Goal: Communication & Community: Ask a question

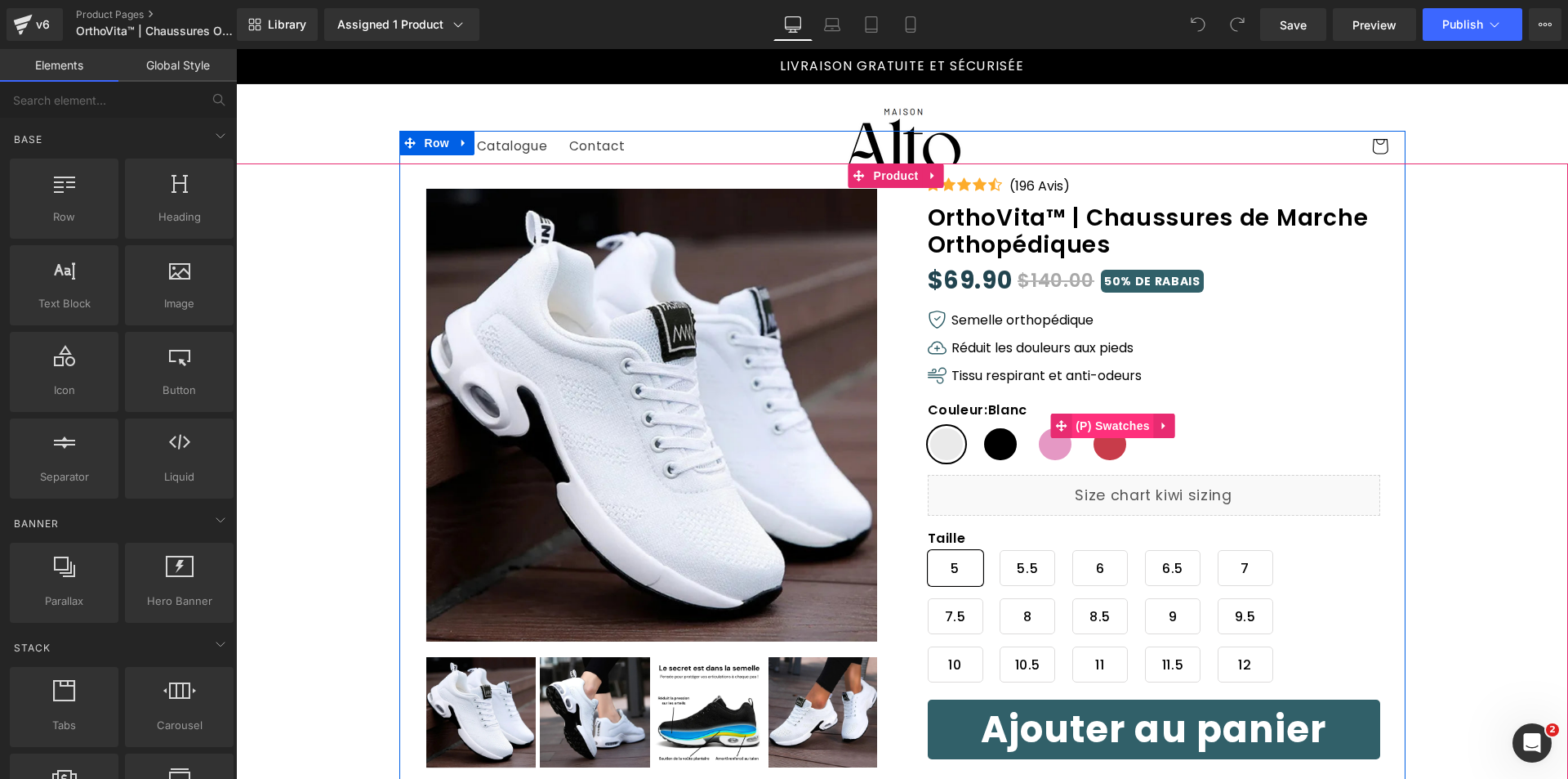
click at [1101, 422] on span "(P) Swatches" at bounding box center [1112, 425] width 82 height 24
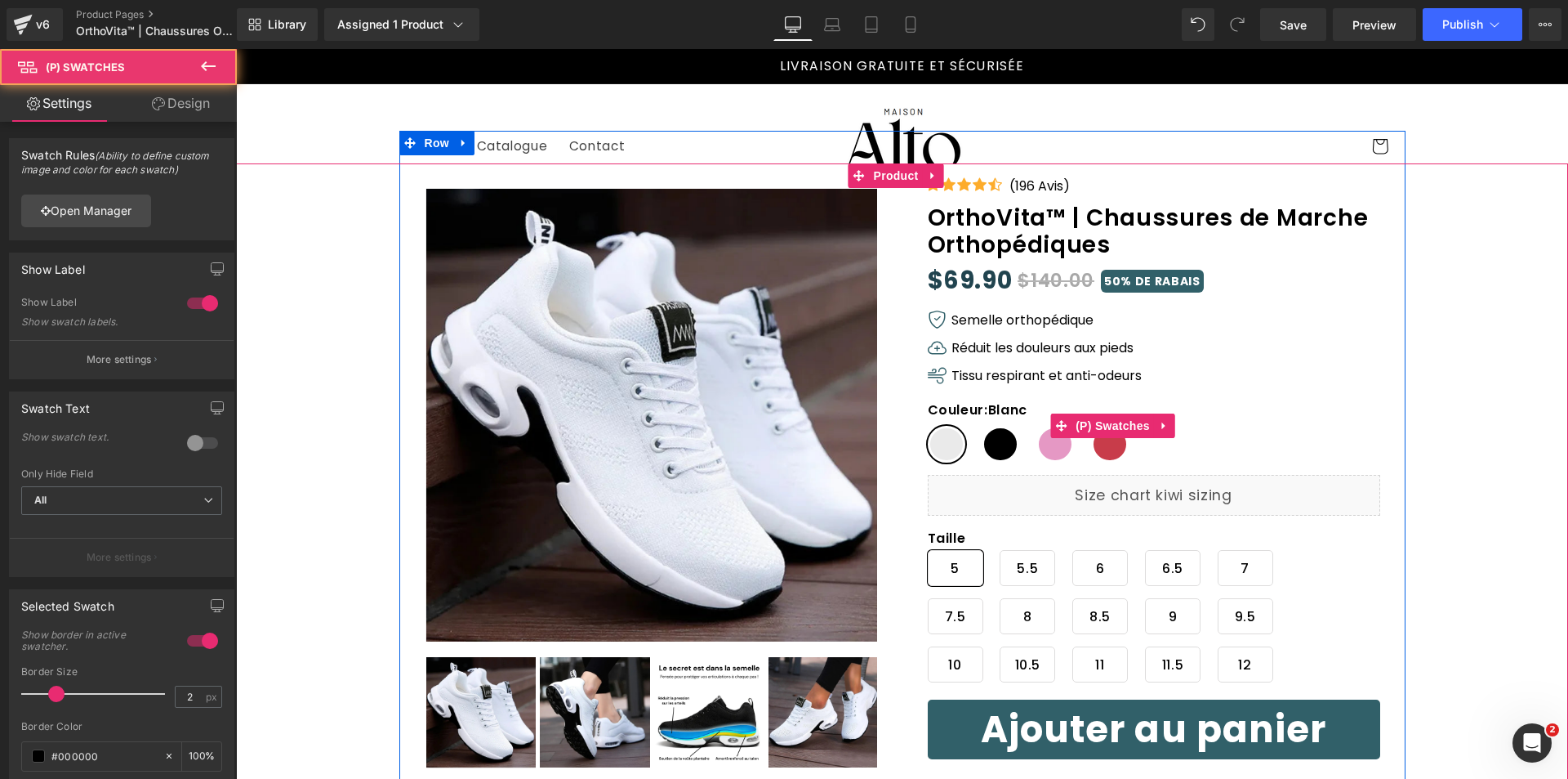
click at [1005, 439] on span "Noir" at bounding box center [1000, 445] width 38 height 37
click at [944, 444] on span "Blanc" at bounding box center [947, 445] width 38 height 37
click at [1044, 450] on span "Rose" at bounding box center [1055, 445] width 38 height 37
click at [986, 447] on span "Noir" at bounding box center [1000, 445] width 38 height 37
click at [946, 443] on span "Blanc" at bounding box center [947, 445] width 38 height 37
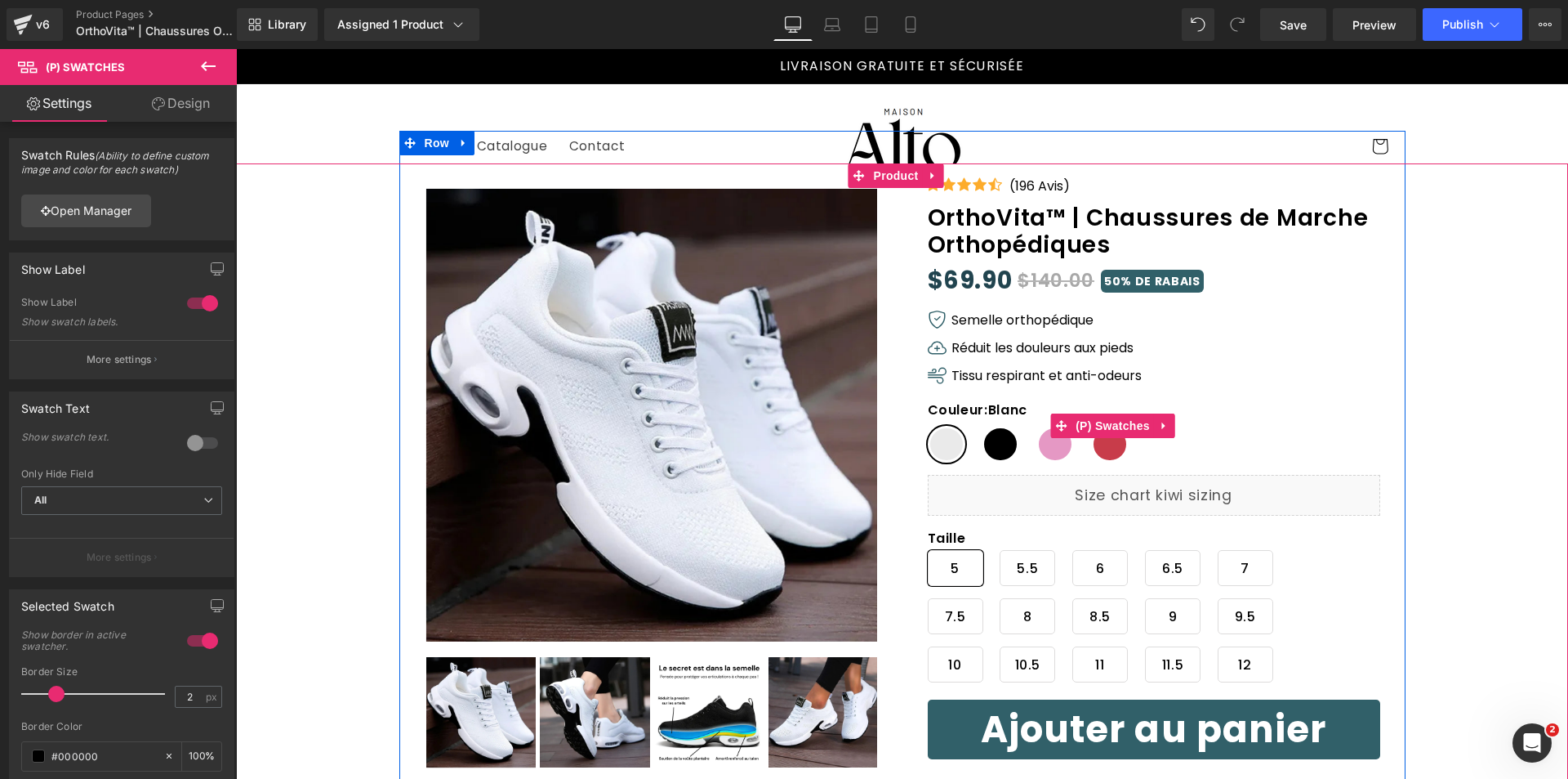
click at [984, 445] on span "Noir" at bounding box center [1000, 445] width 38 height 37
click at [1041, 452] on span "Rose" at bounding box center [1055, 445] width 38 height 37
click at [986, 447] on span "Noir" at bounding box center [1000, 445] width 38 height 37
click at [950, 445] on span "Blanc" at bounding box center [947, 445] width 38 height 37
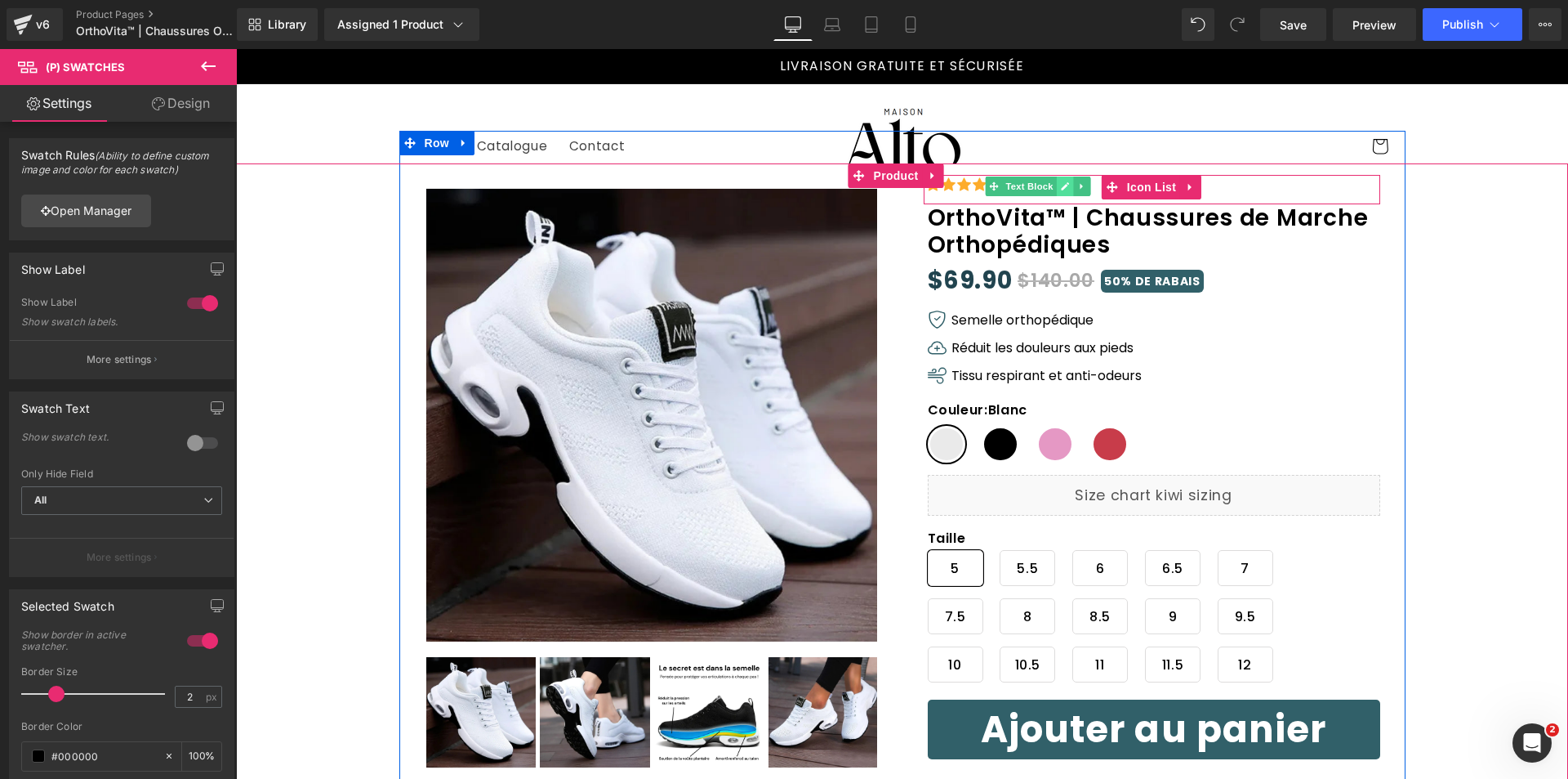
click at [1061, 188] on icon at bounding box center [1065, 187] width 9 height 10
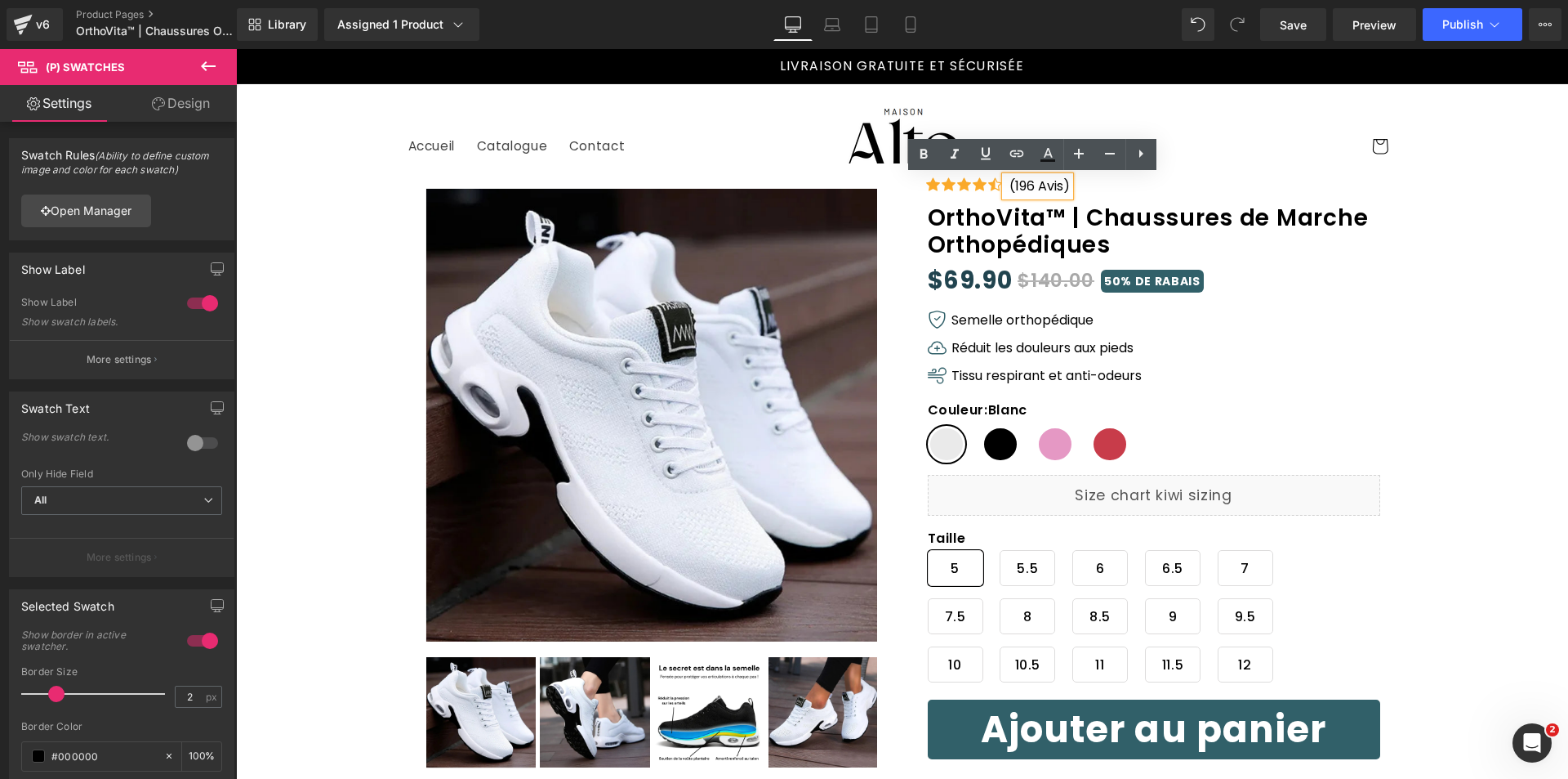
click at [1029, 183] on p "(196 Avis)" at bounding box center [1040, 187] width 61 height 19
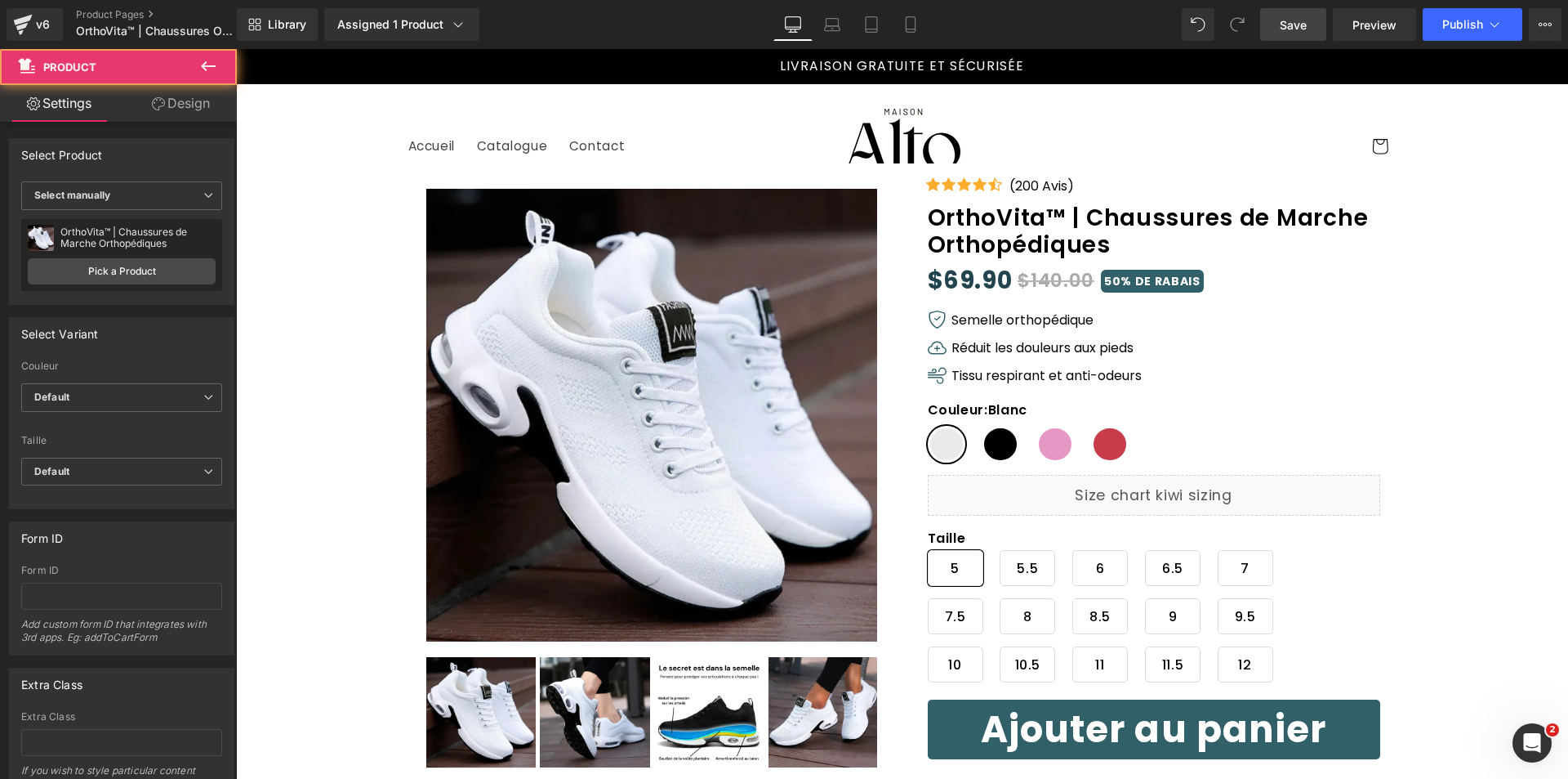
click at [1309, 27] on link "Save" at bounding box center [1294, 24] width 66 height 33
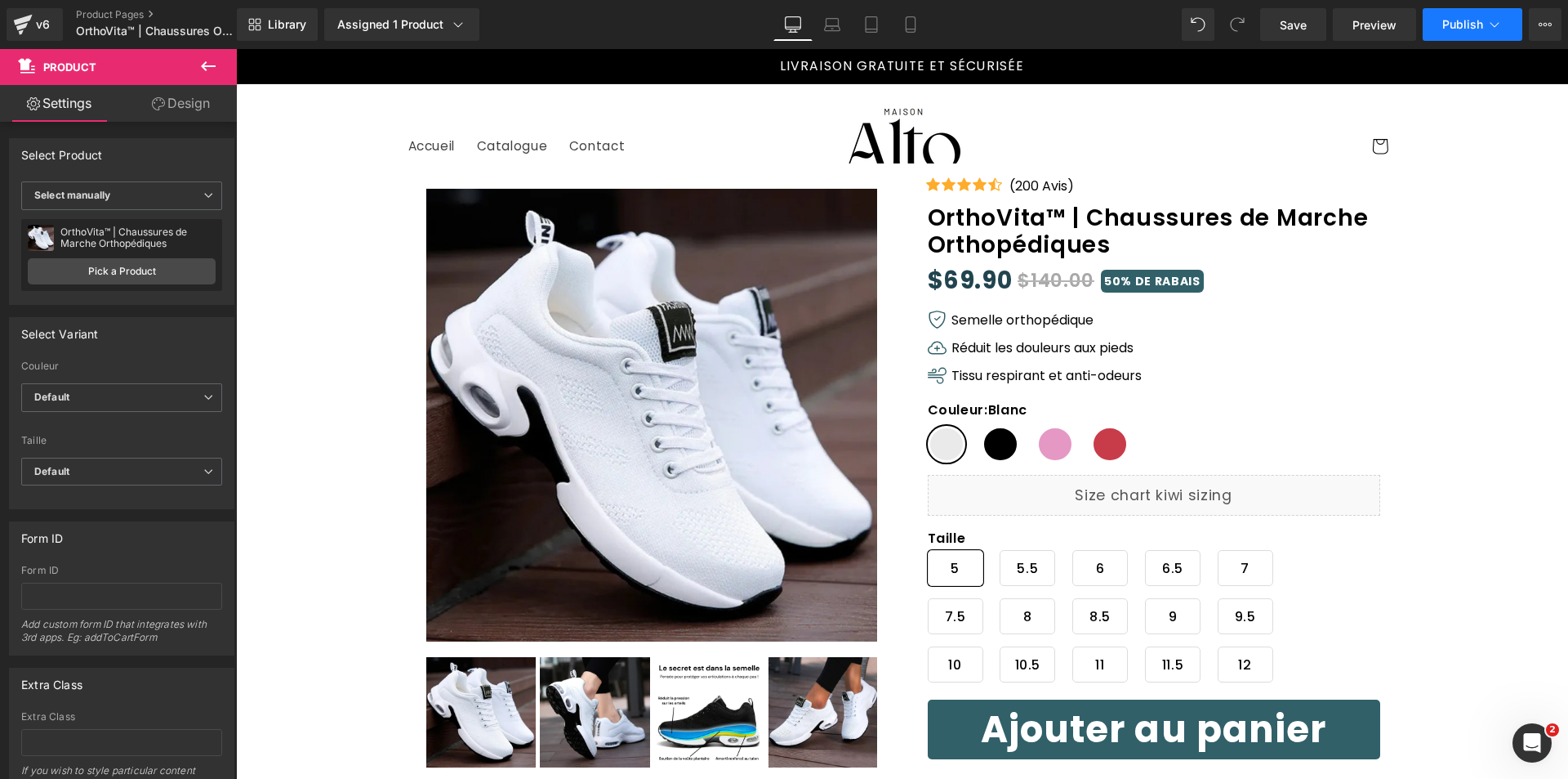
click at [1472, 23] on span "Publish" at bounding box center [1463, 25] width 41 height 14
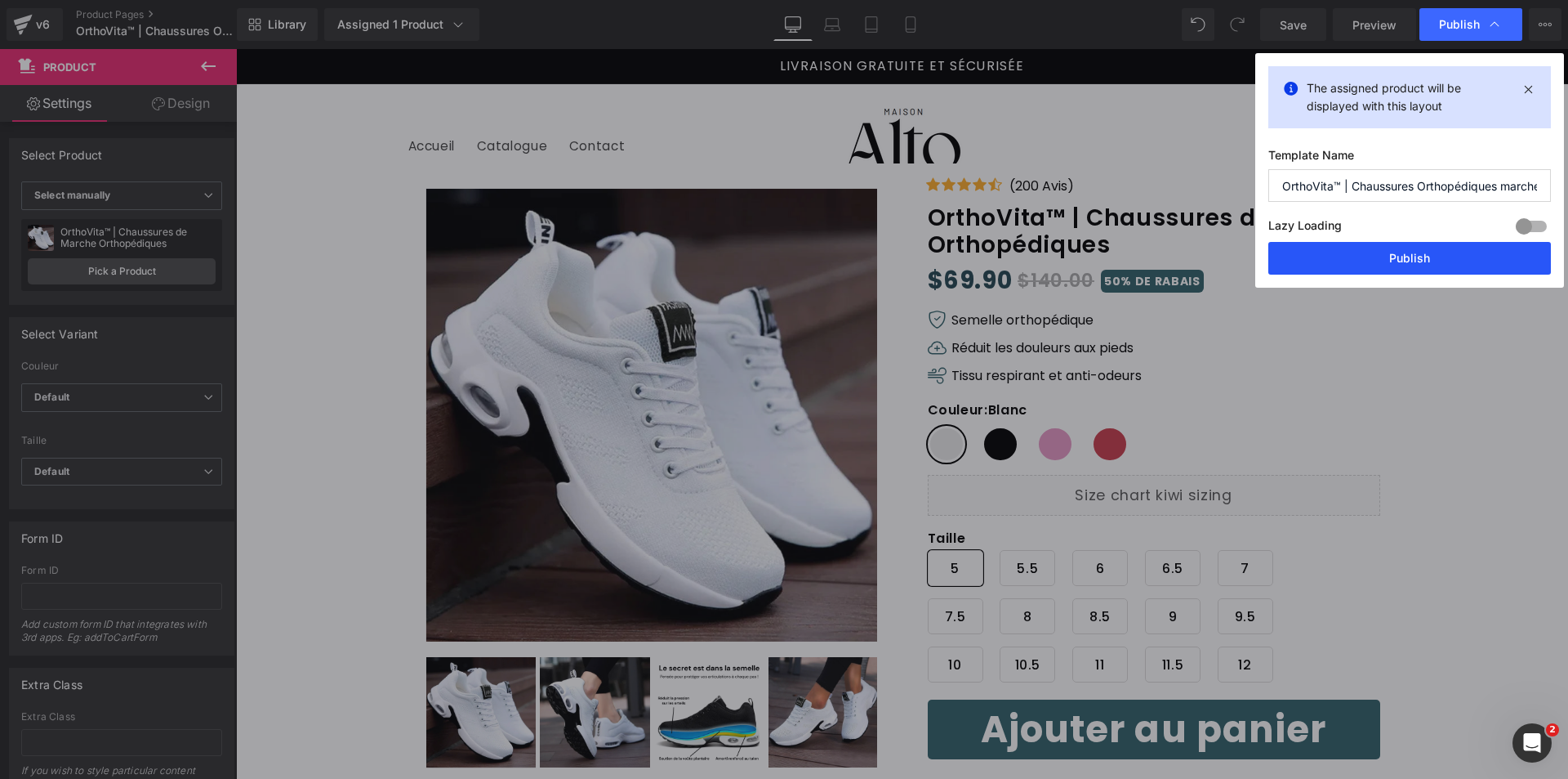
drag, startPoint x: 1169, startPoint y: 199, endPoint x: 1404, endPoint y: 256, distance: 241.8
click at [1404, 256] on button "Publish" at bounding box center [1410, 258] width 283 height 33
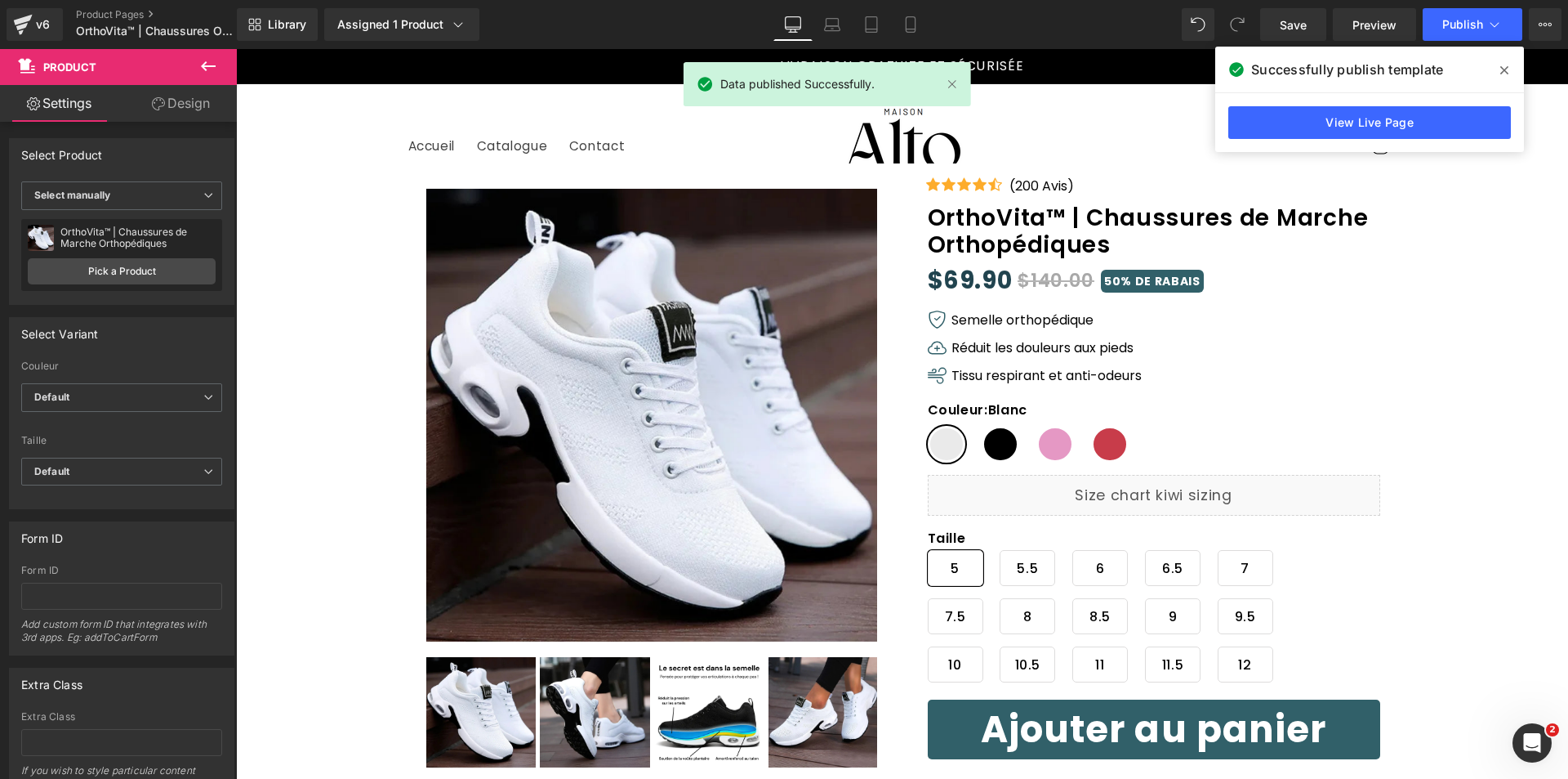
click at [1508, 72] on icon at bounding box center [1504, 71] width 8 height 14
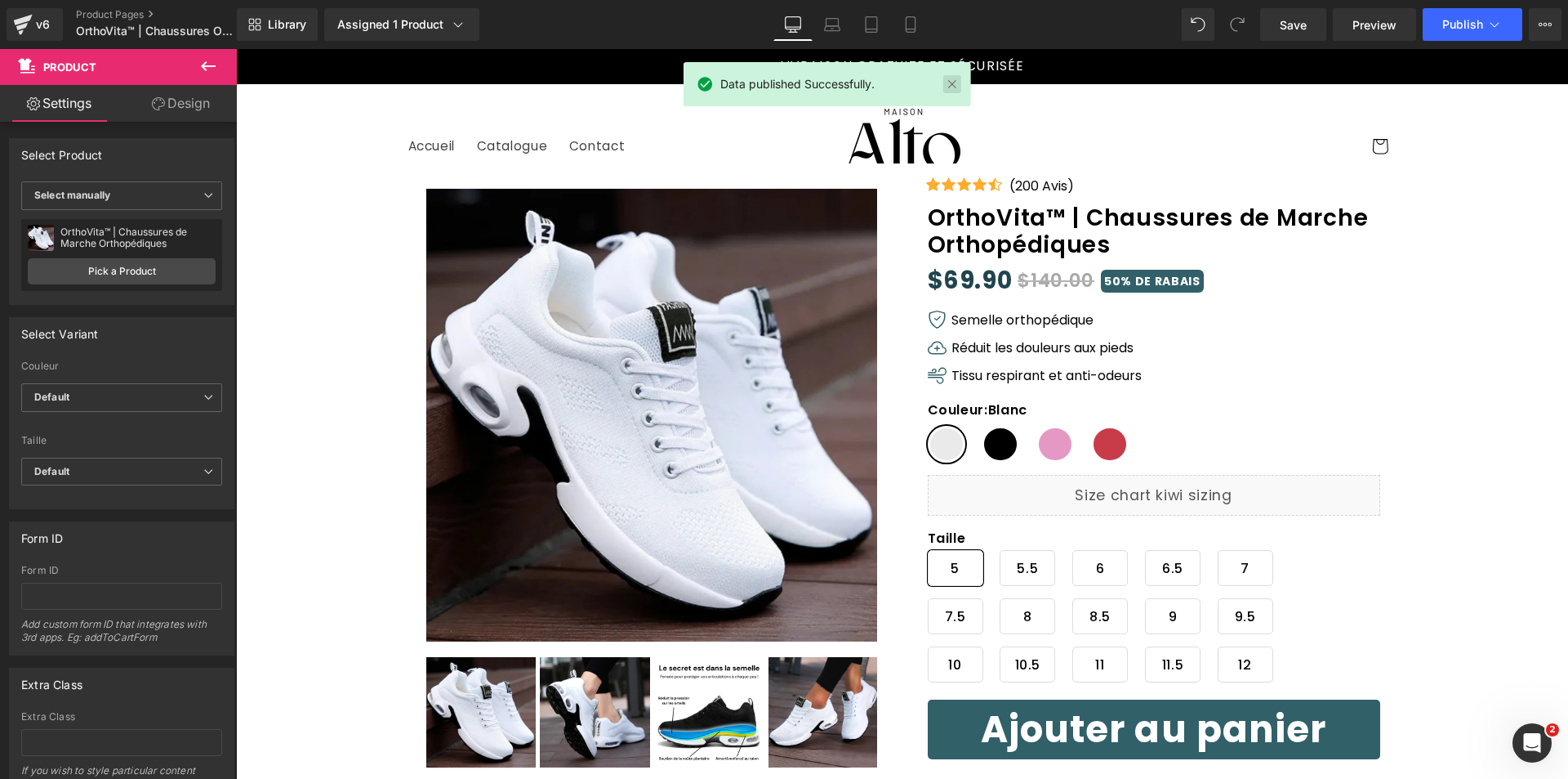
click at [958, 91] on link at bounding box center [953, 84] width 18 height 18
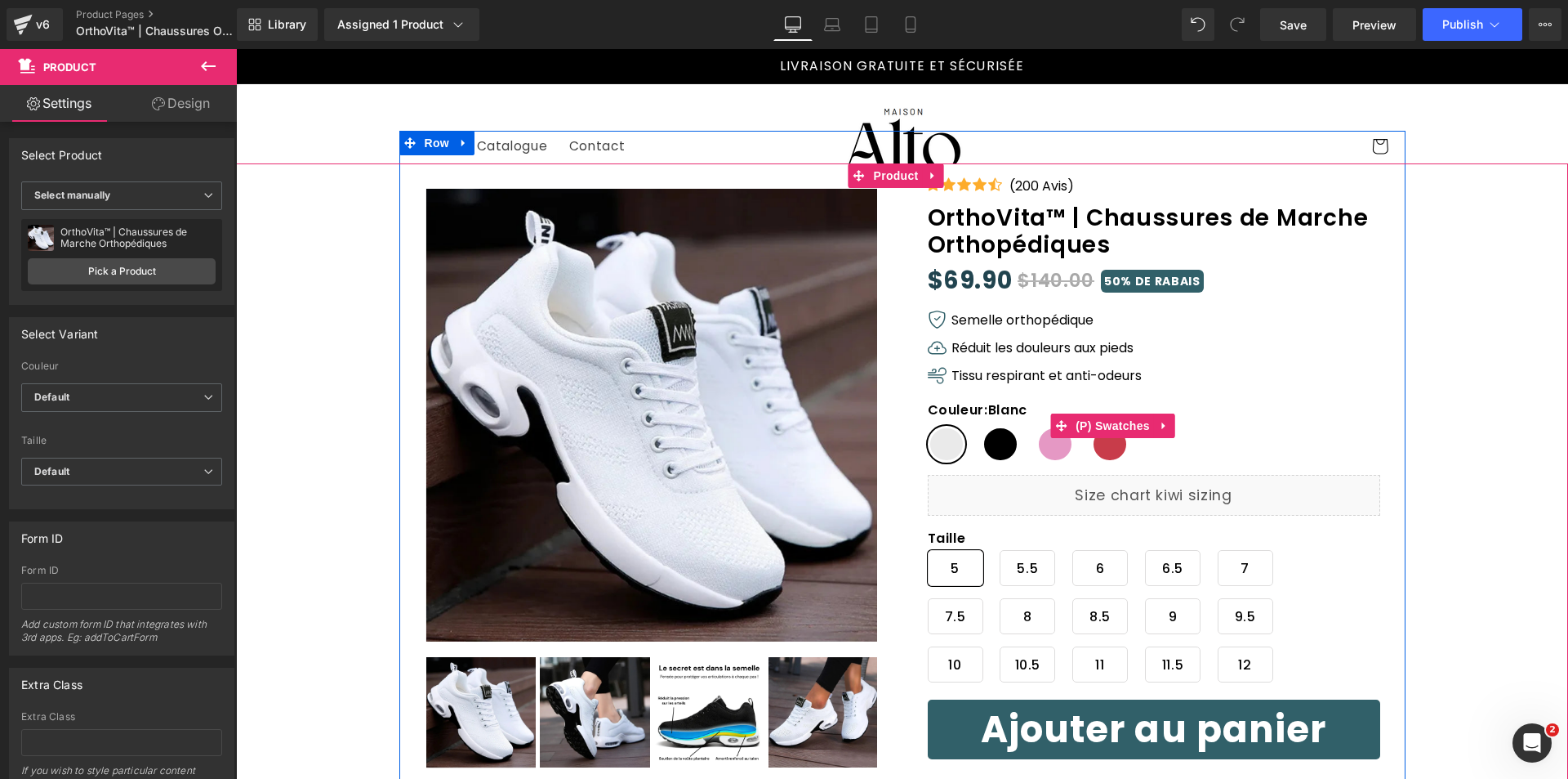
click at [997, 453] on span "Noir" at bounding box center [1000, 445] width 38 height 37
click at [1060, 452] on span "Rose" at bounding box center [1055, 445] width 38 height 37
drag, startPoint x: 1104, startPoint y: 452, endPoint x: 1044, endPoint y: 443, distance: 60.7
click at [1105, 452] on span "Rouge" at bounding box center [1110, 445] width 38 height 37
click at [1012, 443] on div "Couleur : Rouge Blanc Noir Rose Rouge" at bounding box center [1114, 438] width 371 height 72
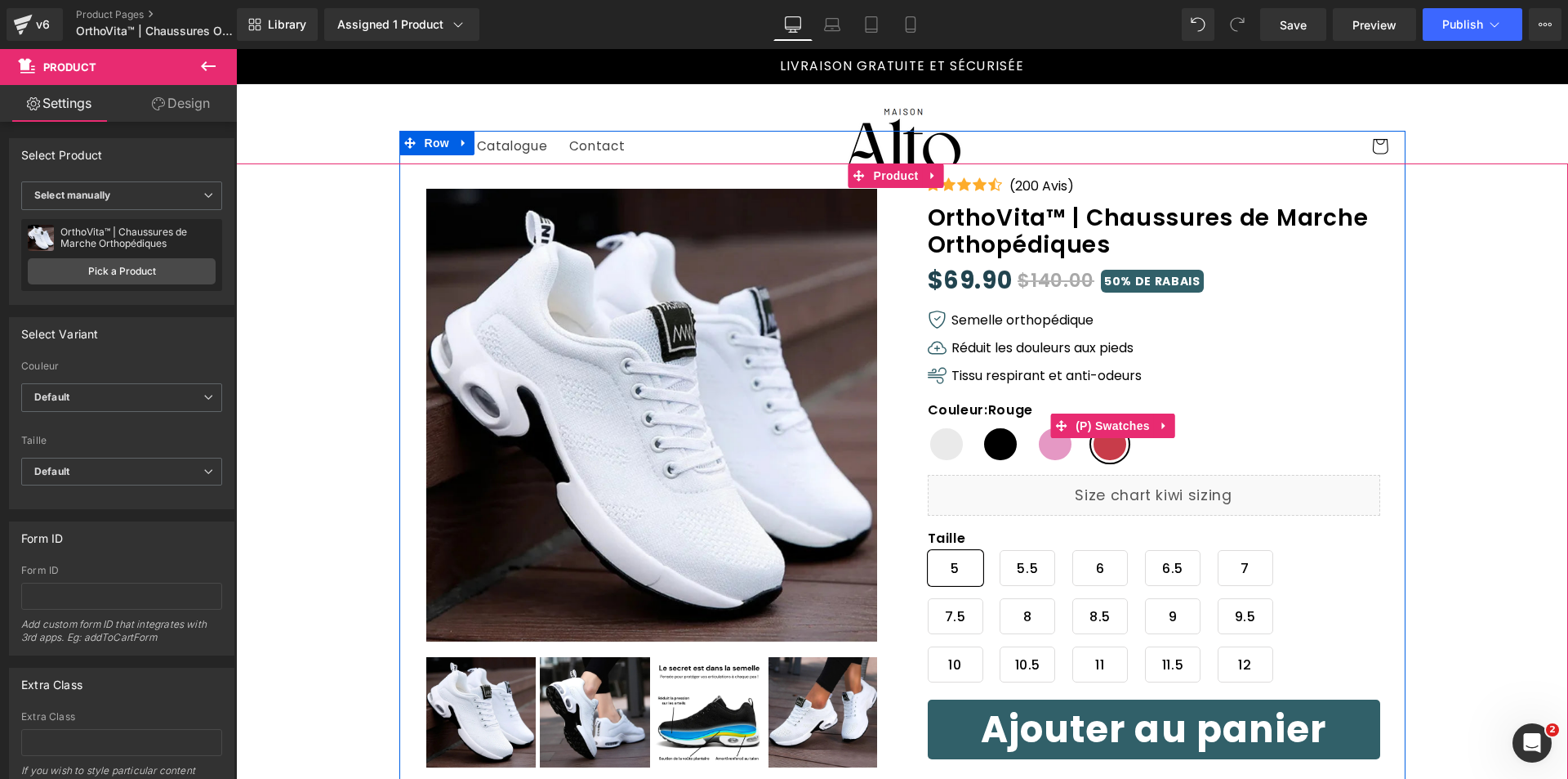
click at [1005, 446] on span "Noir" at bounding box center [1000, 445] width 38 height 37
click at [1057, 447] on span "Rose" at bounding box center [1055, 445] width 38 height 37
click at [1112, 451] on span "Rouge" at bounding box center [1110, 445] width 38 height 37
click at [947, 441] on span "Blanc" at bounding box center [947, 445] width 38 height 37
click at [1016, 449] on div "Couleur : Blanc Blanc Noir Rose Rouge" at bounding box center [1114, 438] width 371 height 72
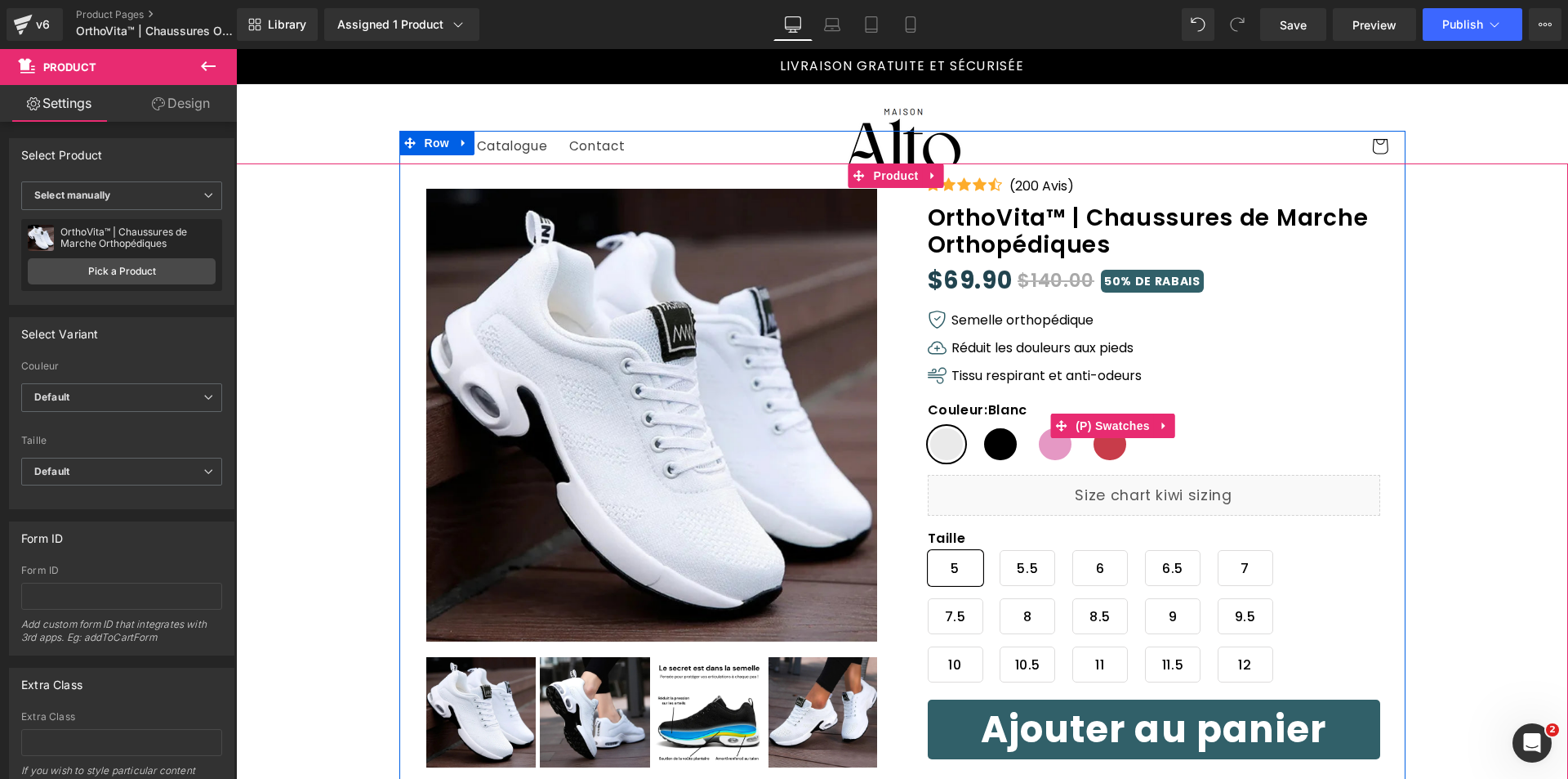
click at [1068, 447] on div "Couleur : Blanc Blanc Noir Rose Rouge" at bounding box center [1114, 438] width 371 height 72
click at [1102, 449] on span "Rouge" at bounding box center [1110, 445] width 38 height 37
click at [993, 445] on span "Noir" at bounding box center [1000, 445] width 38 height 37
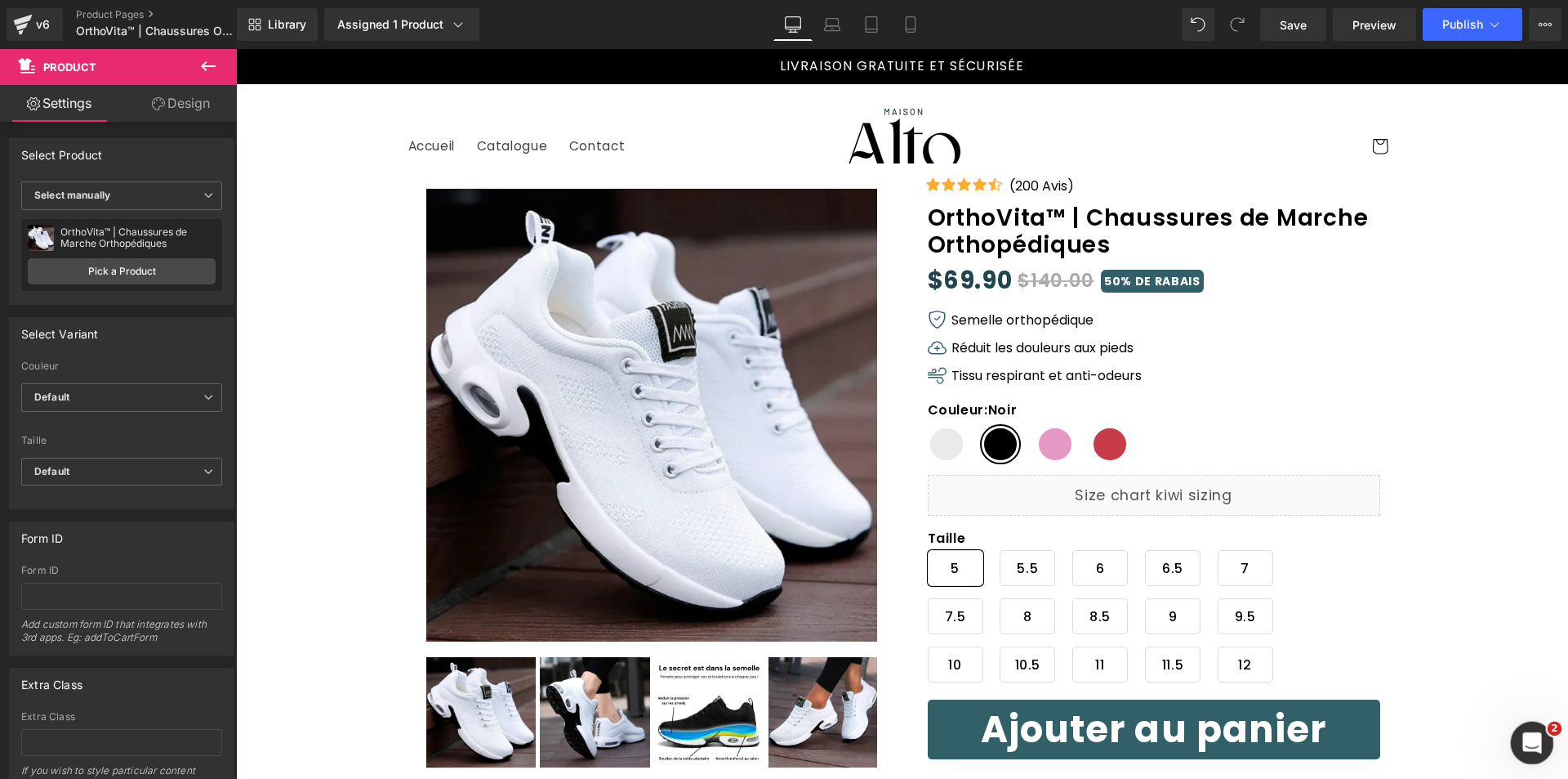
click at [1531, 732] on icon "Ouvrir le Messenger Intercom" at bounding box center [1530, 741] width 27 height 27
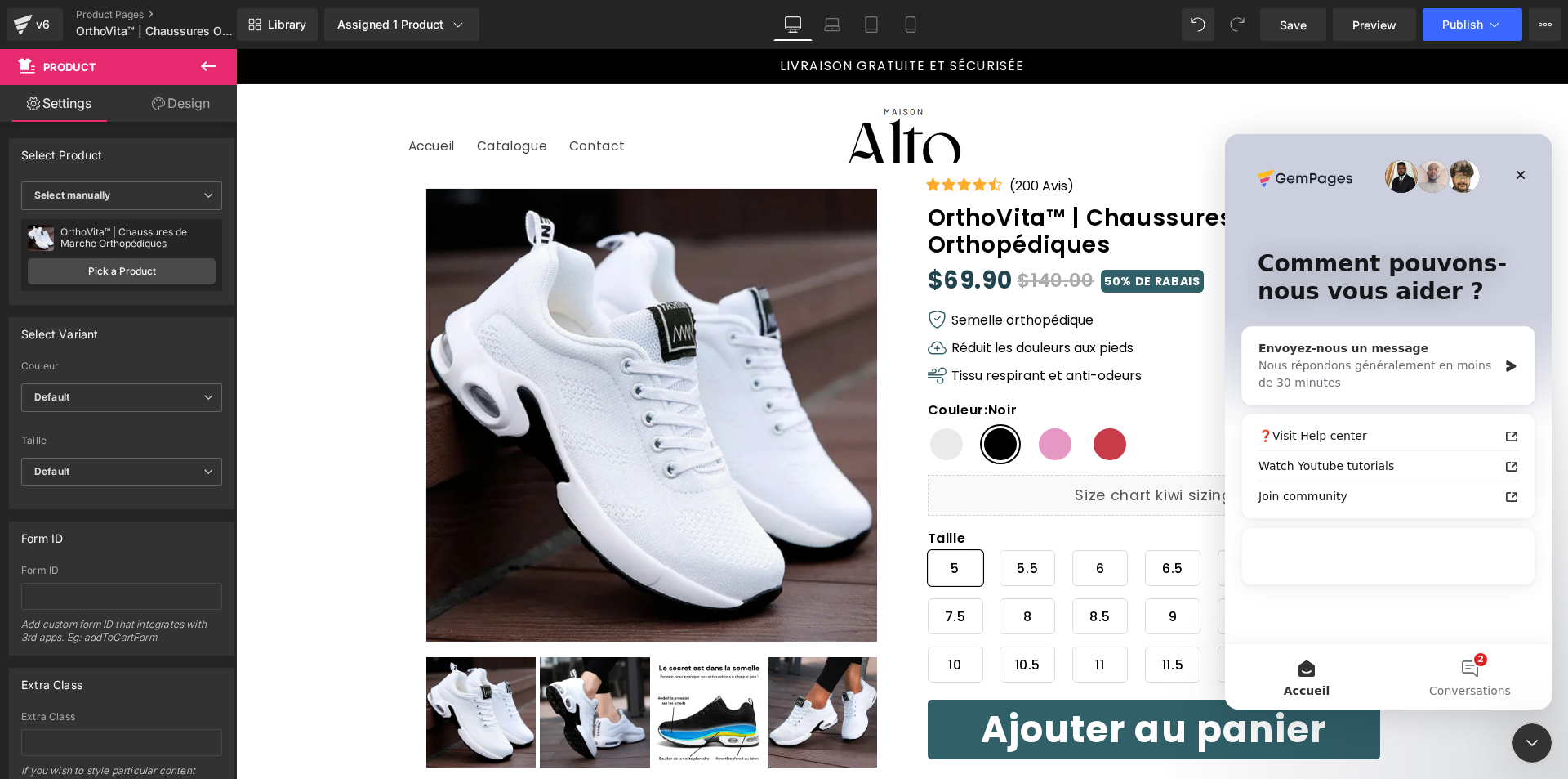
click at [1323, 361] on div "Nous répondons généralement en moins de 30 minutes" at bounding box center [1379, 374] width 240 height 35
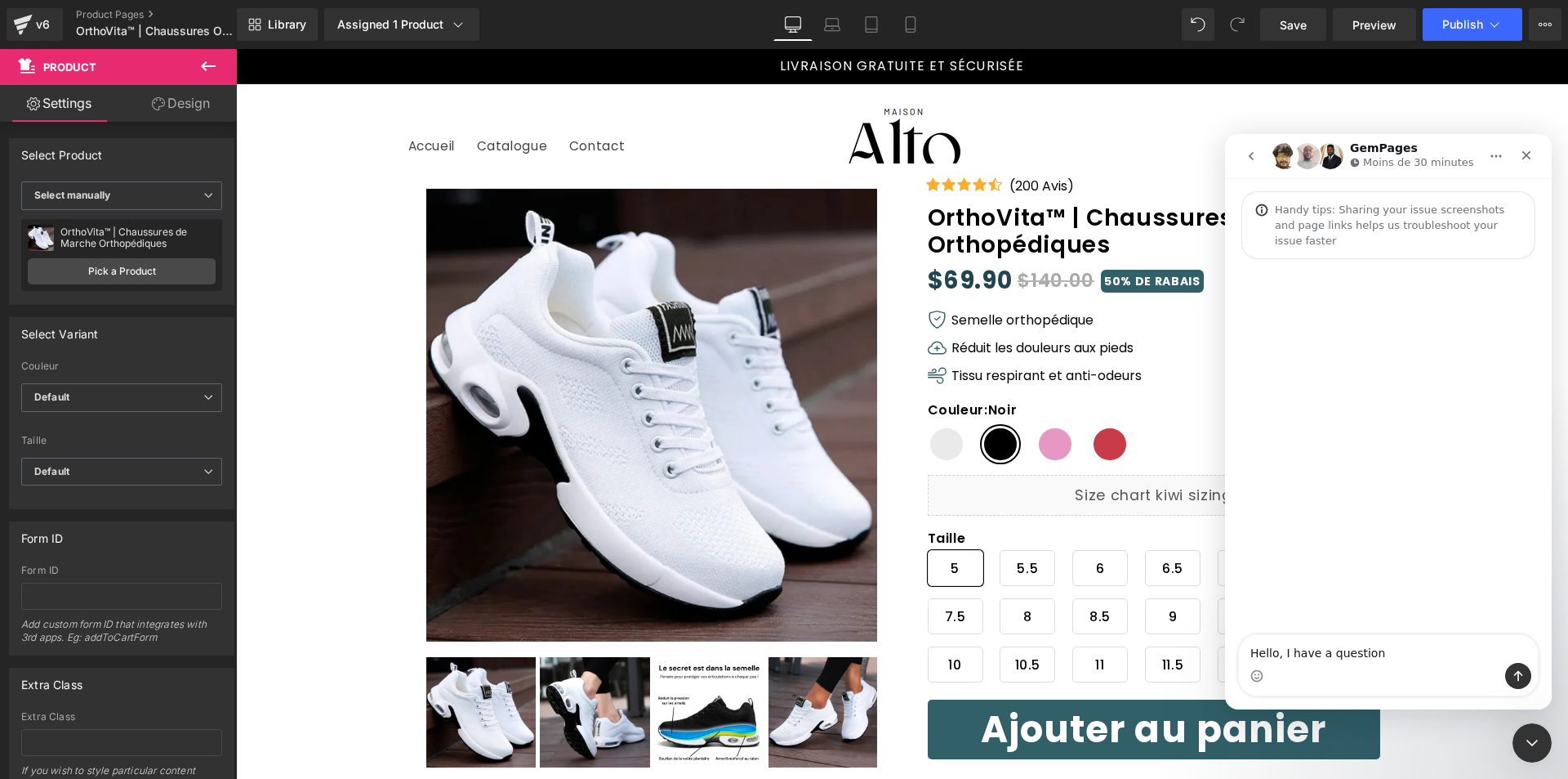
type textarea "Hello, I have a question"
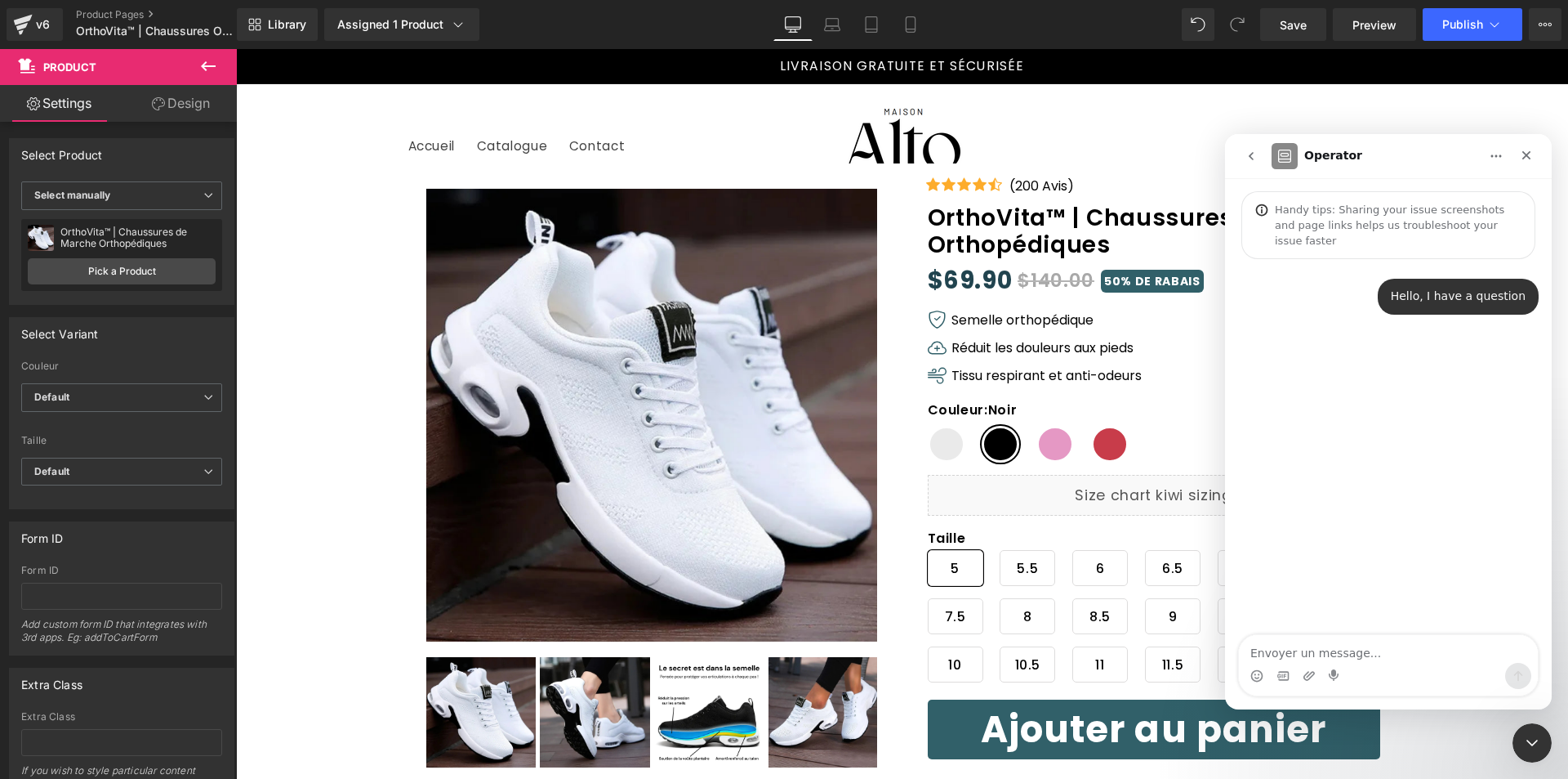
click at [997, 432] on div at bounding box center [784, 364] width 1568 height 730
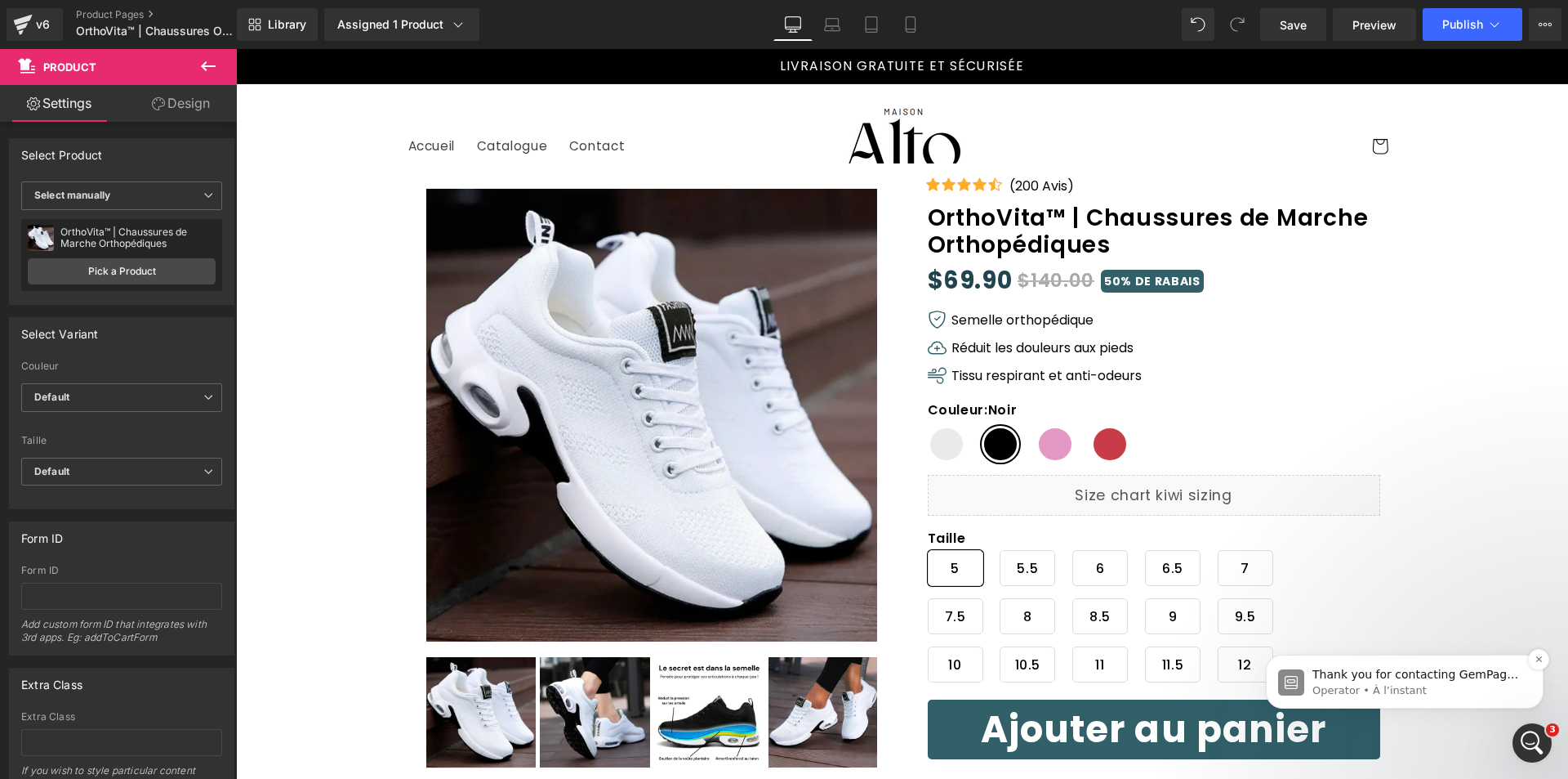
click at [1404, 687] on p "Operator • À l’instant" at bounding box center [1418, 690] width 211 height 14
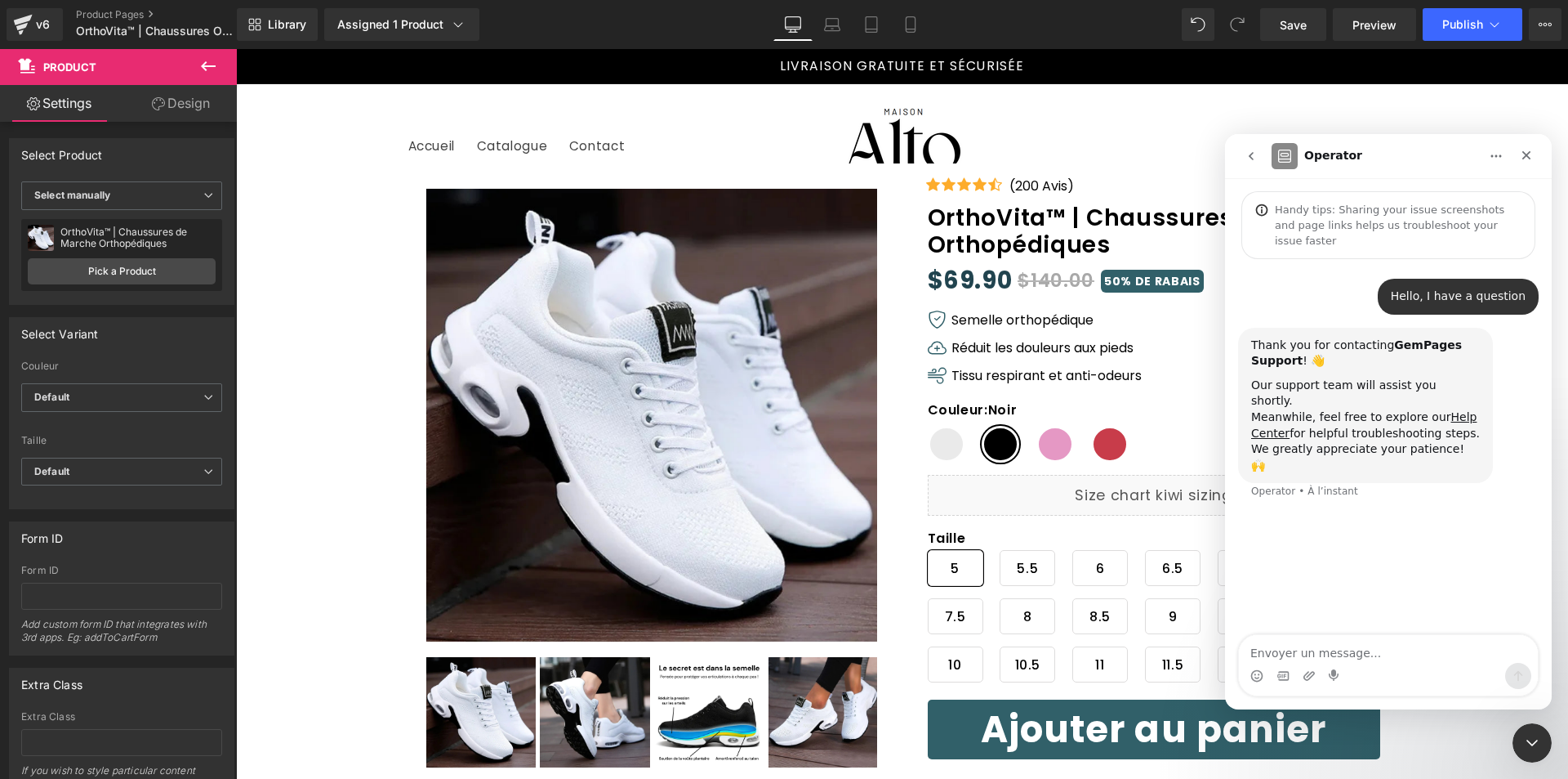
click at [1170, 105] on div at bounding box center [784, 364] width 1568 height 730
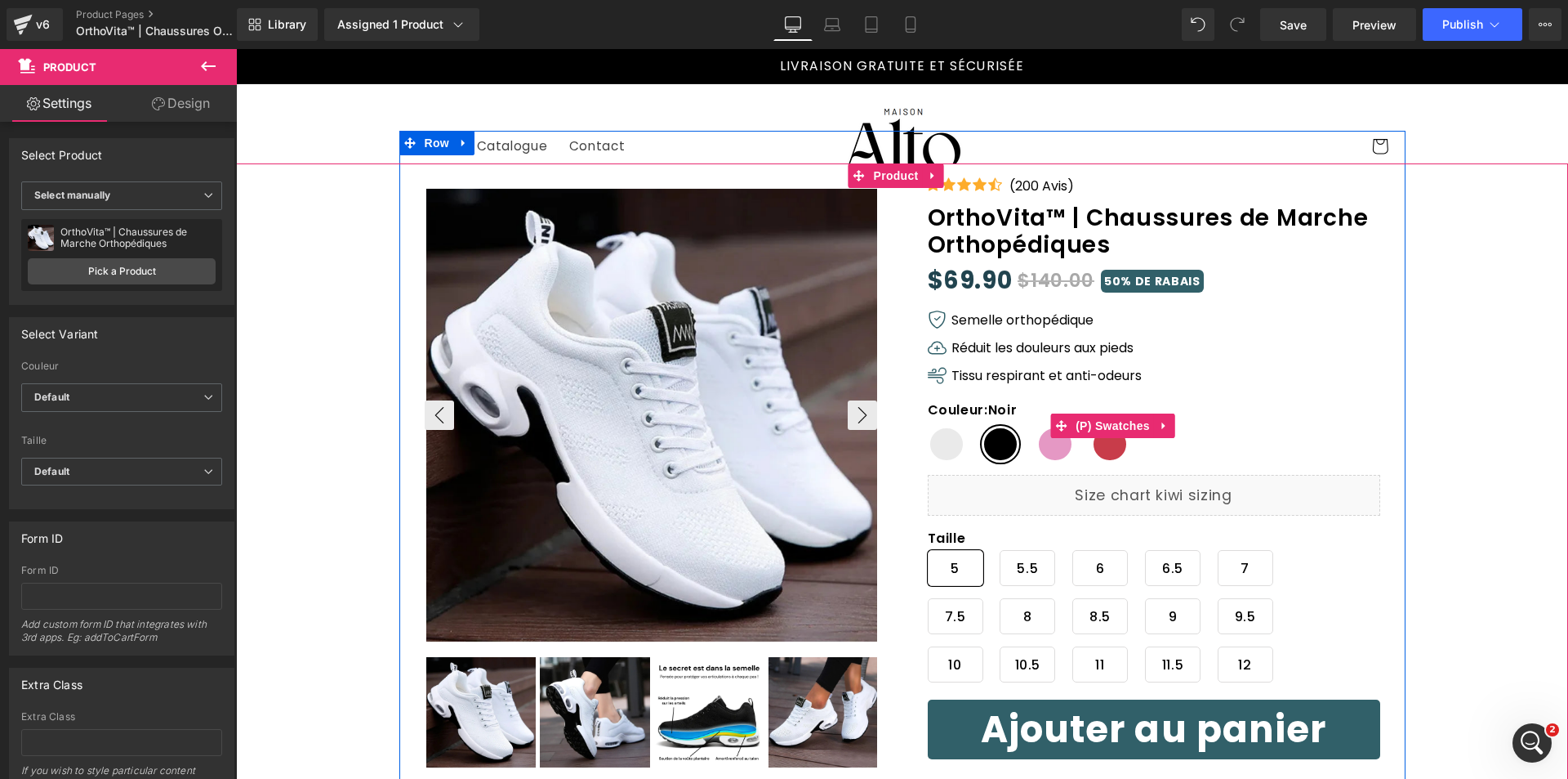
click at [1106, 424] on span "(P) Swatches" at bounding box center [1112, 425] width 82 height 24
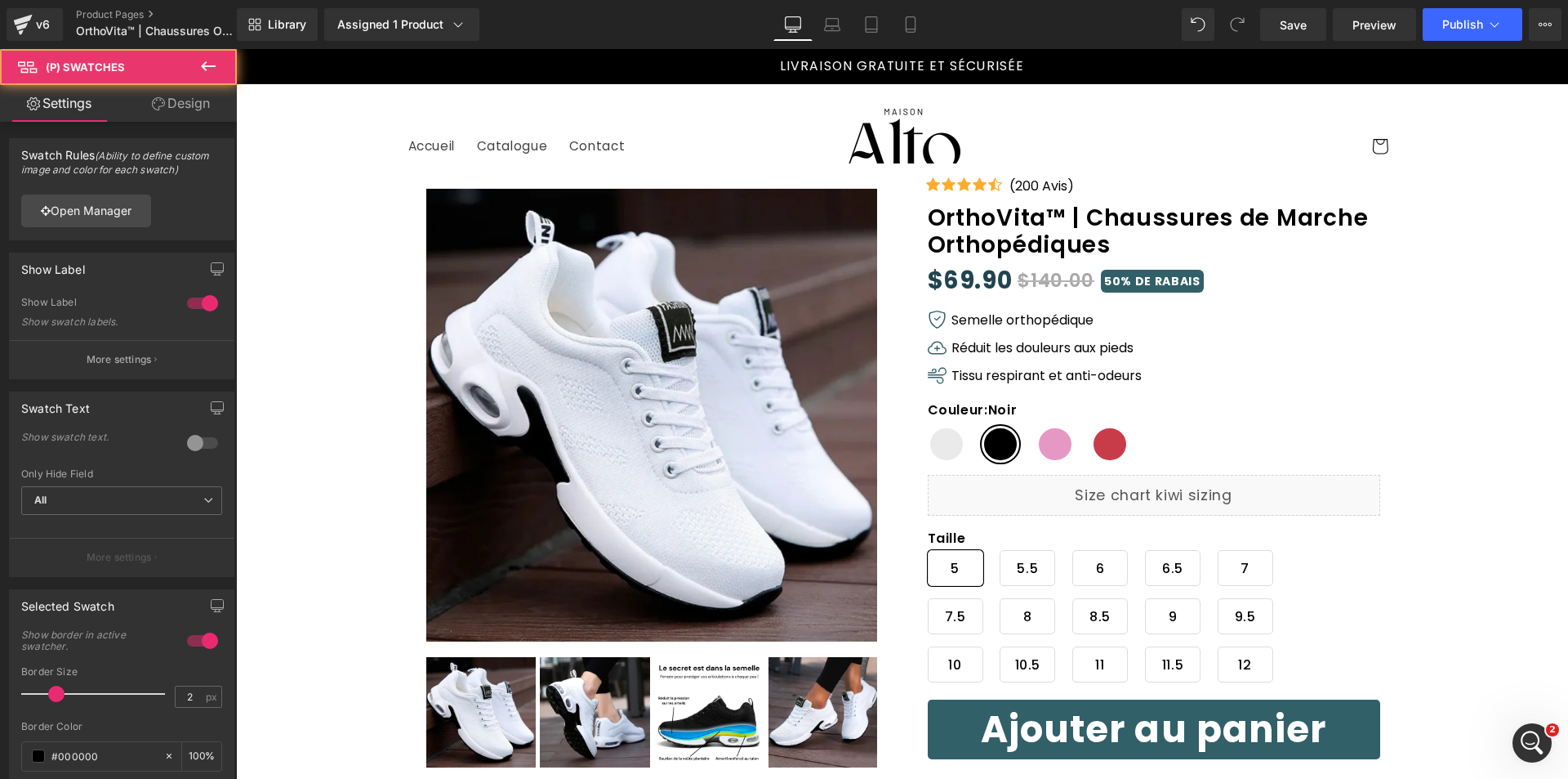
click at [182, 107] on link "Design" at bounding box center [181, 103] width 119 height 37
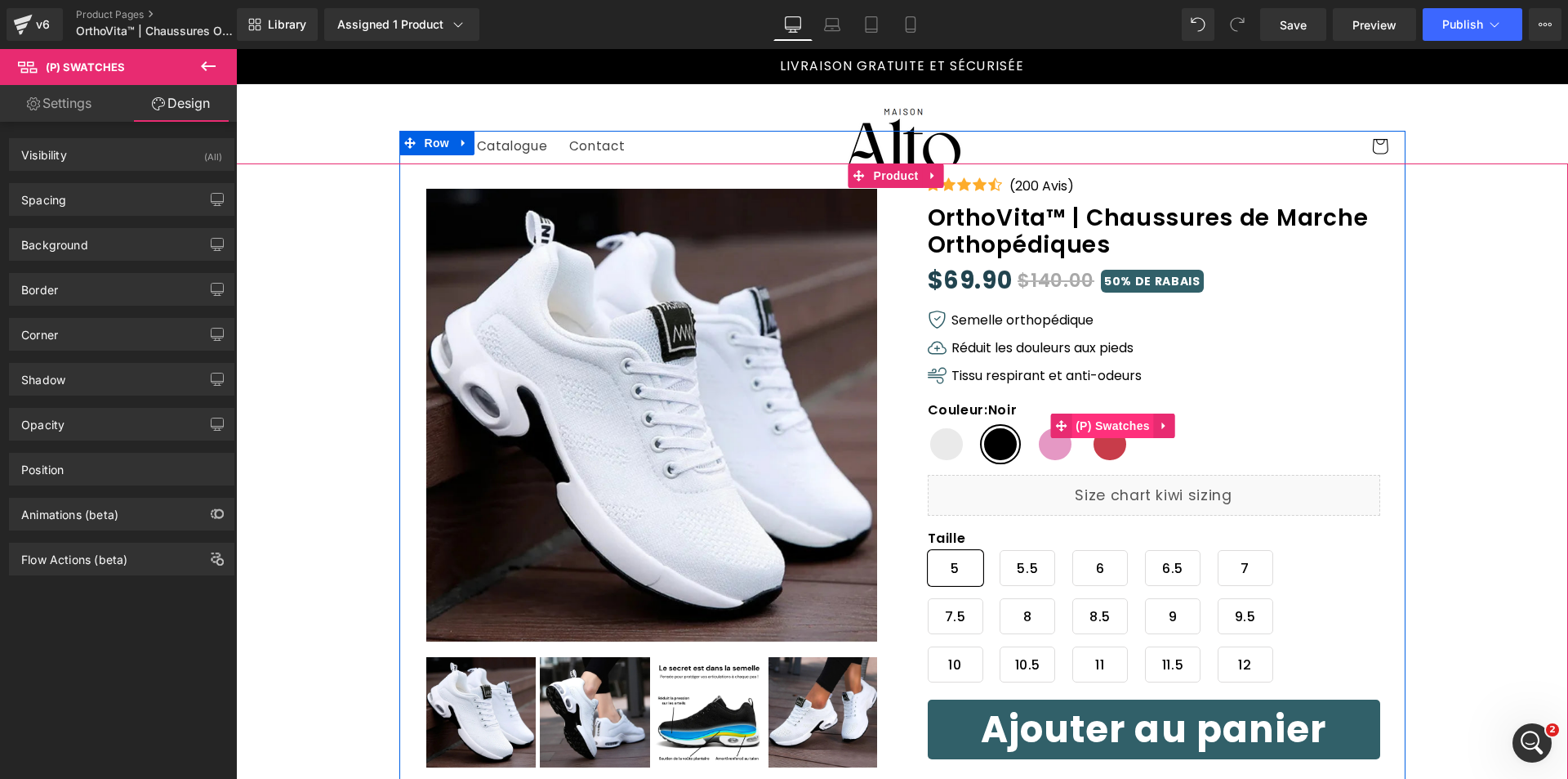
click at [1065, 428] on span at bounding box center [1061, 425] width 21 height 24
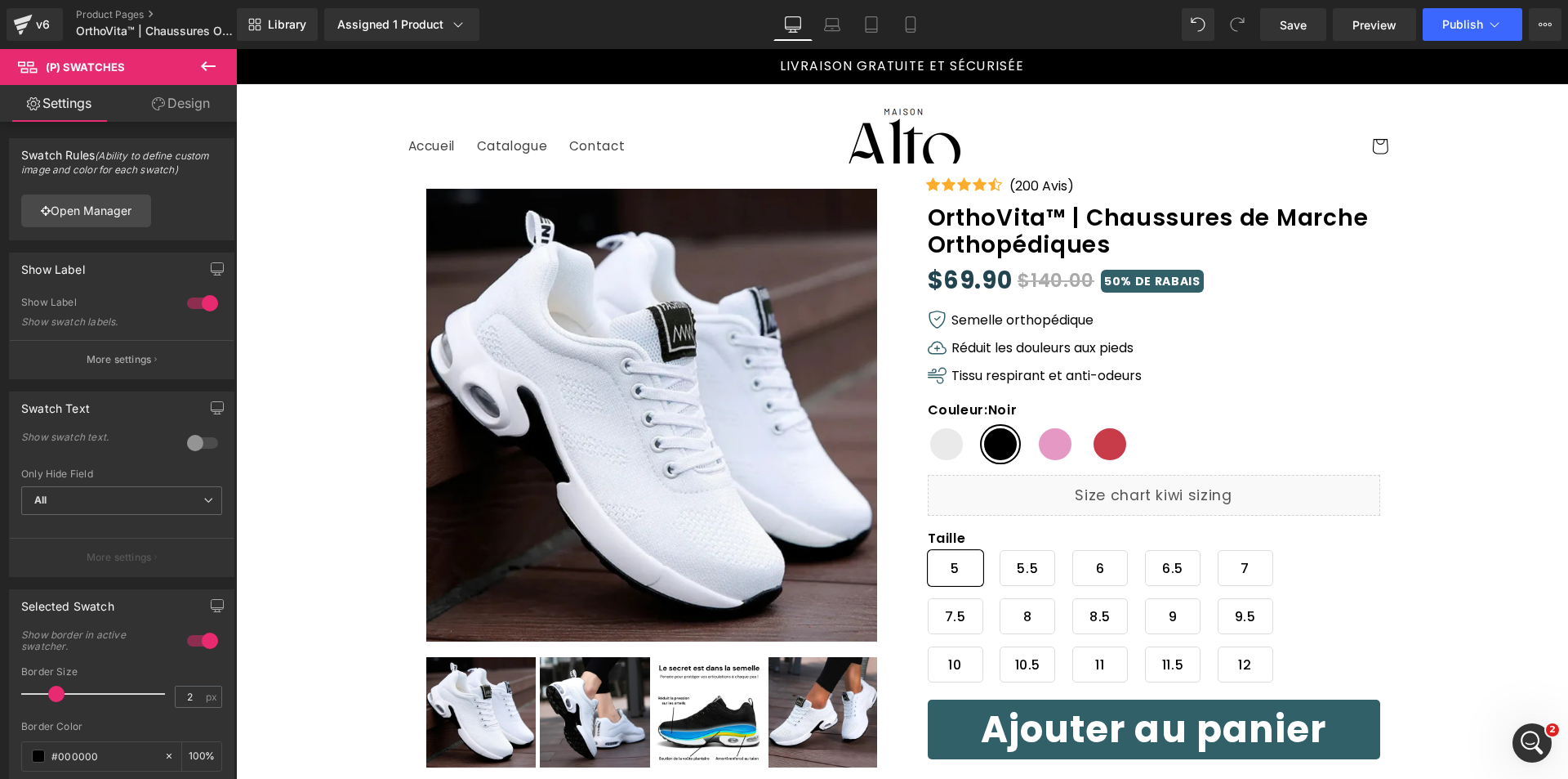
click at [161, 115] on link "Design" at bounding box center [181, 103] width 119 height 37
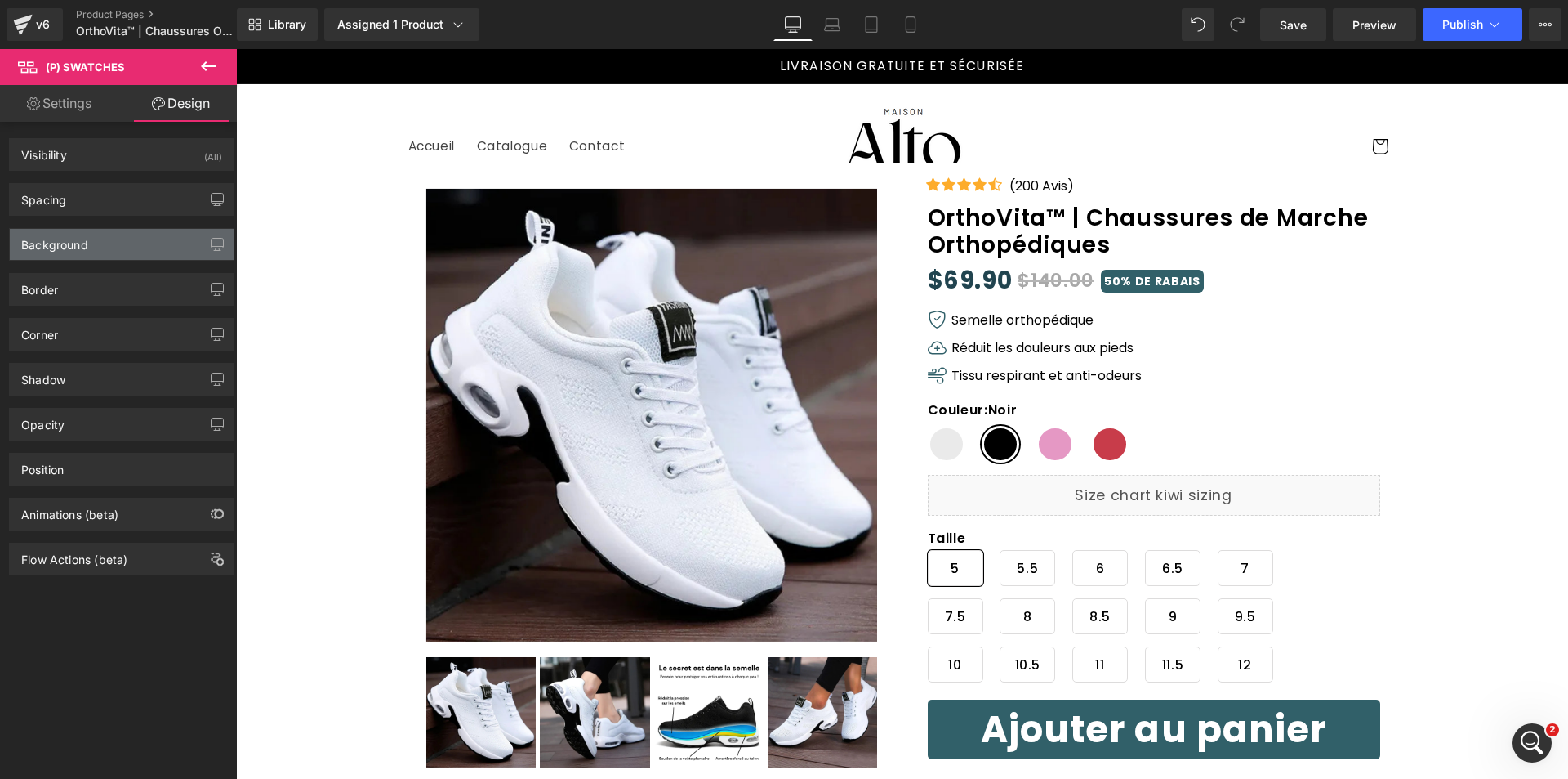
click at [95, 236] on div "Background" at bounding box center [122, 245] width 224 height 31
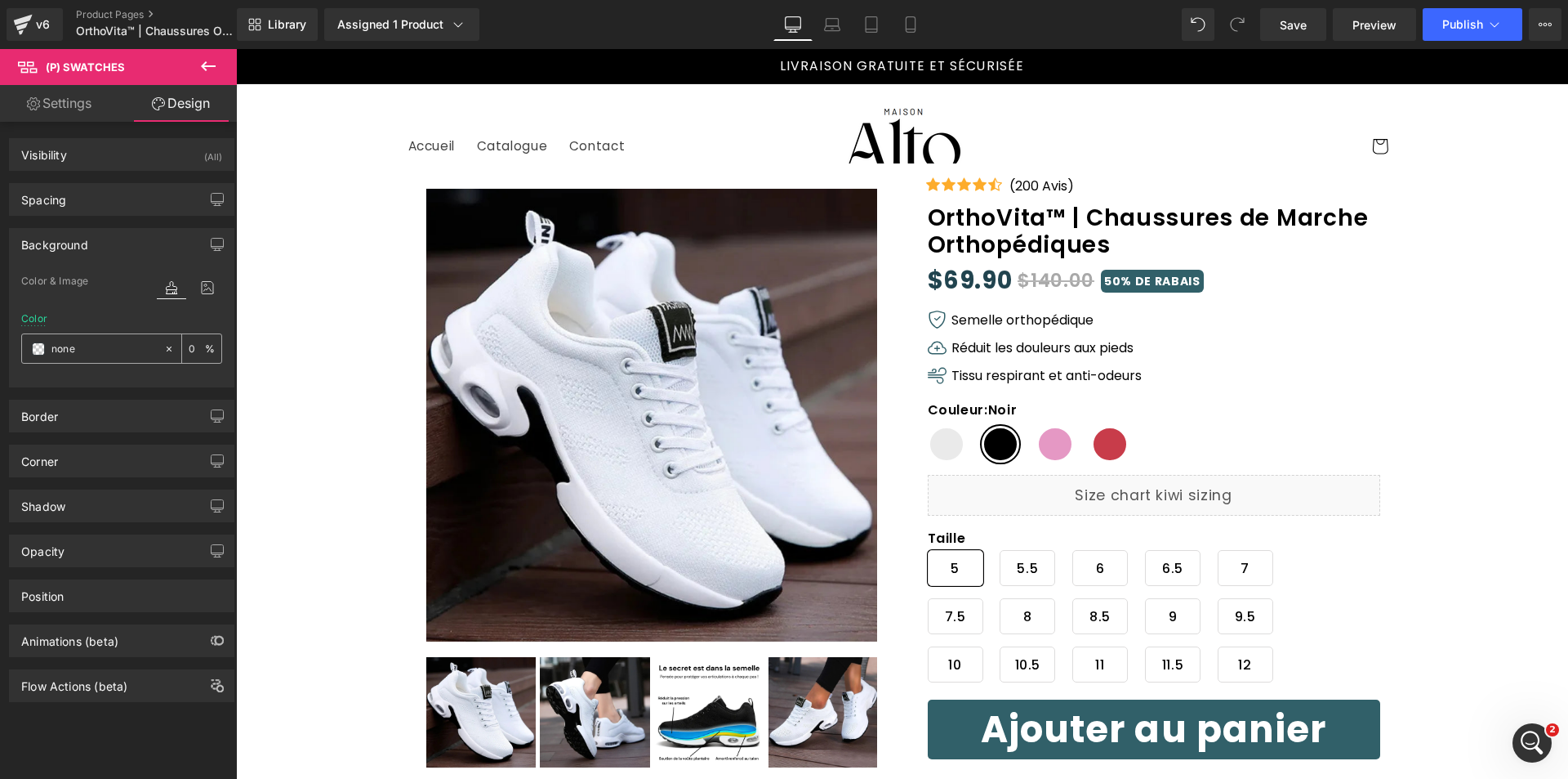
click at [40, 347] on span at bounding box center [39, 349] width 14 height 14
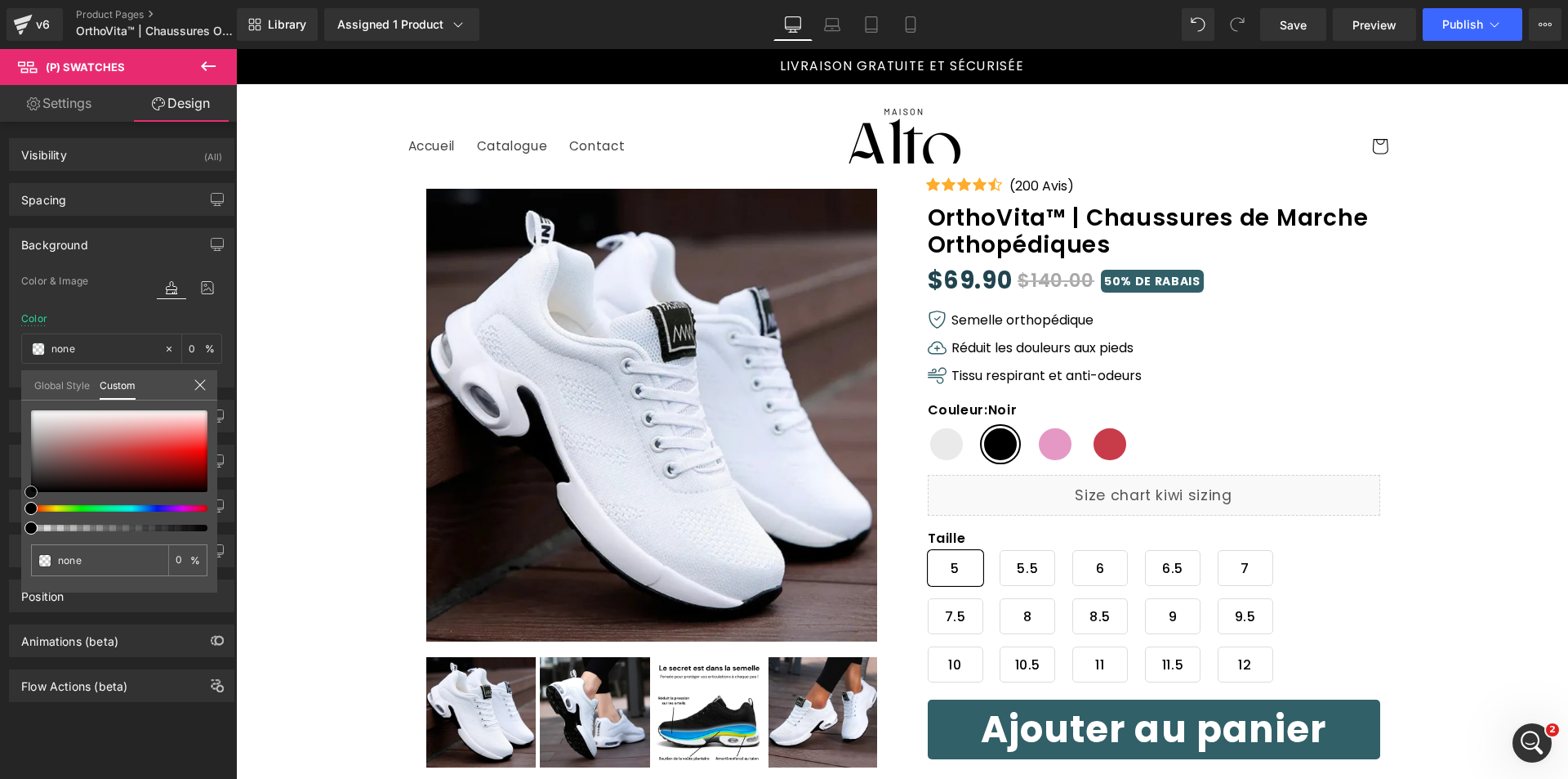
type input "#cebaba"
type input "100"
type input "#cebaba"
type input "100"
type input "#cdbaba"
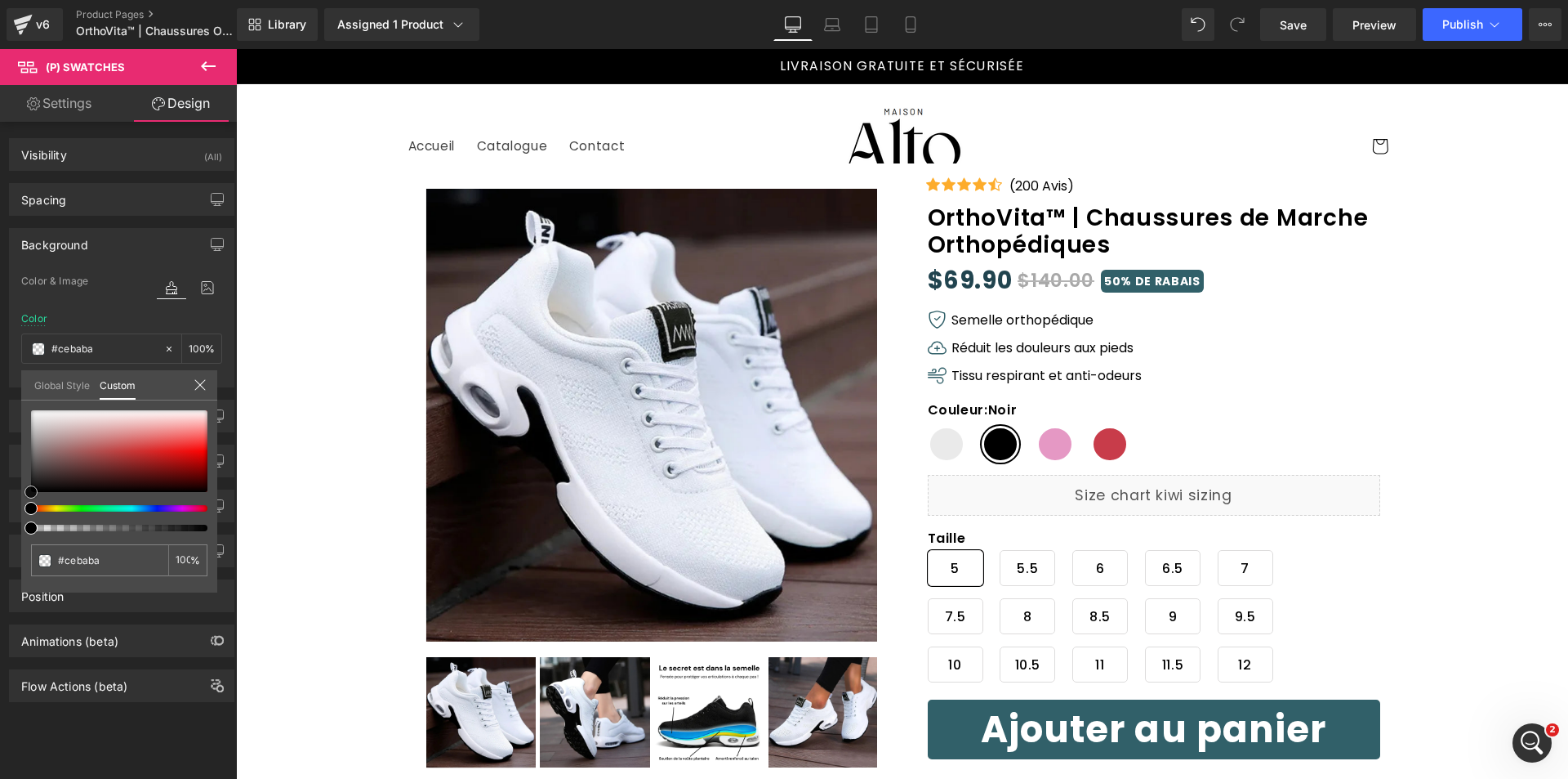
type input "#cdbaba"
type input "#d0c2c2"
type input "#d1c6c6"
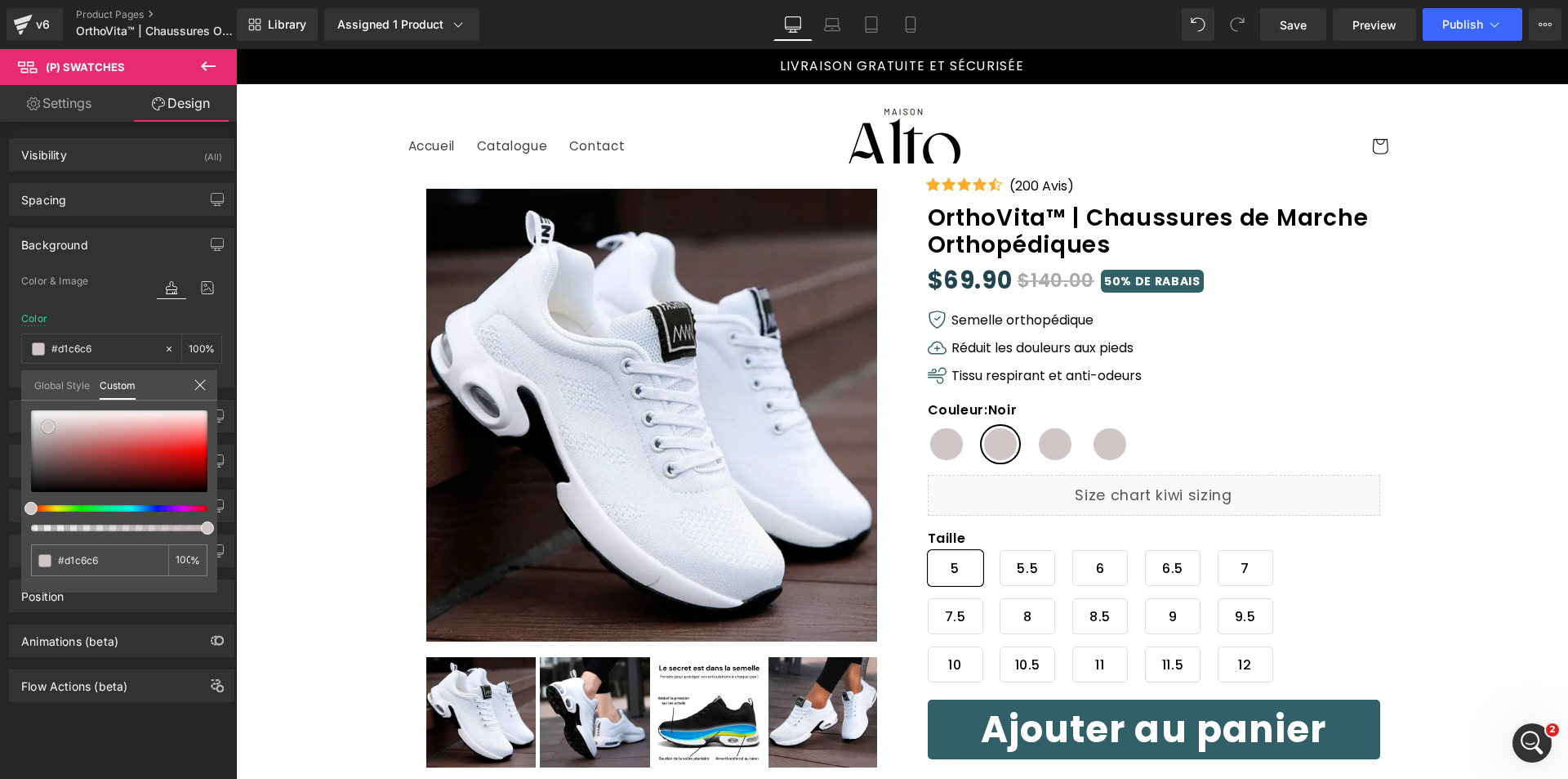
drag, startPoint x: 61, startPoint y: 429, endPoint x: 48, endPoint y: 426, distance: 13.3
click at [48, 426] on div at bounding box center [119, 450] width 177 height 82
click at [203, 389] on icon at bounding box center [200, 385] width 14 height 14
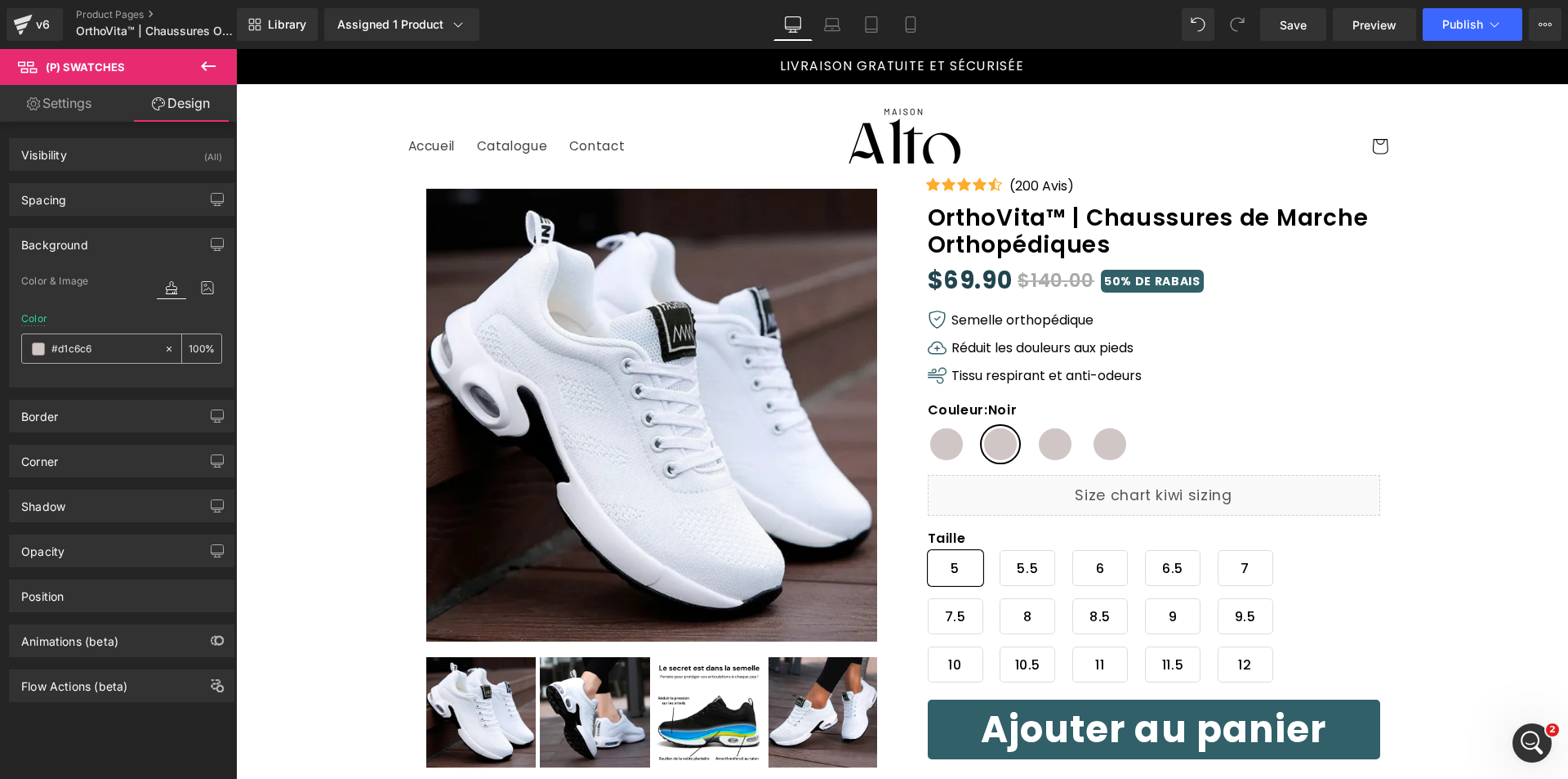
click at [163, 348] on icon at bounding box center [169, 349] width 12 height 12
type input "none"
type input "0"
click at [203, 284] on icon at bounding box center [208, 288] width 29 height 21
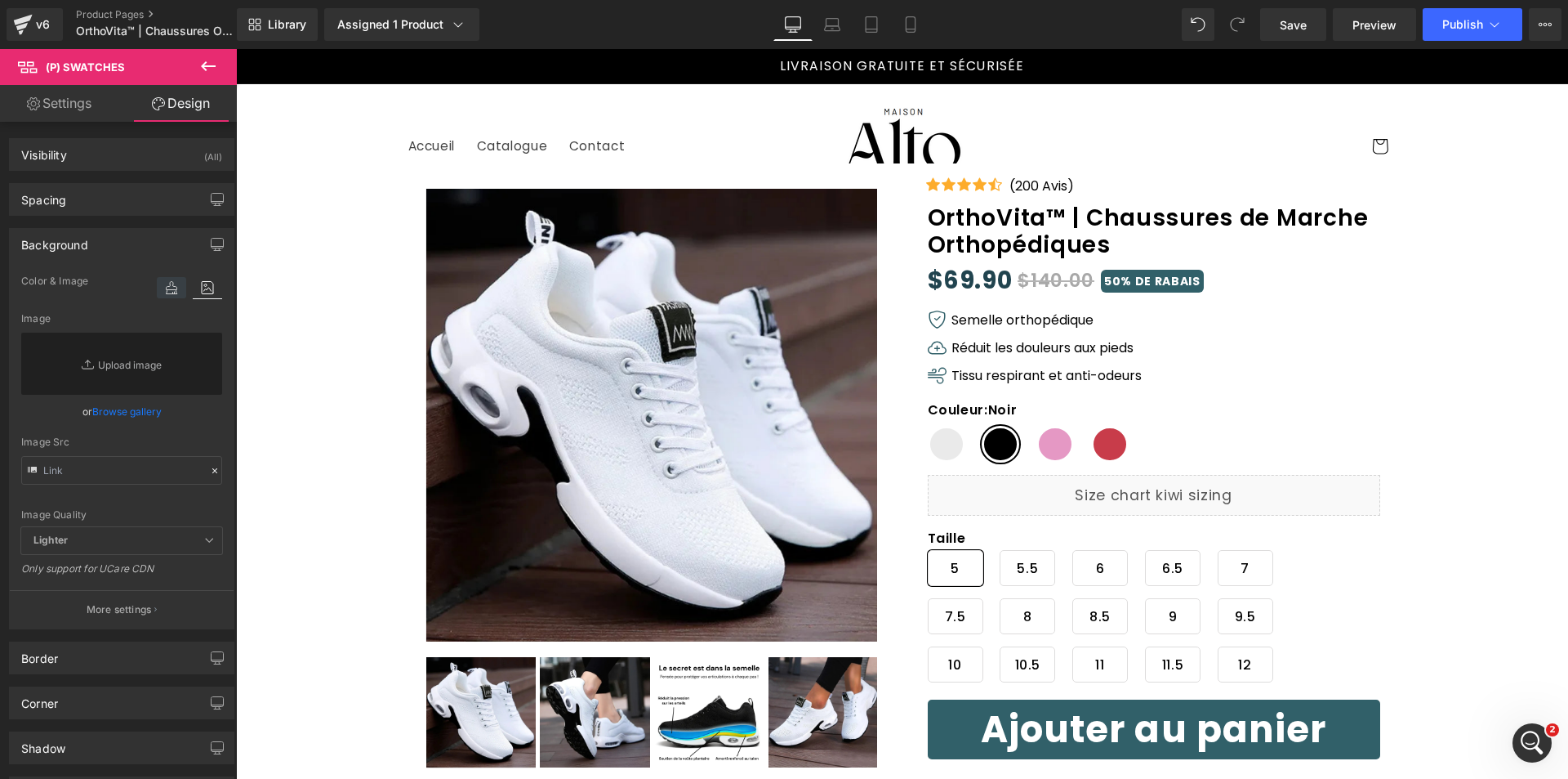
click at [166, 284] on icon at bounding box center [171, 288] width 29 height 21
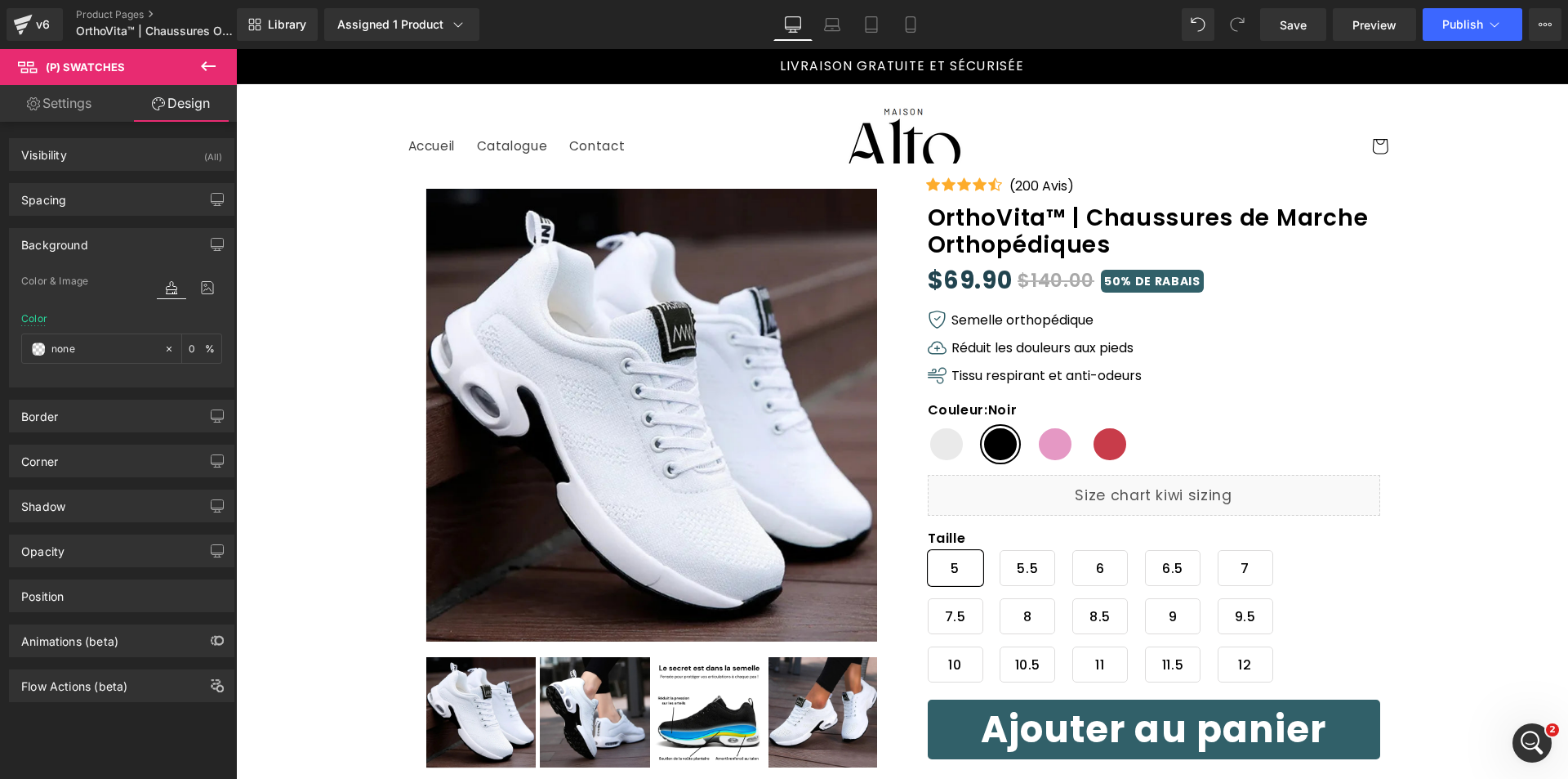
click at [98, 245] on div "Background" at bounding box center [122, 245] width 224 height 31
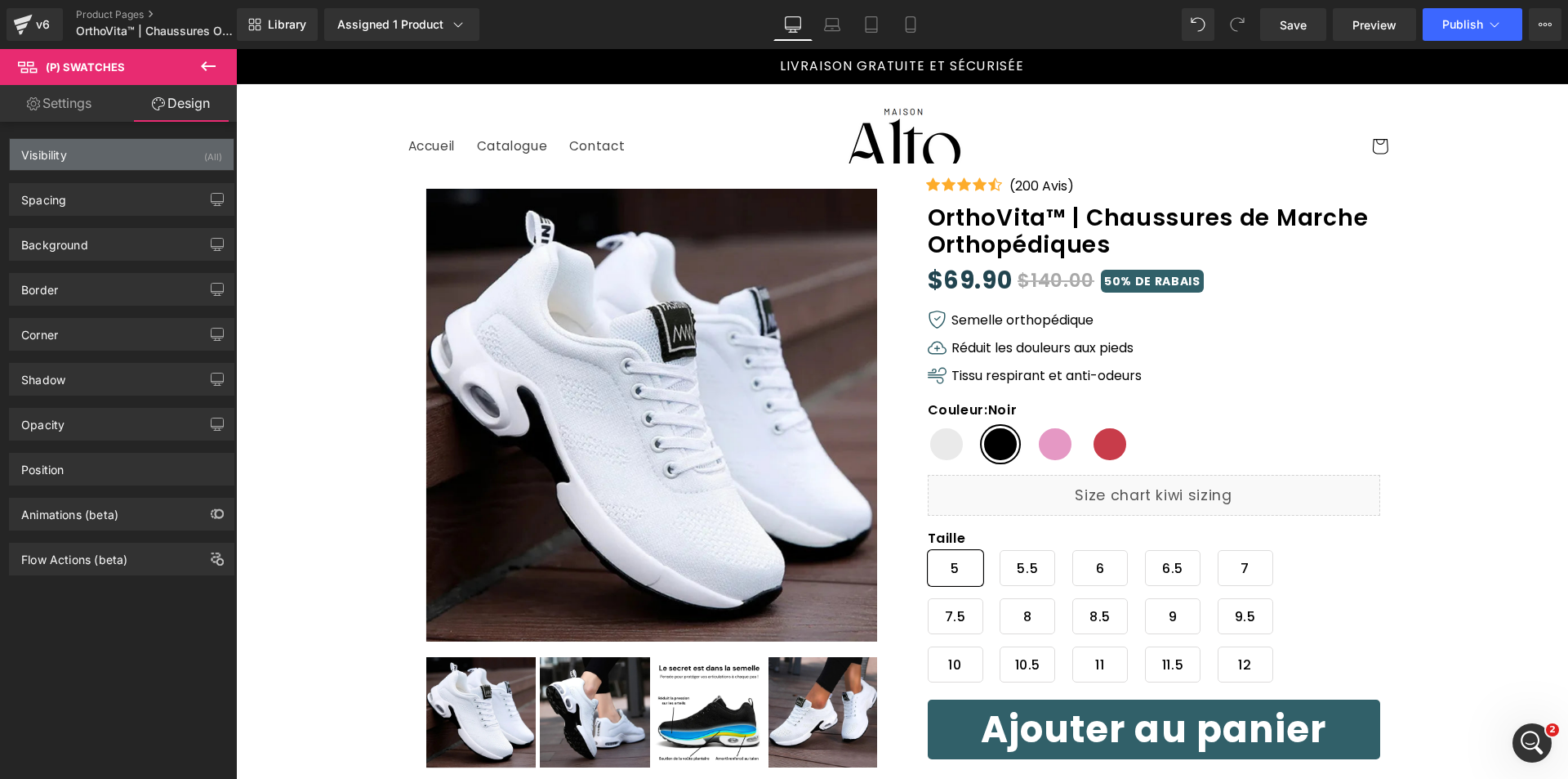
click at [108, 161] on div "Visibility (All)" at bounding box center [122, 155] width 224 height 31
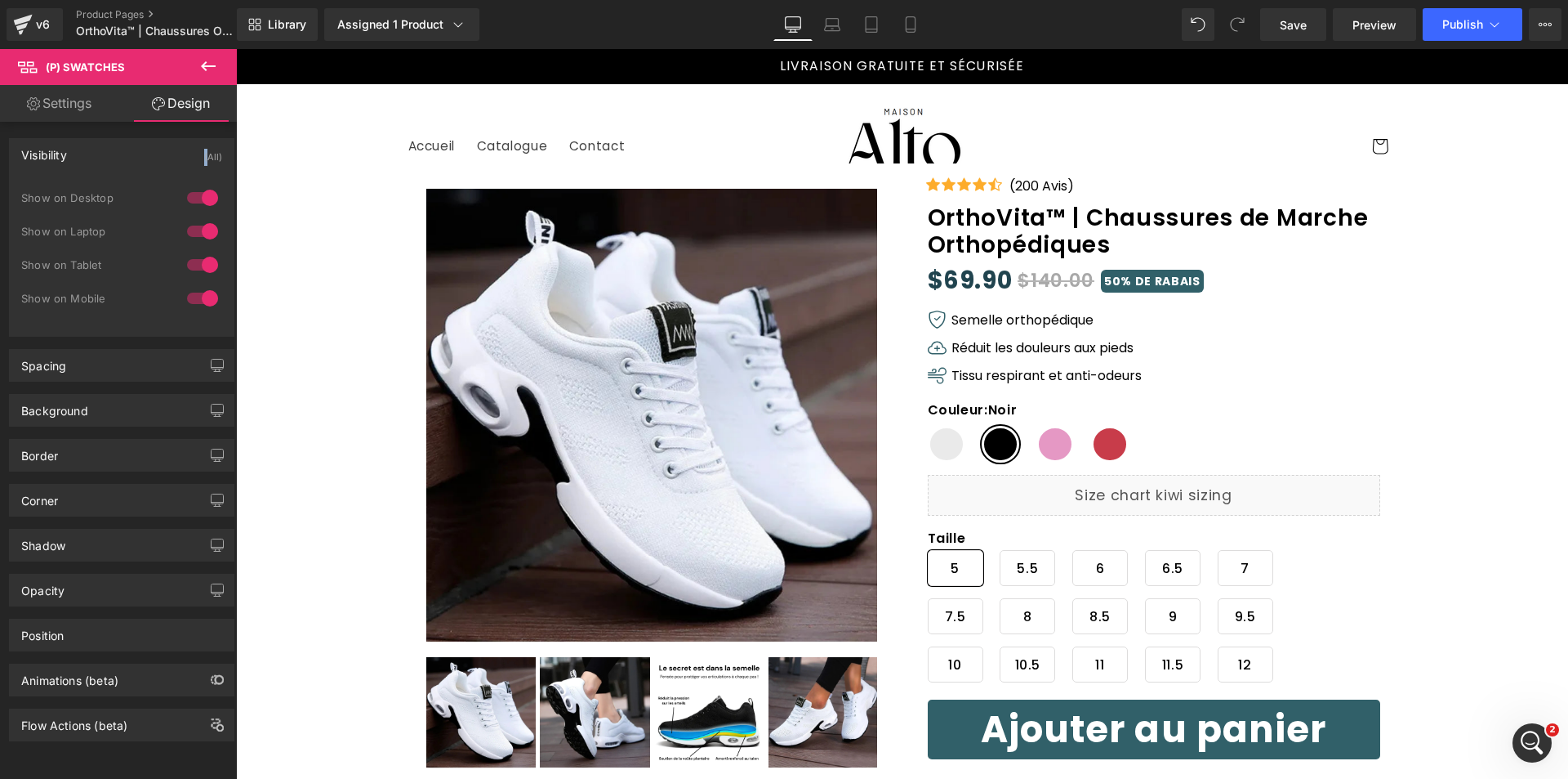
click at [108, 161] on div "Visibility (All)" at bounding box center [122, 155] width 224 height 31
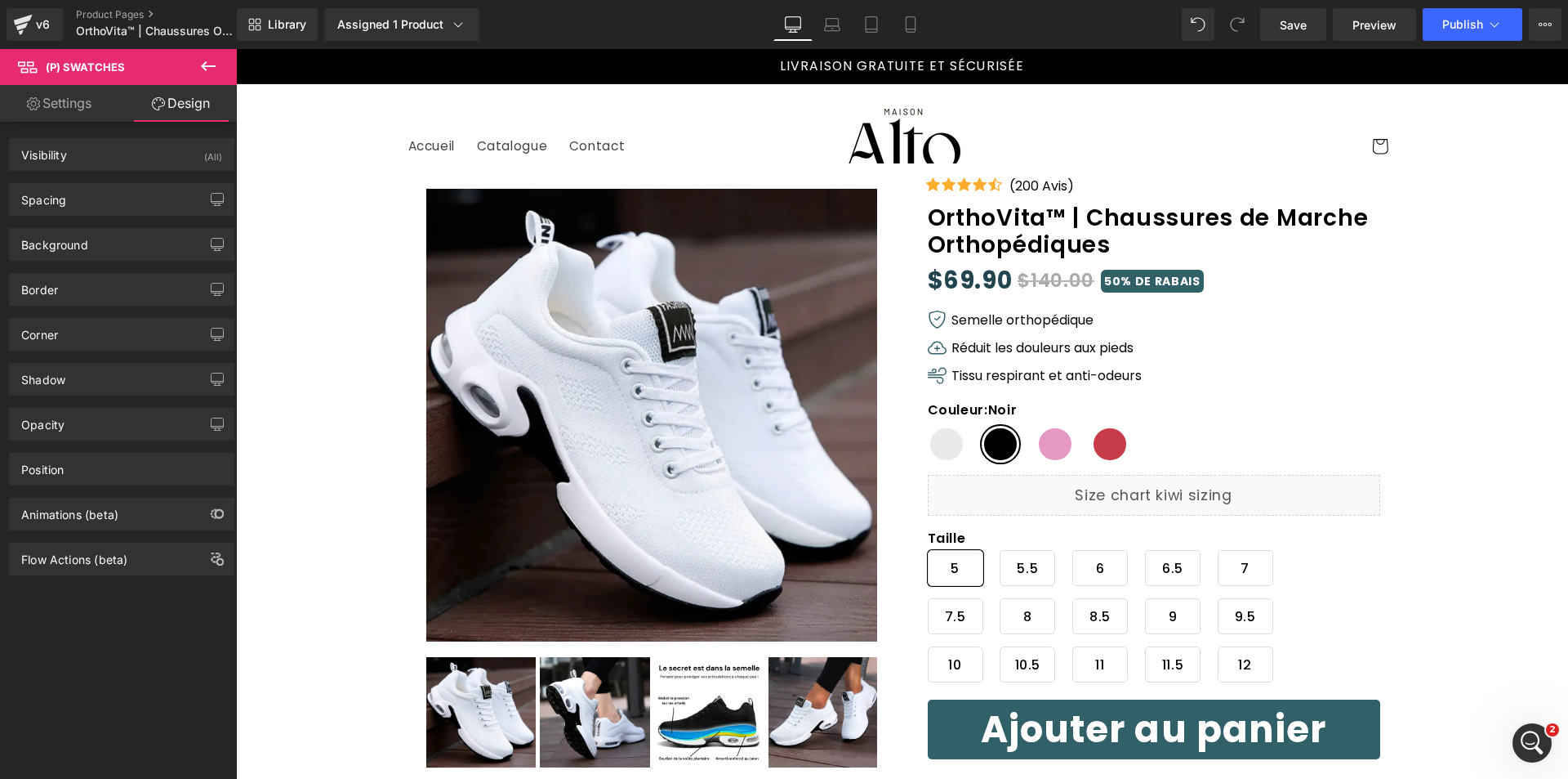
click at [88, 352] on div "Shadow Shadow Style Drop Shadow Outer Shadow #333333 Shadow Color #333333 100 %…" at bounding box center [122, 373] width 244 height 45
click at [87, 340] on div "Corner" at bounding box center [122, 334] width 224 height 31
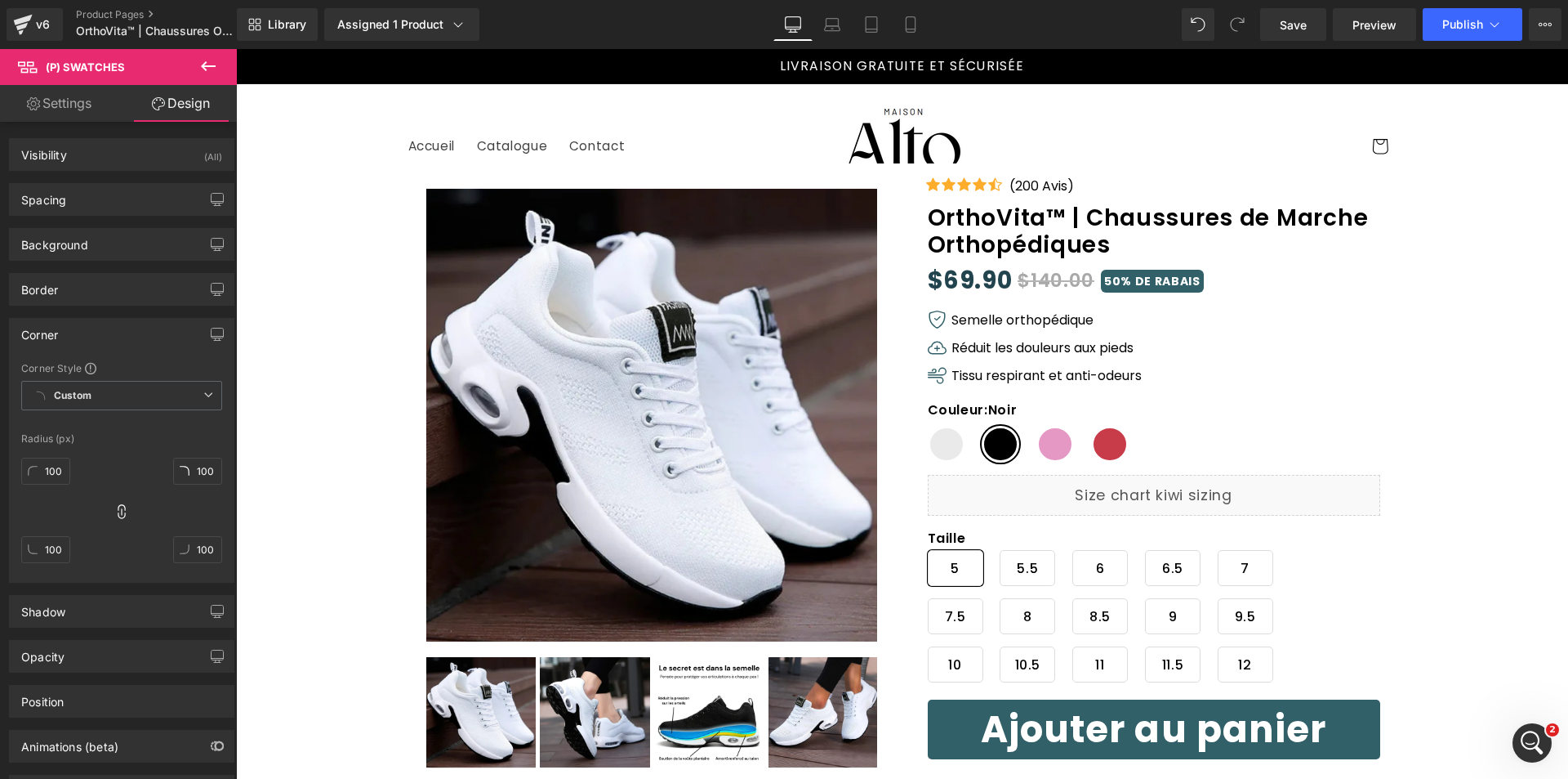
click at [87, 338] on div "Corner" at bounding box center [122, 334] width 224 height 31
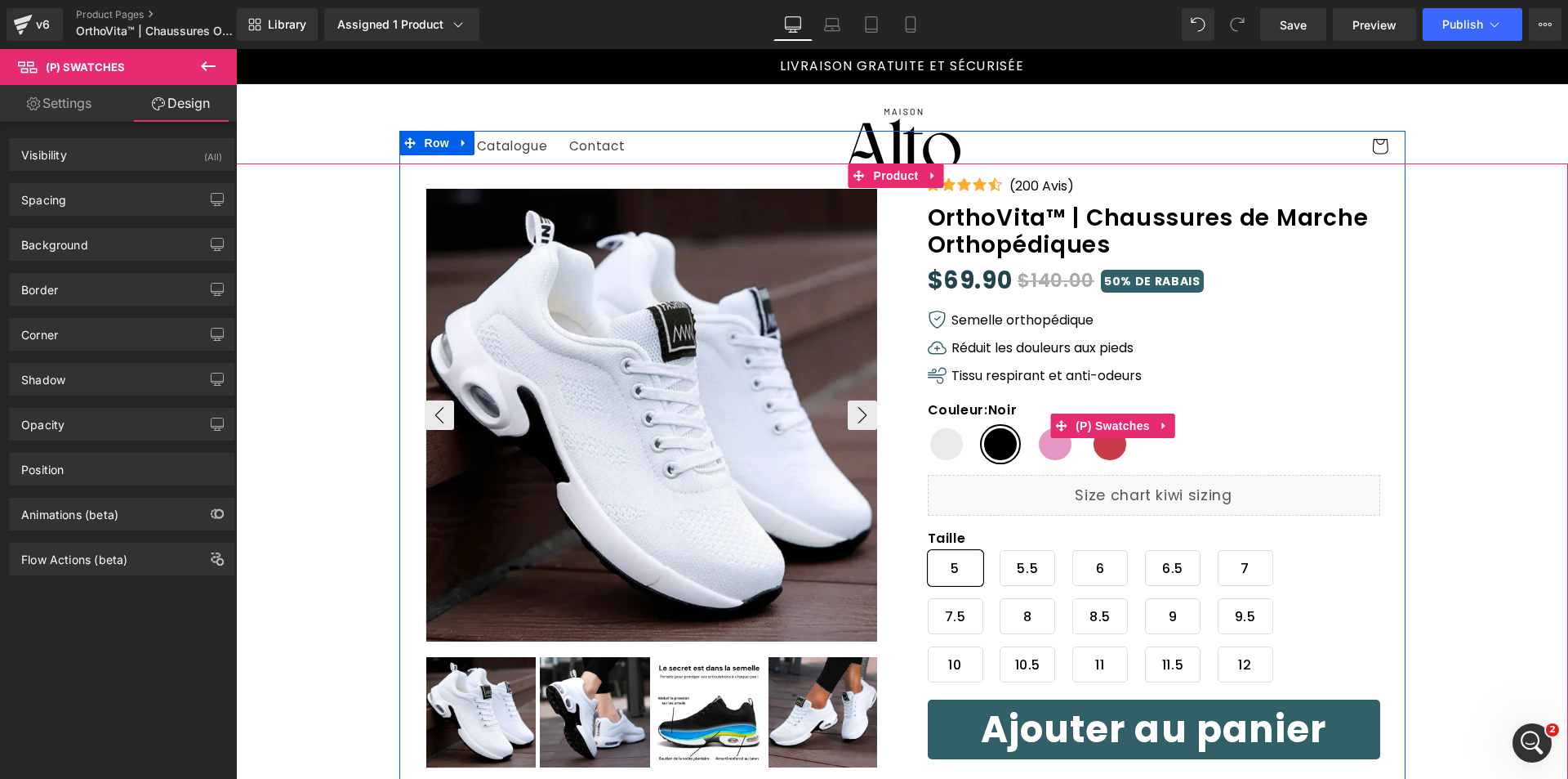
drag, startPoint x: 1069, startPoint y: 424, endPoint x: 455, endPoint y: 355, distance: 617.9
click at [1071, 424] on span "(P) Swatches" at bounding box center [1112, 425] width 82 height 24
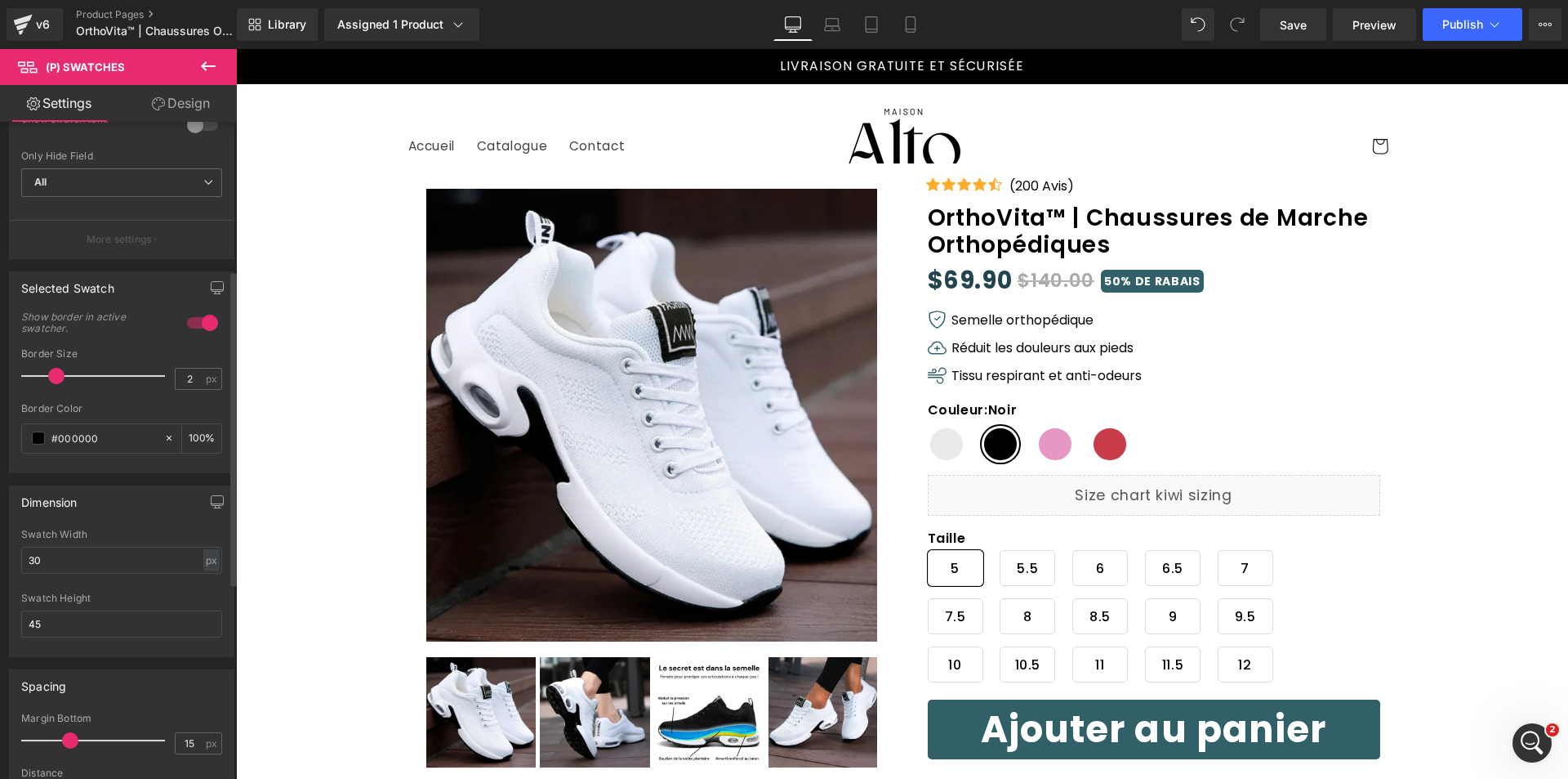
scroll to position [327, 0]
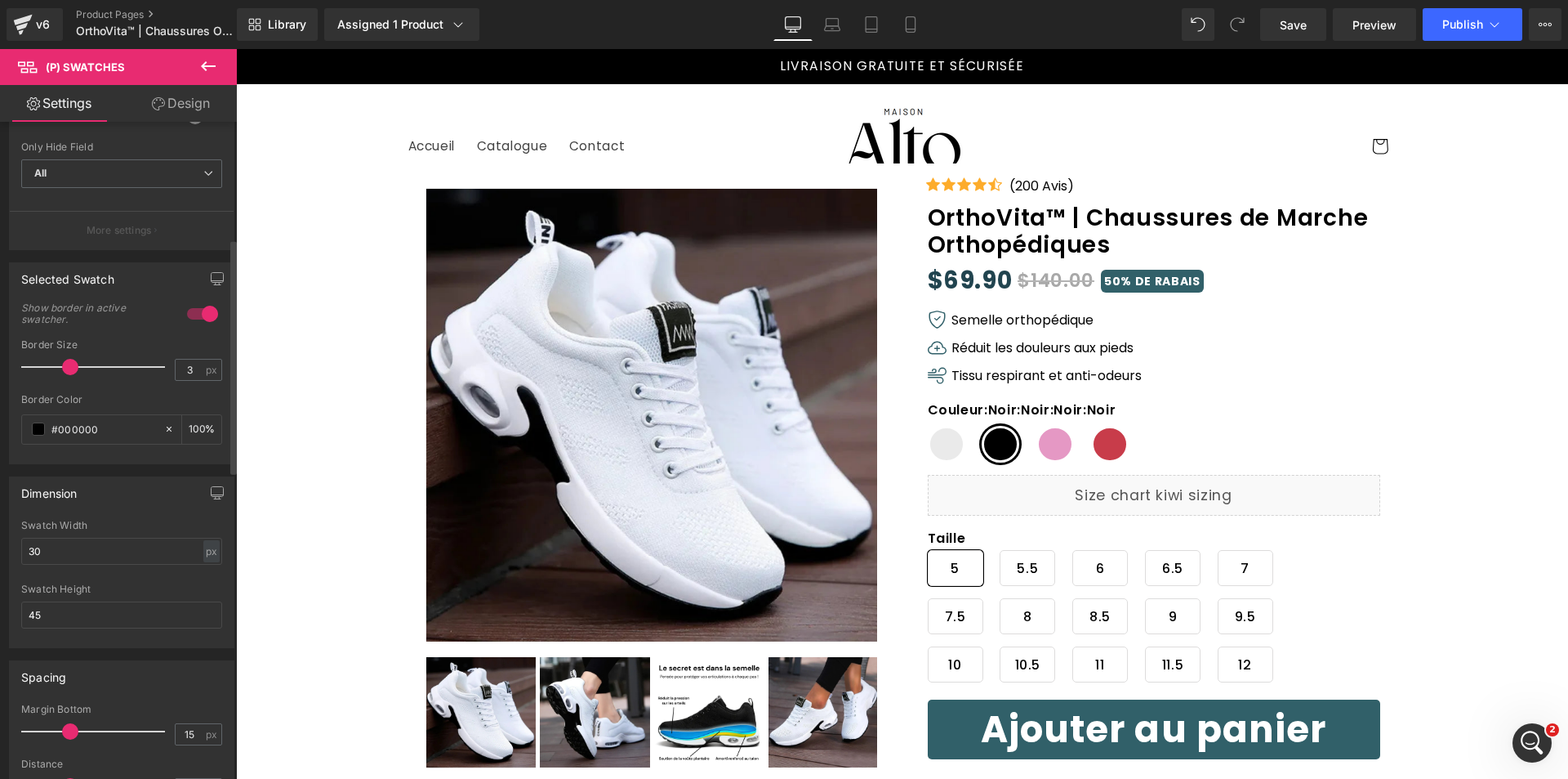
type input "2"
click at [62, 369] on span at bounding box center [56, 366] width 16 height 16
click at [201, 314] on div at bounding box center [202, 313] width 40 height 26
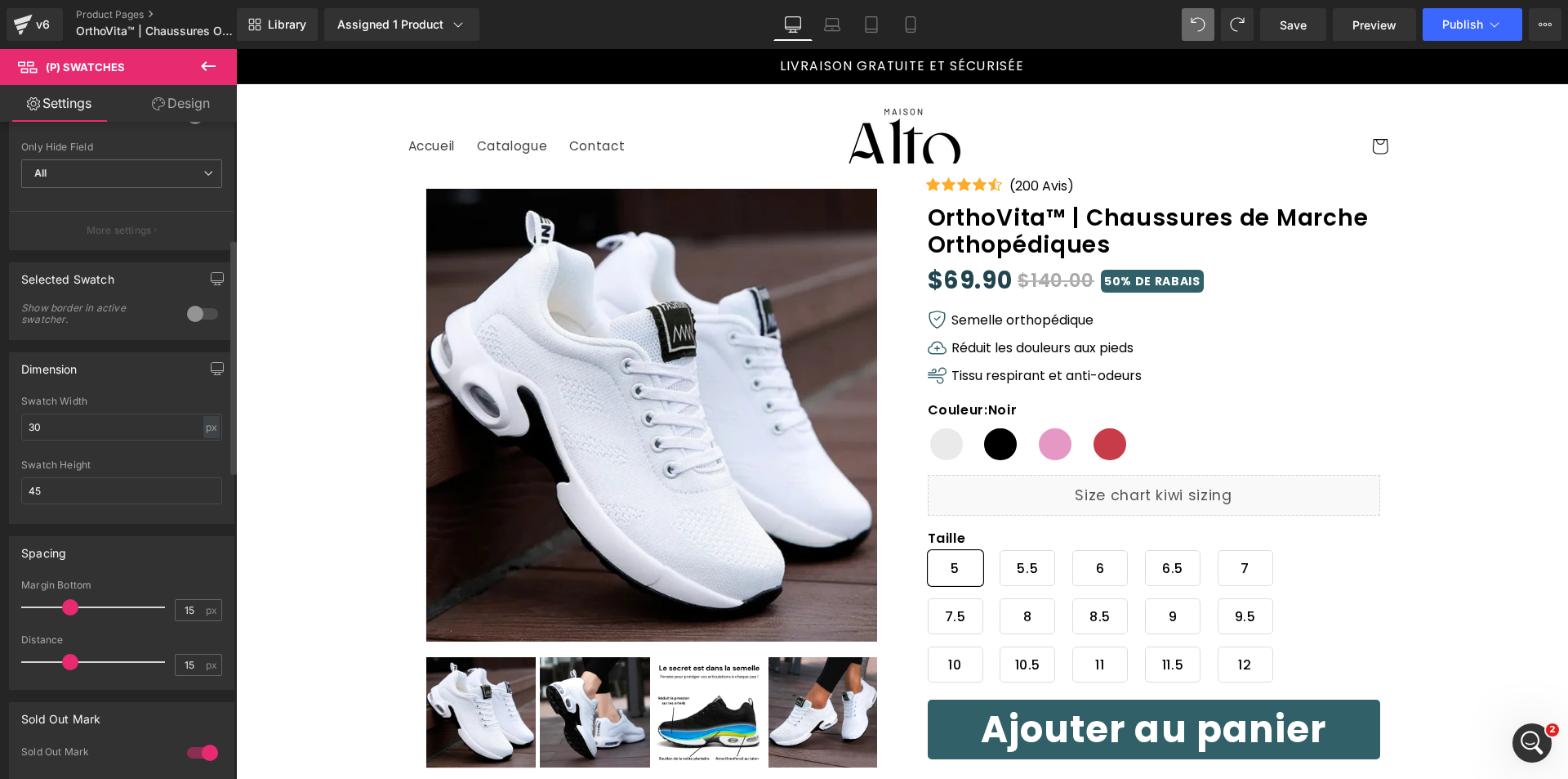
click at [201, 314] on div at bounding box center [202, 313] width 40 height 26
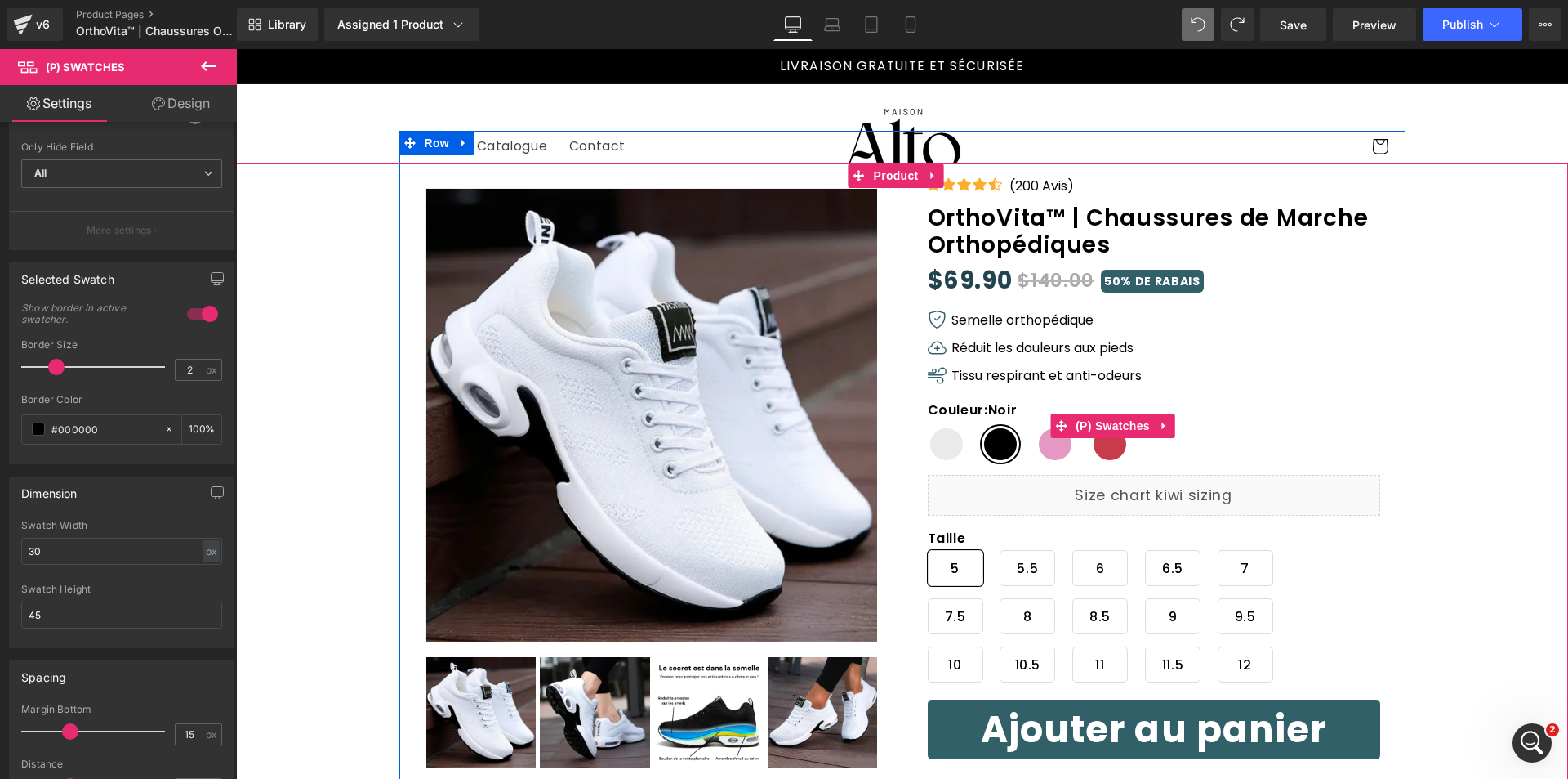
click at [939, 447] on span "Blanc" at bounding box center [947, 445] width 38 height 37
click at [986, 441] on span "Noir" at bounding box center [1000, 445] width 38 height 37
click at [944, 443] on span "Blanc" at bounding box center [947, 445] width 38 height 37
click at [1000, 442] on span "Noir" at bounding box center [1000, 445] width 38 height 37
click at [944, 446] on span "Blanc" at bounding box center [947, 445] width 38 height 37
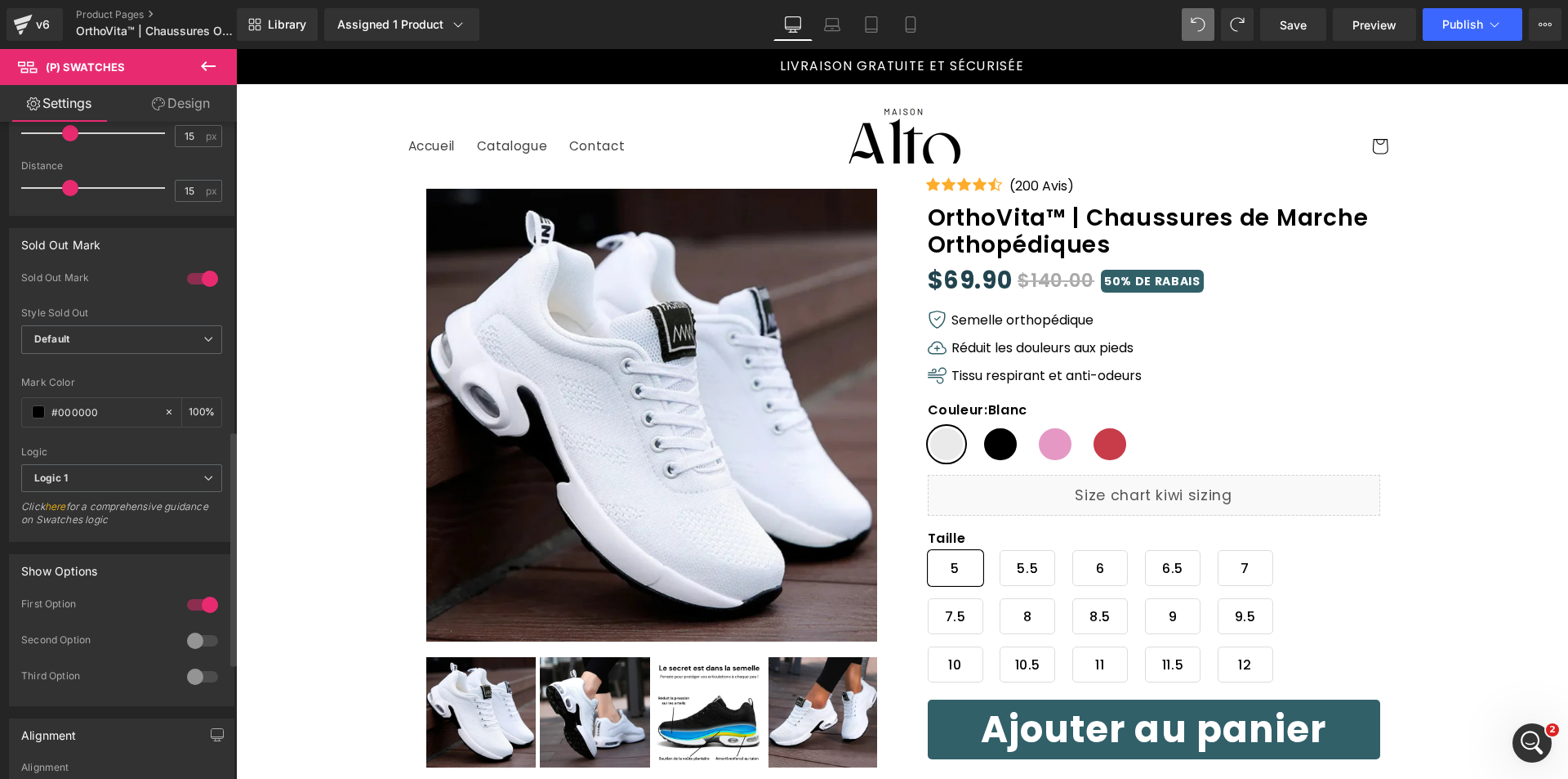
scroll to position [981, 0]
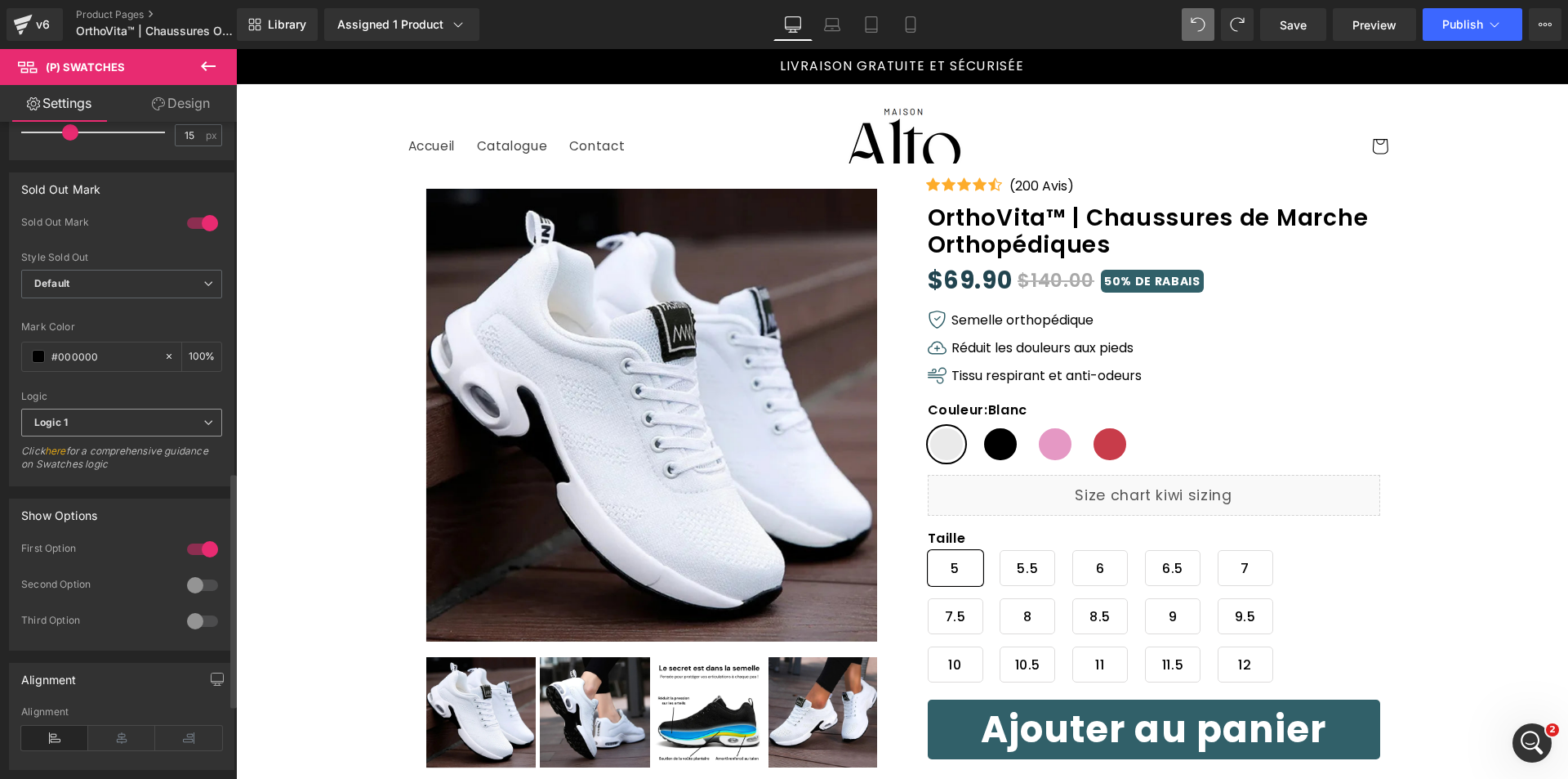
click at [106, 424] on span "Logic 1" at bounding box center [122, 423] width 201 height 29
click at [111, 477] on li "Logic 2" at bounding box center [118, 475] width 194 height 24
click at [100, 424] on span "Logic 2" at bounding box center [122, 423] width 201 height 29
click at [93, 455] on li "Logic 1" at bounding box center [118, 450] width 194 height 24
click at [112, 295] on span "Default" at bounding box center [122, 284] width 201 height 29
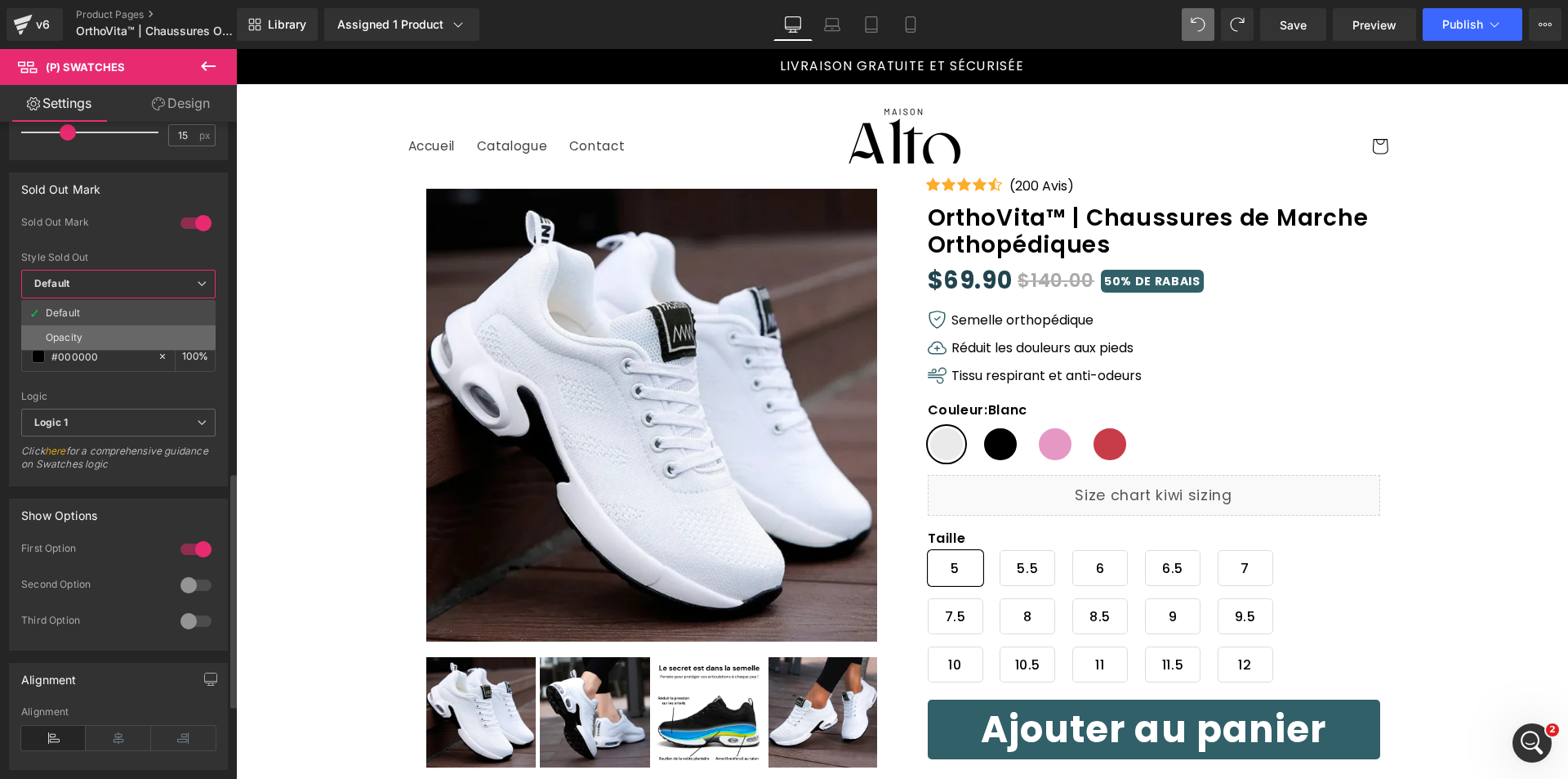
click at [107, 336] on li "Opacity" at bounding box center [118, 337] width 194 height 24
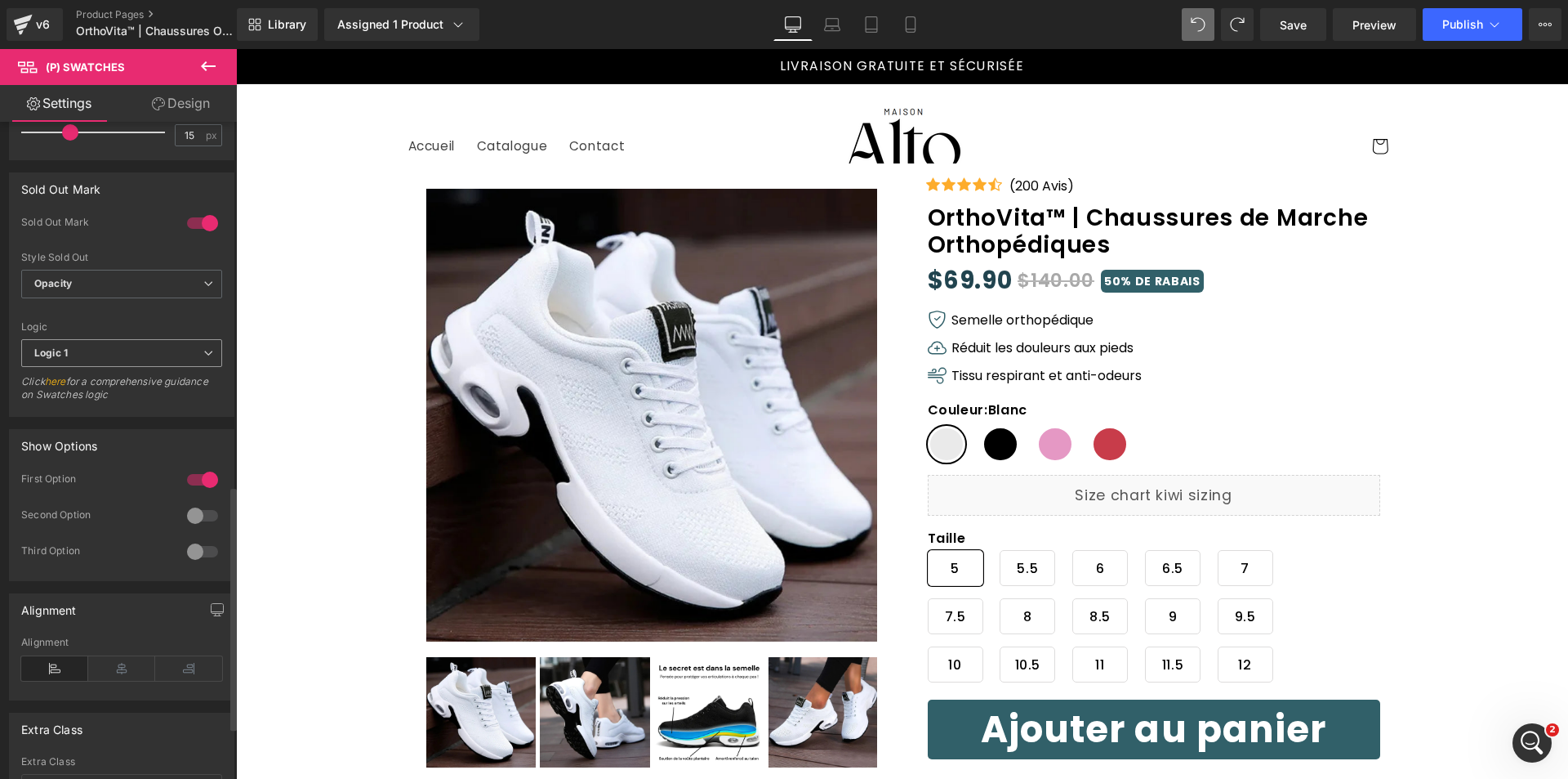
click at [102, 349] on span "Logic 1" at bounding box center [122, 354] width 201 height 29
click at [79, 404] on div "Logic 2" at bounding box center [63, 406] width 35 height 12
click at [82, 359] on span "Logic 2" at bounding box center [122, 354] width 201 height 29
click at [83, 265] on div "Style Sold Out Opacity Default Opacity" at bounding box center [118, 284] width 194 height 66
click at [81, 274] on span "Opacity" at bounding box center [122, 284] width 201 height 29
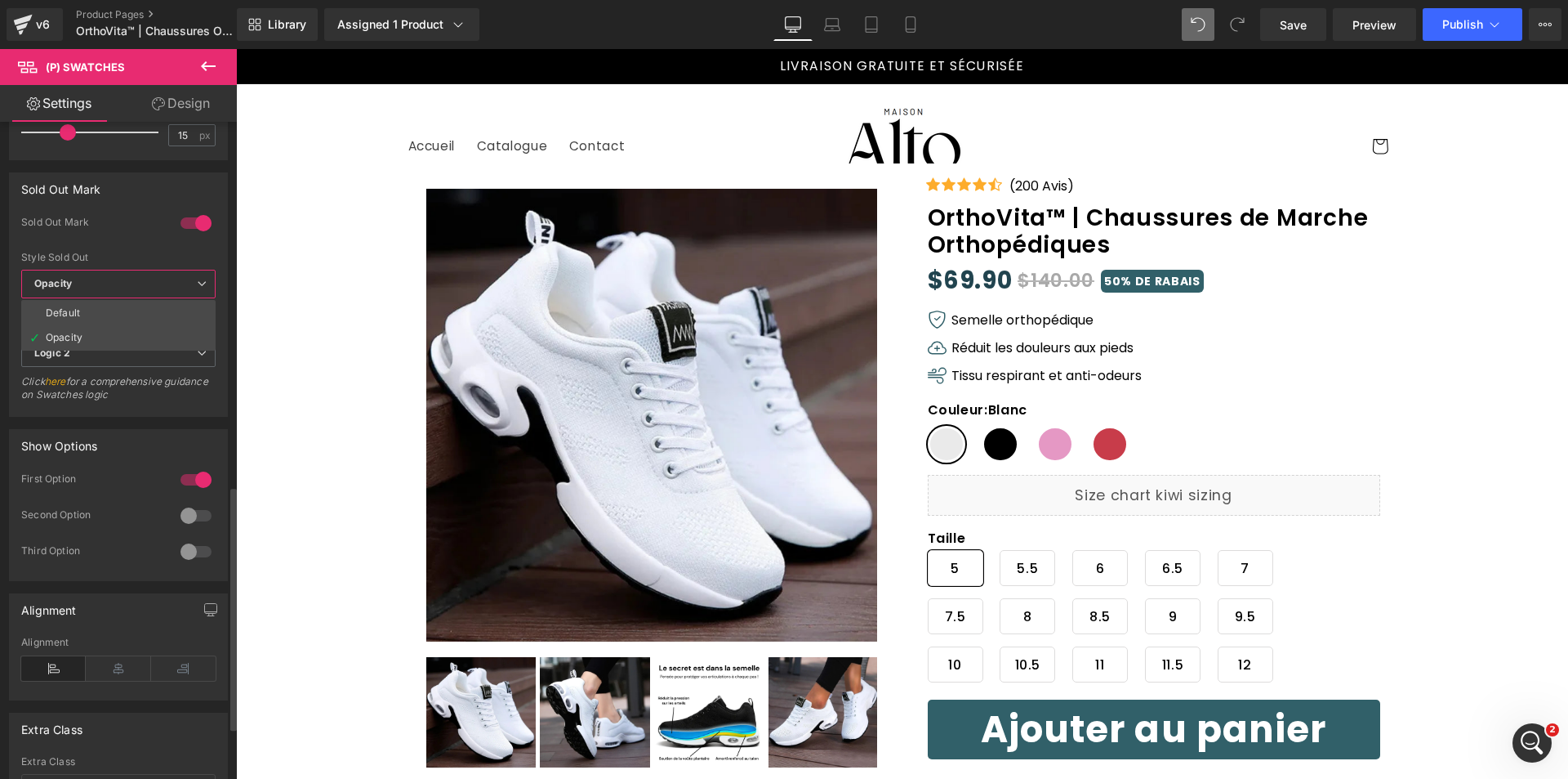
click at [82, 313] on li "Default" at bounding box center [118, 312] width 194 height 24
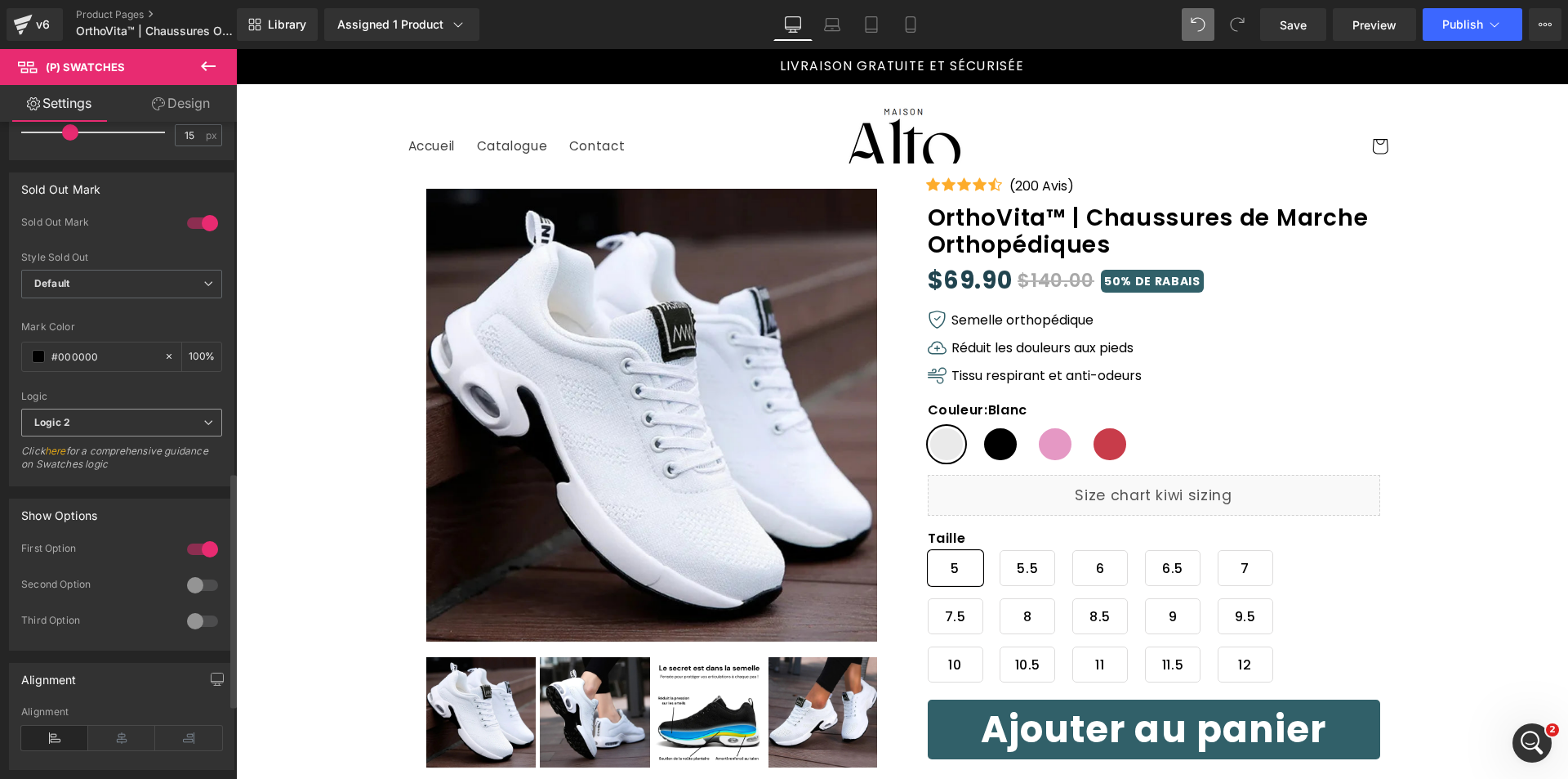
scroll to position [1062, 0]
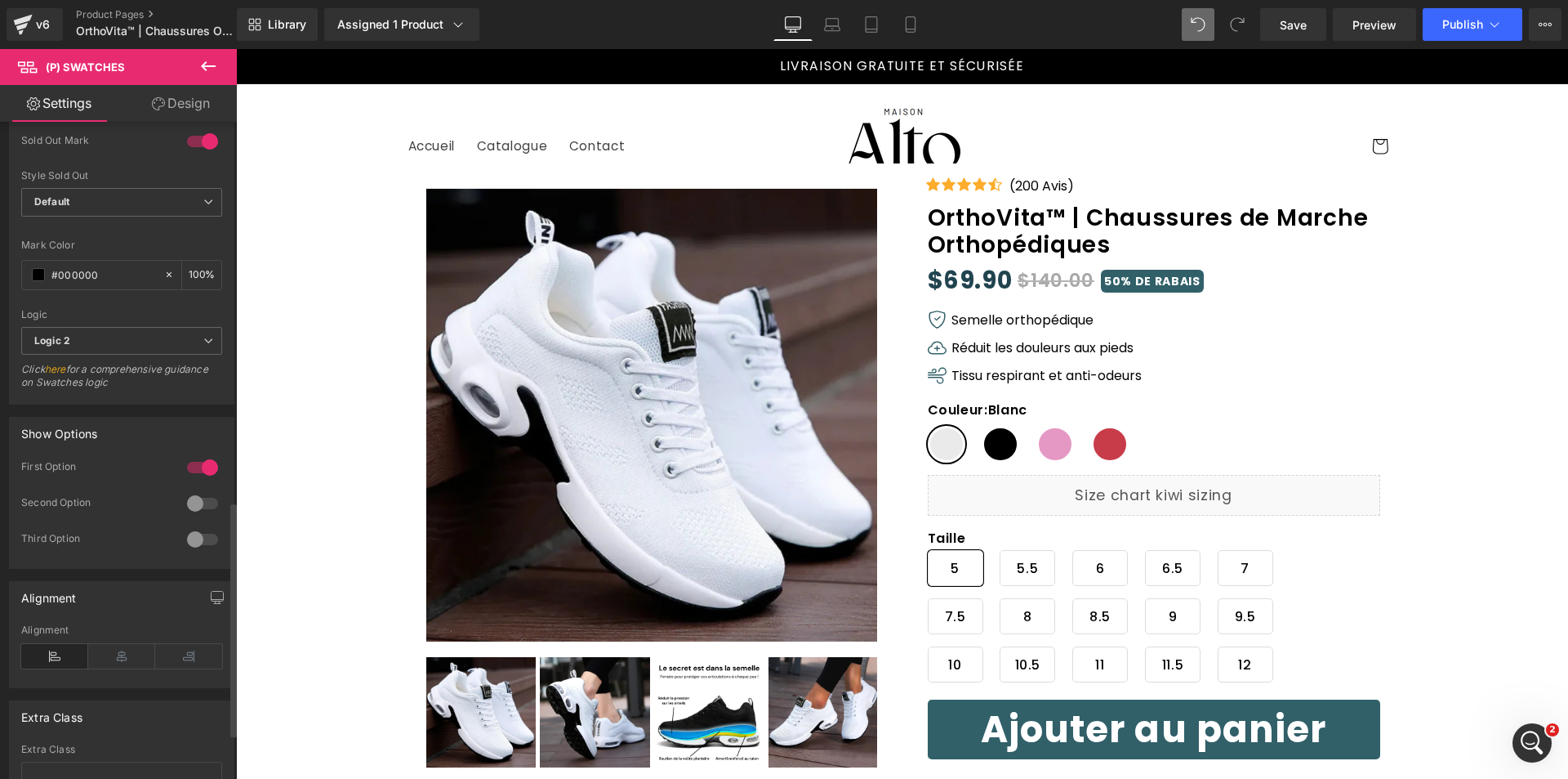
click at [196, 505] on div at bounding box center [202, 503] width 40 height 26
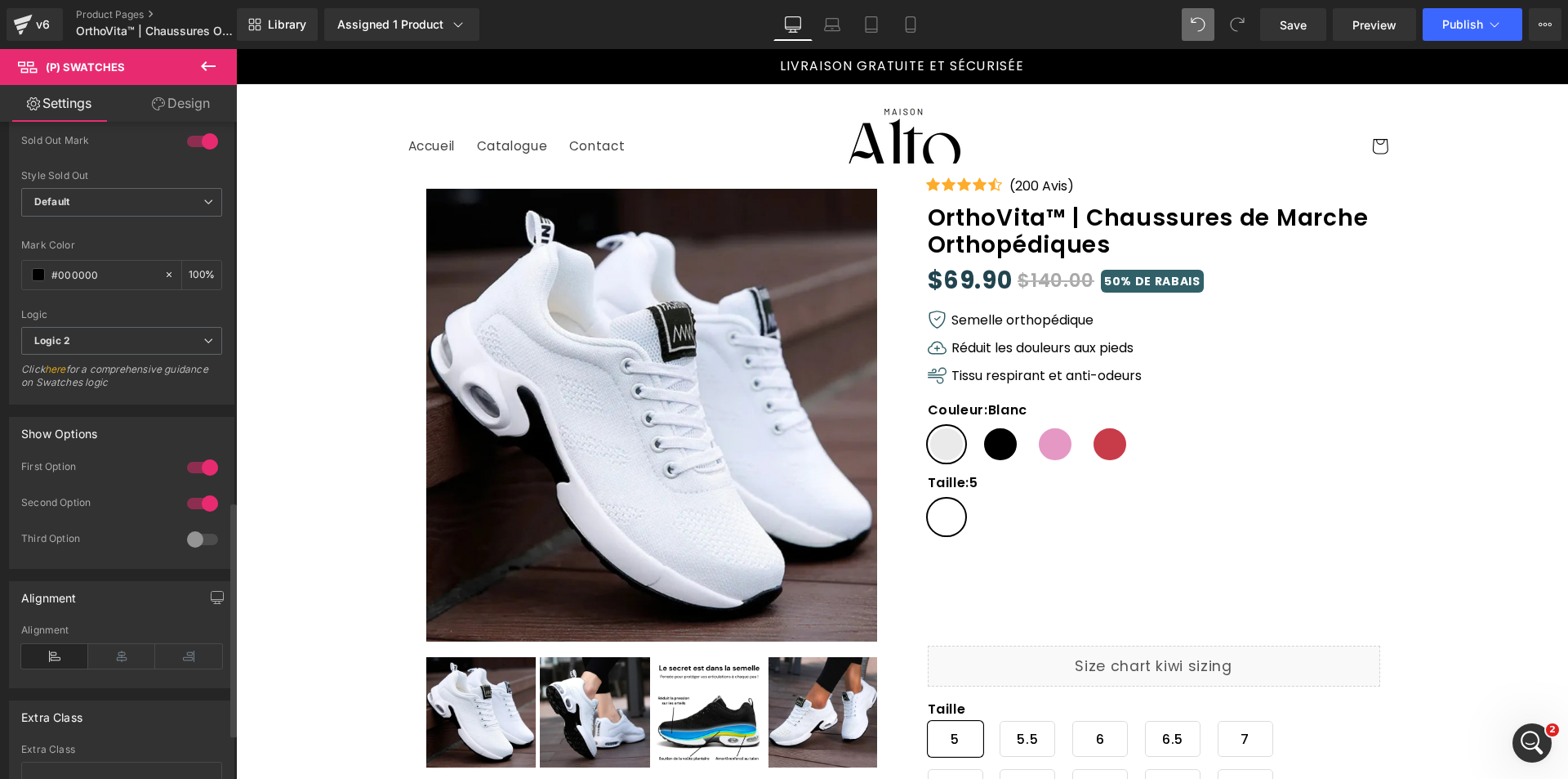
click at [196, 505] on div at bounding box center [202, 503] width 40 height 26
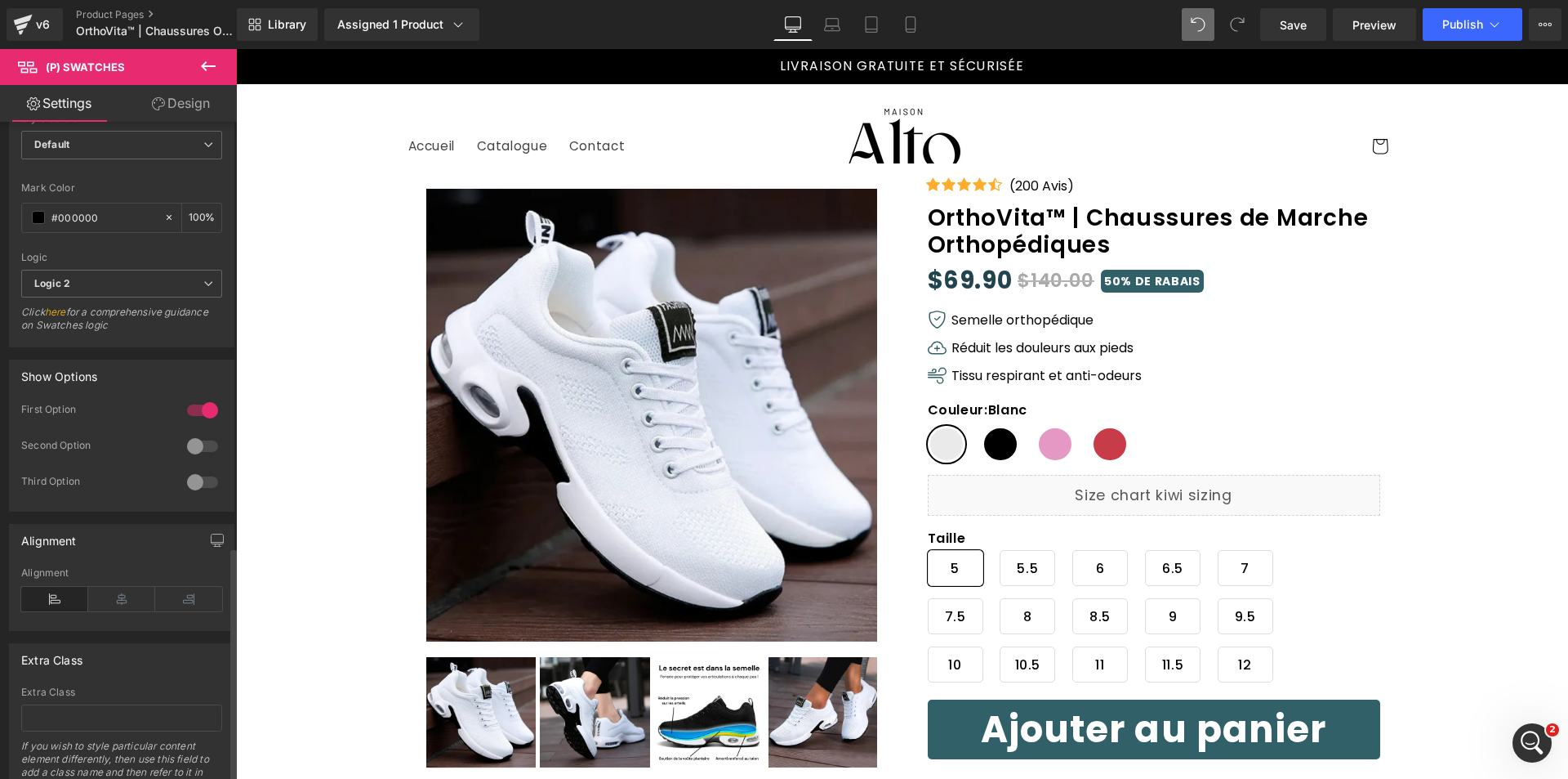
scroll to position [944, 0]
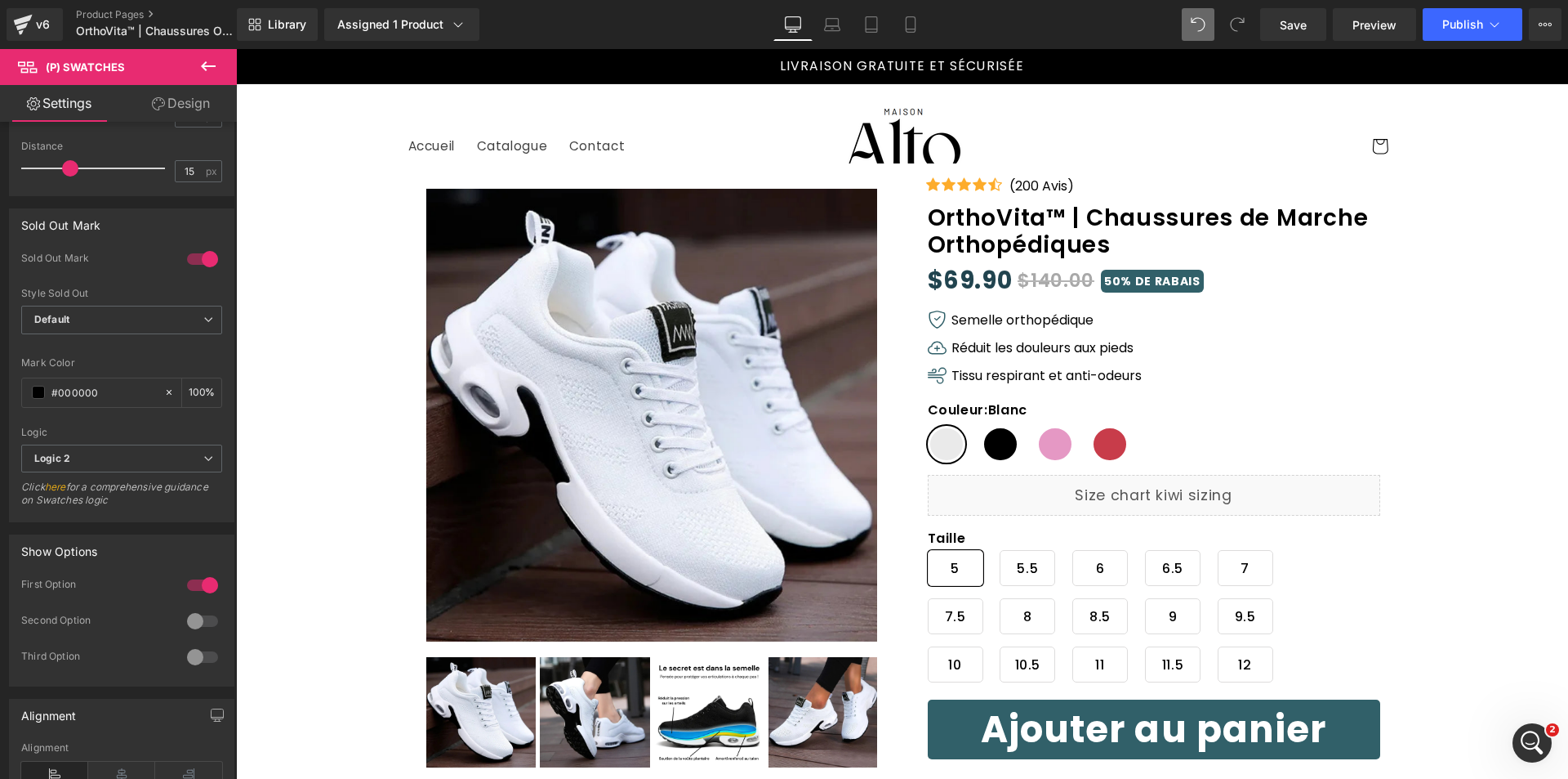
click at [170, 103] on link "Design" at bounding box center [181, 103] width 119 height 37
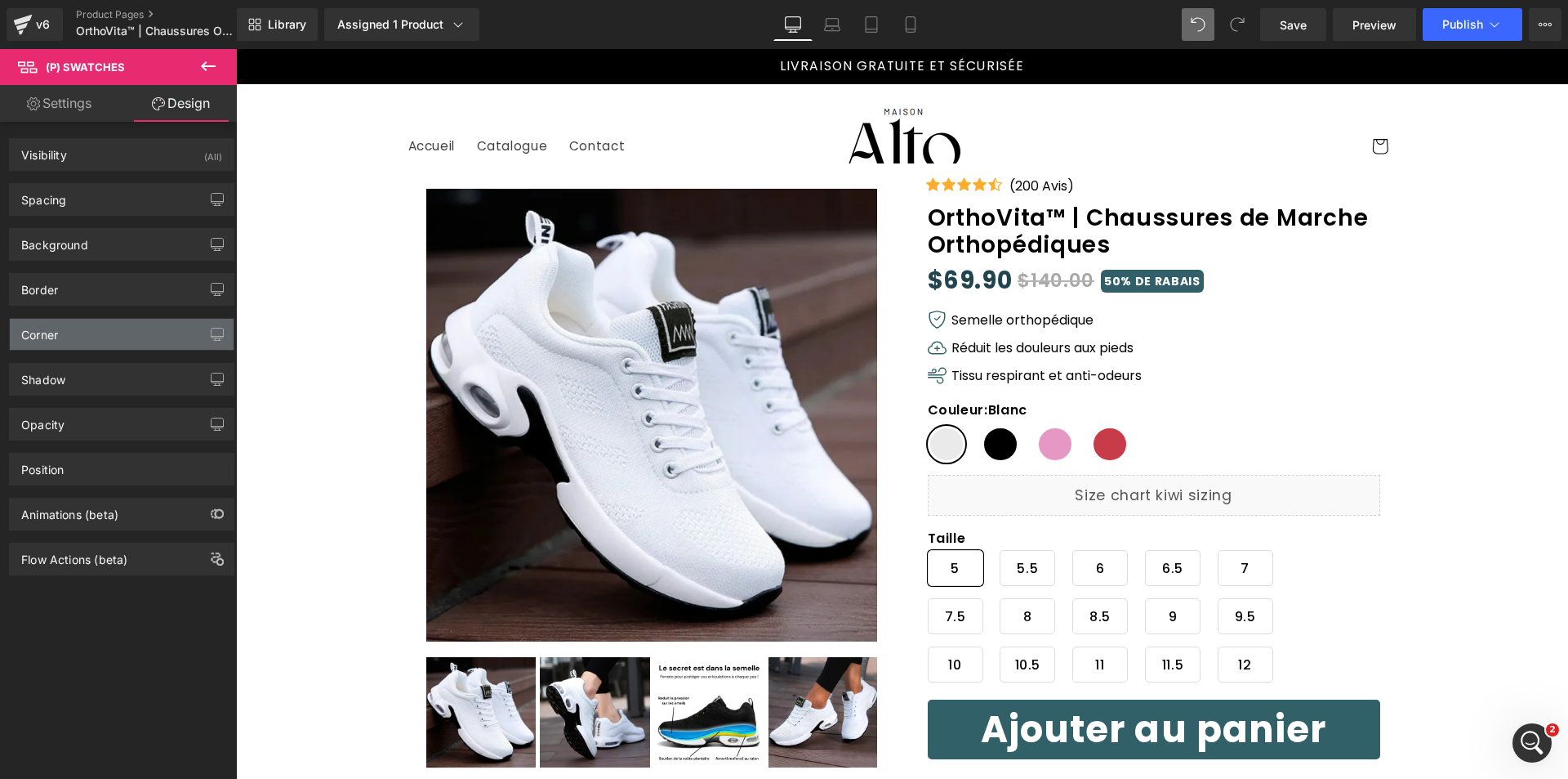
click at [107, 342] on div "Corner" at bounding box center [122, 334] width 224 height 31
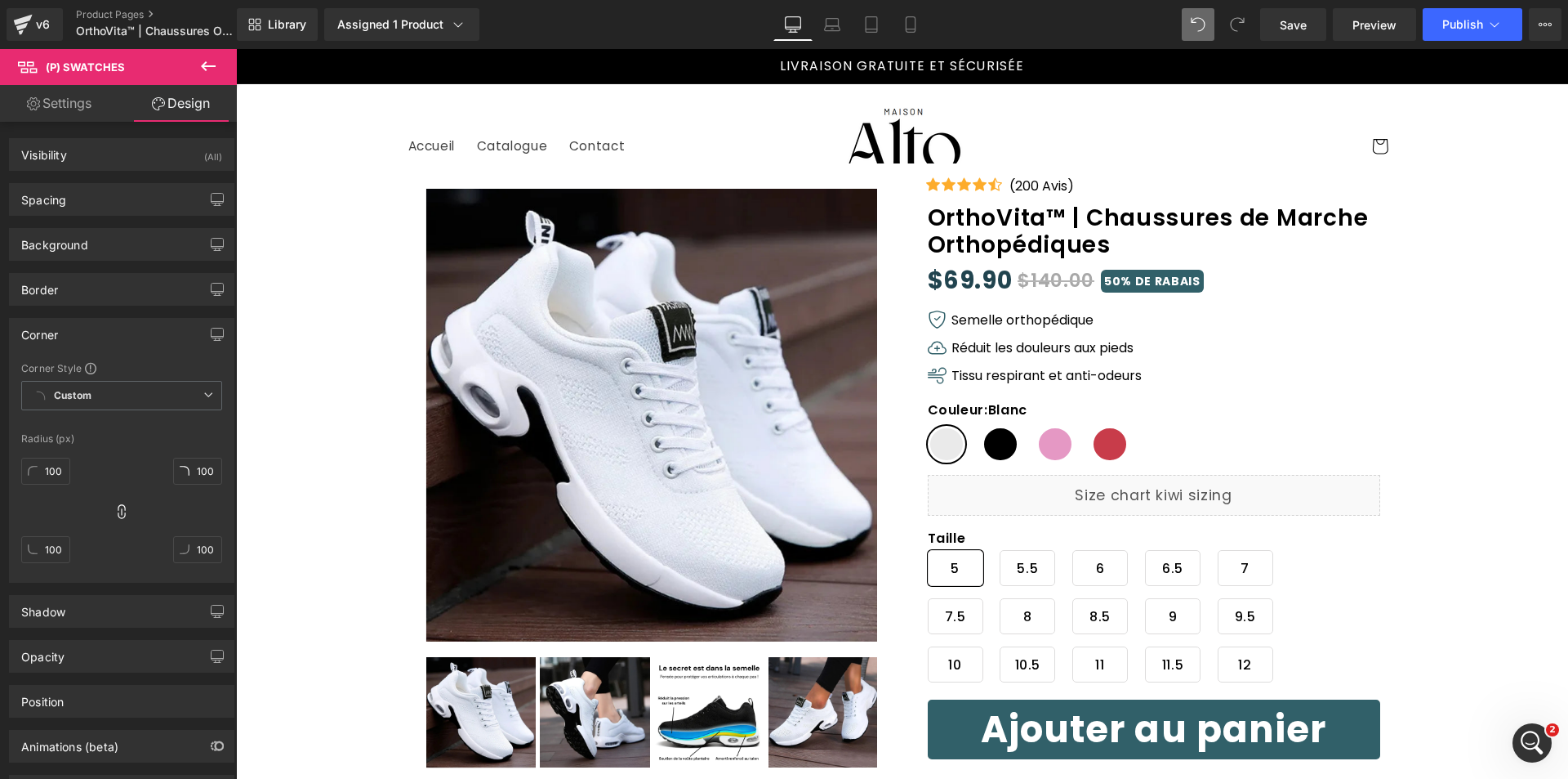
click at [107, 342] on div "Corner" at bounding box center [122, 334] width 224 height 31
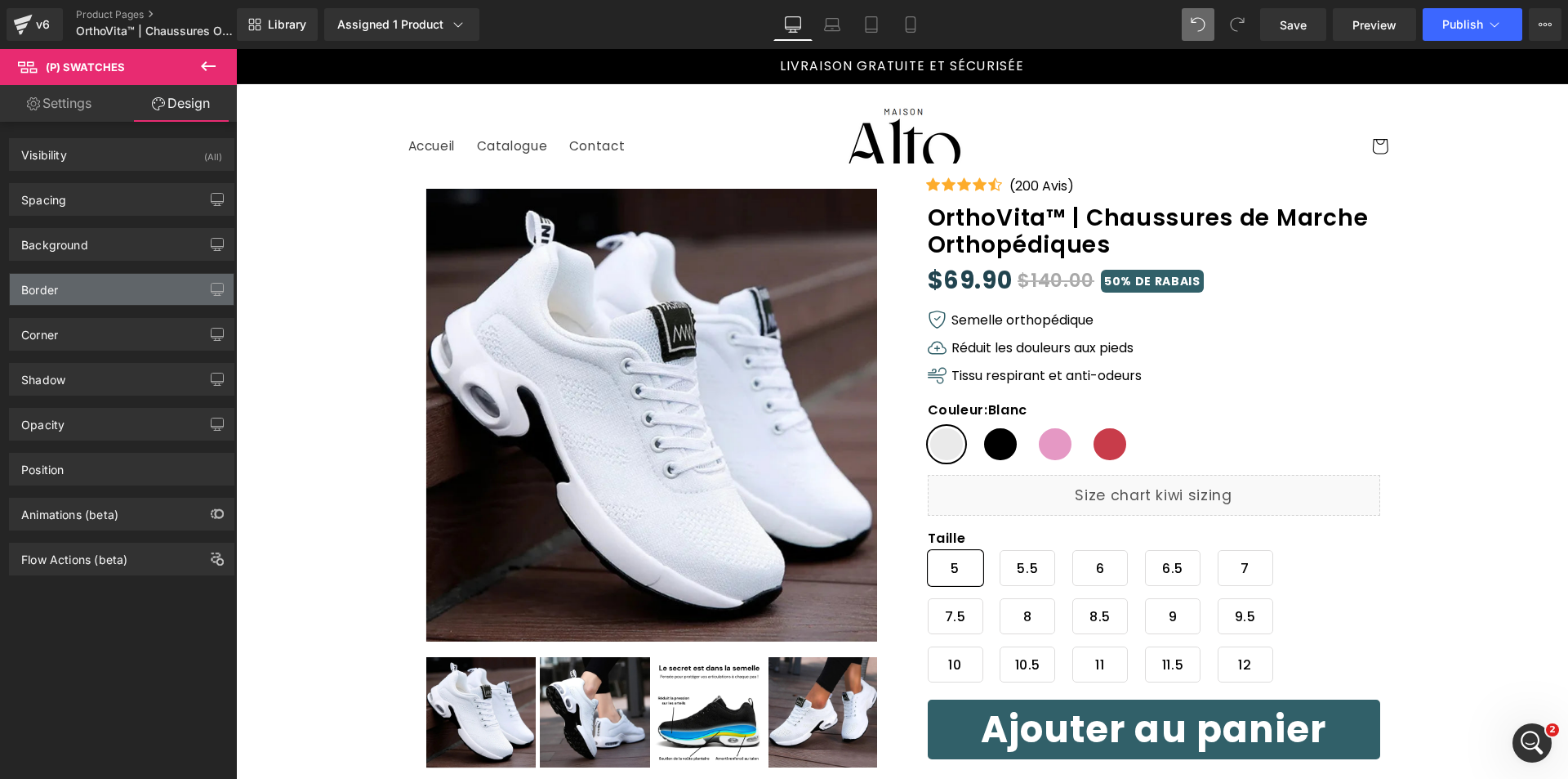
click at [97, 285] on div "Border" at bounding box center [122, 289] width 224 height 31
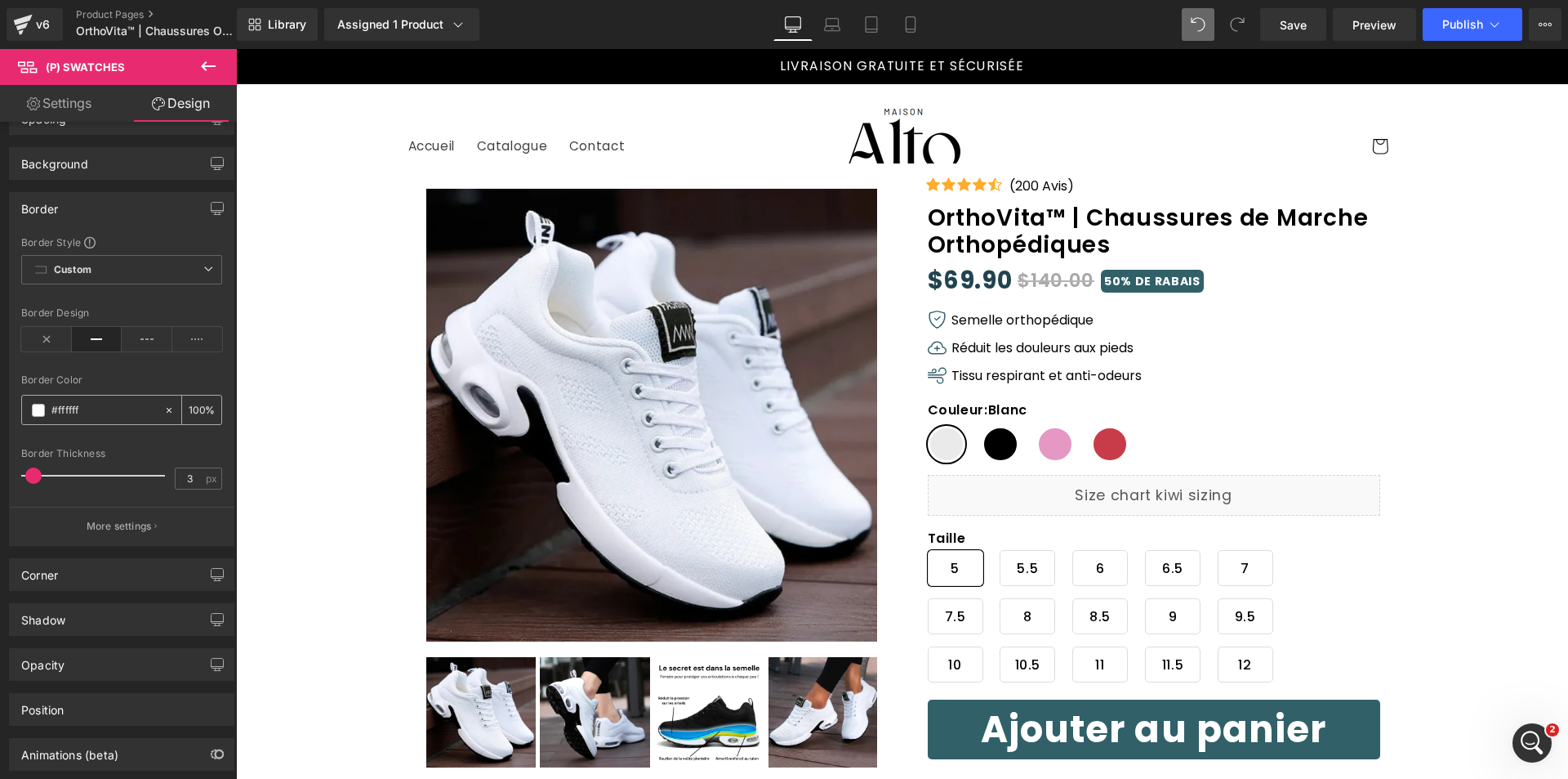
scroll to position [163, 0]
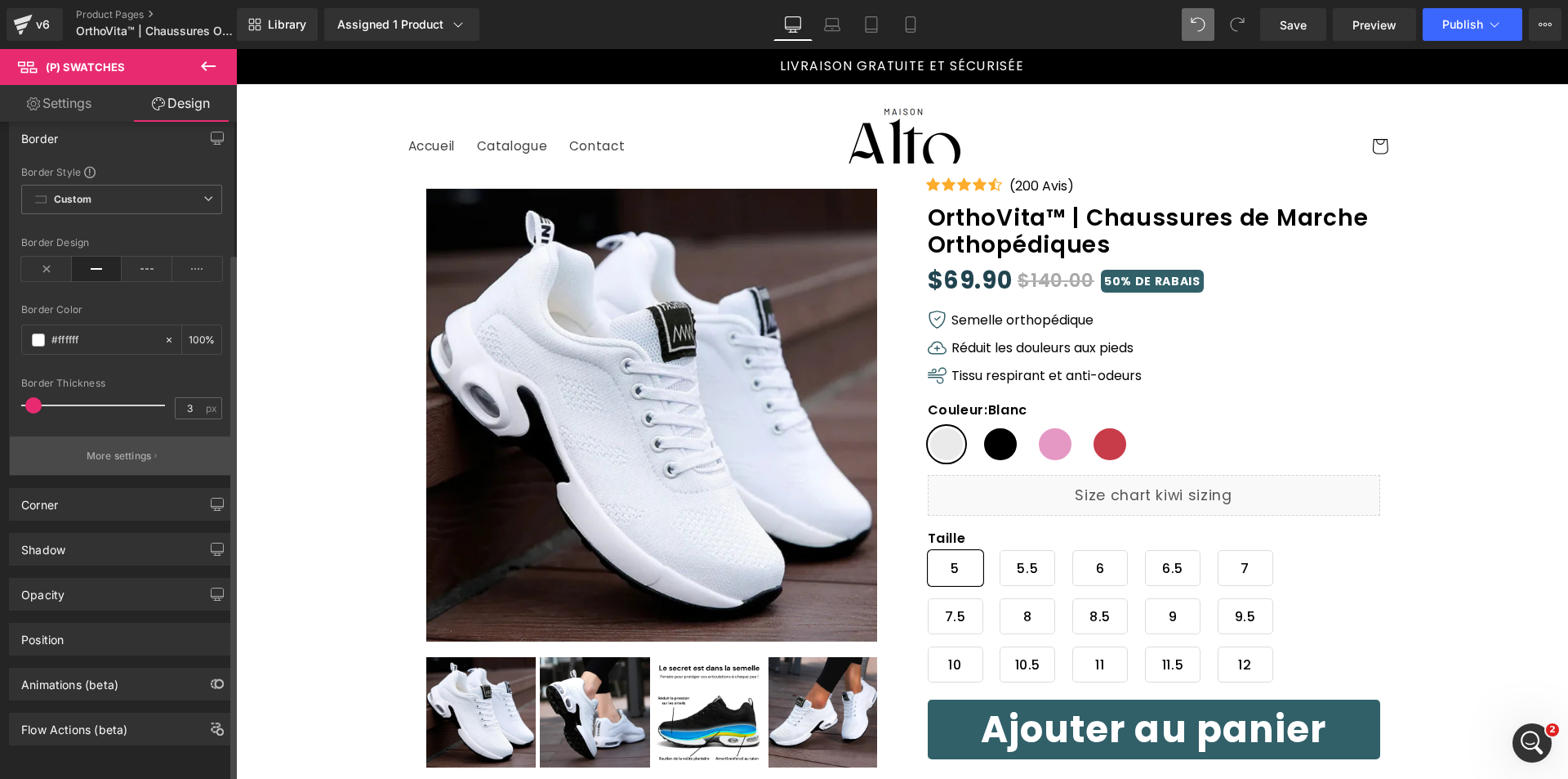
click at [122, 448] on p "More settings" at bounding box center [120, 455] width 66 height 14
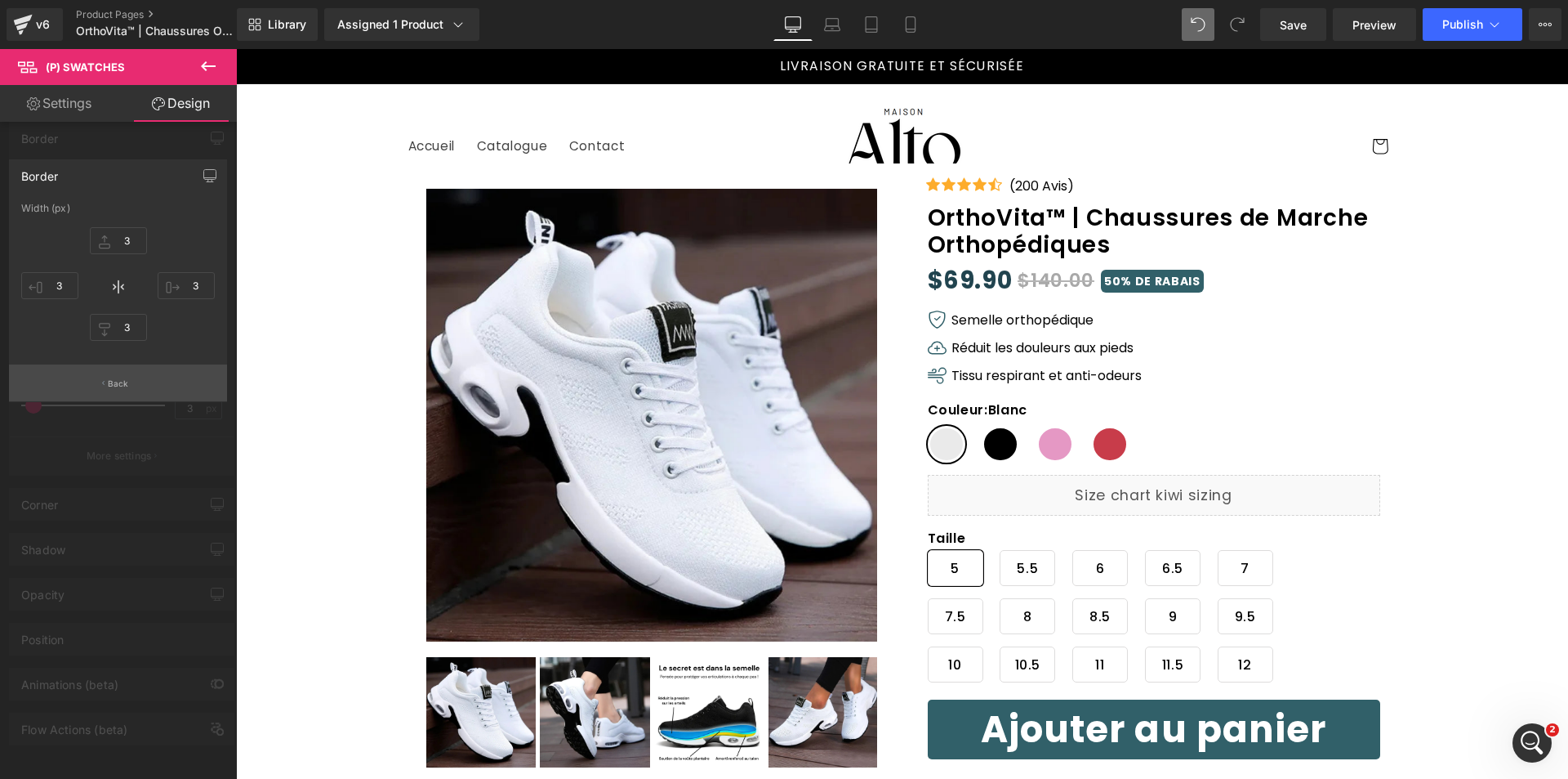
click at [124, 378] on p "Back" at bounding box center [119, 384] width 21 height 13
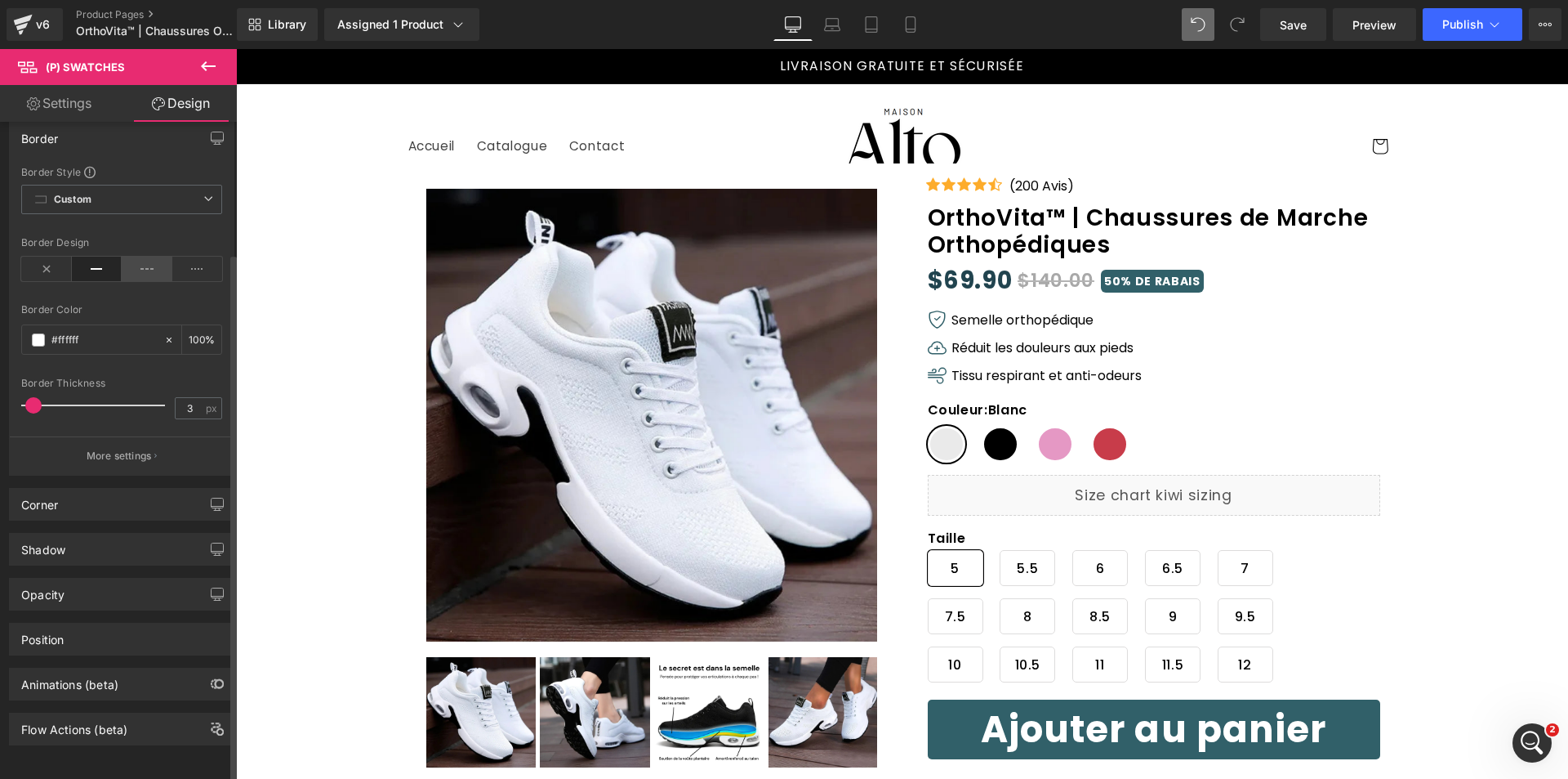
click at [136, 260] on icon at bounding box center [147, 268] width 50 height 24
click at [100, 259] on icon at bounding box center [97, 268] width 50 height 24
click at [33, 333] on span at bounding box center [39, 340] width 14 height 14
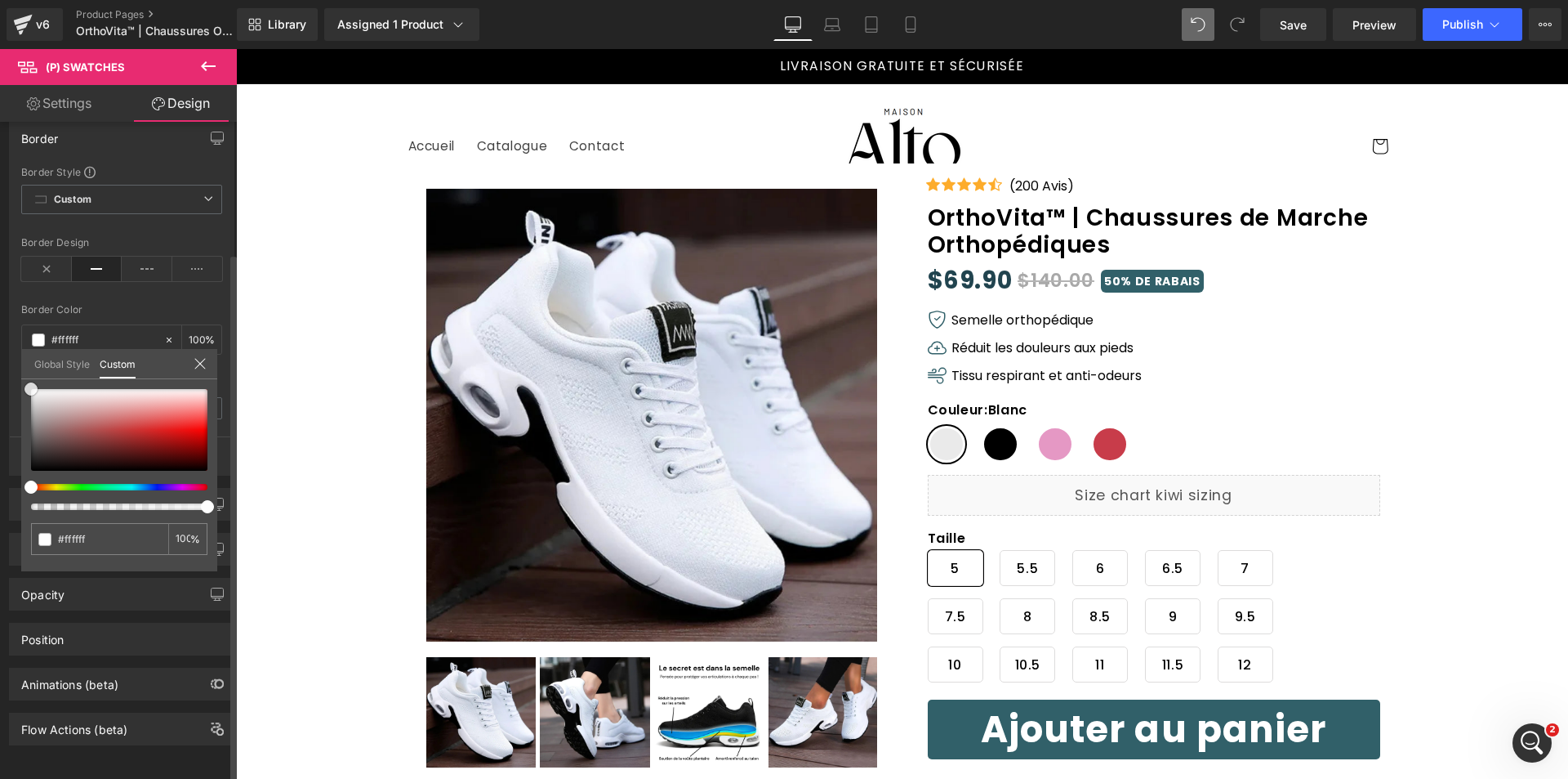
type input "#a05454"
type input "#9d5252"
type input "#8d5353"
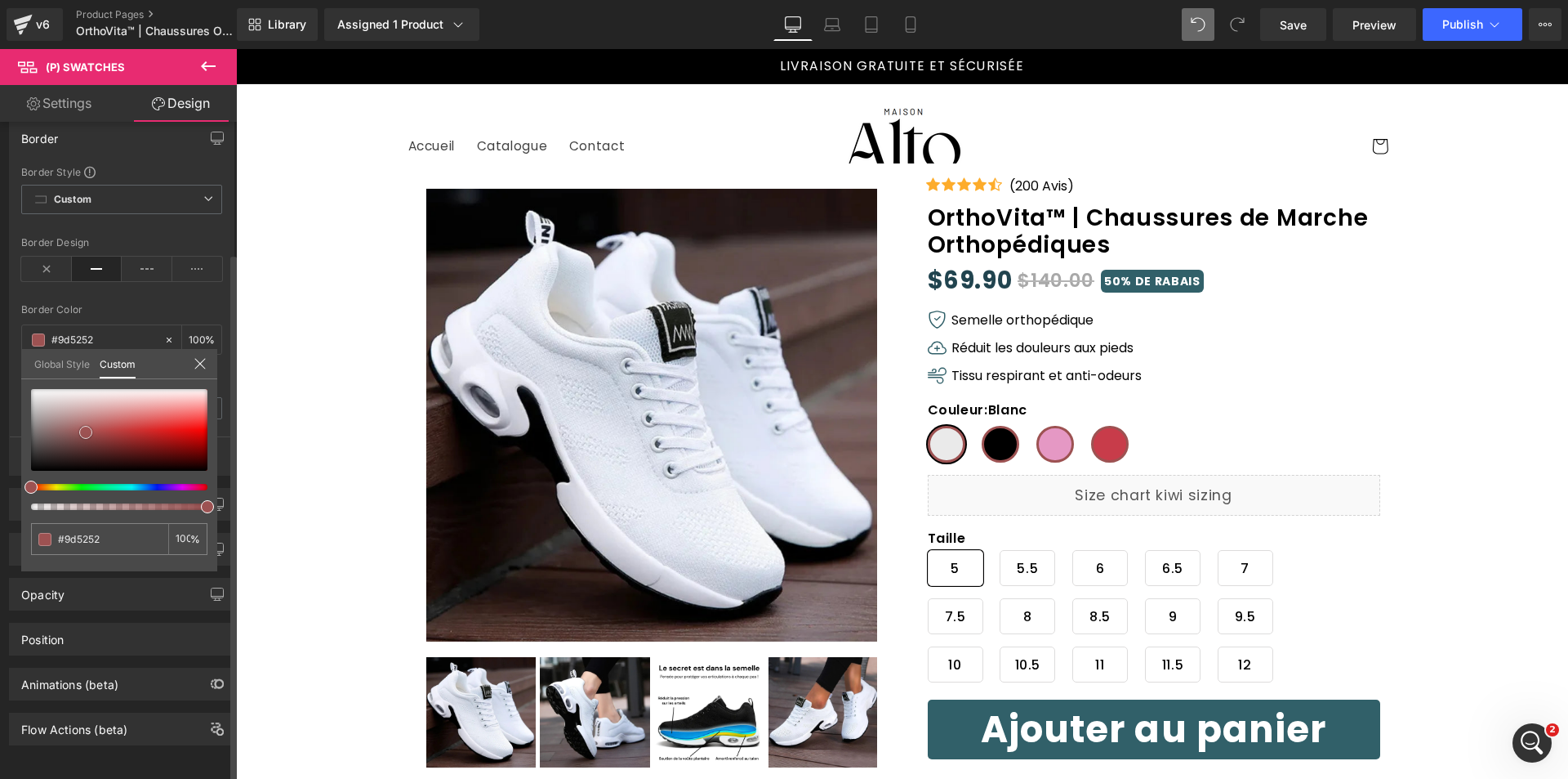
type input "#8d5353"
type input "#845151"
type input "#794d4d"
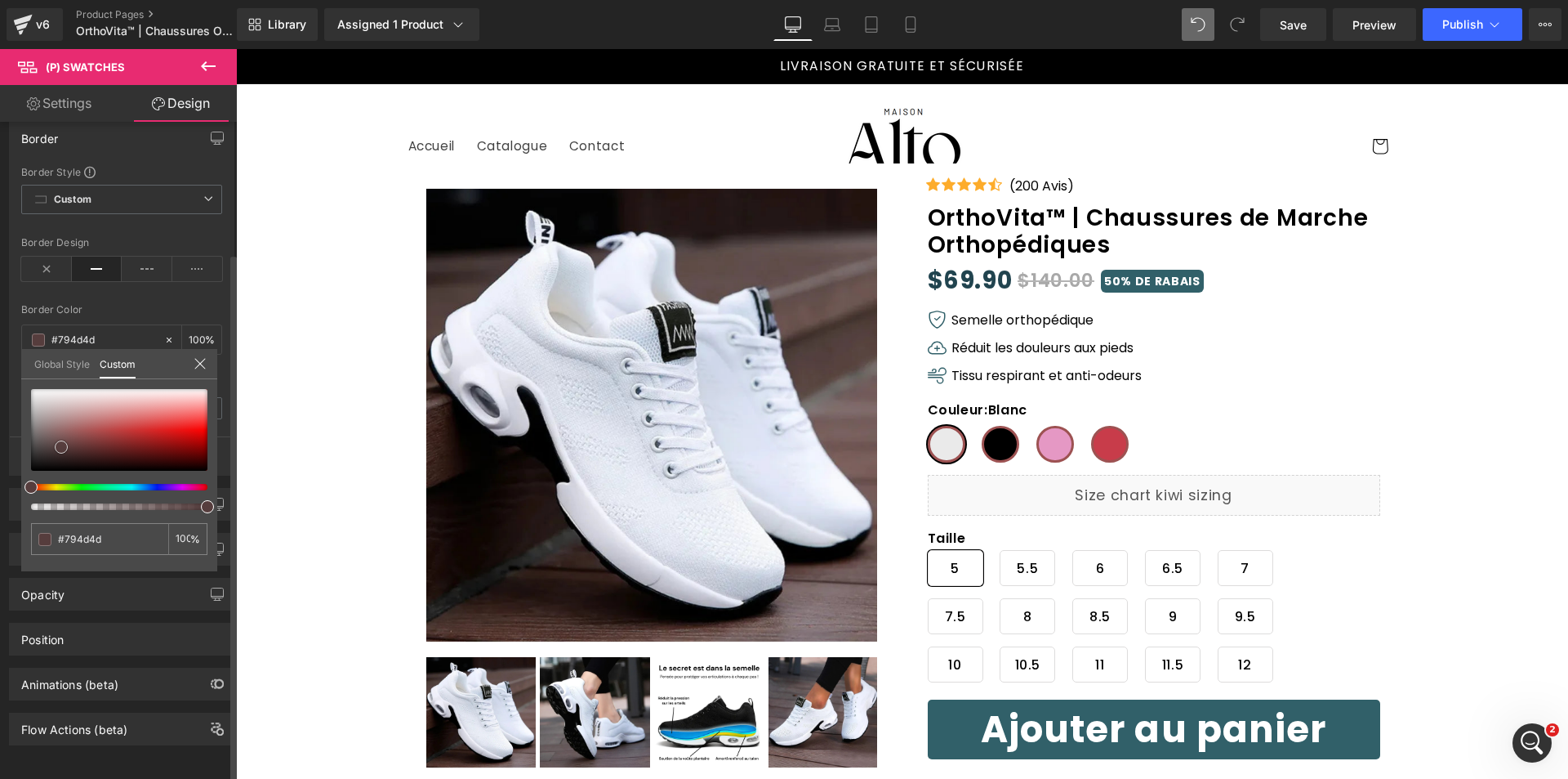
type input "#5a3e3e"
type input "#453535"
type input "#2e2727"
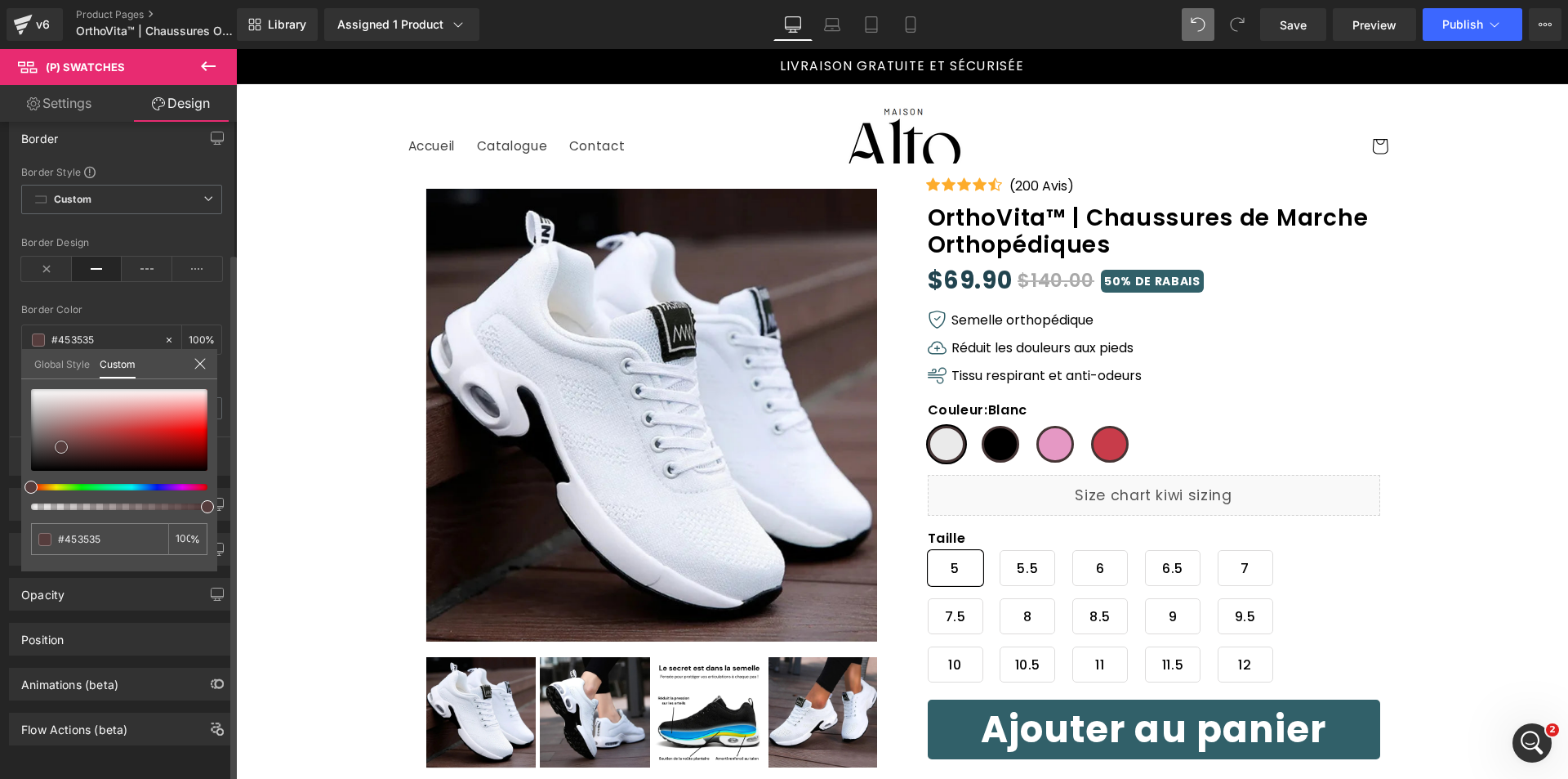
type input "#2e2727"
type input "#171616"
type input "#020202"
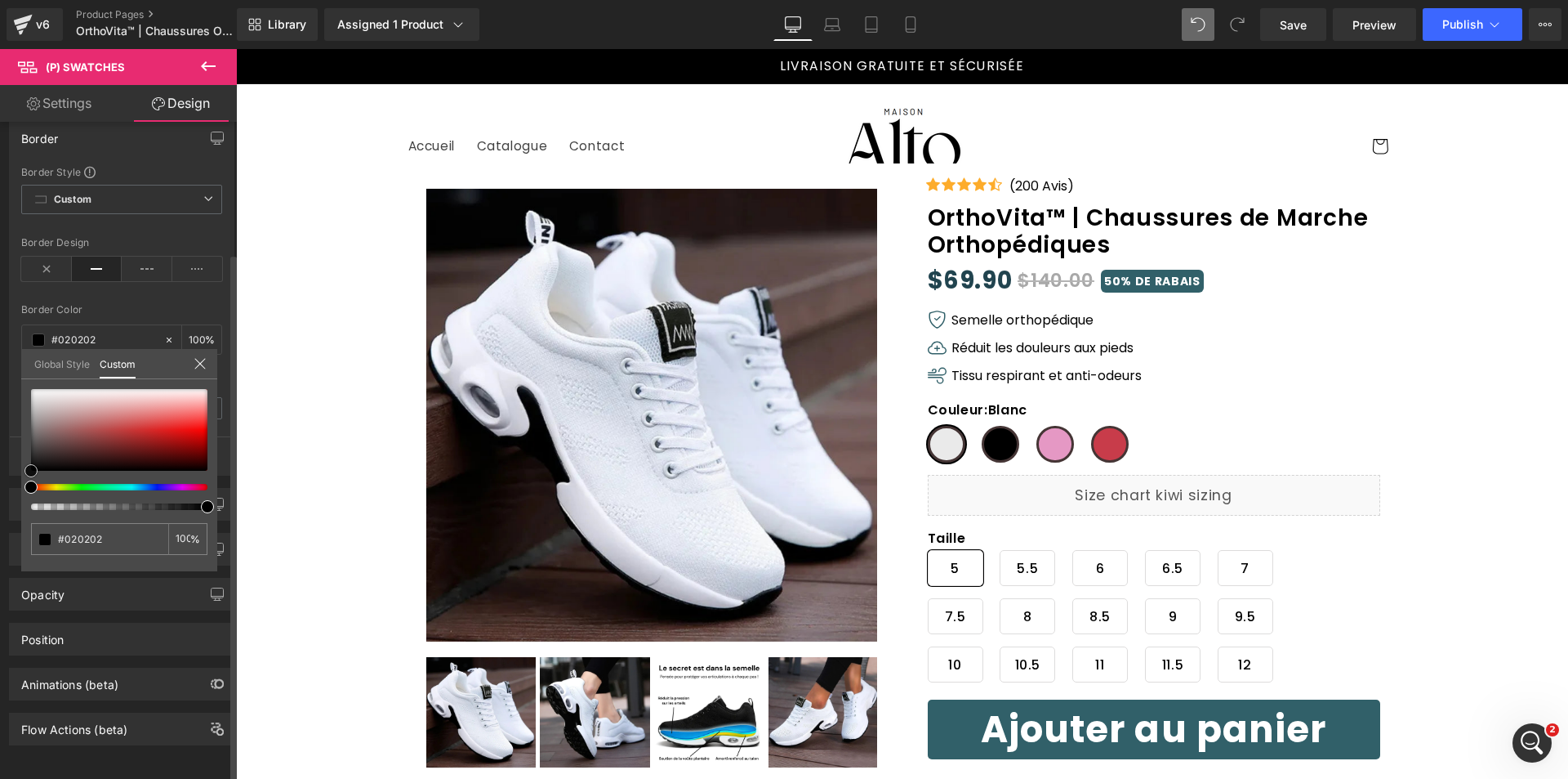
type input "#000000"
drag, startPoint x: 86, startPoint y: 431, endPoint x: -3, endPoint y: 514, distance: 121.7
click at [0, 514] on html "(P) Swatches You are previewing how the will restyle your page. You can not edi…" at bounding box center [784, 390] width 1568 height 779
click at [199, 366] on icon at bounding box center [200, 363] width 14 height 14
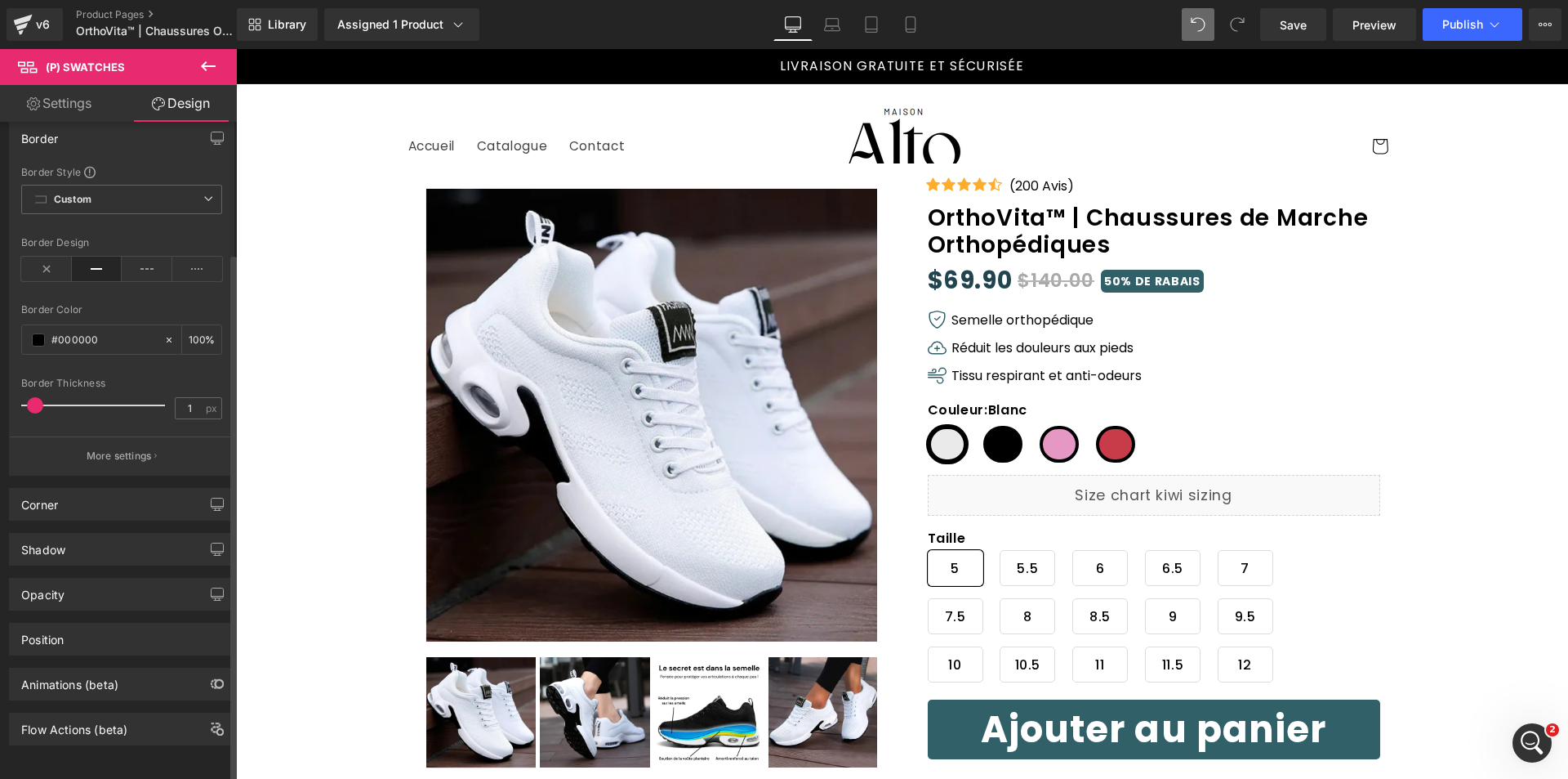
type input "0"
drag, startPoint x: 35, startPoint y: 392, endPoint x: -2, endPoint y: 392, distance: 37.0
click at [0, 392] on html "(P) Swatches You are previewing how the will restyle your page. You can not edi…" at bounding box center [784, 390] width 1568 height 779
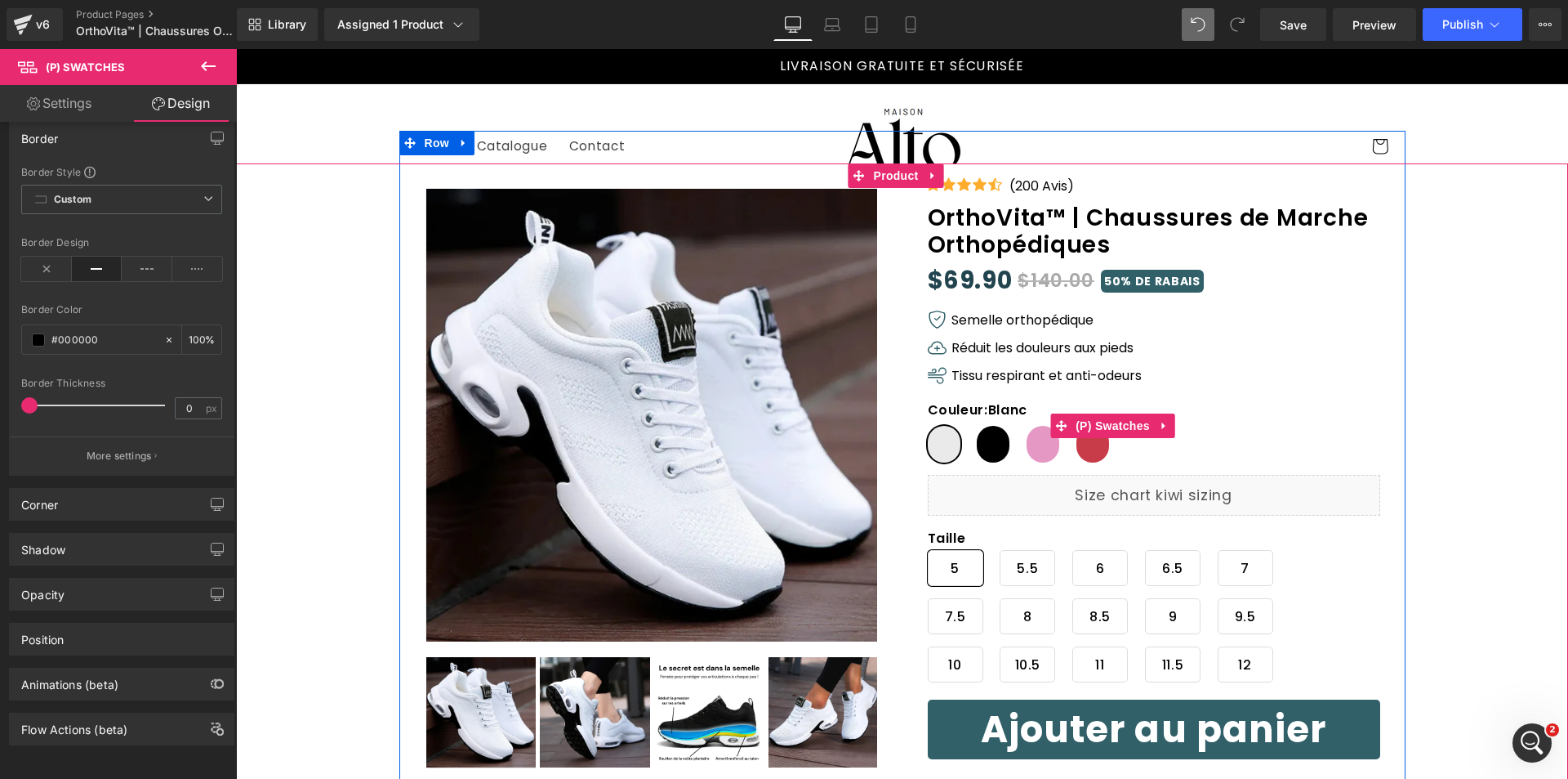
click at [980, 447] on span "Noir" at bounding box center [993, 445] width 33 height 37
click at [1029, 441] on span "Rose" at bounding box center [1043, 445] width 33 height 37
click at [986, 442] on span "Noir" at bounding box center [993, 445] width 33 height 37
click at [931, 438] on span "Blanc" at bounding box center [945, 445] width 33 height 37
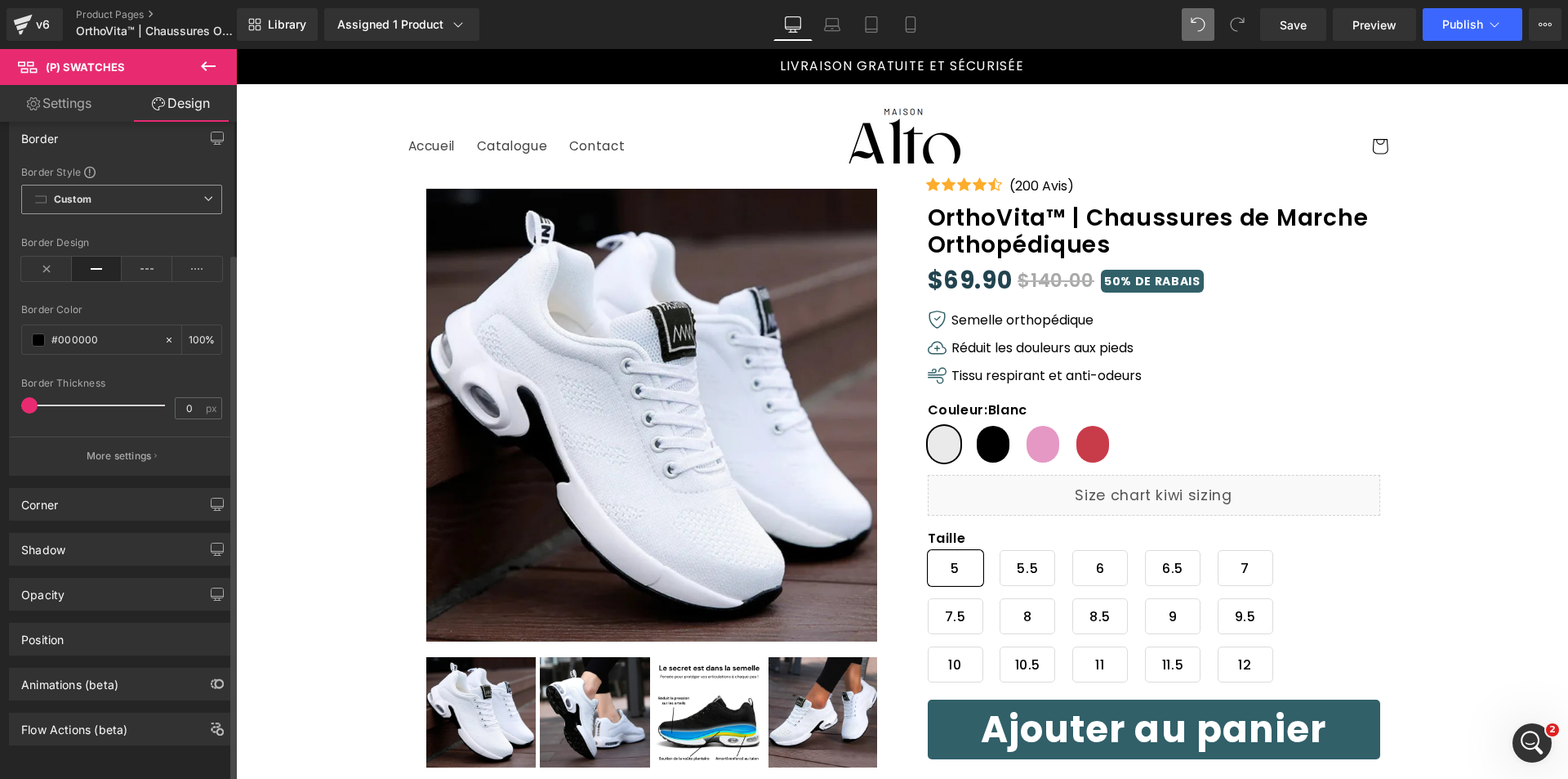
click at [146, 190] on span "Custom Setup Global Style" at bounding box center [122, 199] width 201 height 29
click at [140, 249] on div "Setup Global Style" at bounding box center [122, 266] width 201 height 39
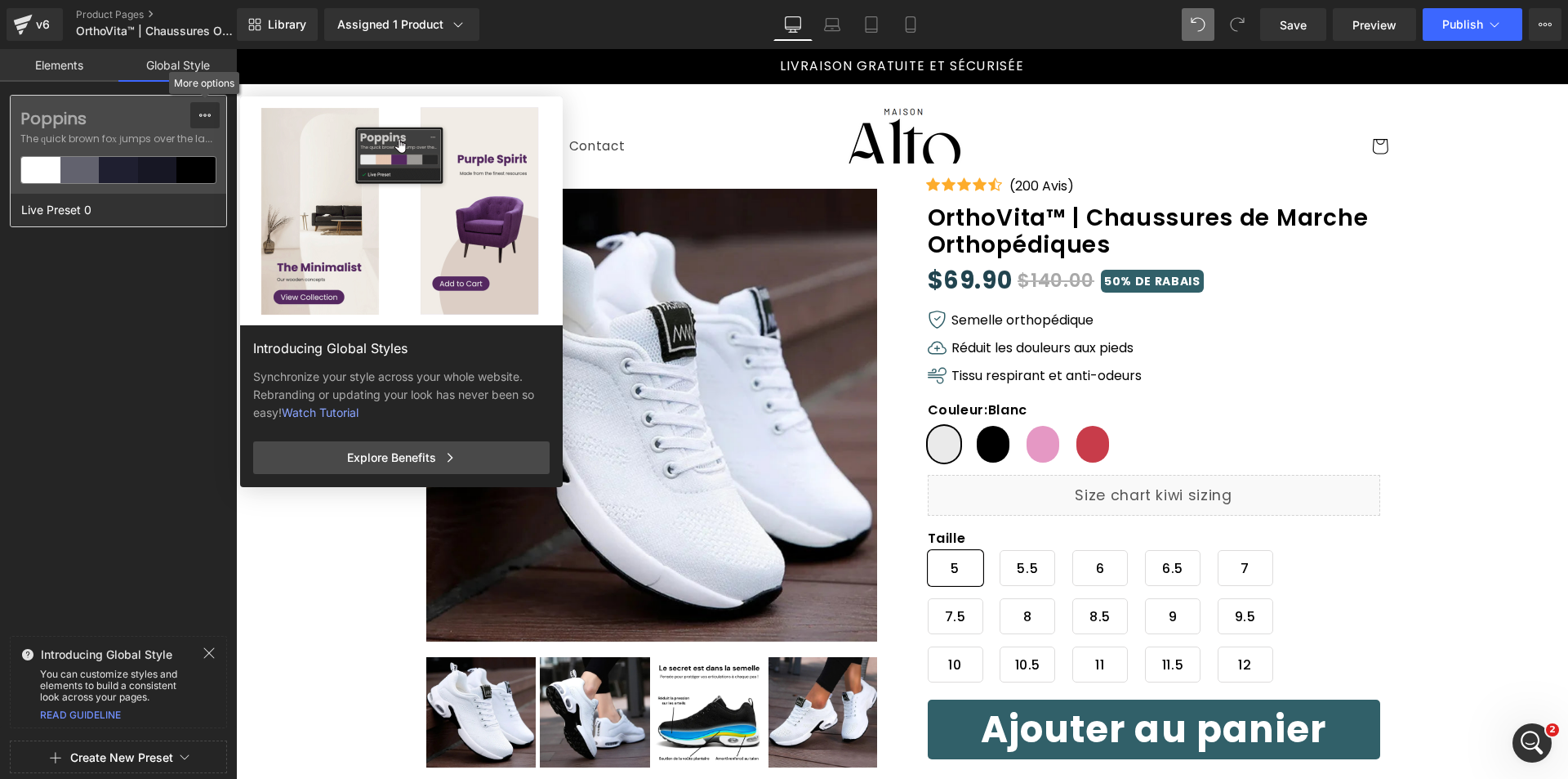
click at [206, 112] on icon at bounding box center [205, 115] width 14 height 14
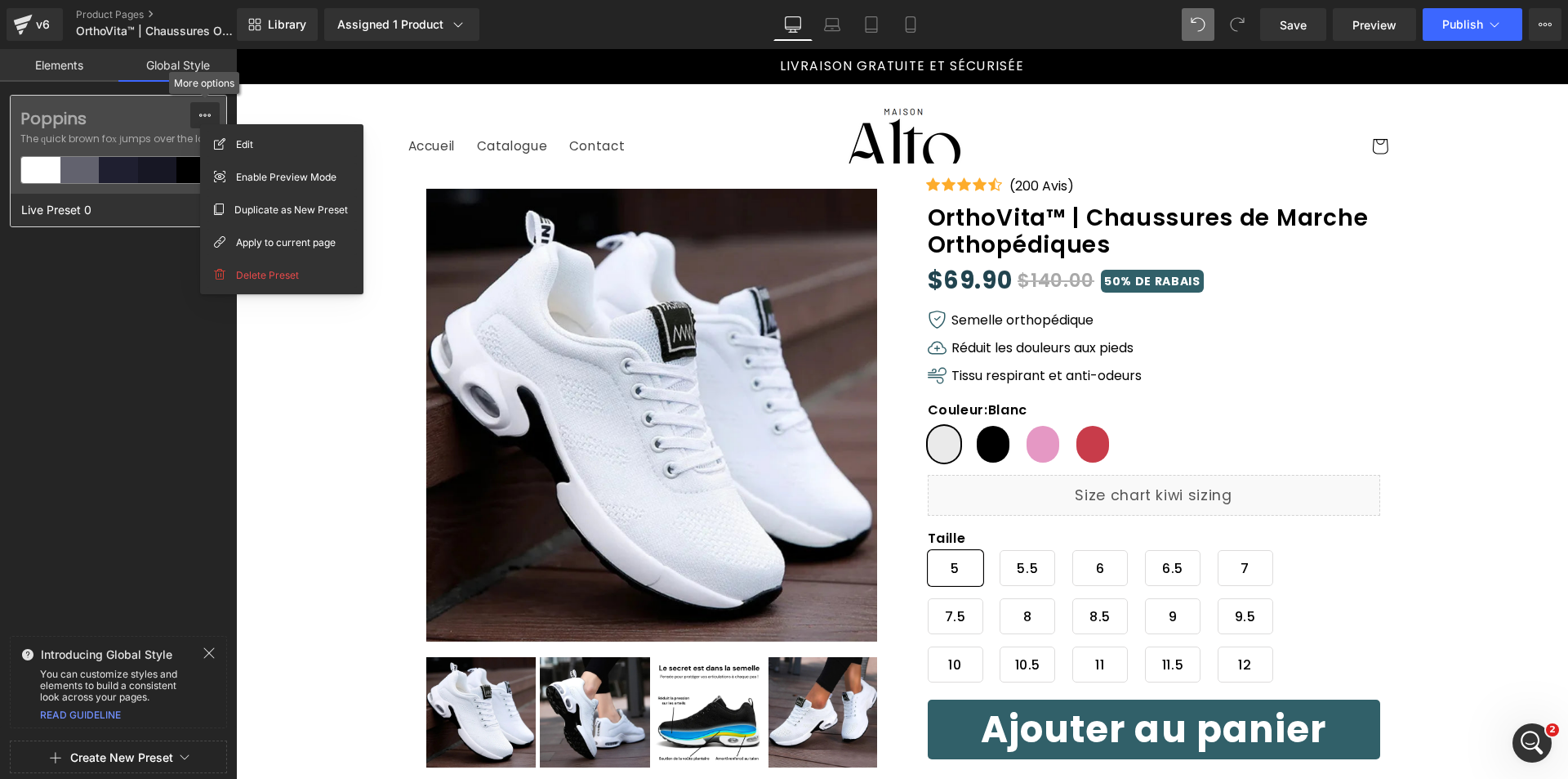
click at [206, 112] on icon at bounding box center [205, 115] width 14 height 14
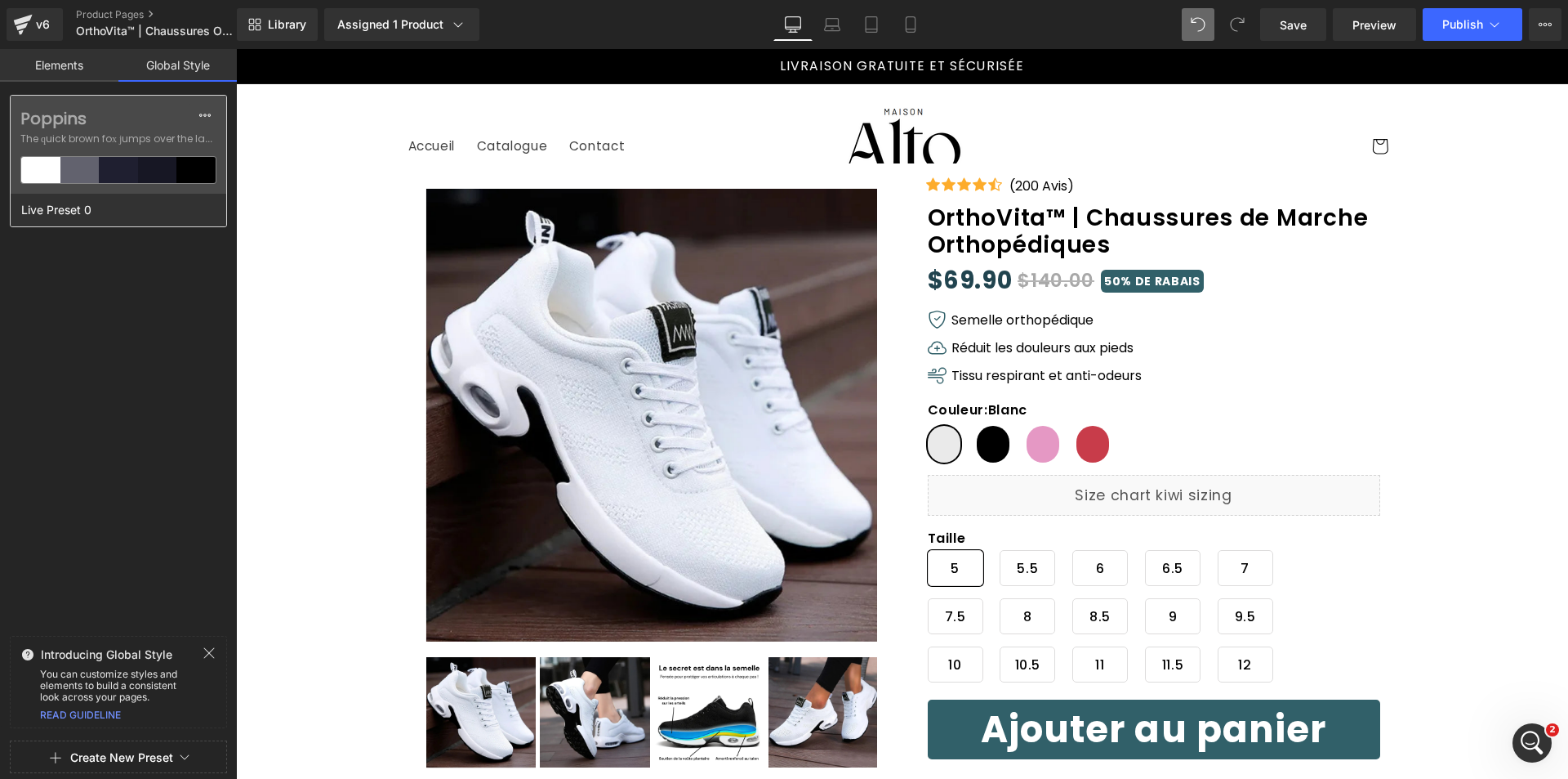
click at [150, 198] on div "Live Preset 0" at bounding box center [114, 210] width 208 height 33
click at [201, 109] on icon at bounding box center [205, 115] width 14 height 14
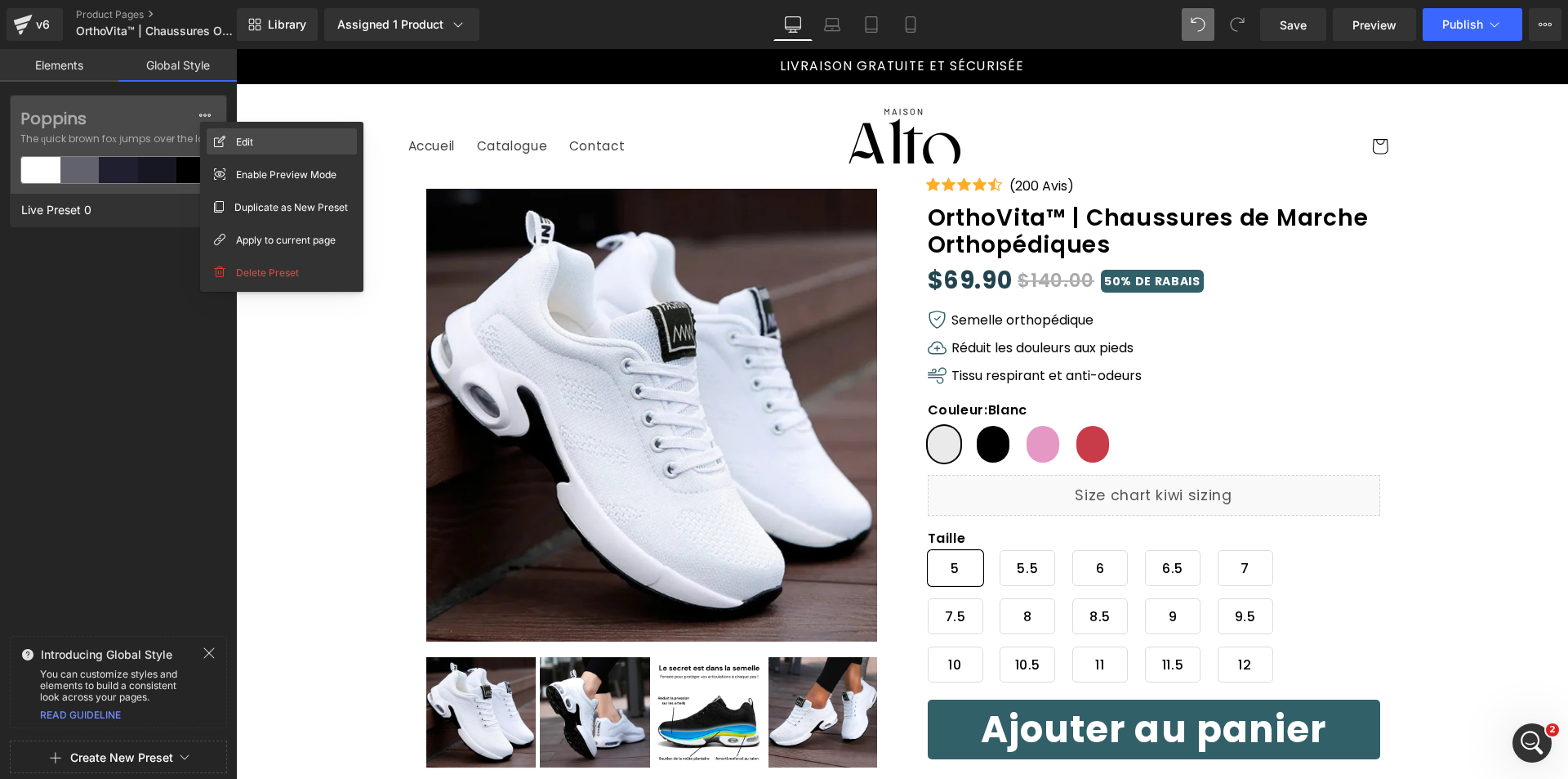
click at [241, 140] on span "Edit" at bounding box center [244, 142] width 17 height 17
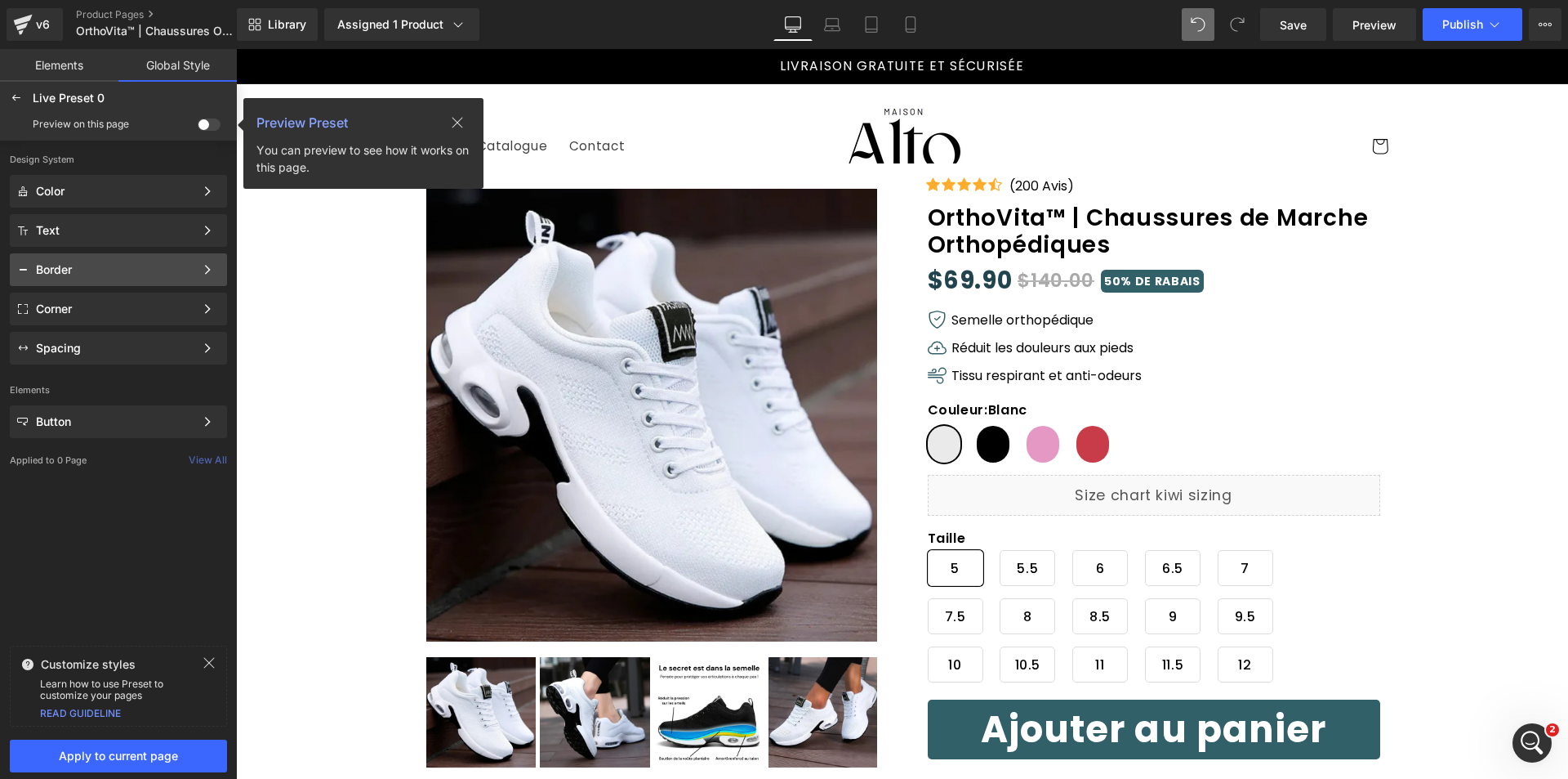
click at [93, 272] on div "Border" at bounding box center [115, 270] width 158 height 14
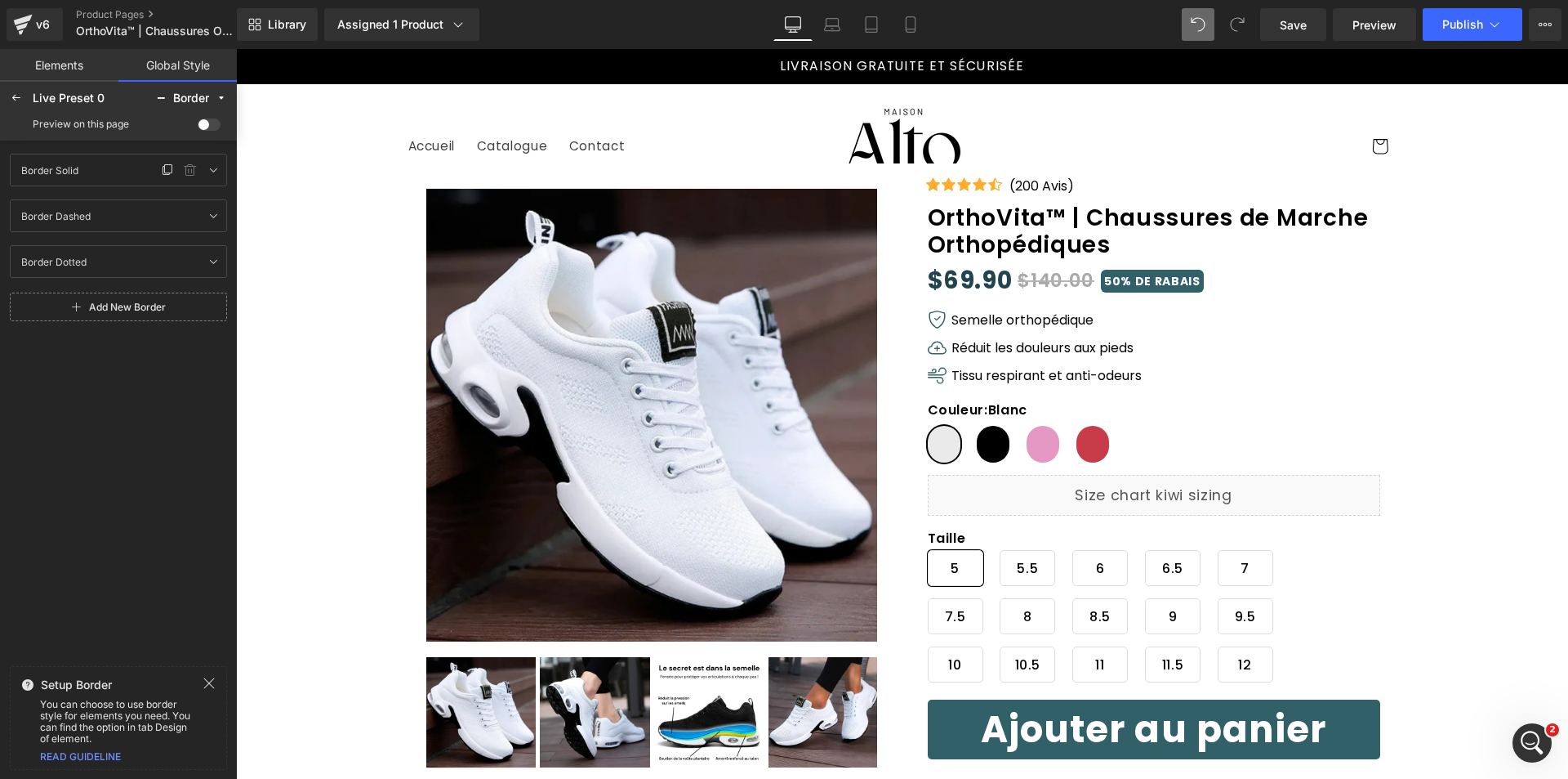
click at [112, 167] on div "Border Solid Border Solid" at bounding box center [85, 170] width 144 height 19
click at [223, 172] on div "Border Solid Border Solid" at bounding box center [118, 170] width 217 height 33
click at [218, 169] on icon at bounding box center [214, 170] width 14 height 14
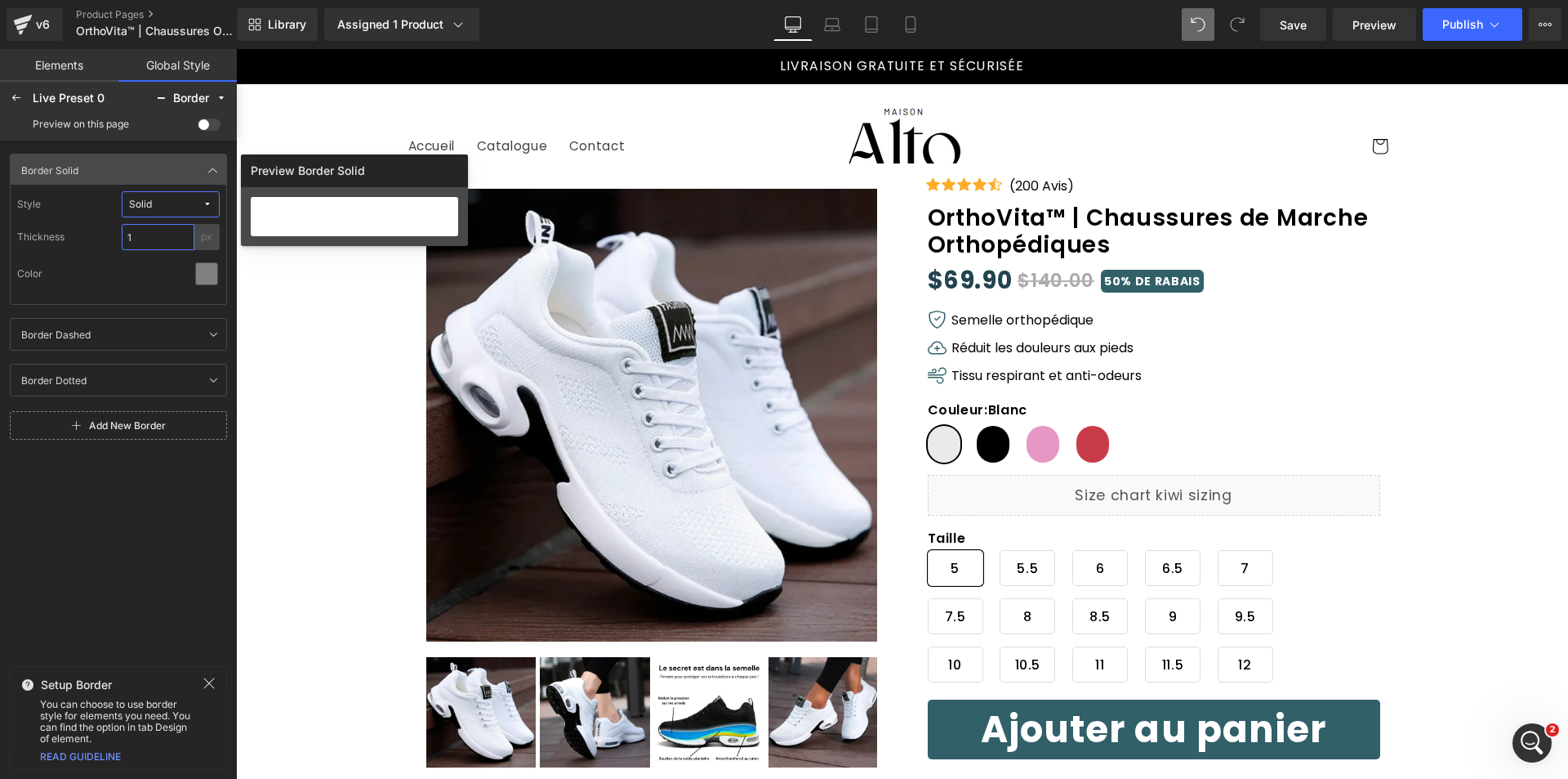
click at [156, 239] on input "1" at bounding box center [157, 237] width 72 height 26
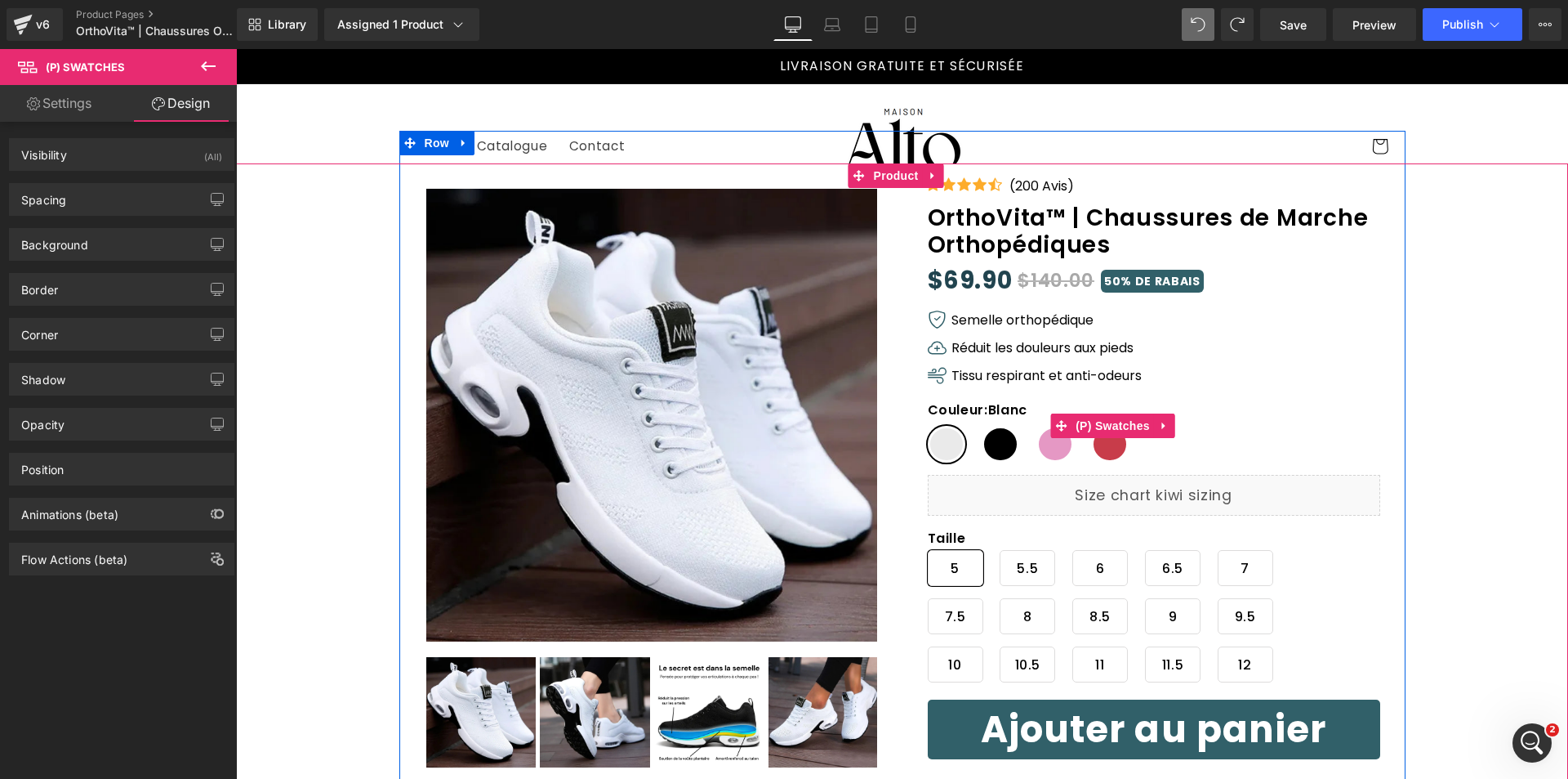
click at [987, 432] on span "Noir" at bounding box center [1000, 445] width 38 height 37
click at [1044, 442] on span "Rose" at bounding box center [1055, 445] width 38 height 37
click at [1005, 452] on span "Noir" at bounding box center [1000, 445] width 38 height 37
click at [954, 444] on span "Blanc" at bounding box center [947, 445] width 38 height 37
click at [997, 448] on span "Noir" at bounding box center [1000, 445] width 38 height 37
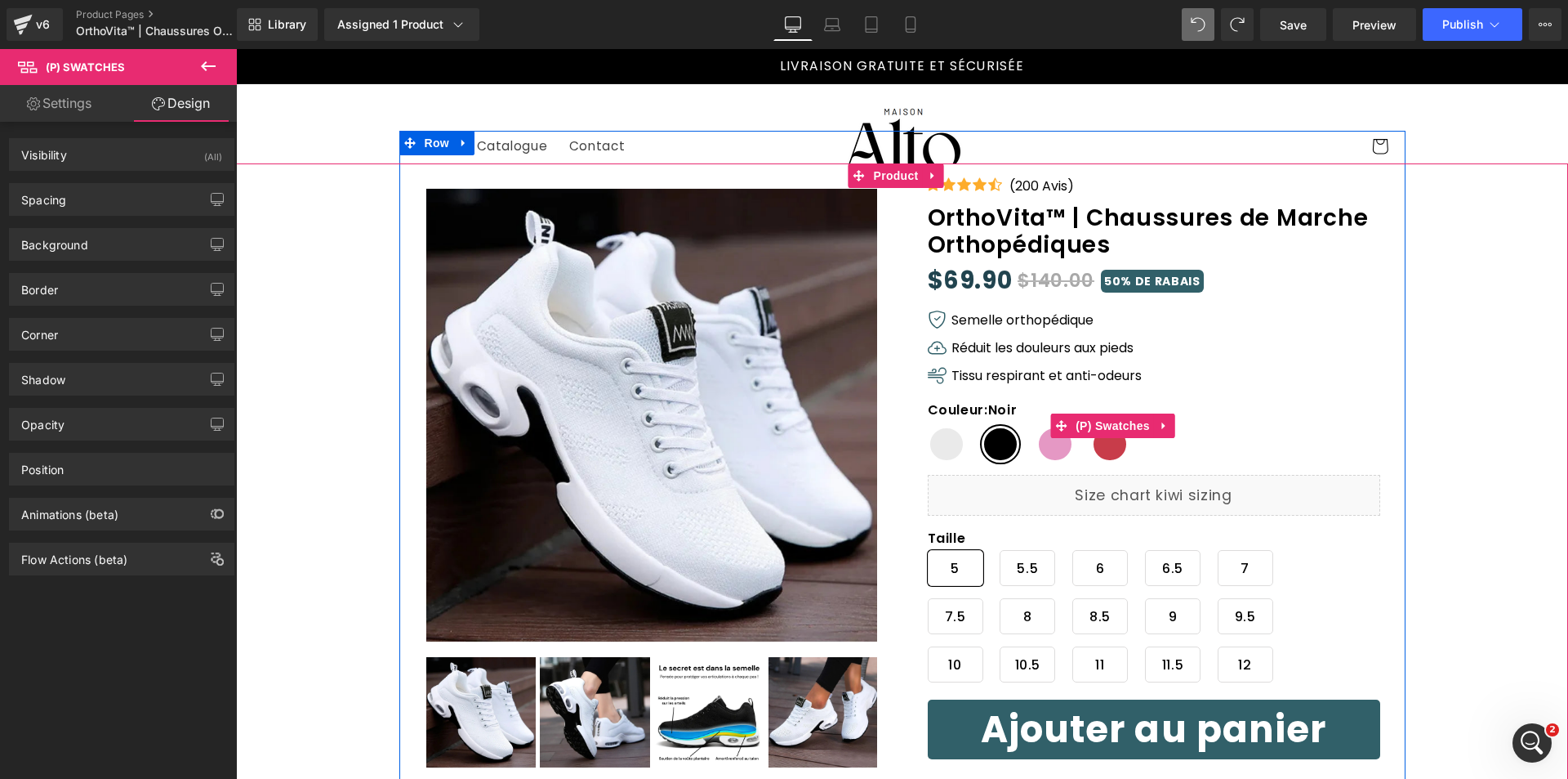
click at [1062, 449] on span "Rose" at bounding box center [1055, 445] width 38 height 37
click at [984, 447] on span "Noir" at bounding box center [1000, 445] width 38 height 37
click at [937, 452] on span "Blanc" at bounding box center [947, 445] width 38 height 37
click at [983, 446] on span "Noir" at bounding box center [1000, 445] width 38 height 37
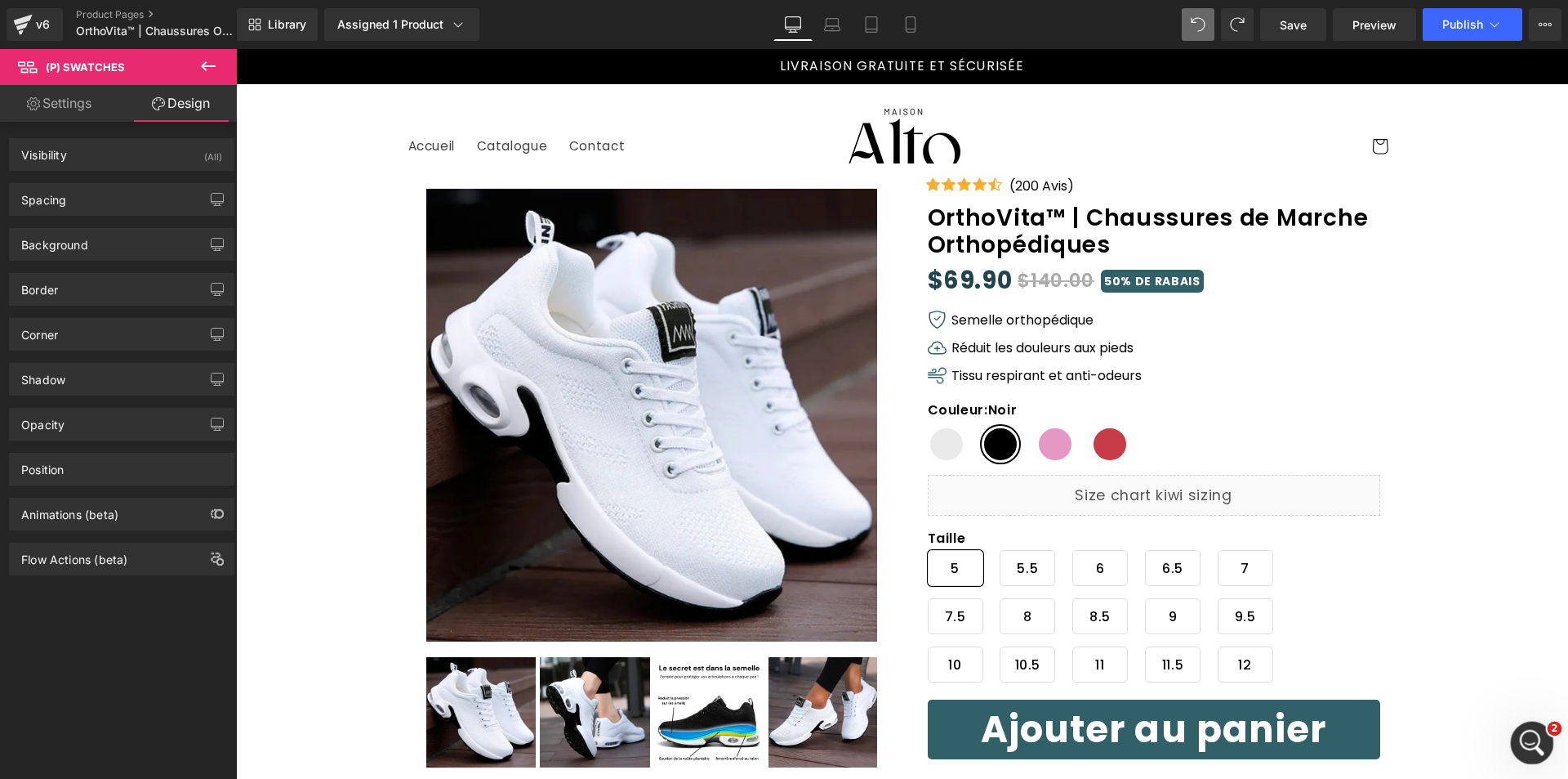
click at [1531, 736] on icon "Ouvrir le Messenger Intercom" at bounding box center [1530, 741] width 27 height 27
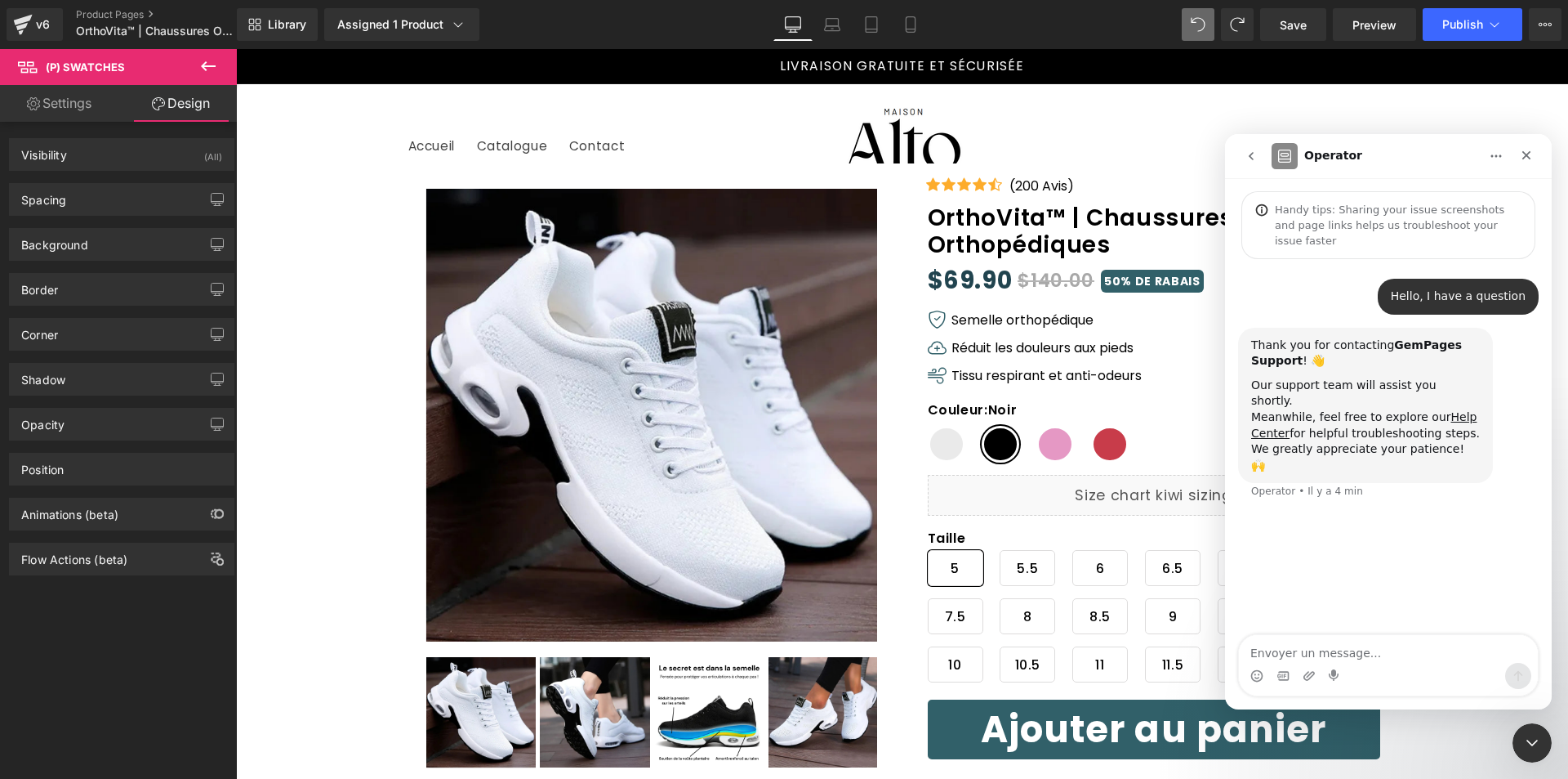
click at [1348, 649] on textarea "Envoyer un message..." at bounding box center [1388, 649] width 299 height 28
type textarea "Do you know how can I put this little black circle in my color option"
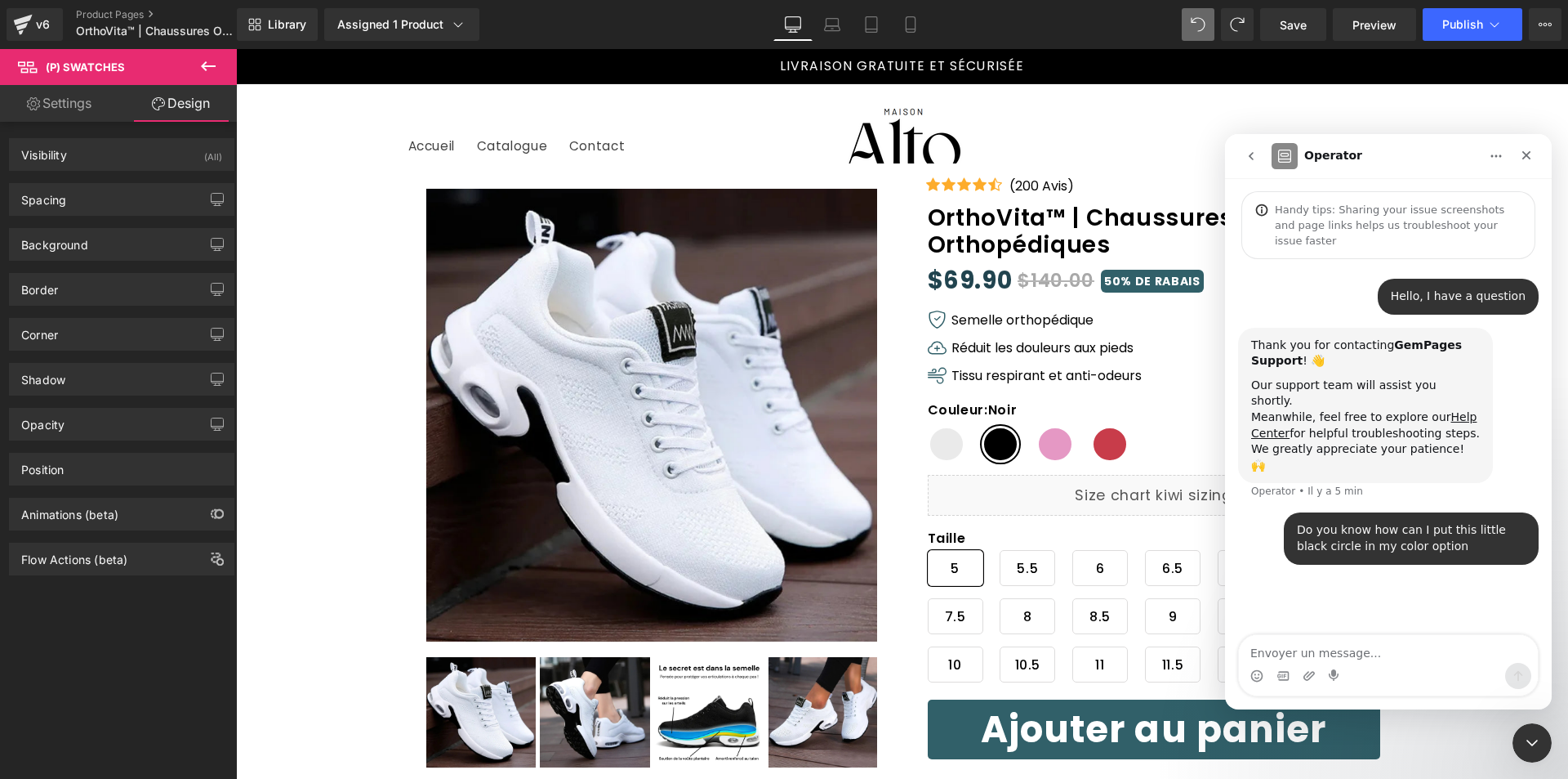
click at [1408, 663] on div "Intercom Messenger" at bounding box center [1388, 676] width 299 height 26
click at [1410, 656] on textarea "Envoyer un message..." at bounding box center [1388, 649] width 299 height 28
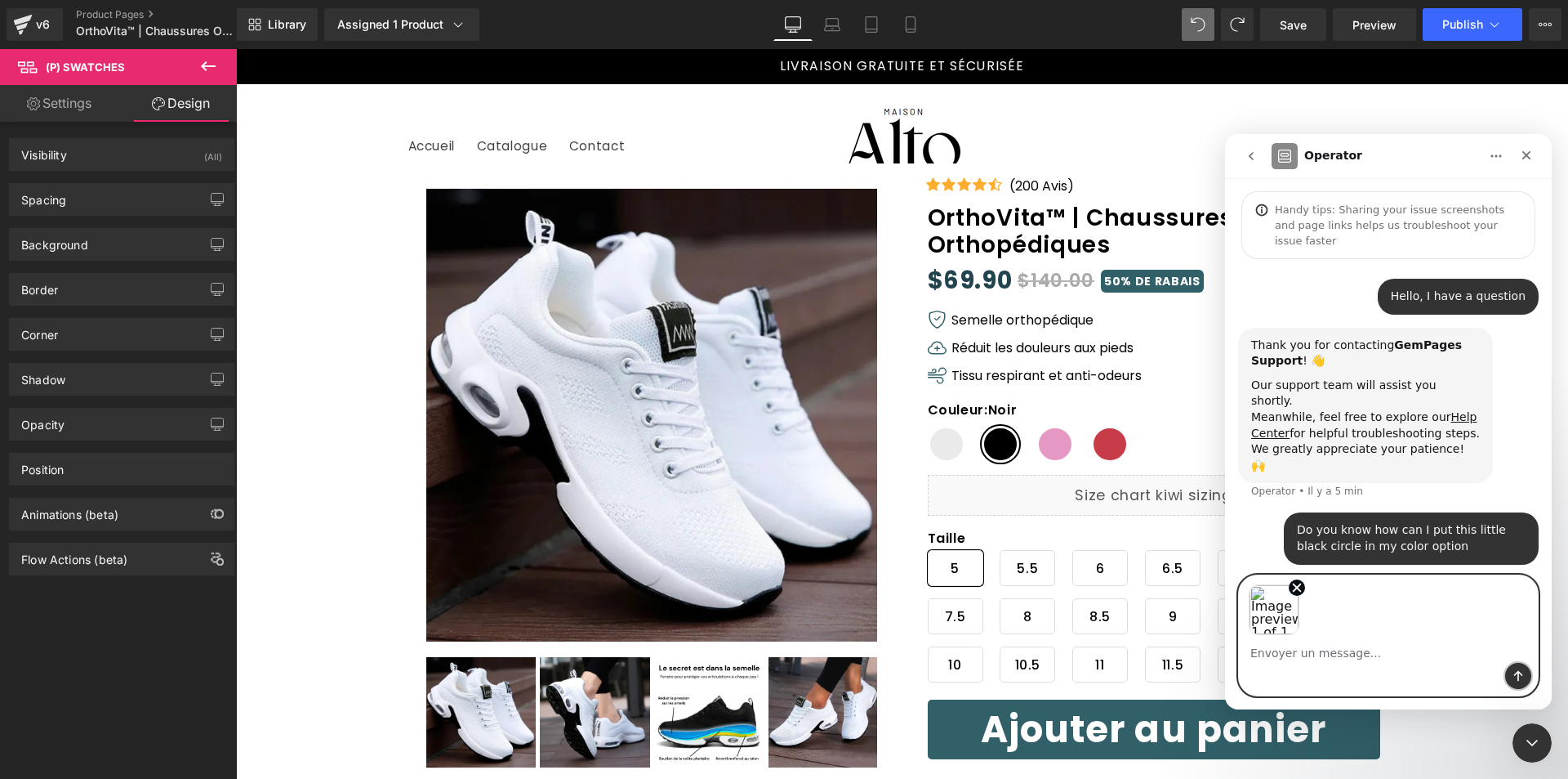
click at [1510, 684] on button "Envoyer un message…" at bounding box center [1518, 676] width 26 height 26
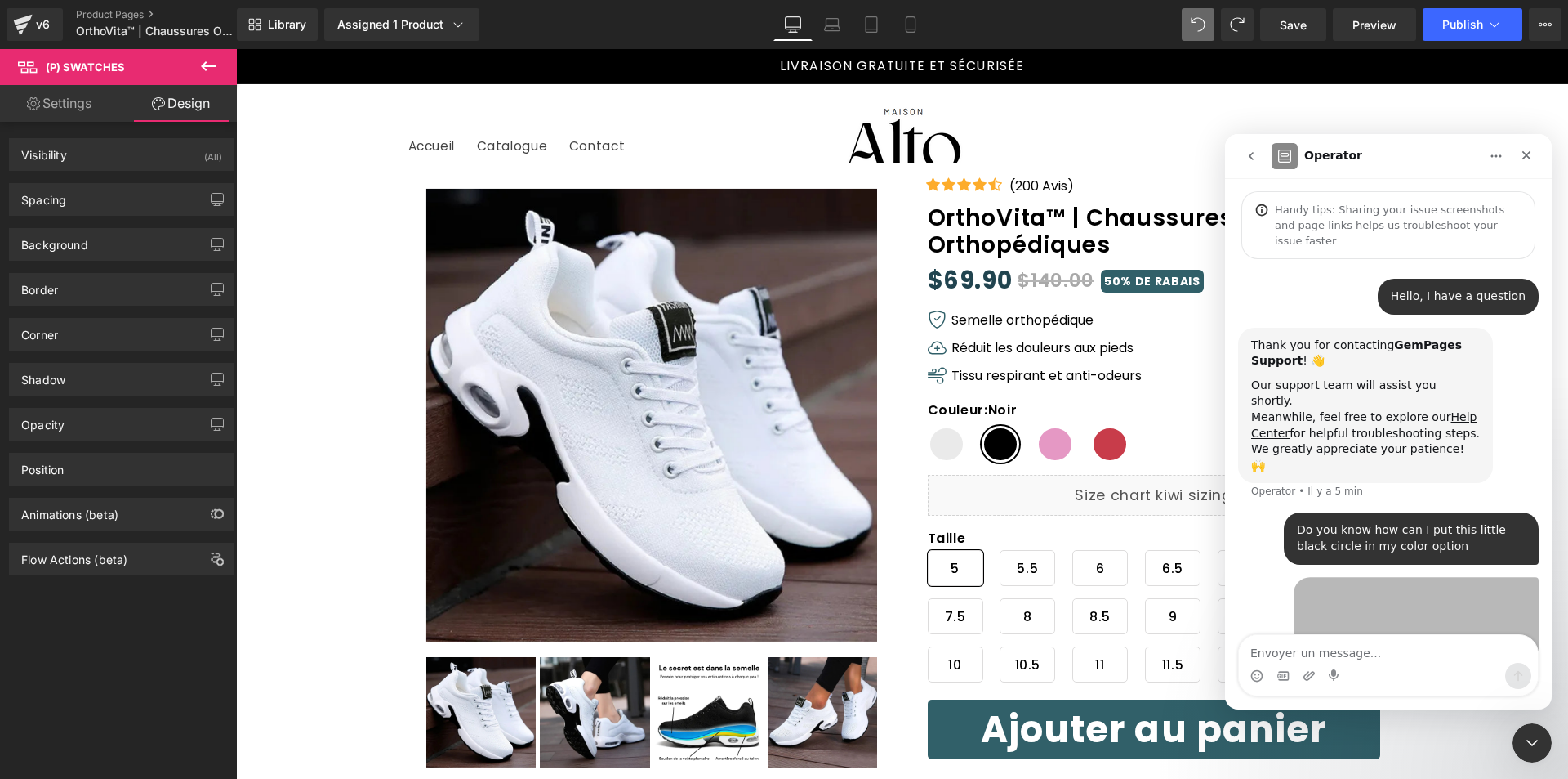
scroll to position [20, 0]
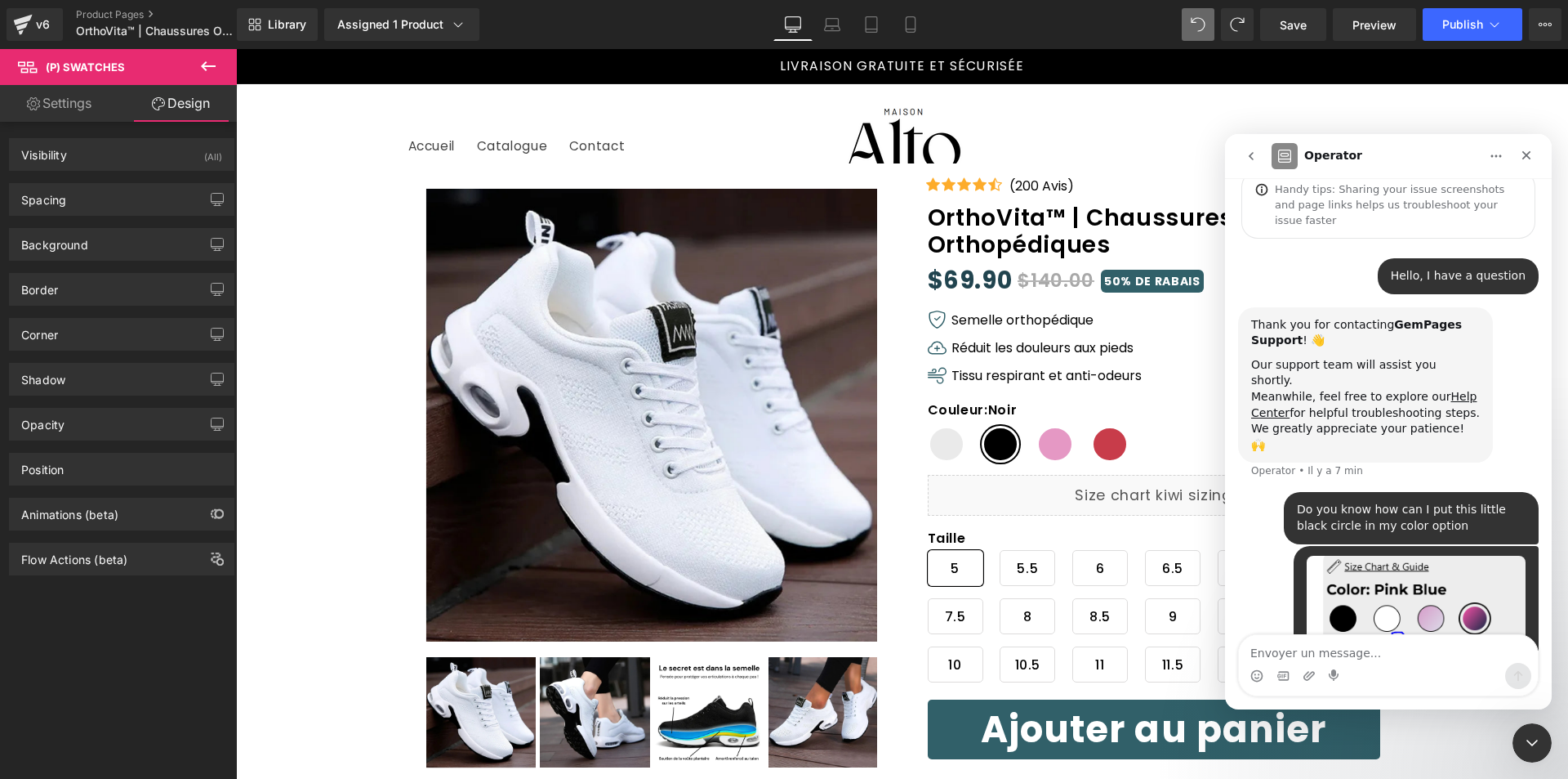
click at [1492, 100] on div at bounding box center [784, 364] width 1568 height 730
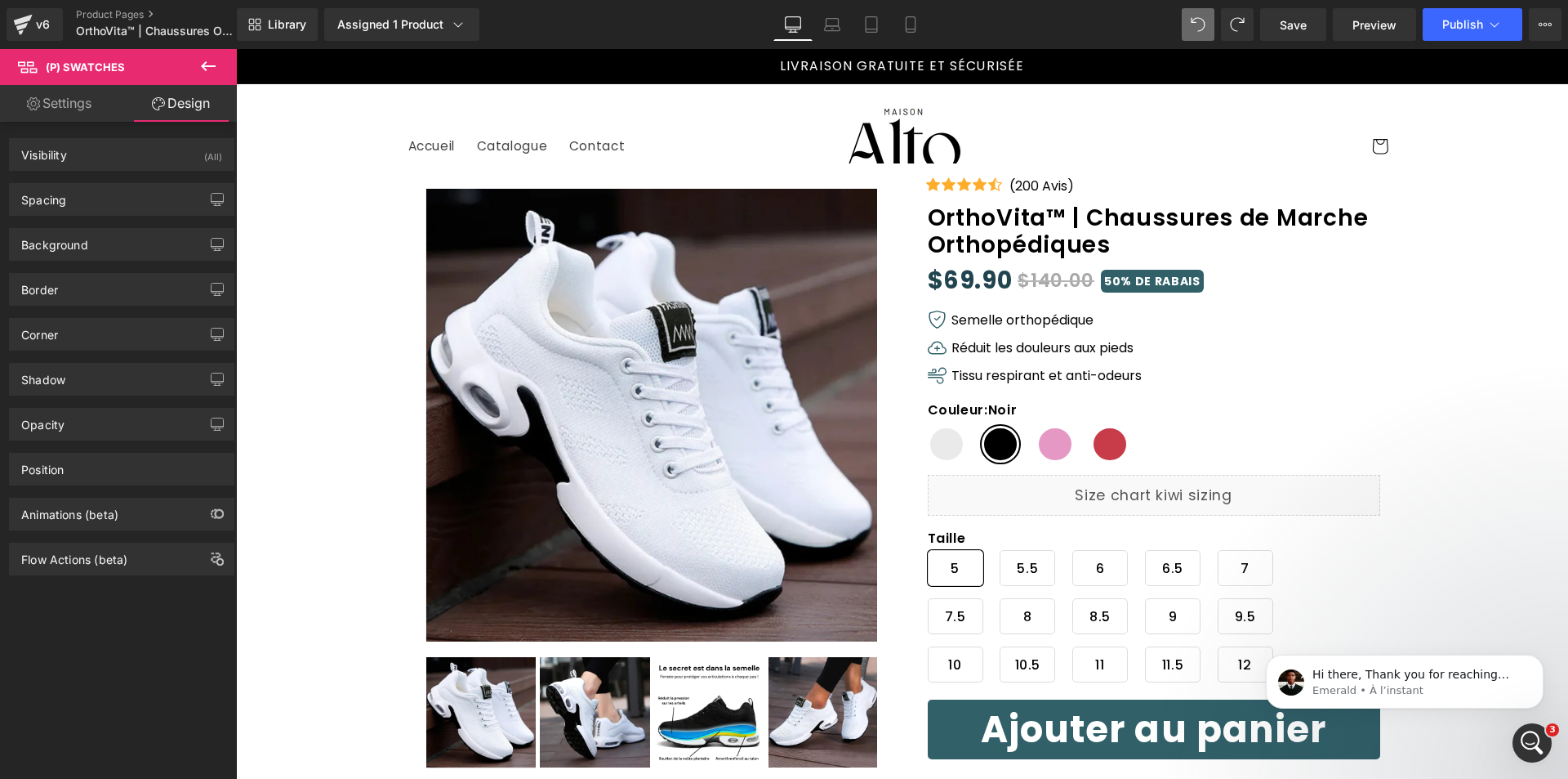
scroll to position [195, 0]
click at [1365, 666] on div "Hi there, Thank you for reaching out. This is Emerald from GemPages Support Tea…" at bounding box center [1417, 675] width 215 height 21
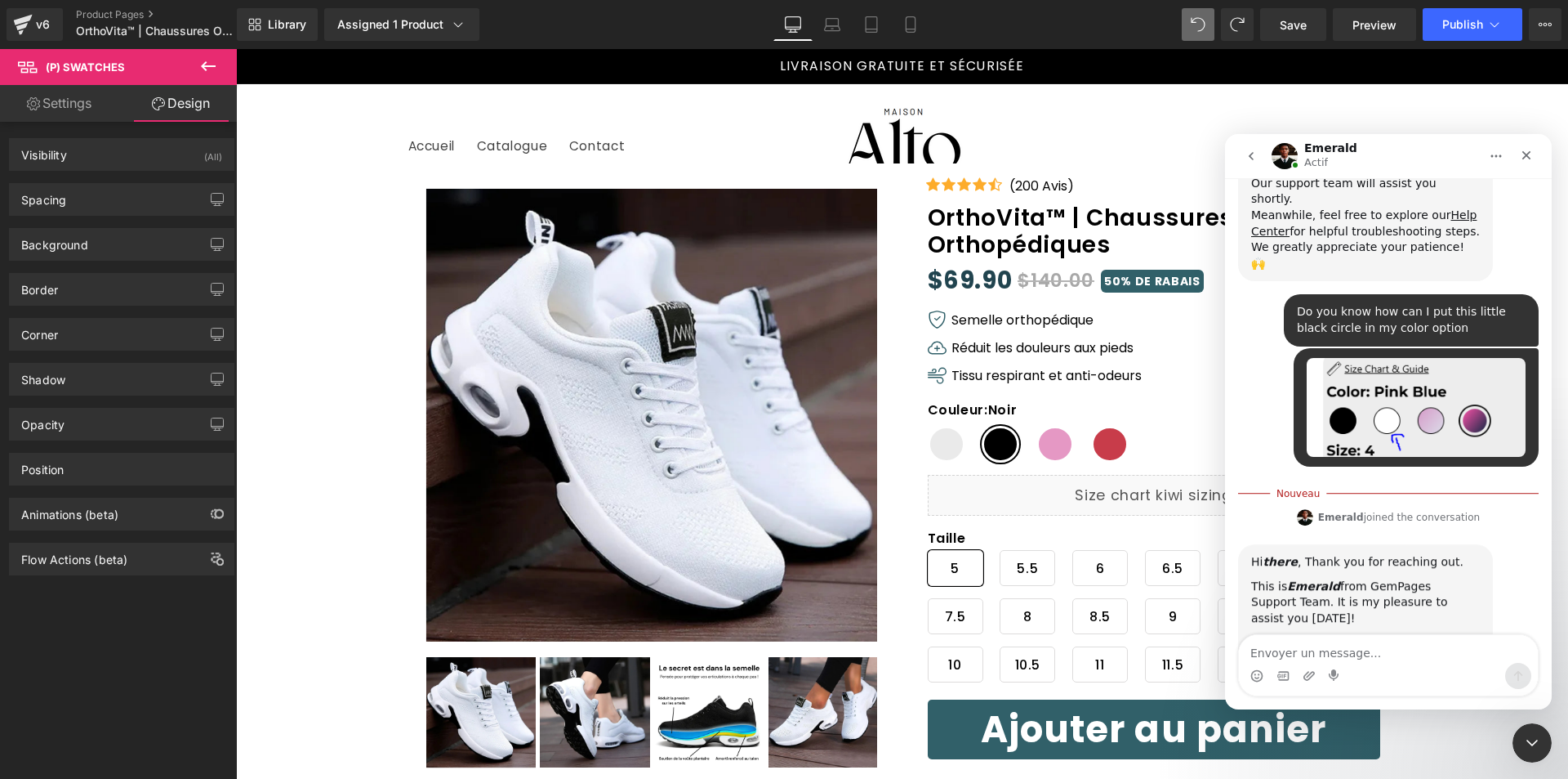
scroll to position [222, 0]
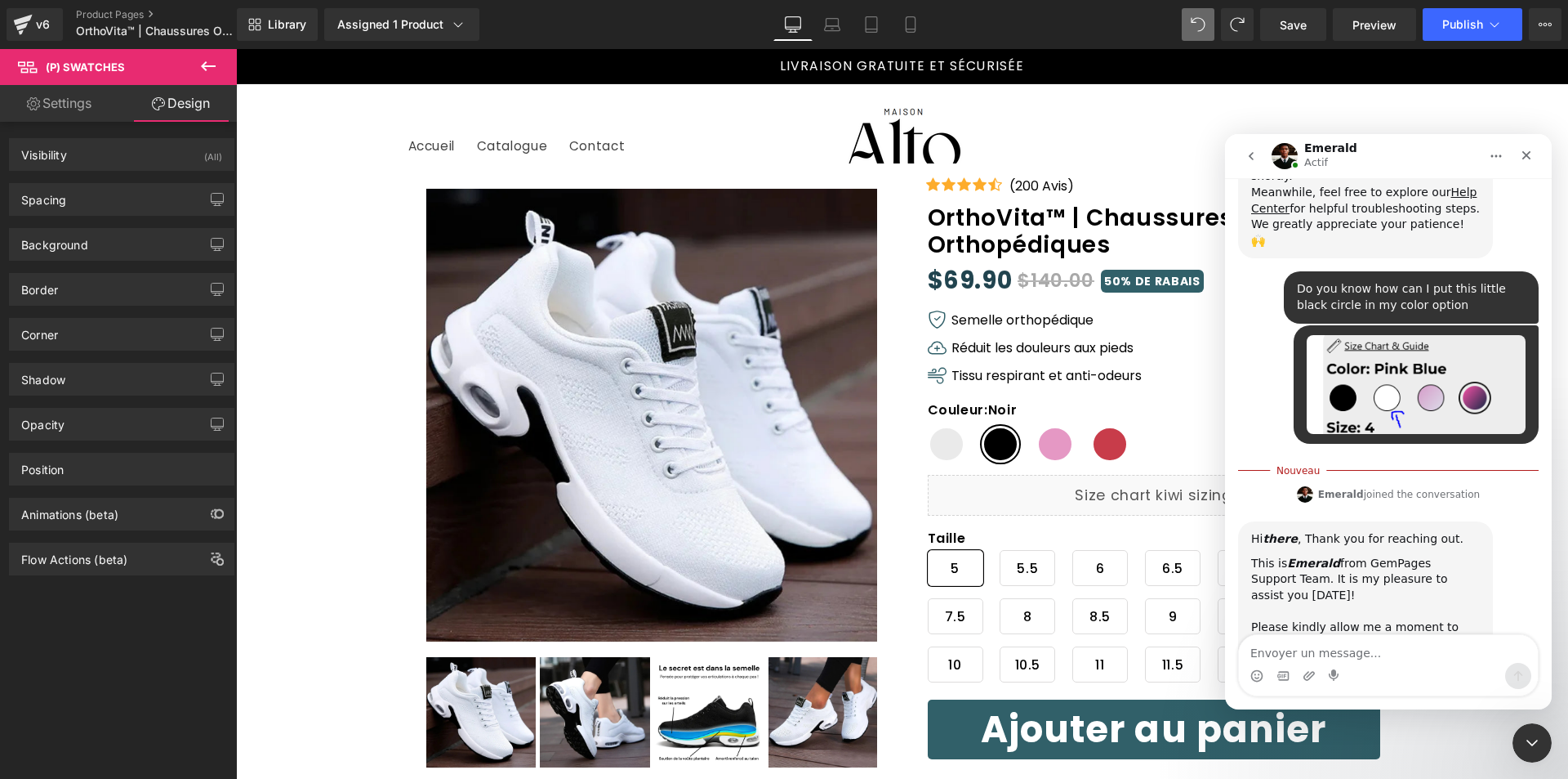
click at [1376, 651] on textarea "Envoyer un message..." at bounding box center [1388, 649] width 299 height 28
type textarea "nice to meet you Emerald"
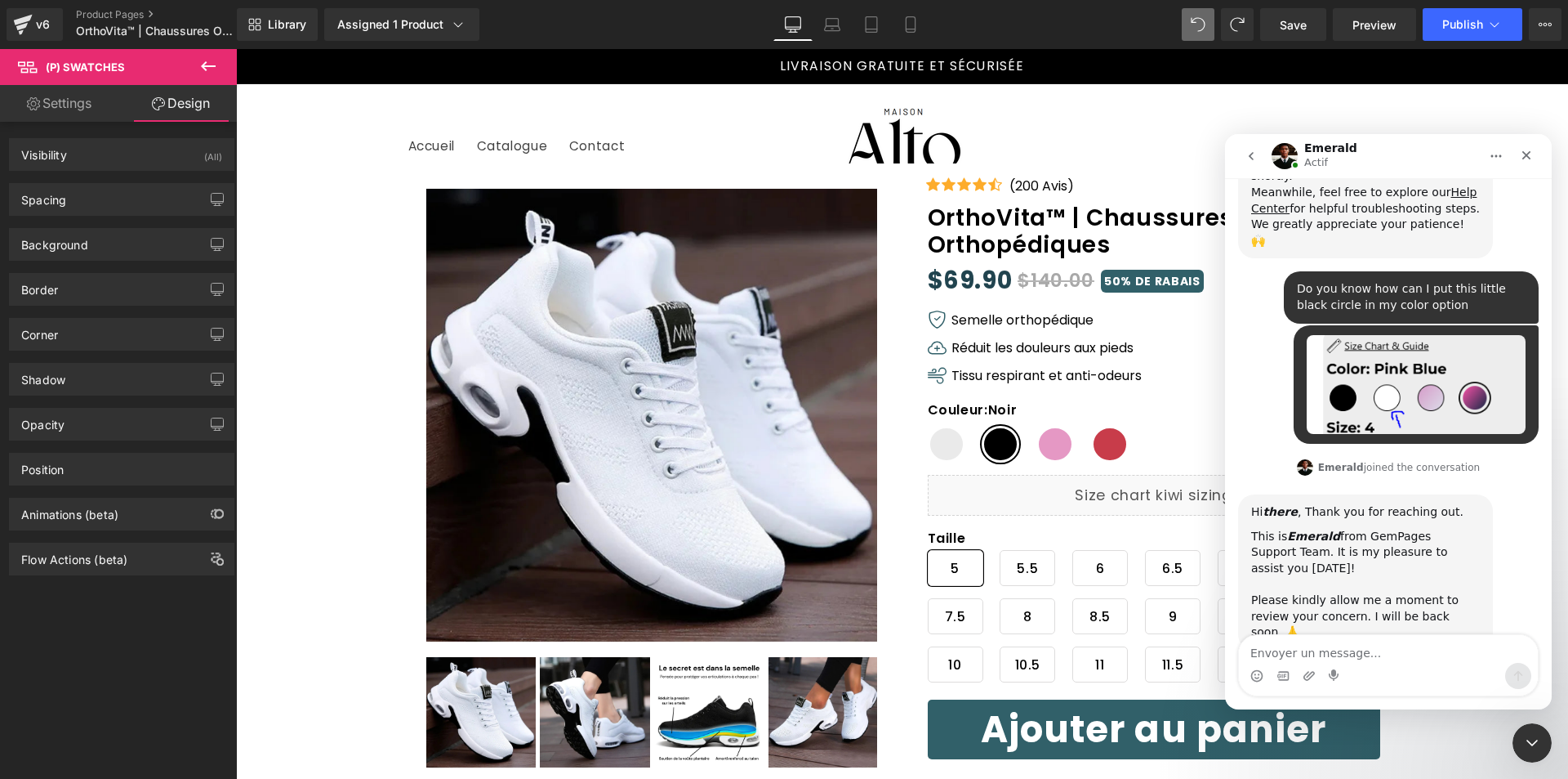
scroll to position [244, 0]
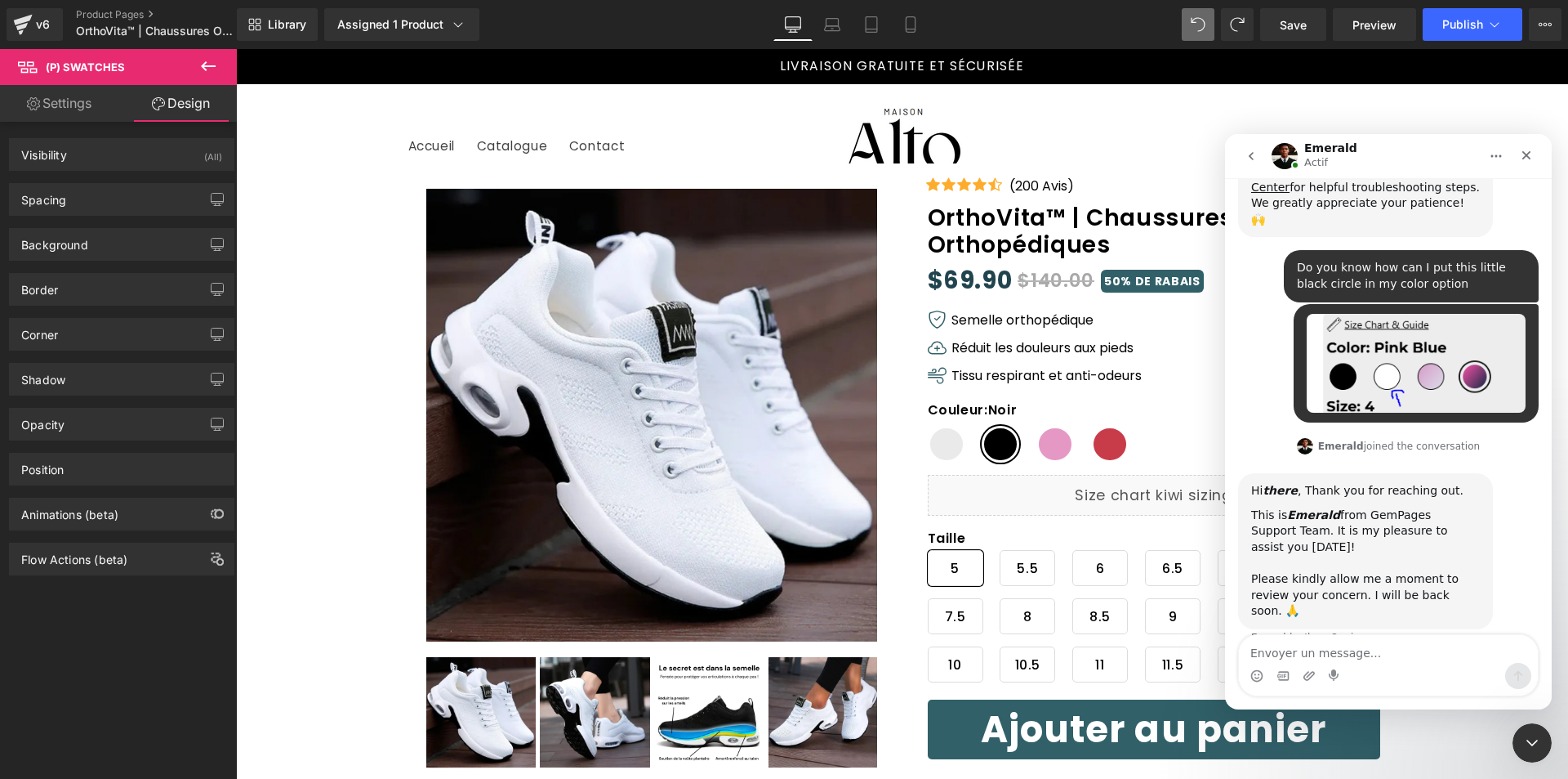
click at [1049, 449] on div at bounding box center [784, 364] width 1568 height 730
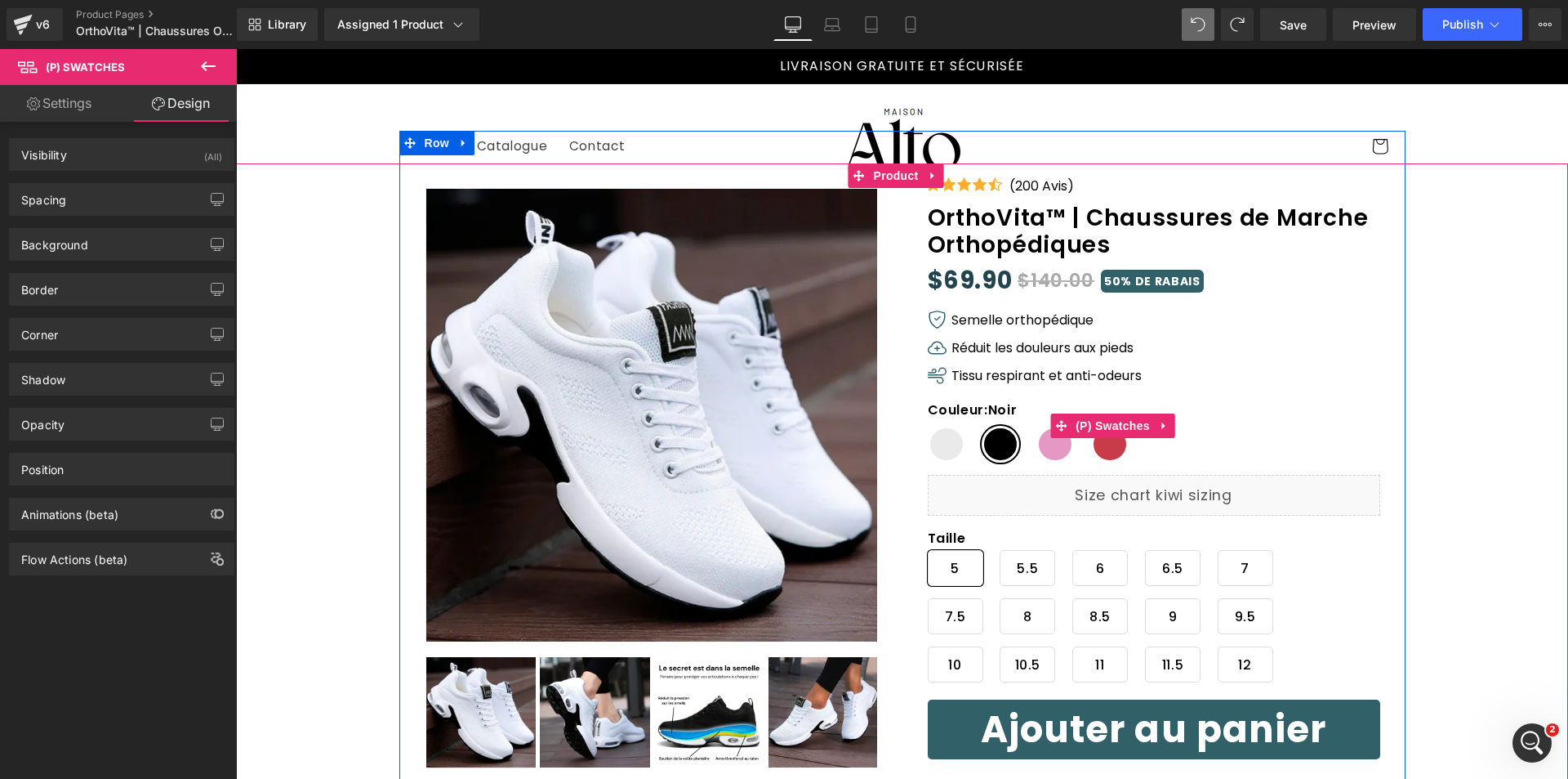
click at [1049, 442] on span "Rose" at bounding box center [1055, 445] width 38 height 37
click at [1104, 450] on span "Rouge" at bounding box center [1110, 445] width 38 height 37
click at [986, 440] on span "Noir" at bounding box center [1000, 445] width 38 height 37
click at [946, 440] on span "Blanc" at bounding box center [947, 445] width 38 height 37
click at [991, 451] on span "Noir" at bounding box center [1000, 445] width 38 height 37
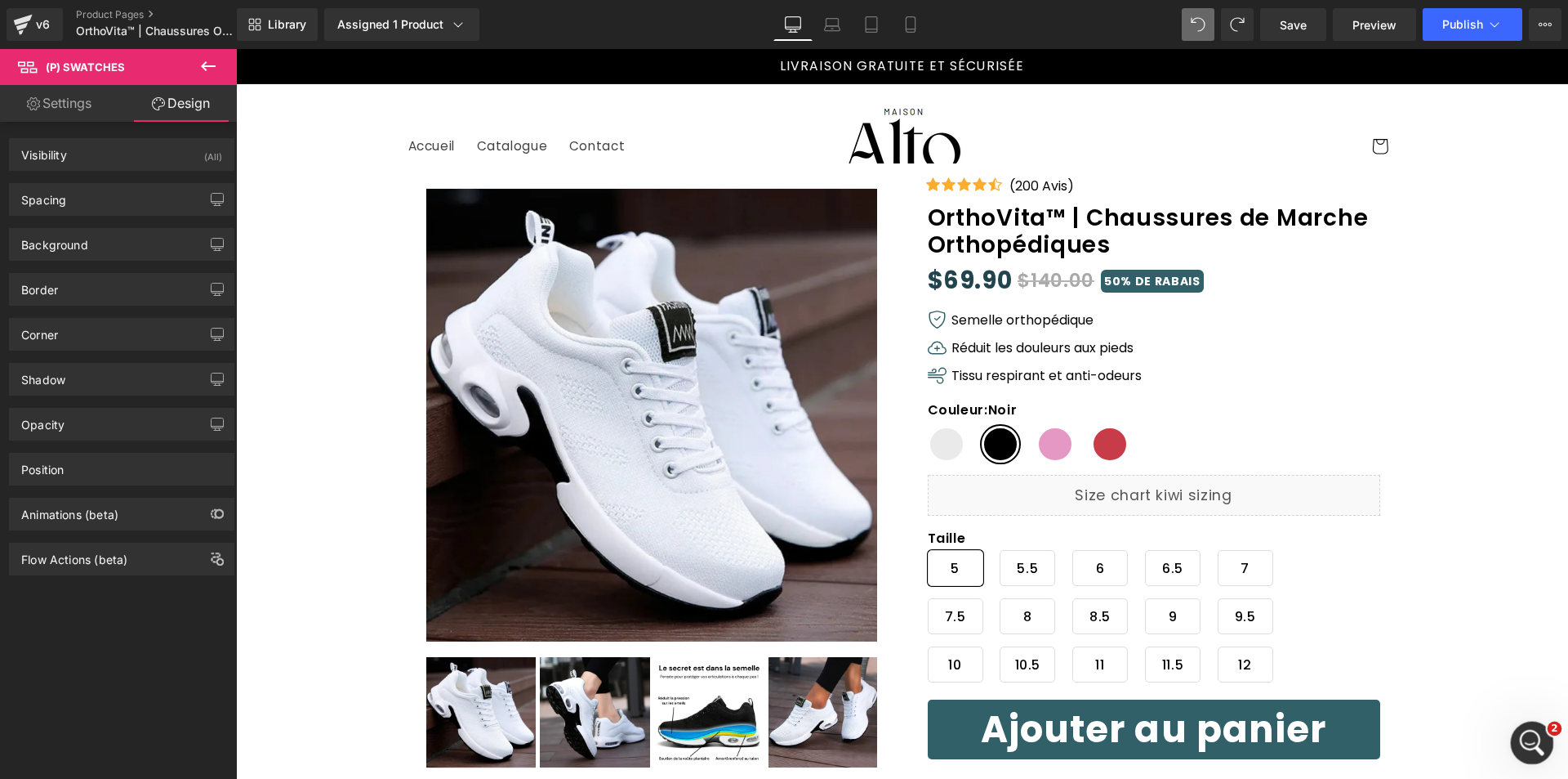
click at [1535, 741] on icon "Ouvrir le Messenger Intercom" at bounding box center [1530, 741] width 27 height 27
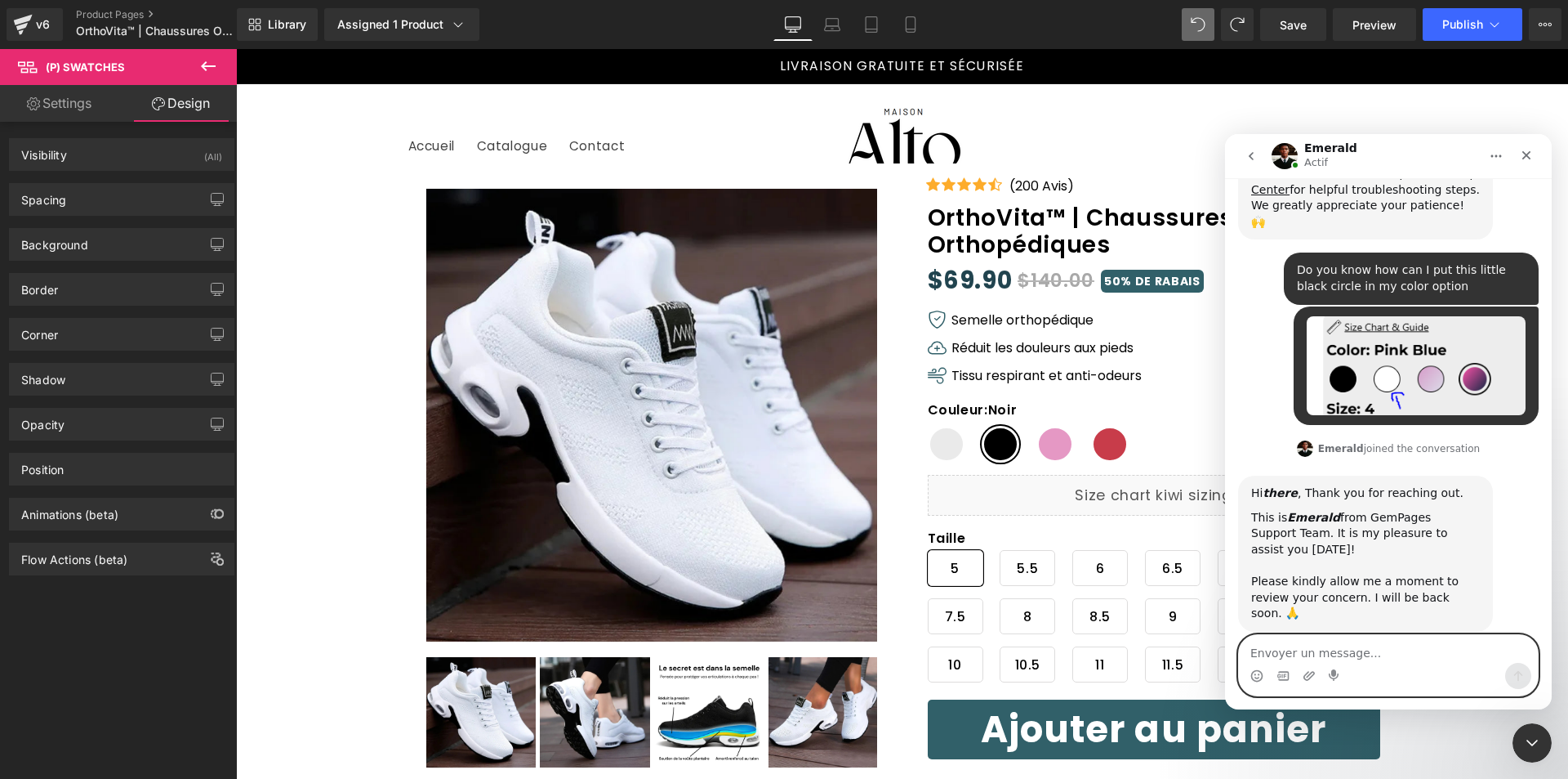
click at [1308, 653] on textarea "Envoyer un message..." at bounding box center [1388, 649] width 299 height 28
type textarea "Hello ?"
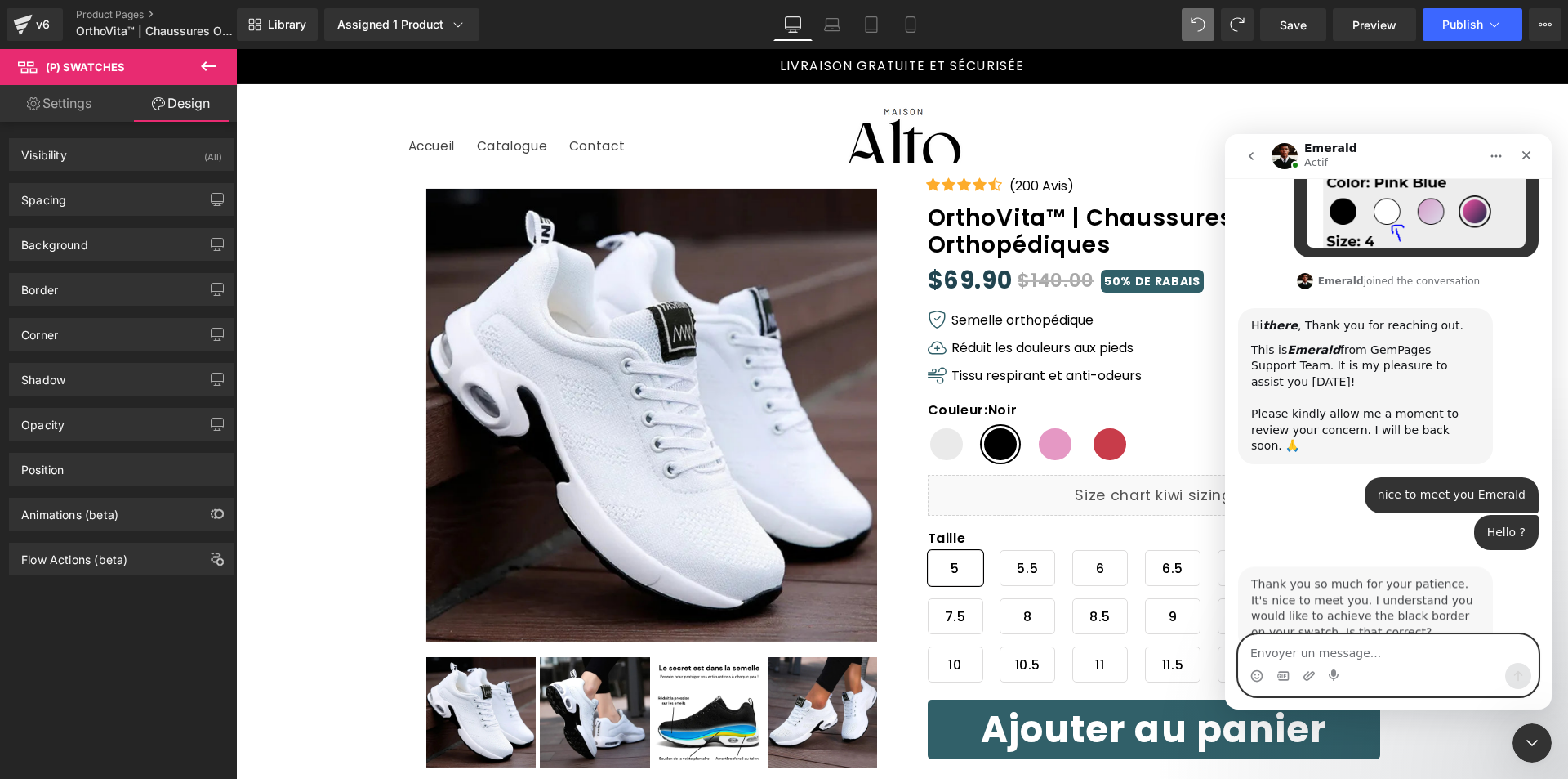
scroll to position [441, 0]
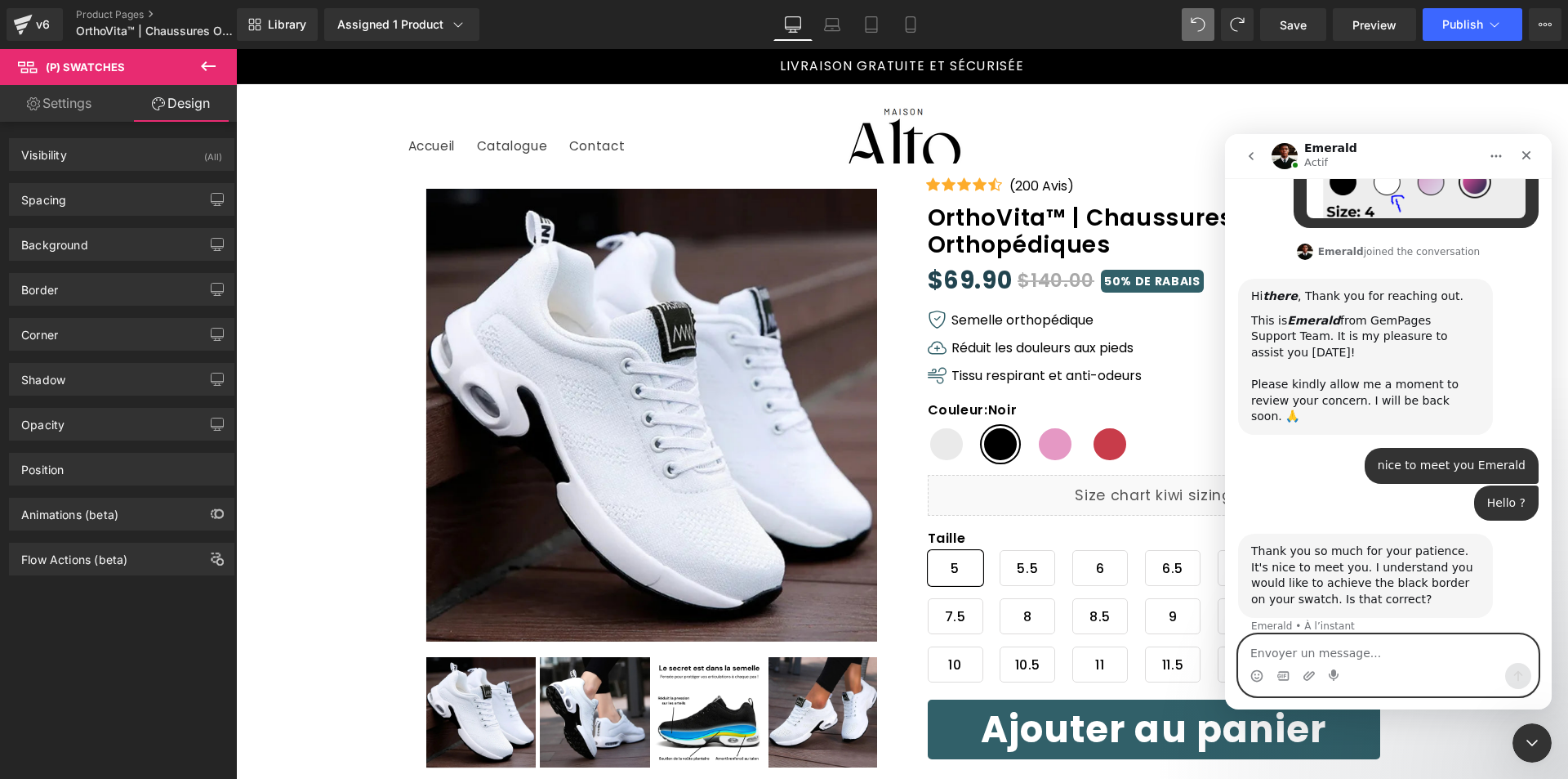
click at [1433, 647] on textarea "Envoyer un message..." at bounding box center [1388, 649] width 299 height 28
type textarea "yes"
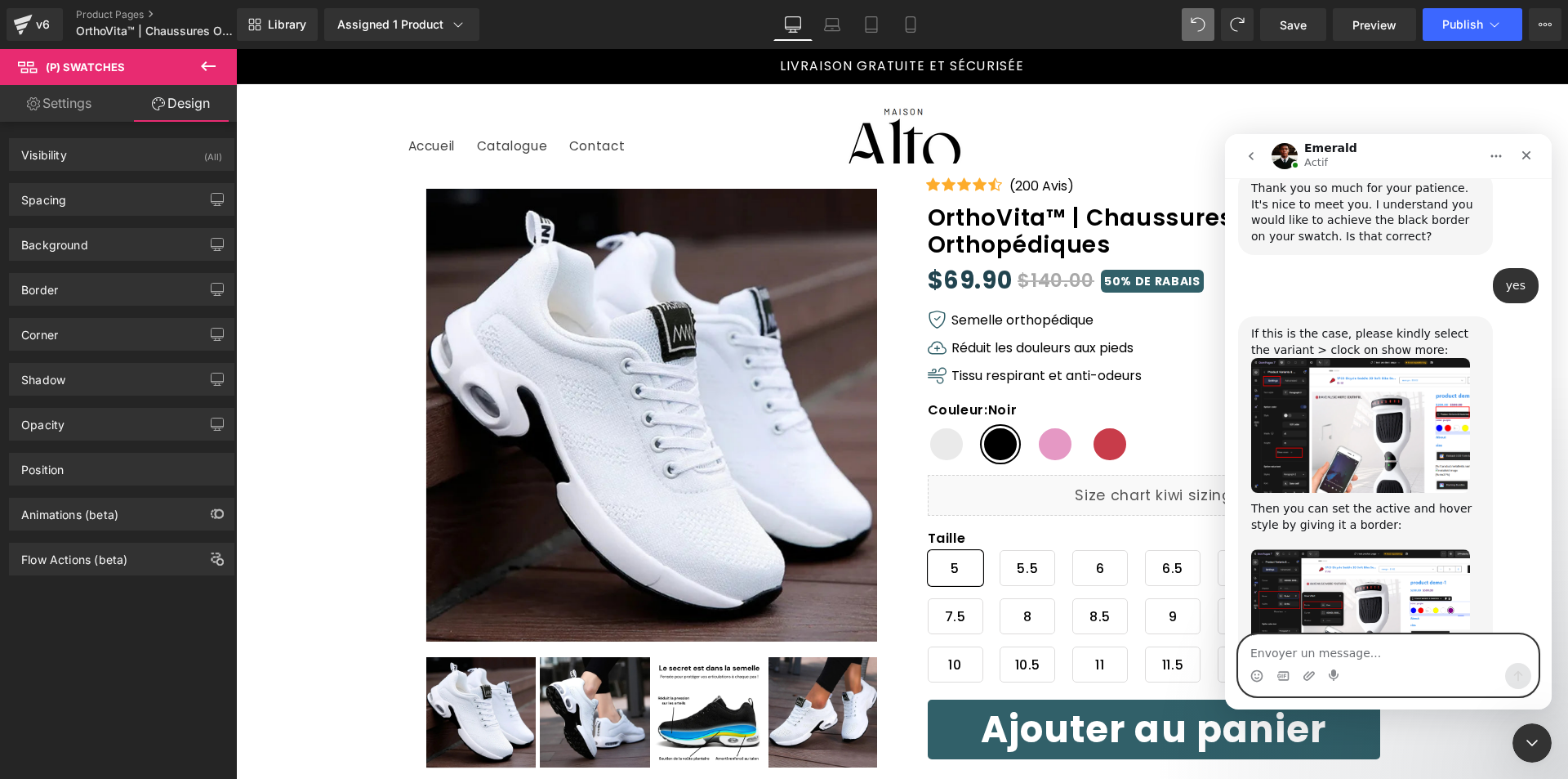
scroll to position [866, 0]
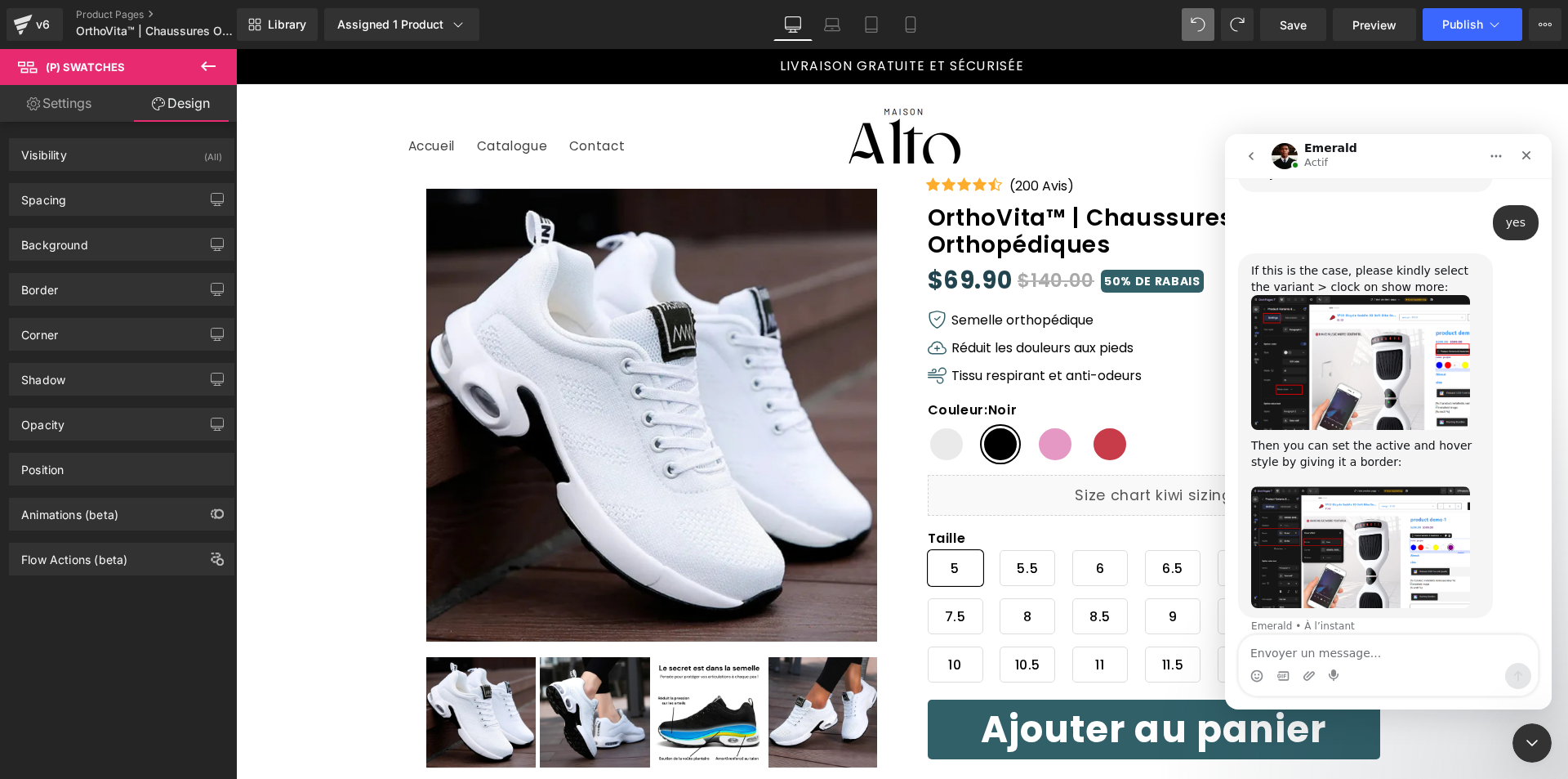
click at [1302, 299] on img "Emerald dit…" at bounding box center [1360, 362] width 219 height 135
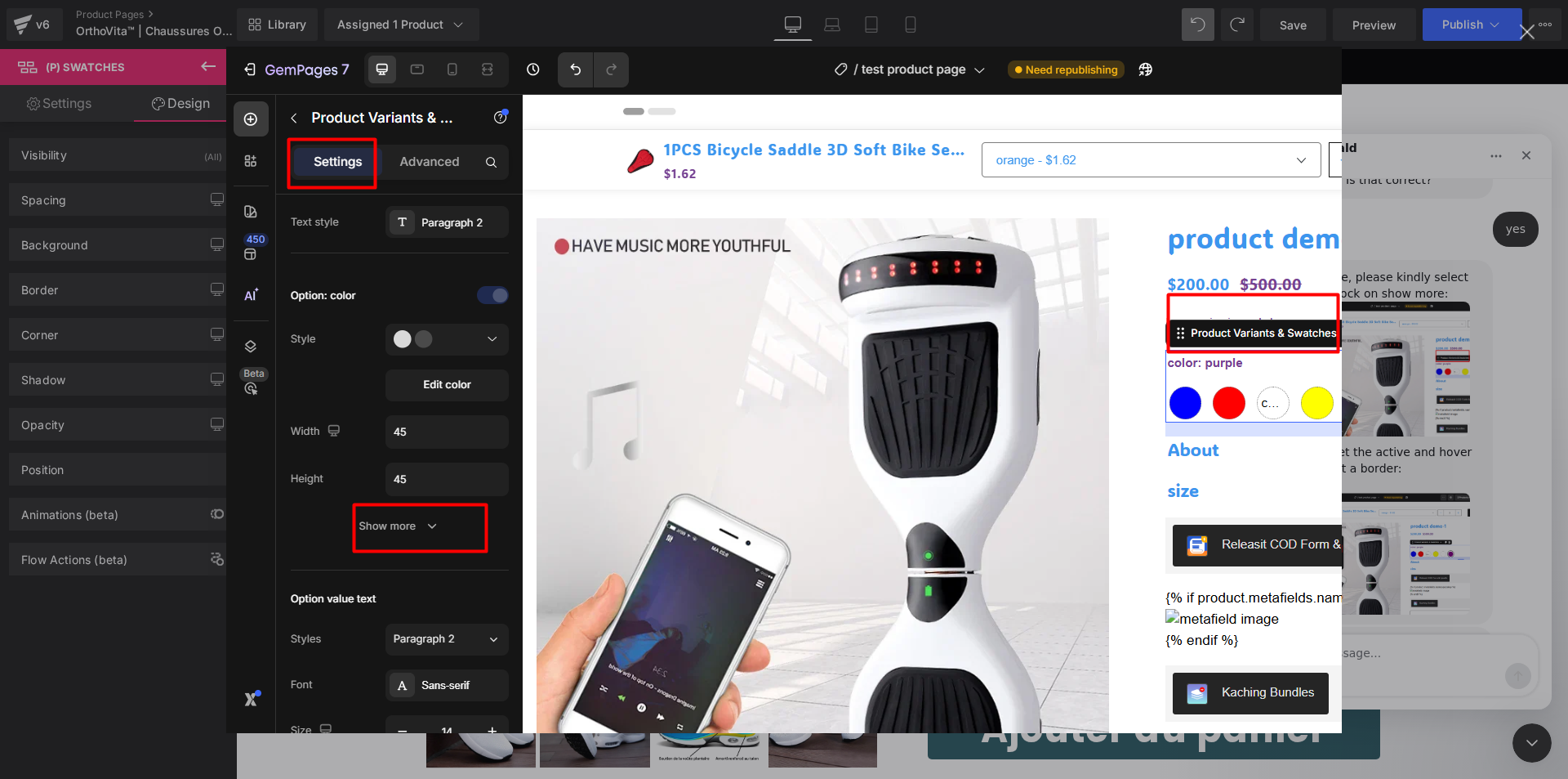
scroll to position [856, 0]
click at [1433, 326] on div "Intercom Messenger" at bounding box center [784, 390] width 1568 height 779
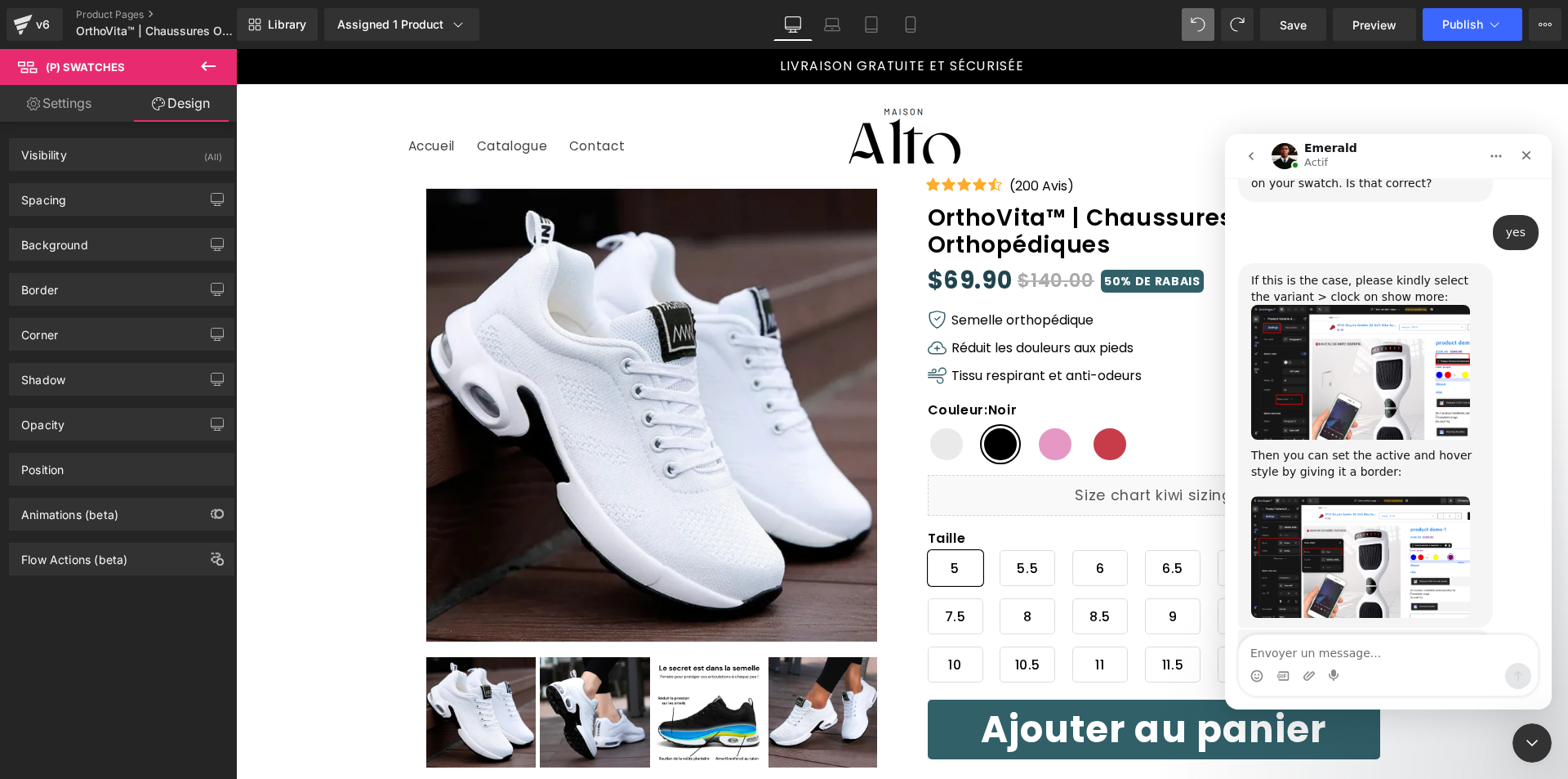
click at [1361, 507] on img "Emerald dit…" at bounding box center [1360, 557] width 219 height 122
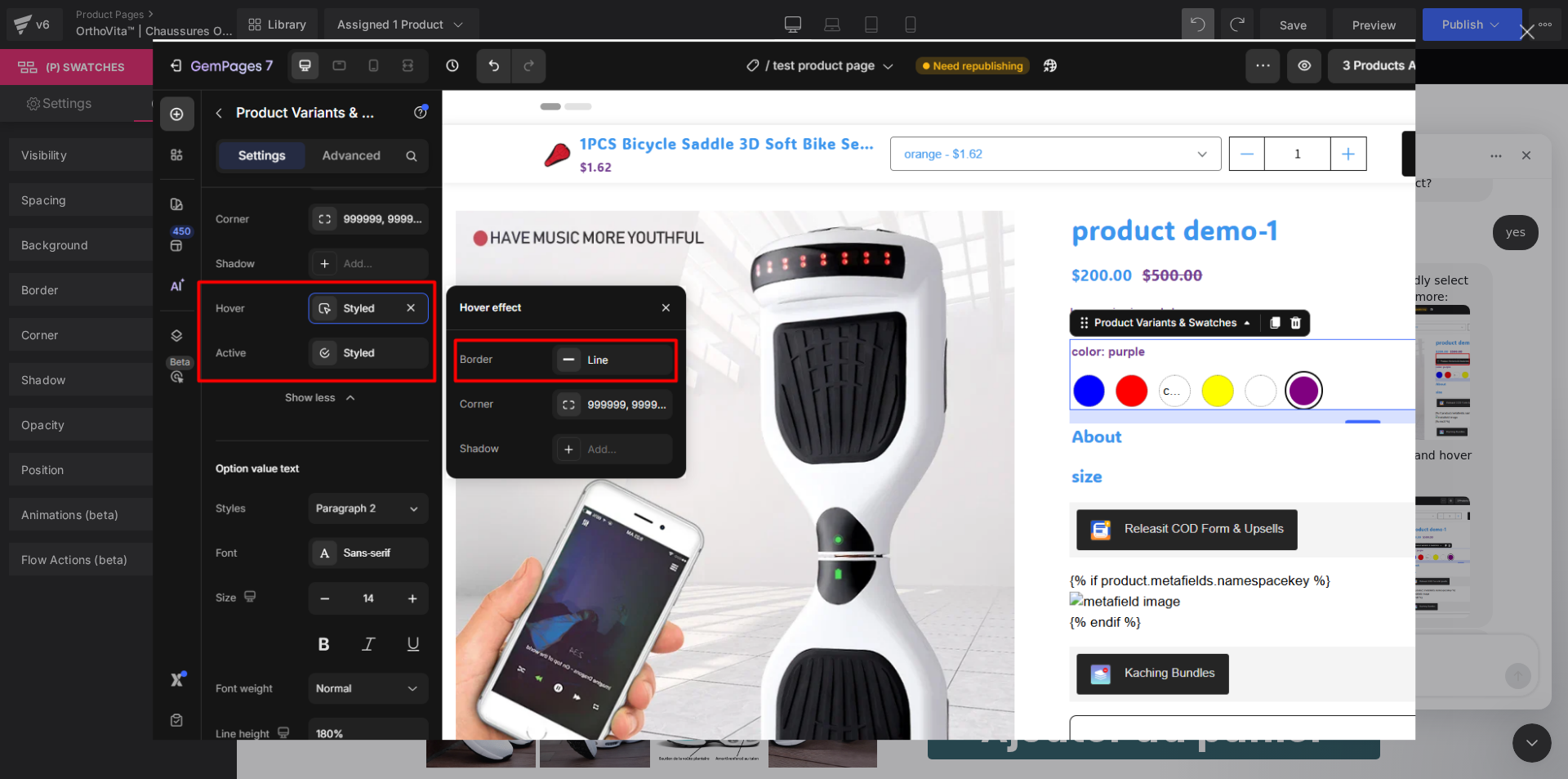
click at [1492, 463] on div "Intercom Messenger" at bounding box center [784, 390] width 1568 height 779
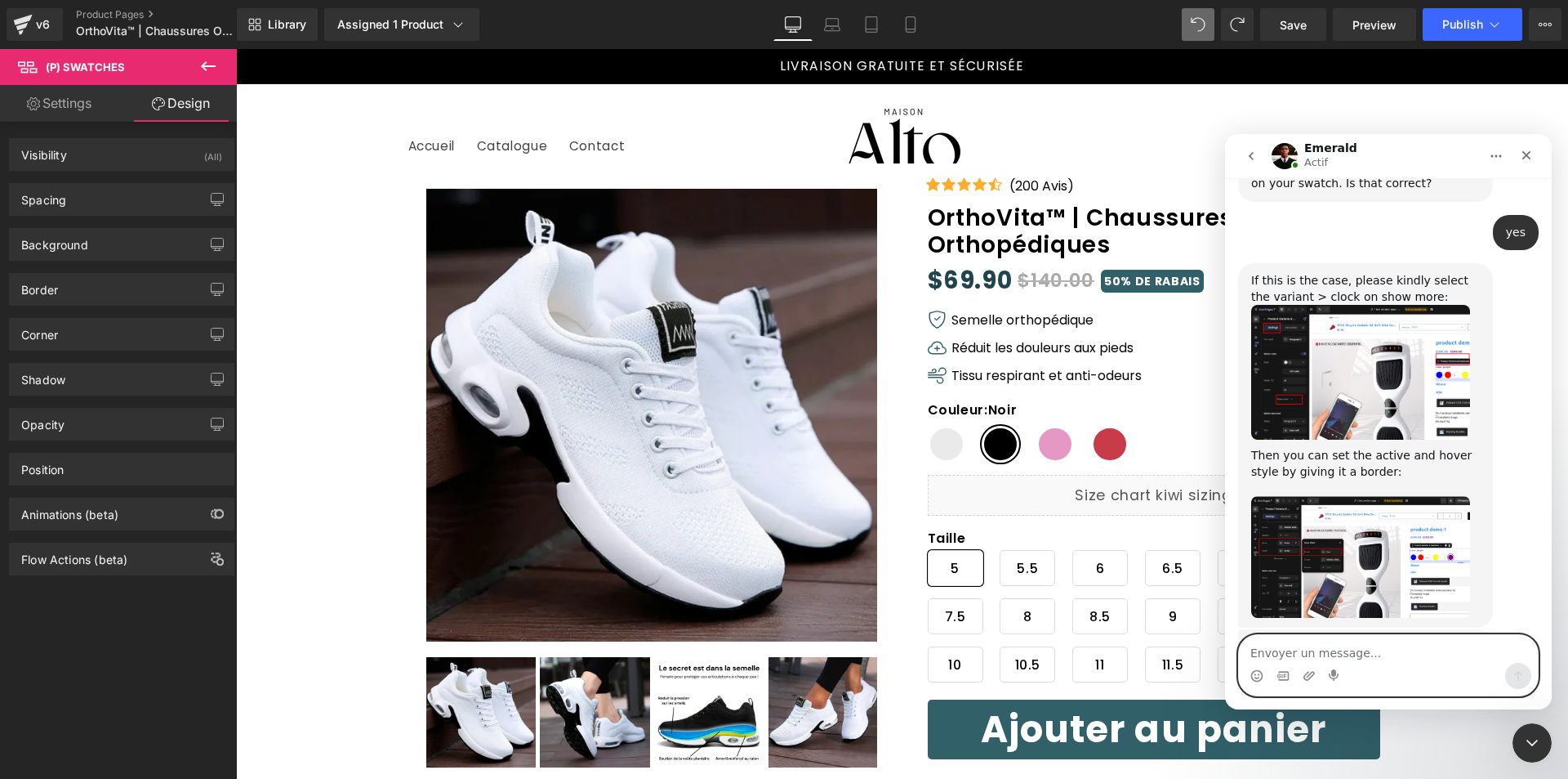
click at [1388, 644] on textarea "Envoyer un message..." at bounding box center [1388, 649] width 299 height 28
type textarea "I am using the v6 version"
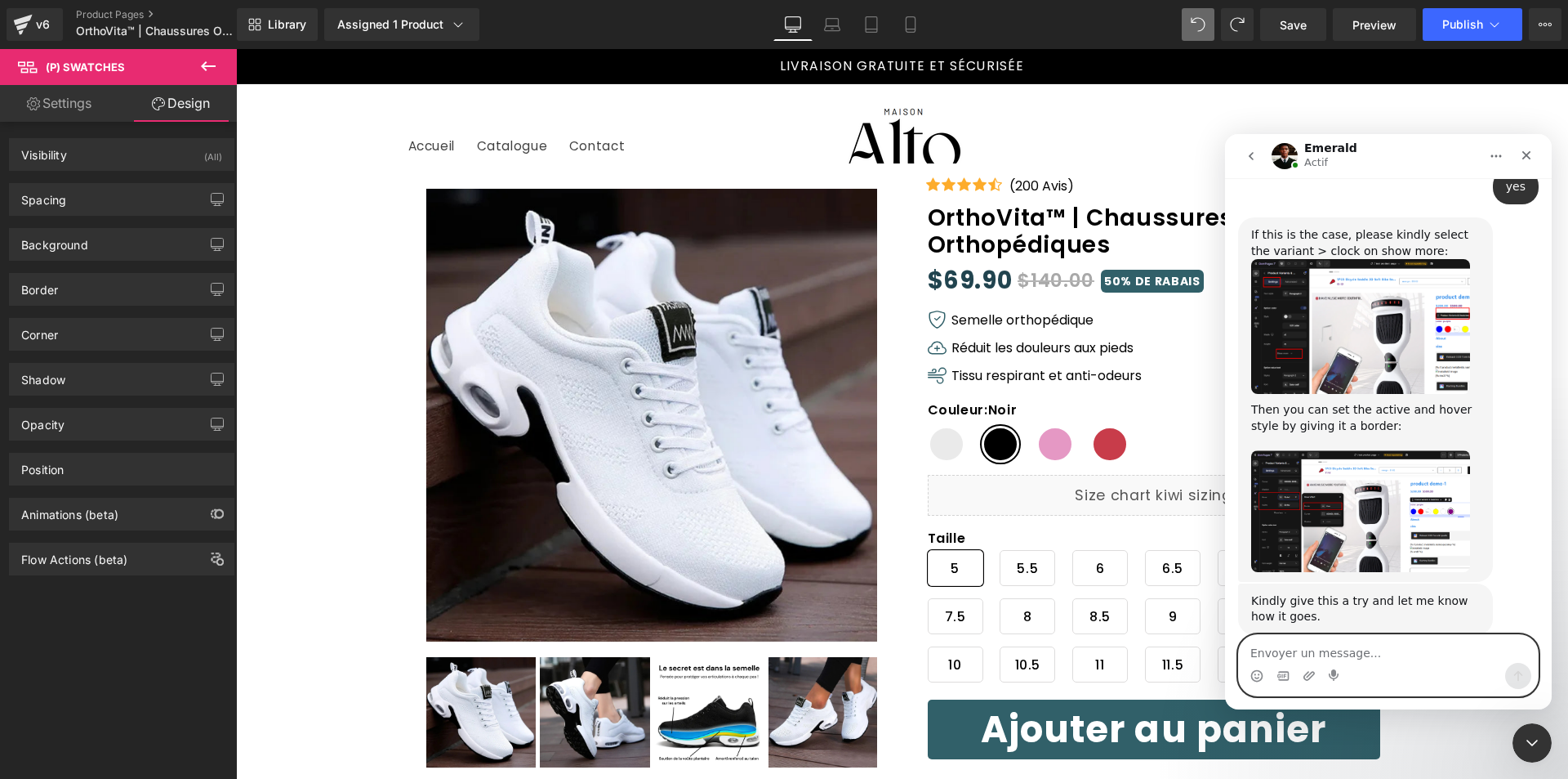
scroll to position [906, 0]
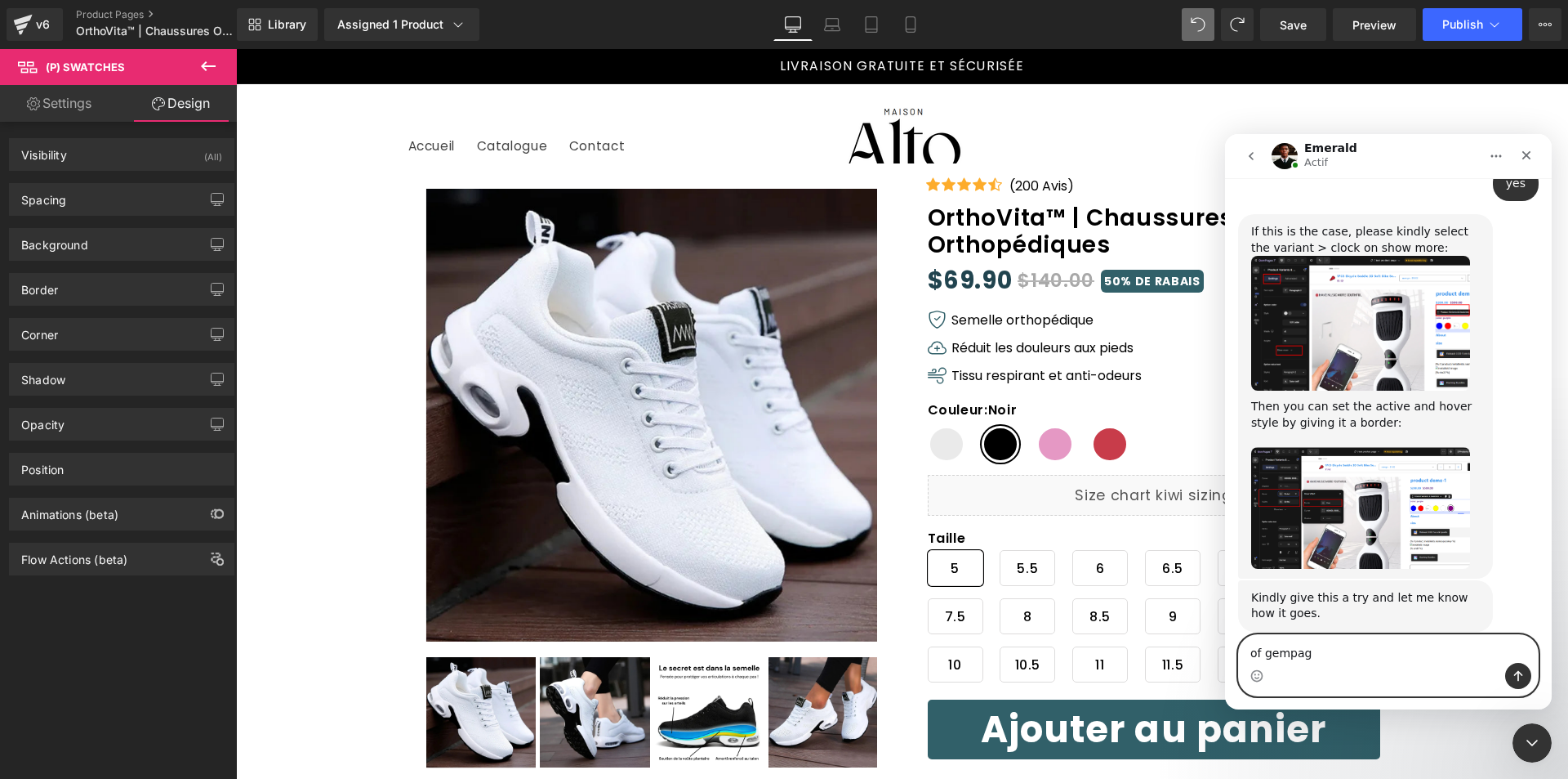
type textarea "of gempage"
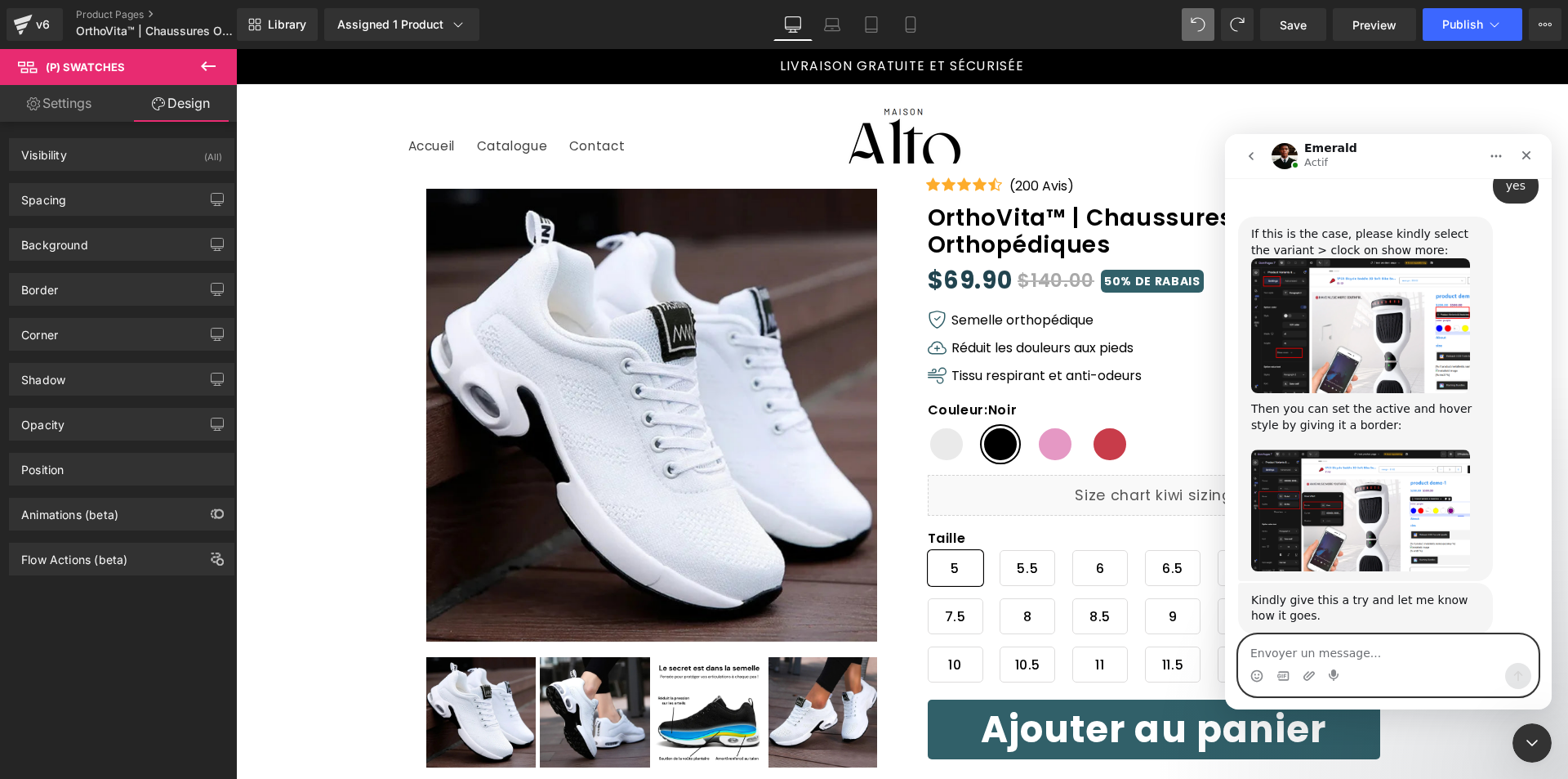
scroll to position [780, 0]
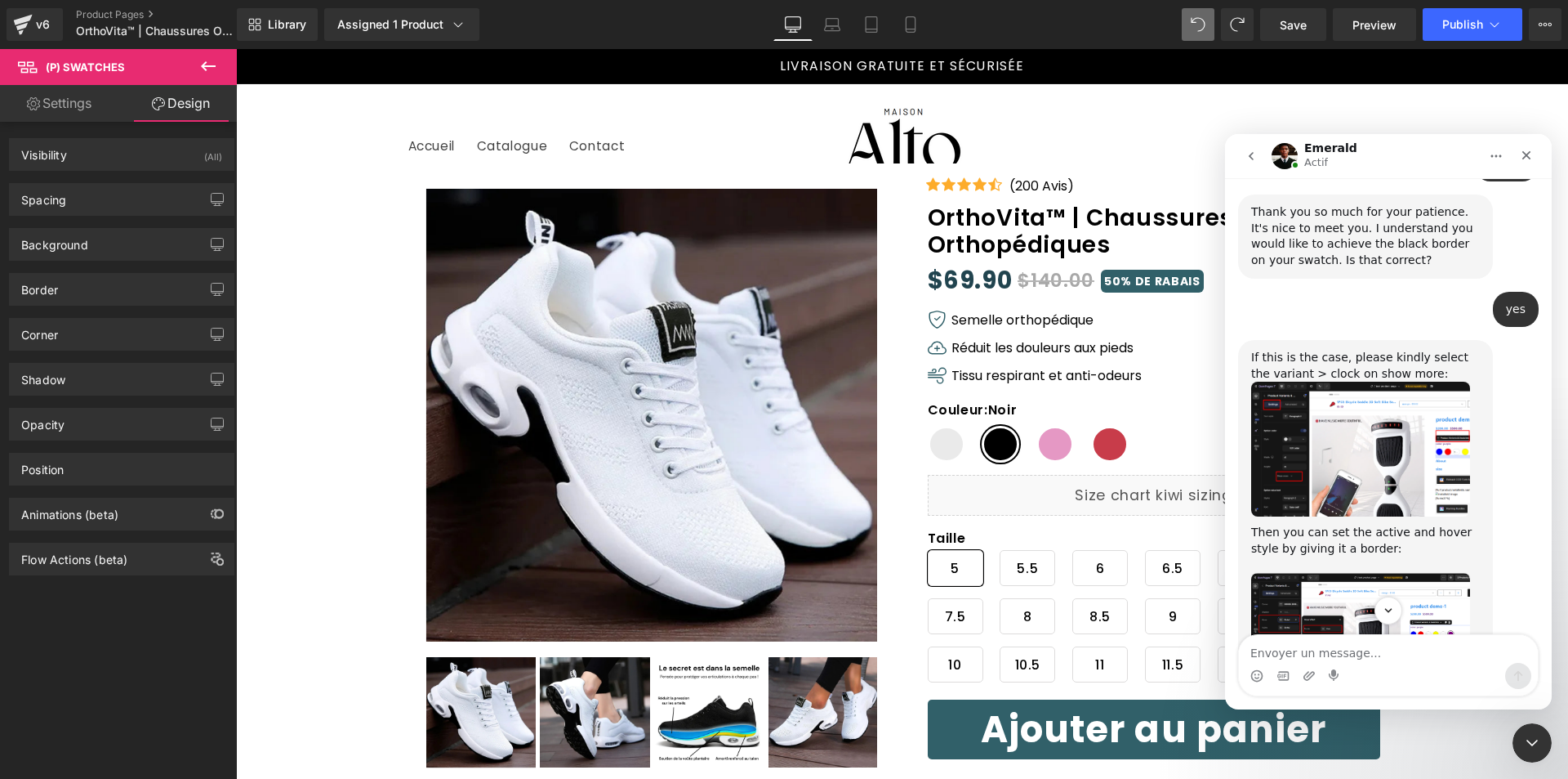
click at [1356, 420] on img "Emerald dit…" at bounding box center [1360, 449] width 219 height 135
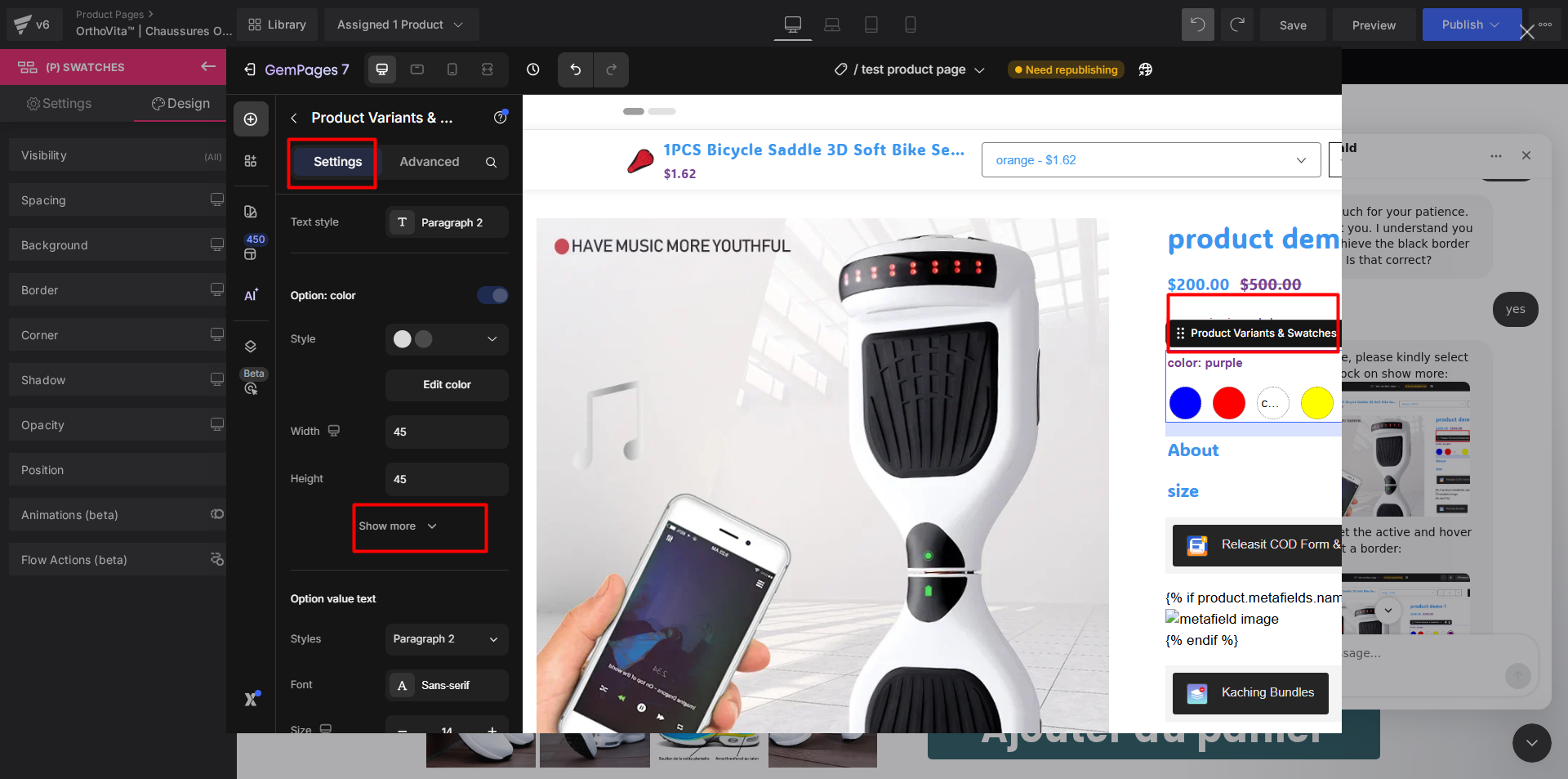
scroll to position [0, 0]
click at [1457, 412] on div "Intercom Messenger" at bounding box center [784, 390] width 1568 height 779
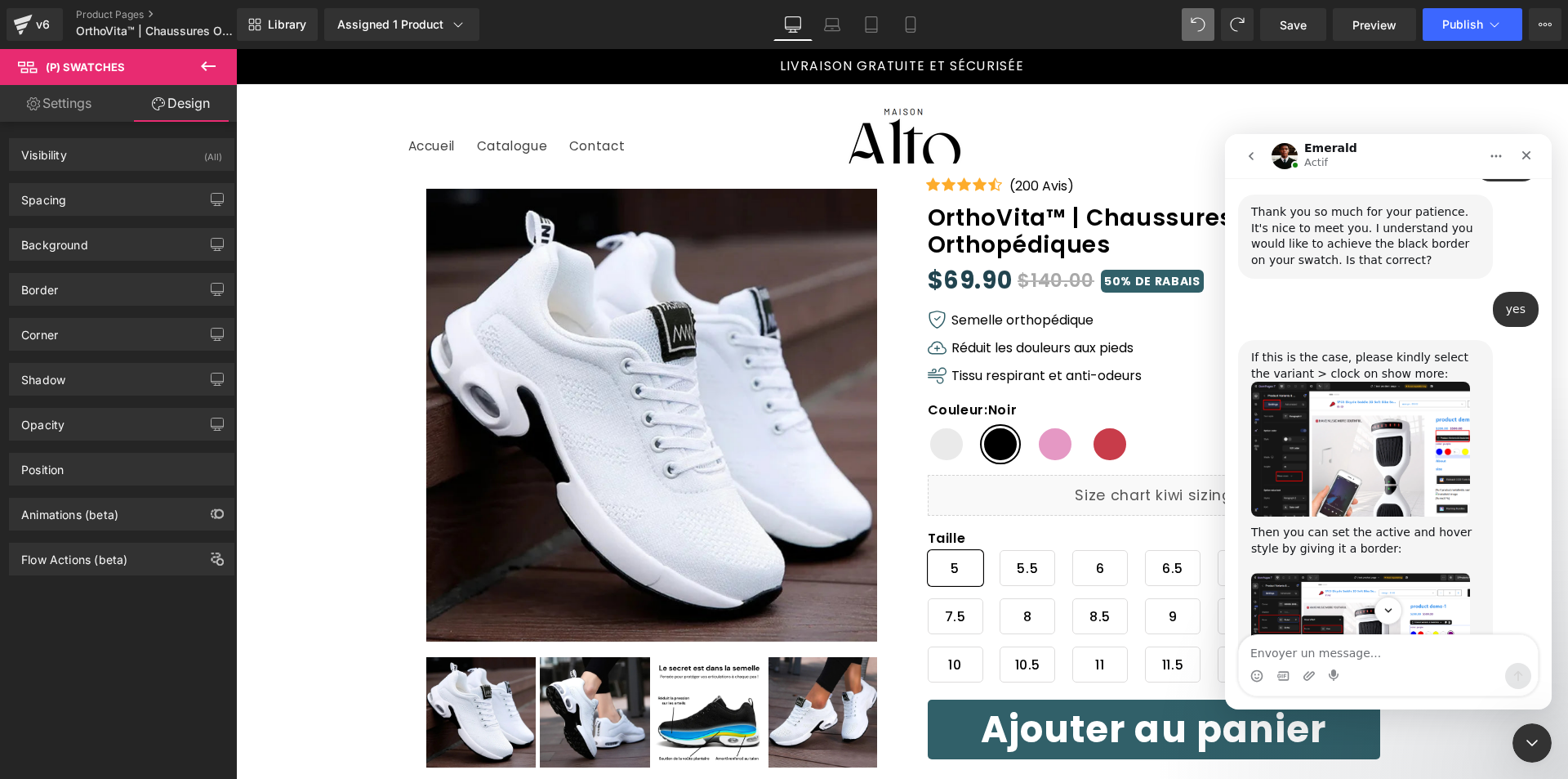
click at [1021, 431] on div at bounding box center [784, 364] width 1568 height 730
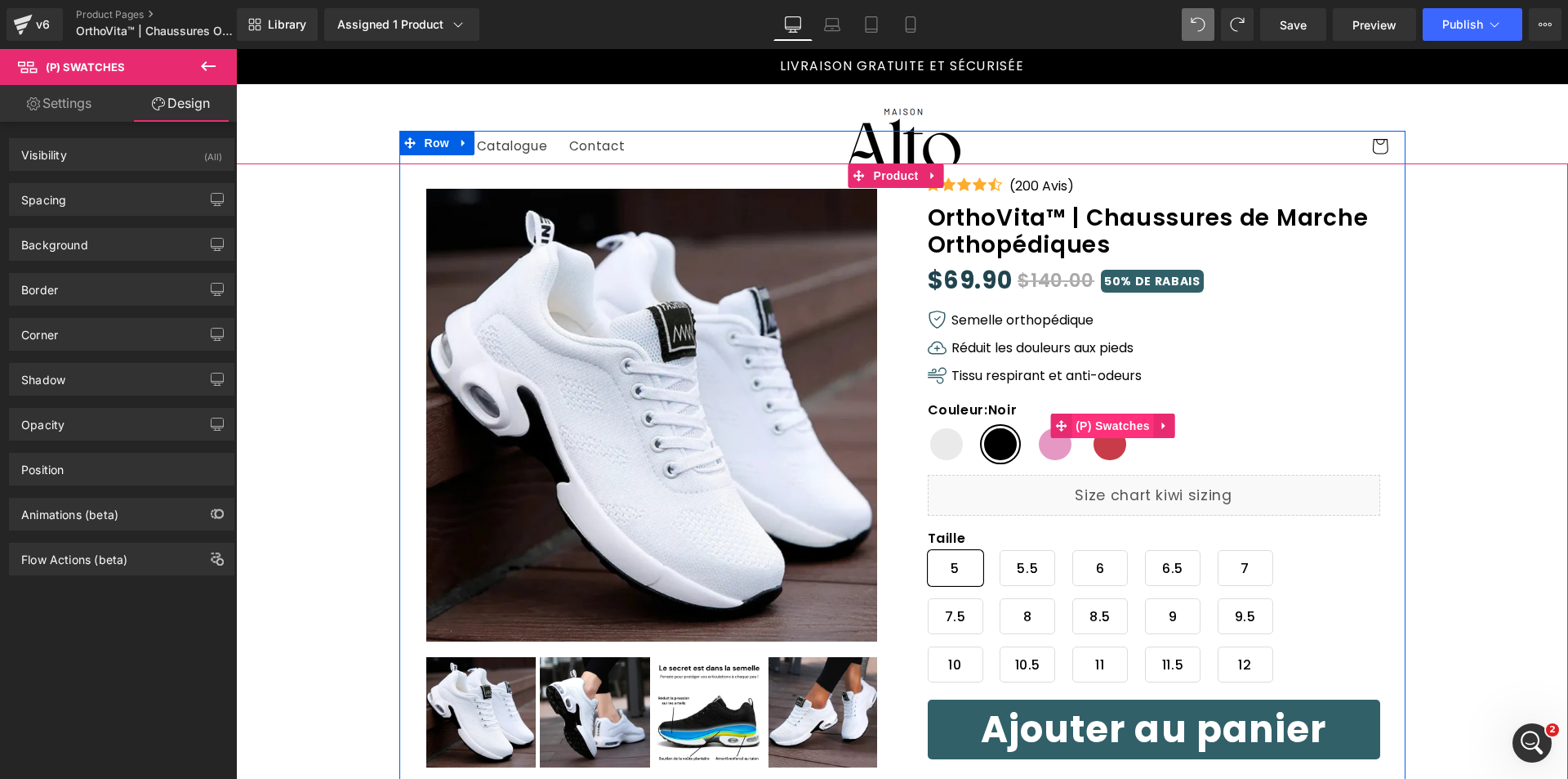
click at [1099, 422] on span "(P) Swatches" at bounding box center [1112, 425] width 82 height 24
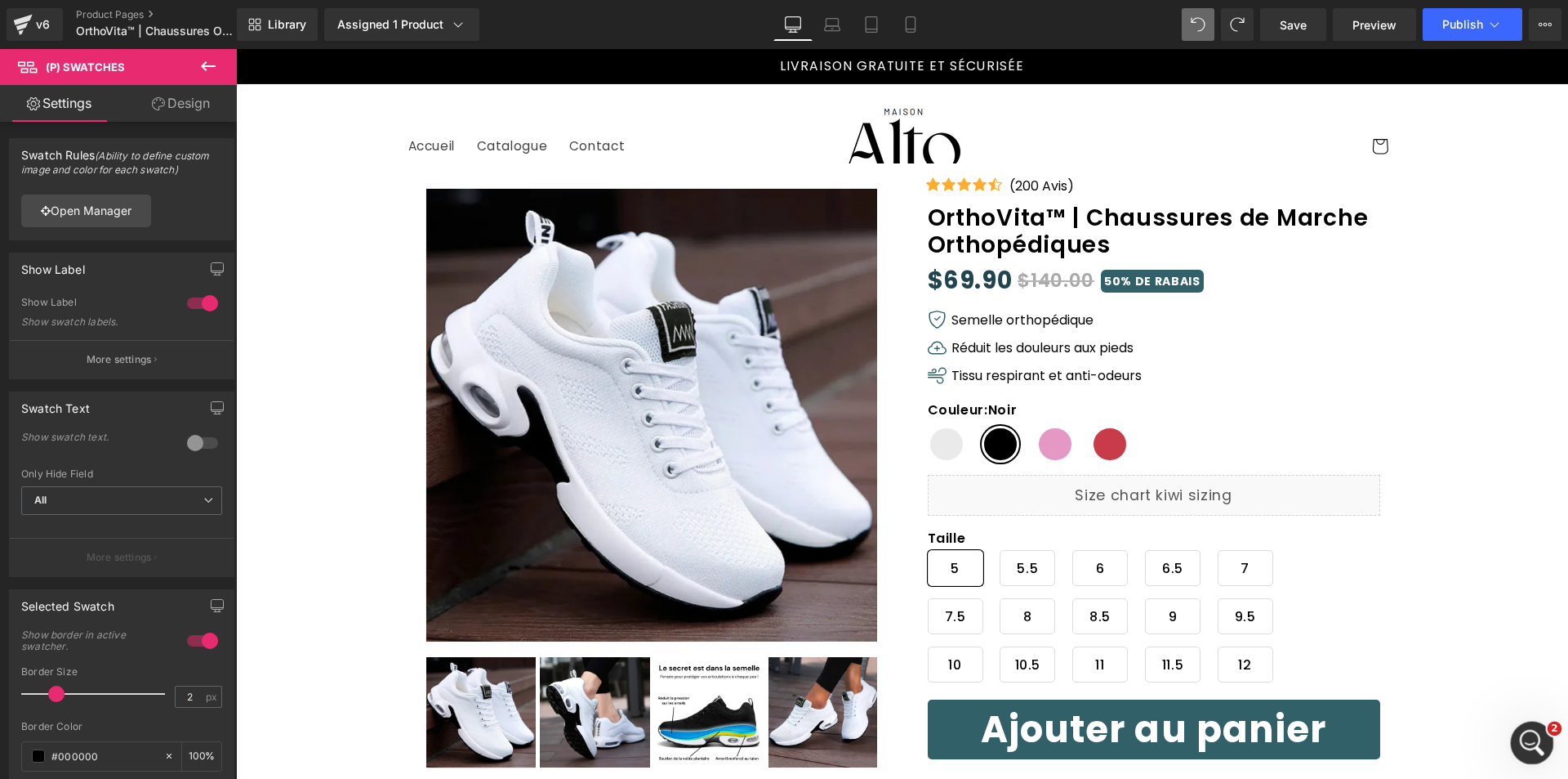
click at [1527, 730] on icon "Ouvrir le Messenger Intercom" at bounding box center [1530, 741] width 27 height 27
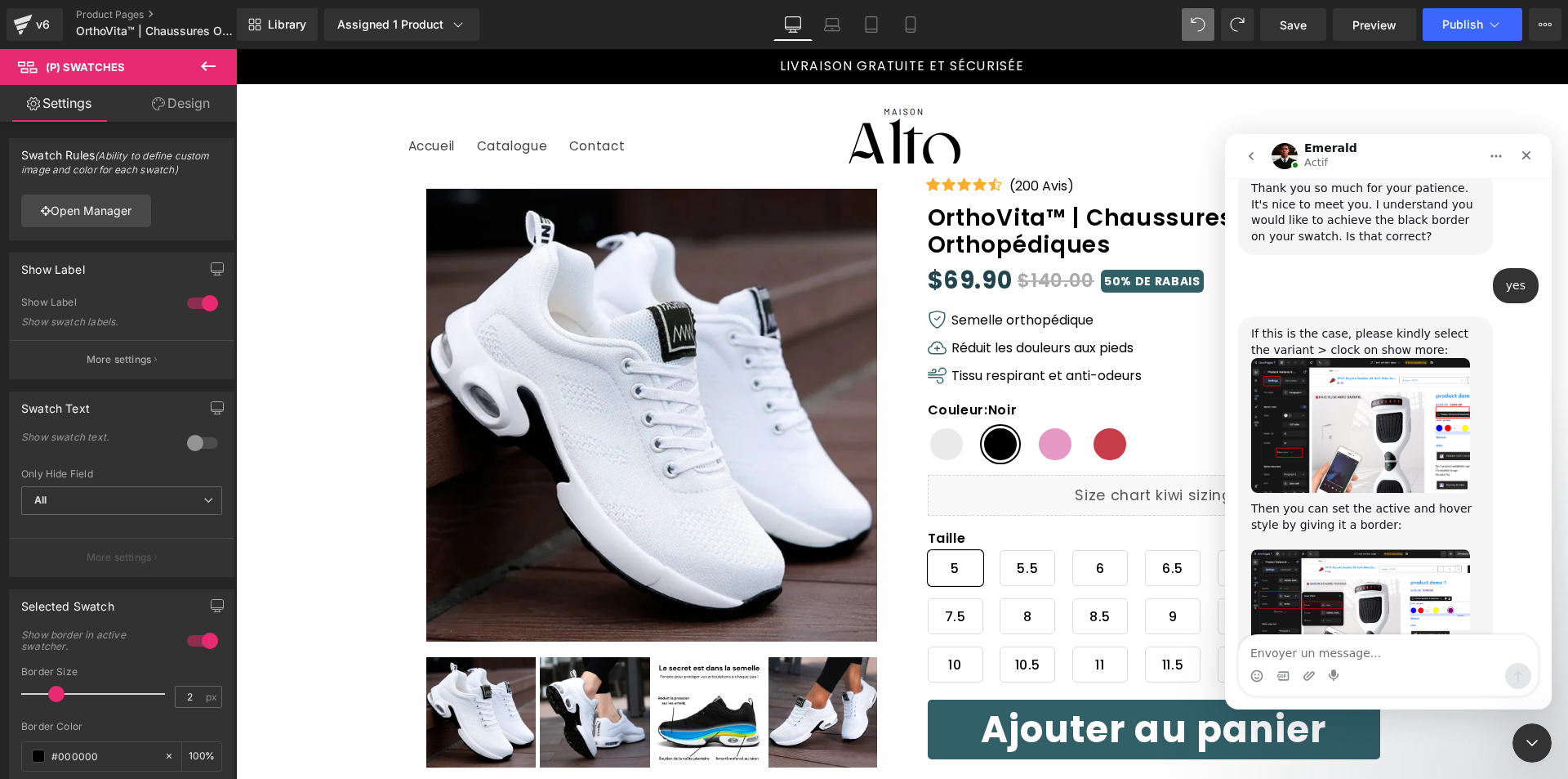
scroll to position [780, 0]
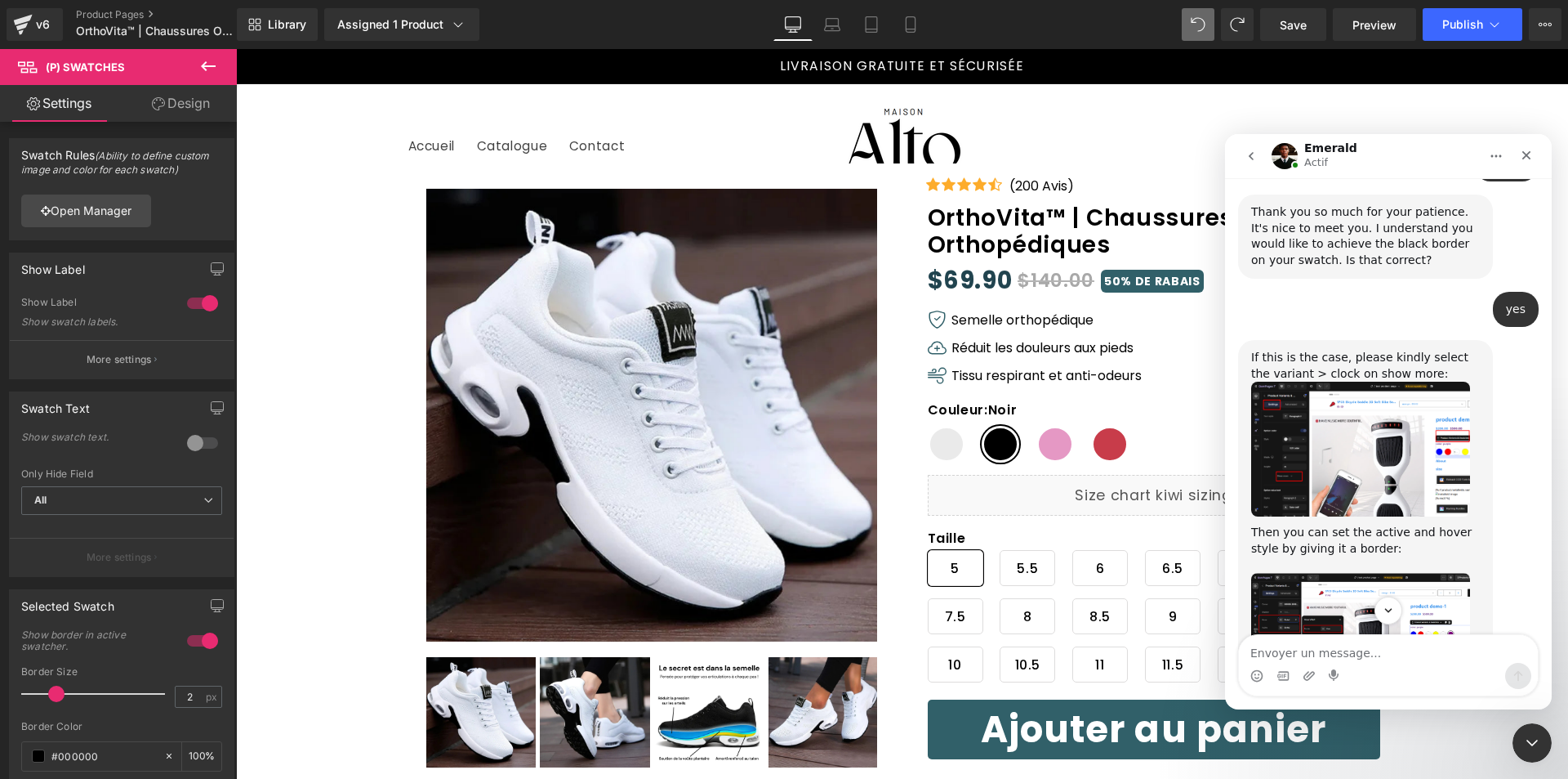
click at [1357, 390] on img "Emerald dit…" at bounding box center [1360, 449] width 219 height 135
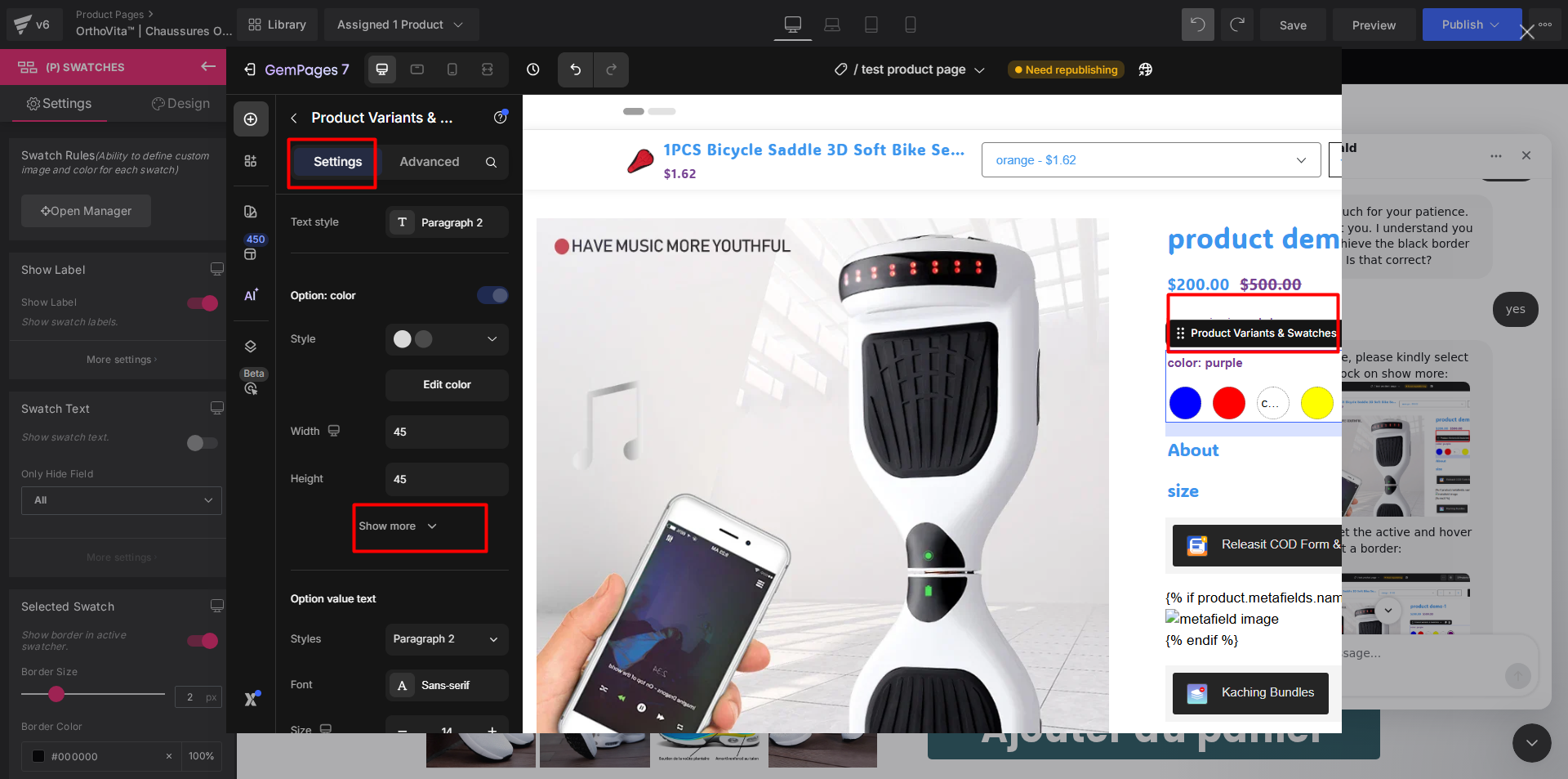
click at [1284, 276] on img "Fermer" at bounding box center [784, 390] width 1116 height 686
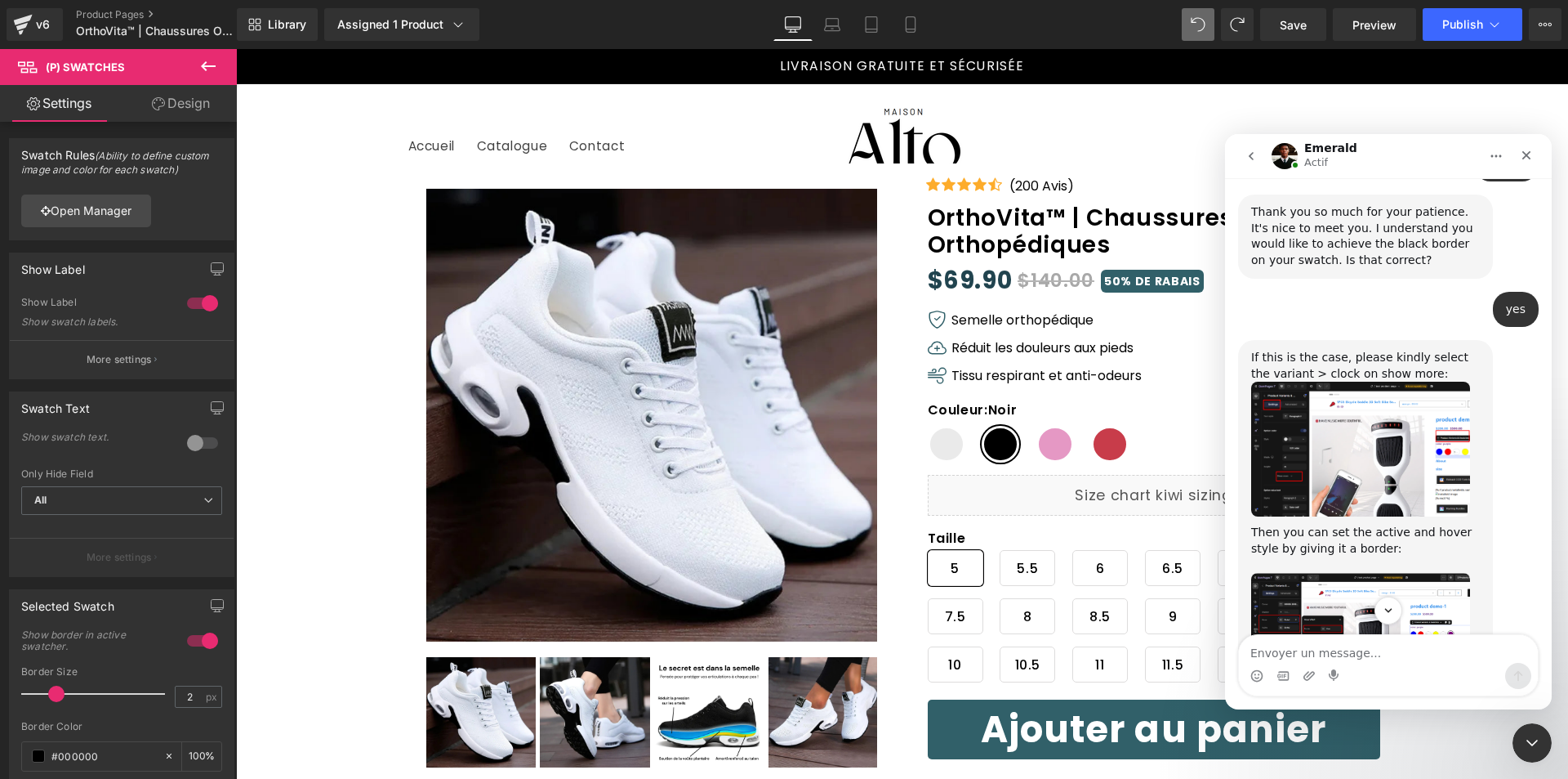
click at [123, 560] on div at bounding box center [784, 364] width 1568 height 730
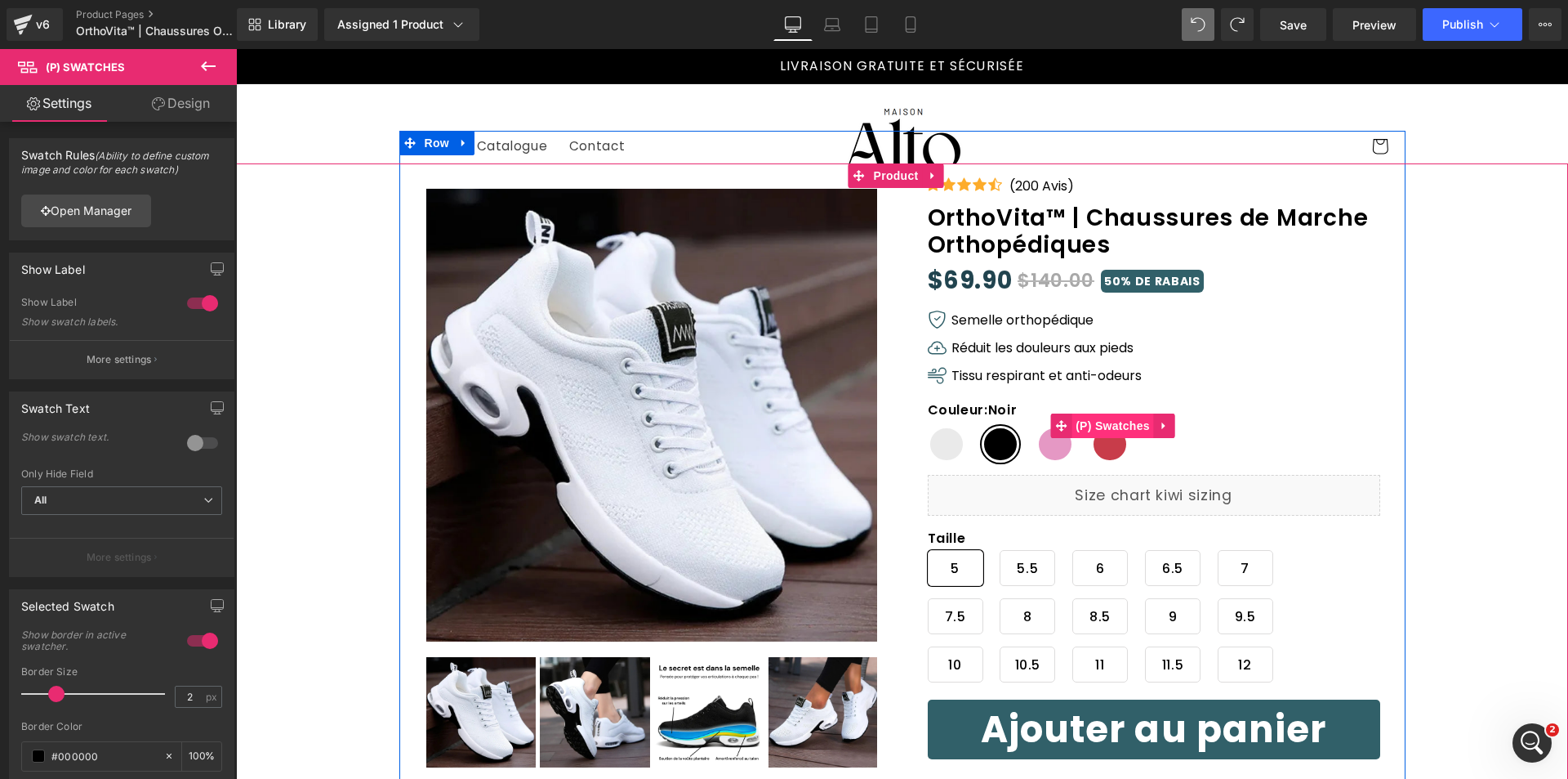
click at [1091, 430] on span "(P) Swatches" at bounding box center [1112, 425] width 82 height 24
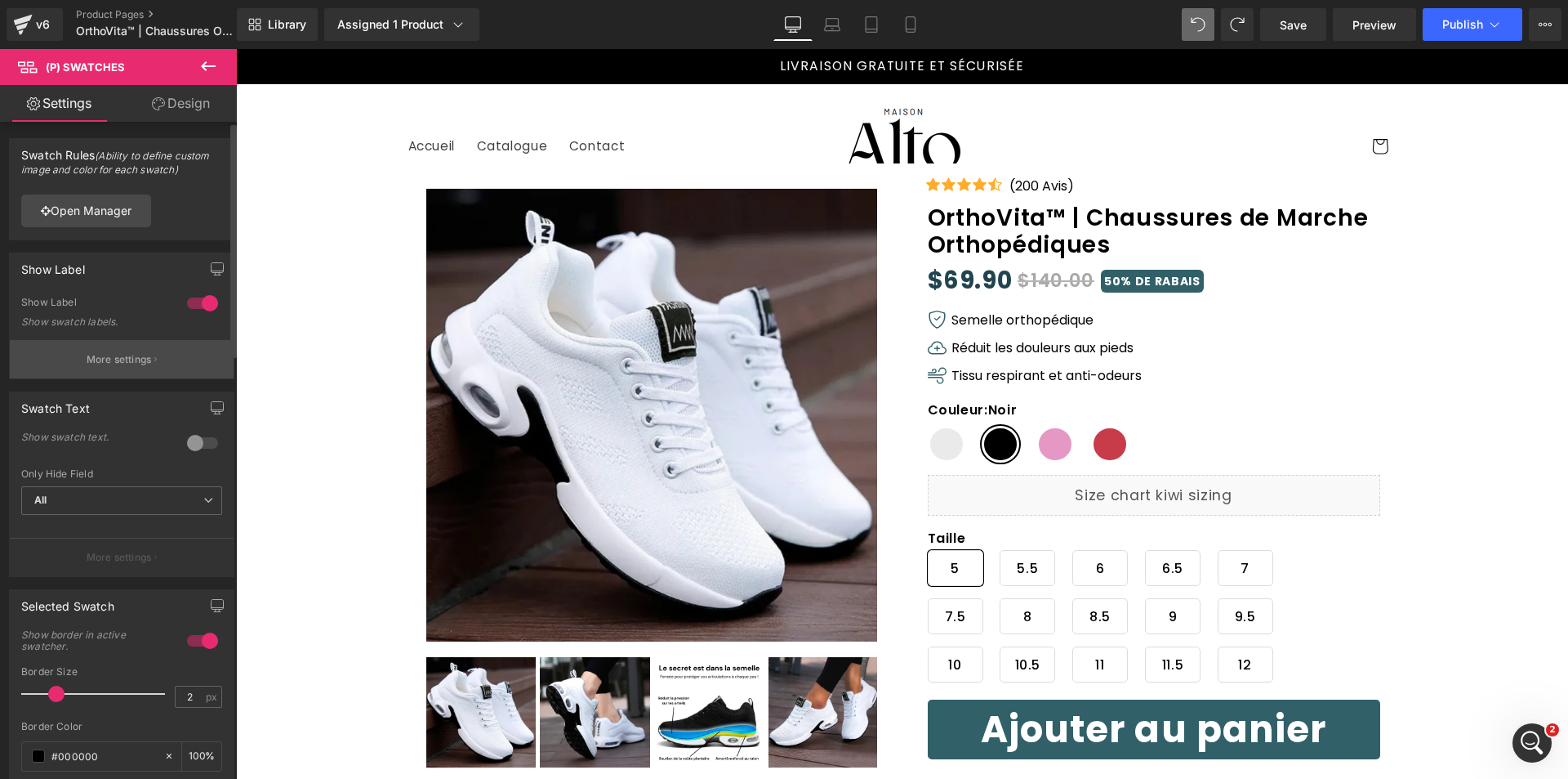
click at [97, 365] on p "More settings" at bounding box center [120, 359] width 66 height 14
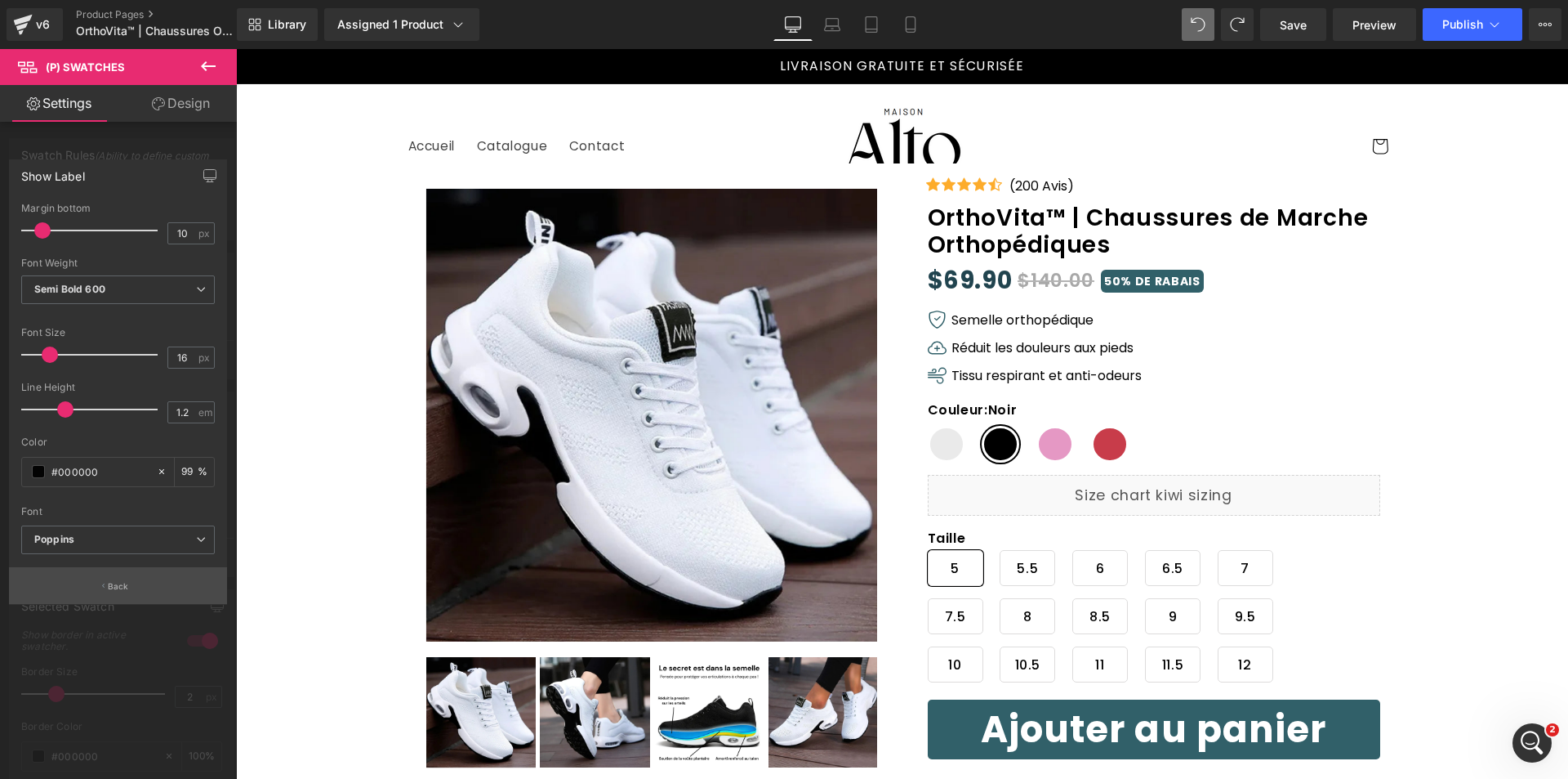
click at [97, 576] on button "Back" at bounding box center [118, 586] width 218 height 37
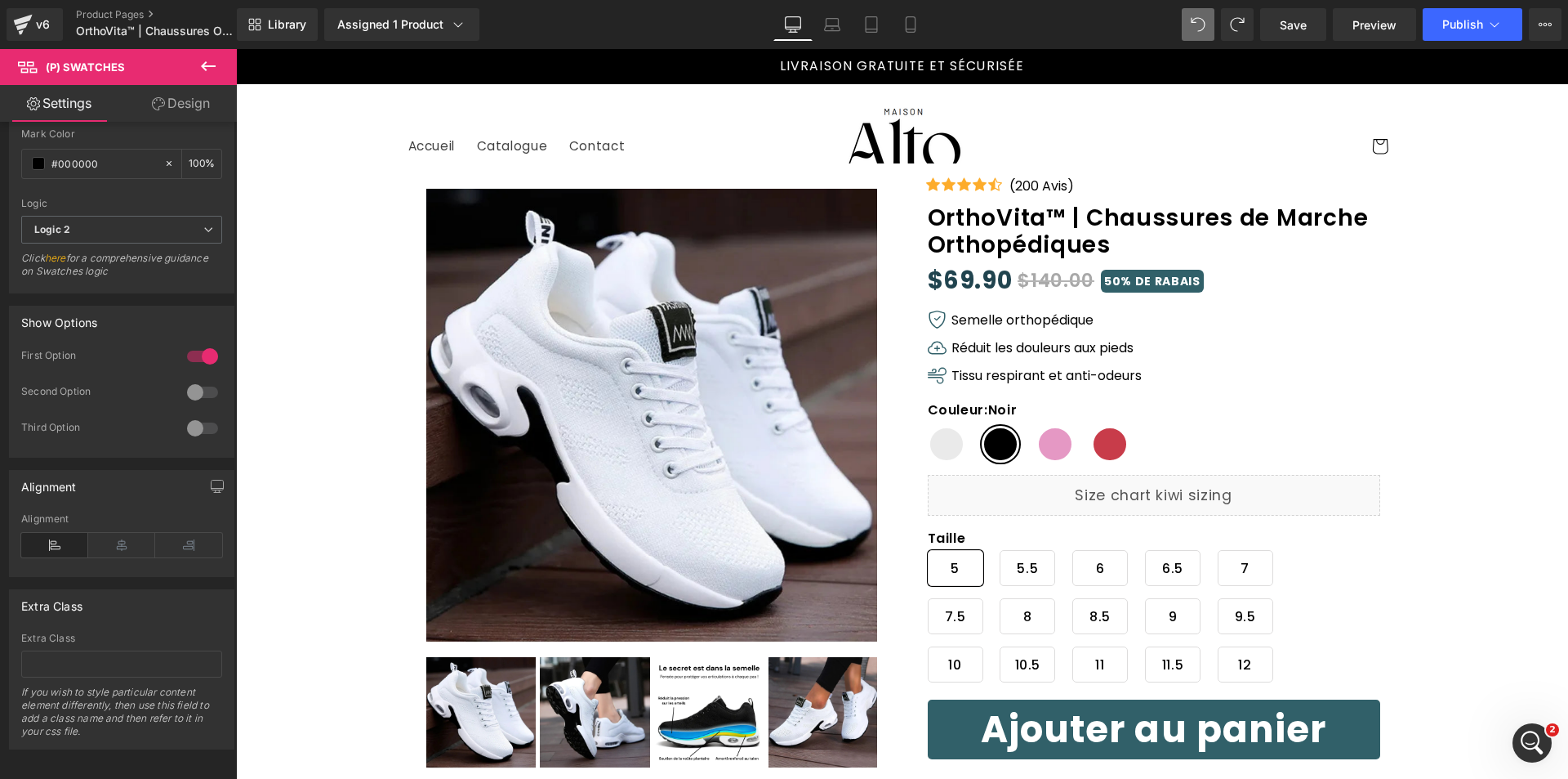
scroll to position [1190, 0]
click at [1534, 736] on icon "Ouvrir le Messenger Intercom" at bounding box center [1530, 741] width 27 height 27
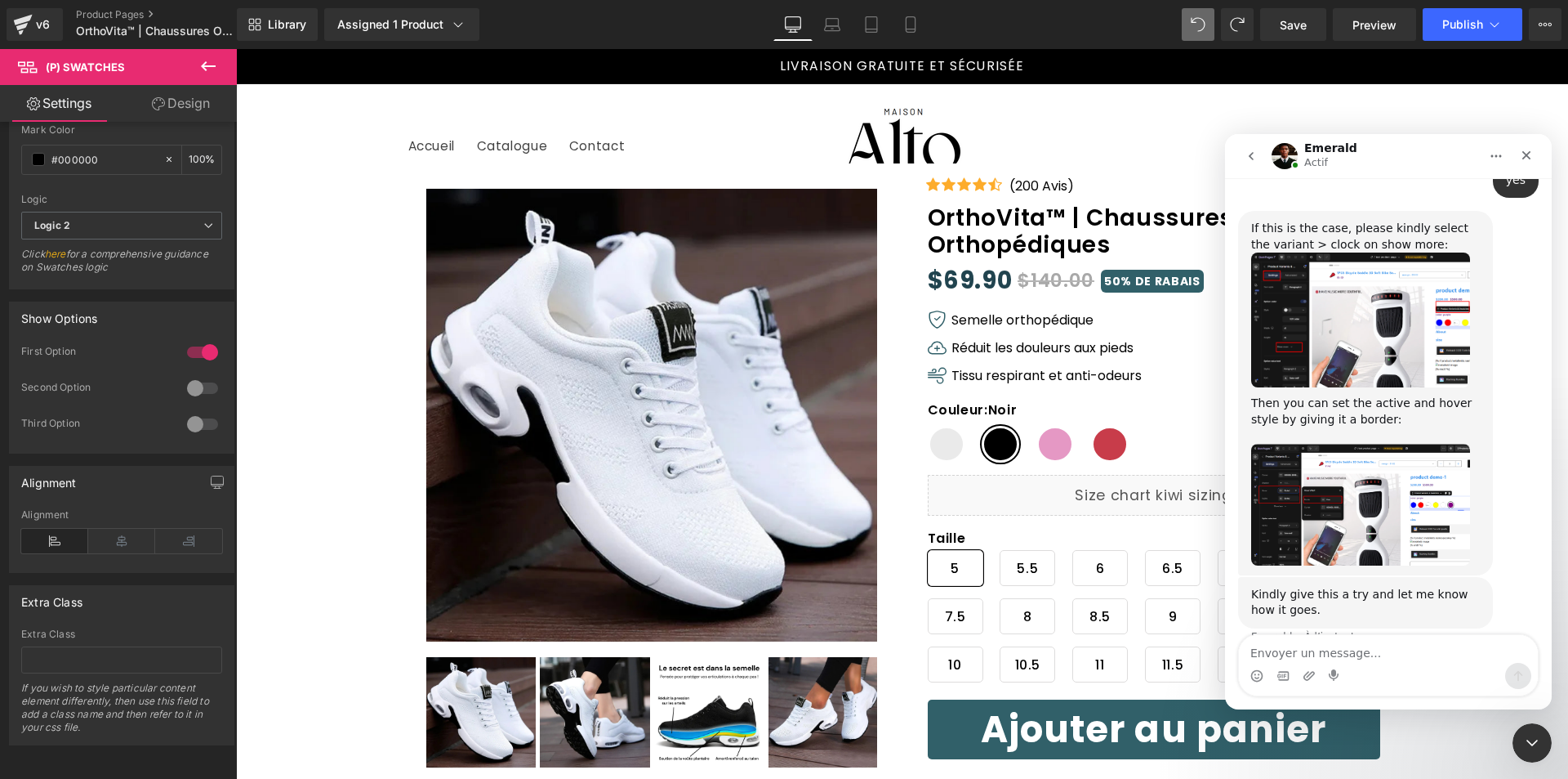
scroll to position [943, 0]
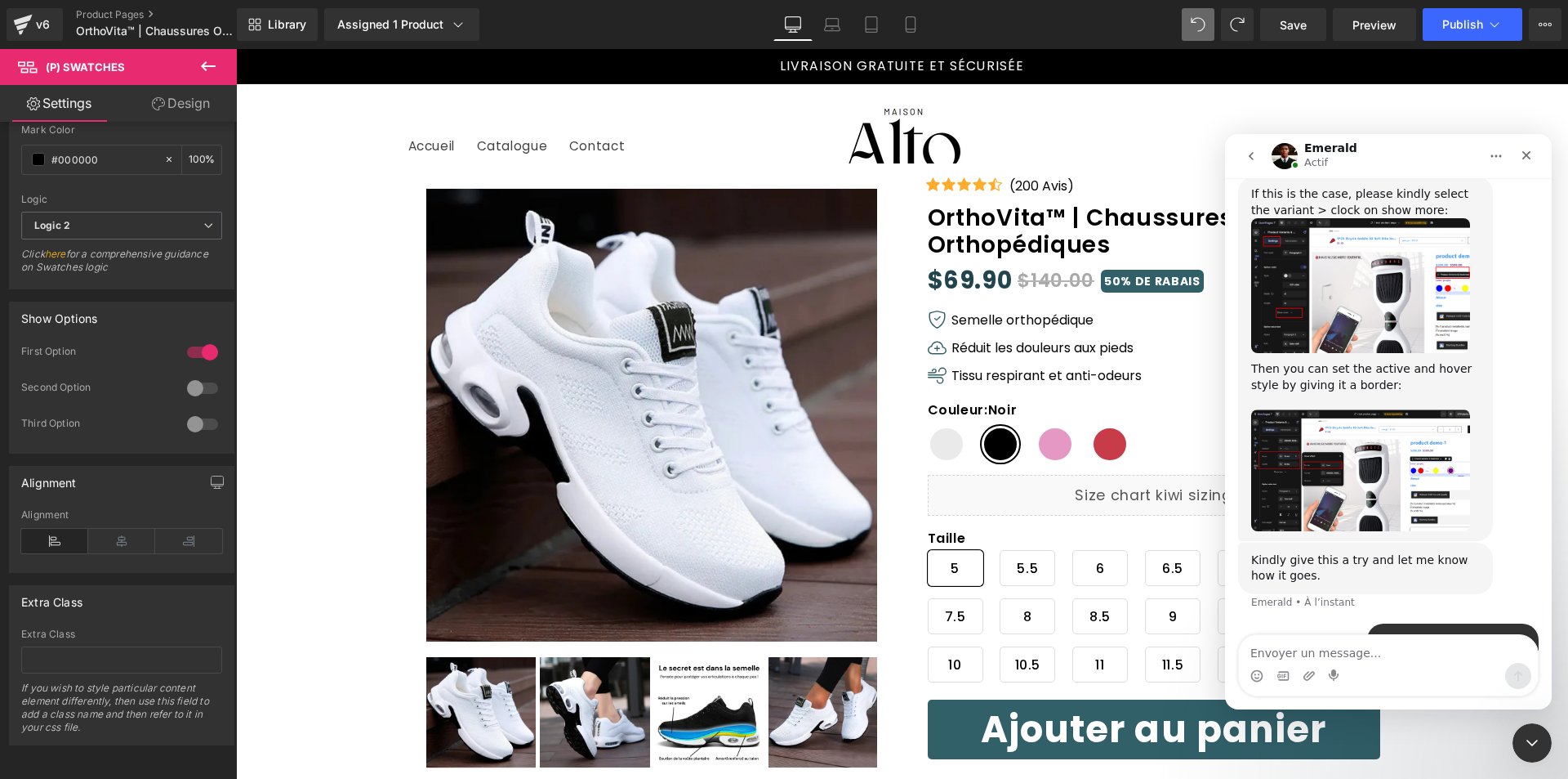
click at [1328, 259] on img "Emerald dit…" at bounding box center [1360, 286] width 219 height 135
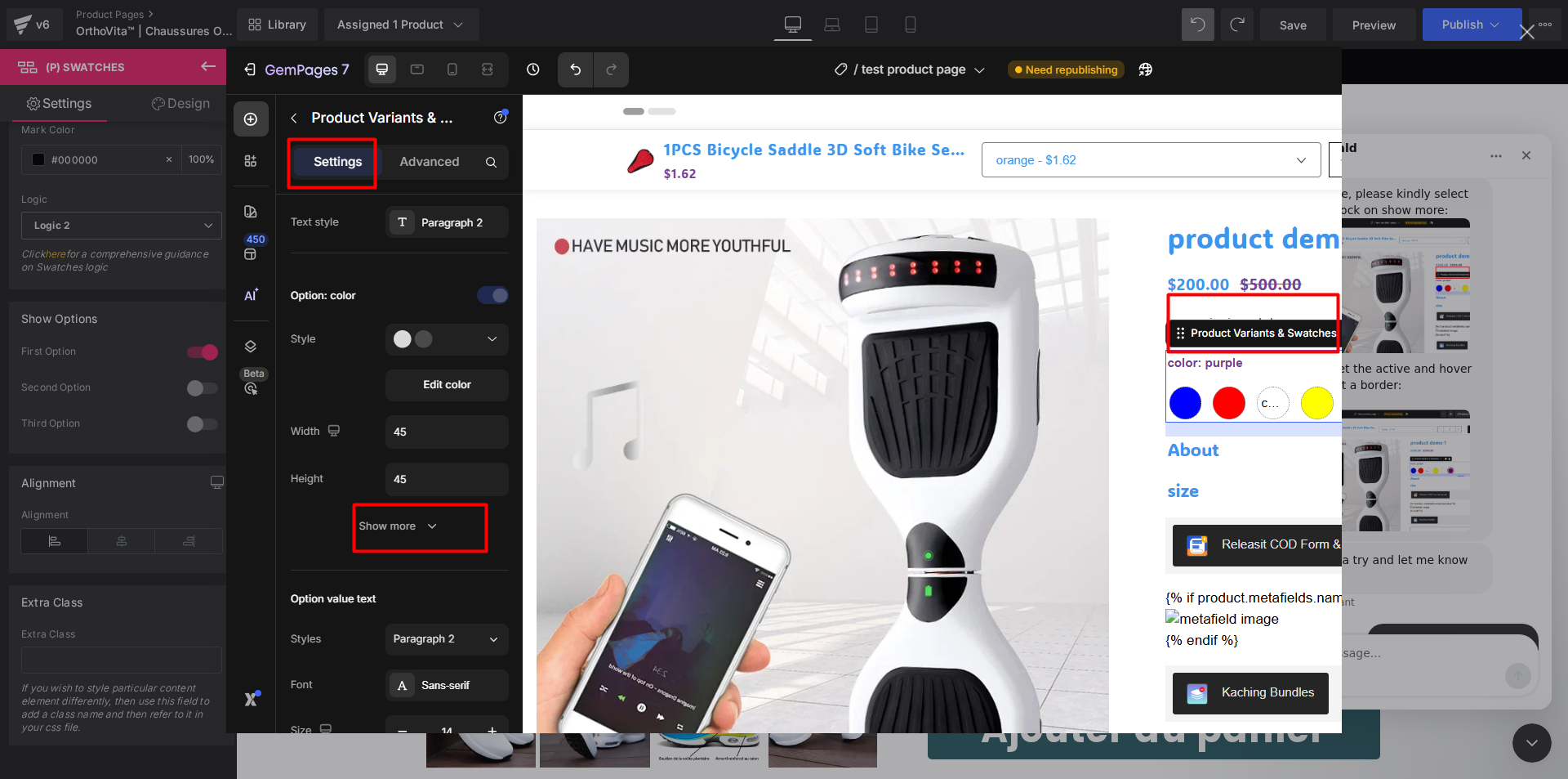
click at [1471, 491] on div "Intercom Messenger" at bounding box center [784, 390] width 1568 height 779
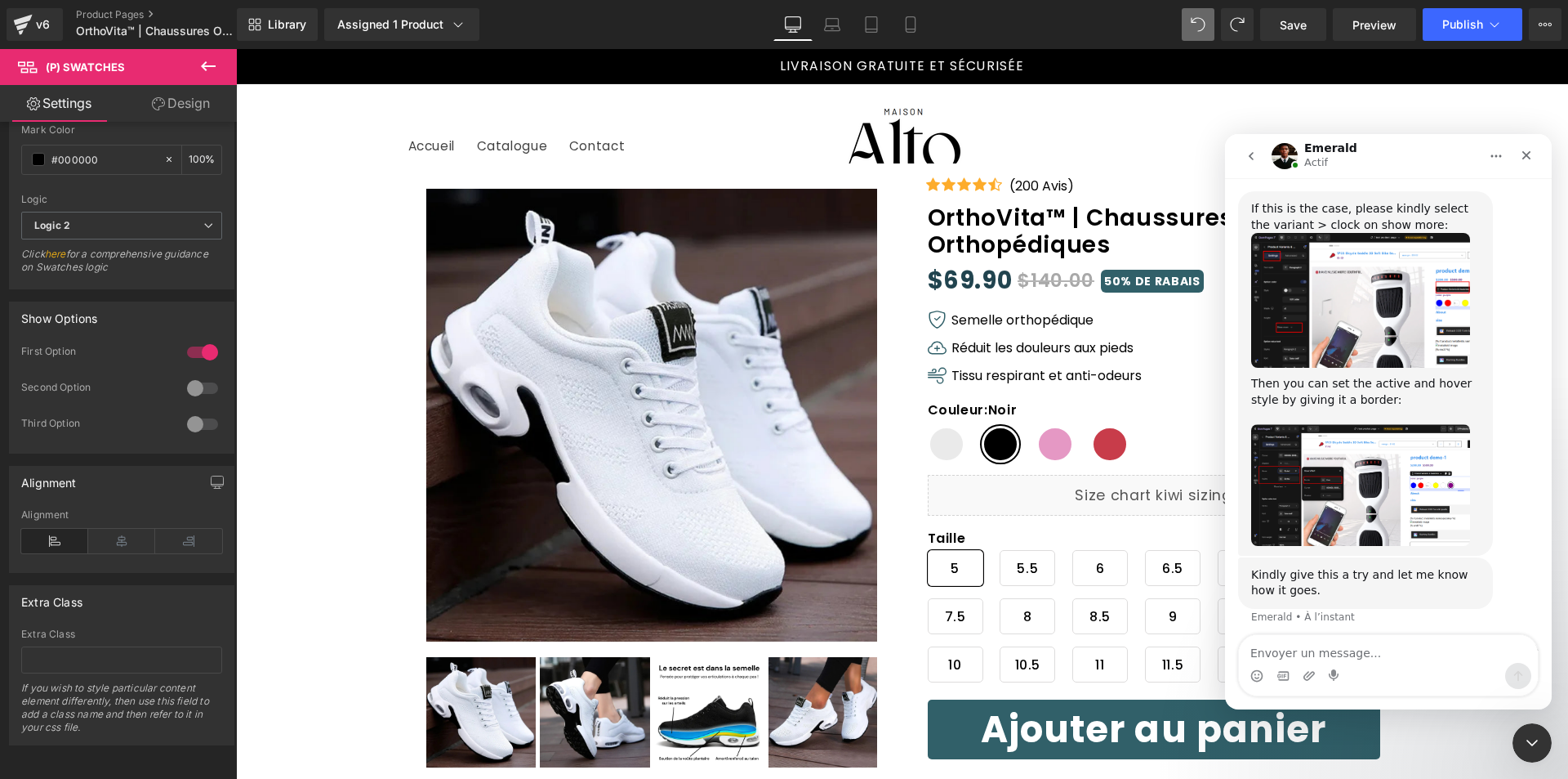
scroll to position [943, 0]
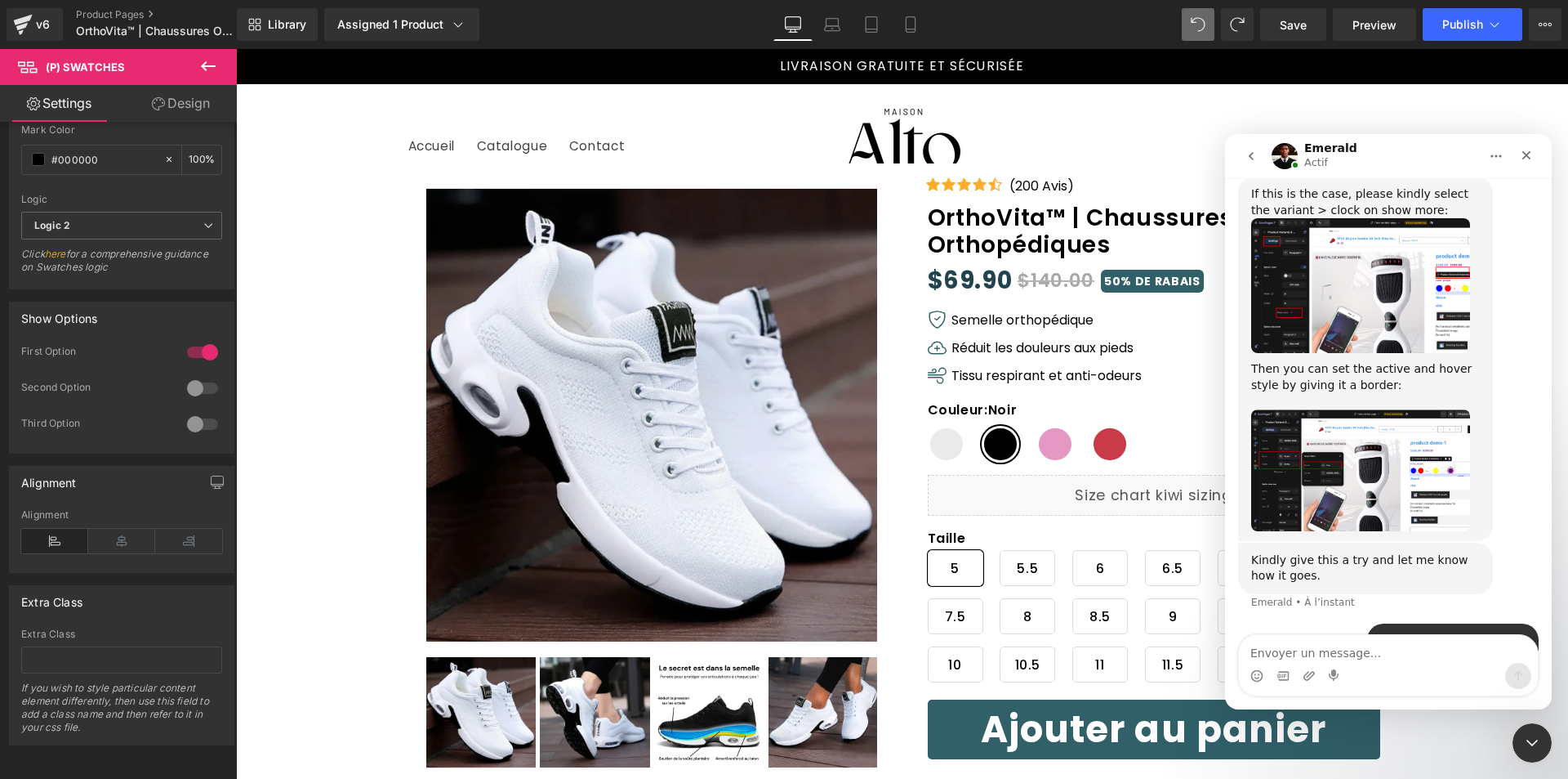
click at [1327, 410] on img "Emerald dit…" at bounding box center [1360, 471] width 219 height 122
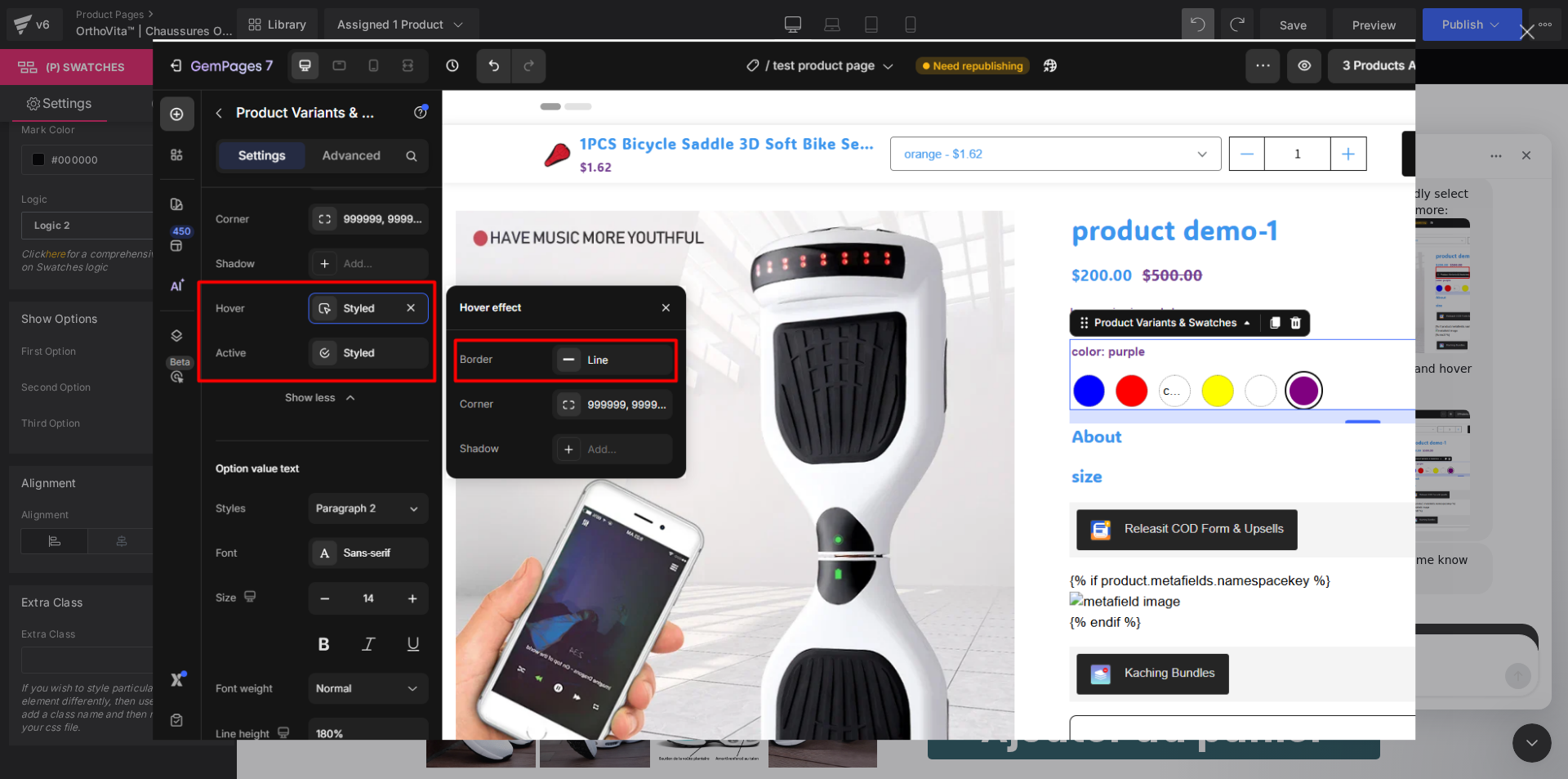
scroll to position [1006, 0]
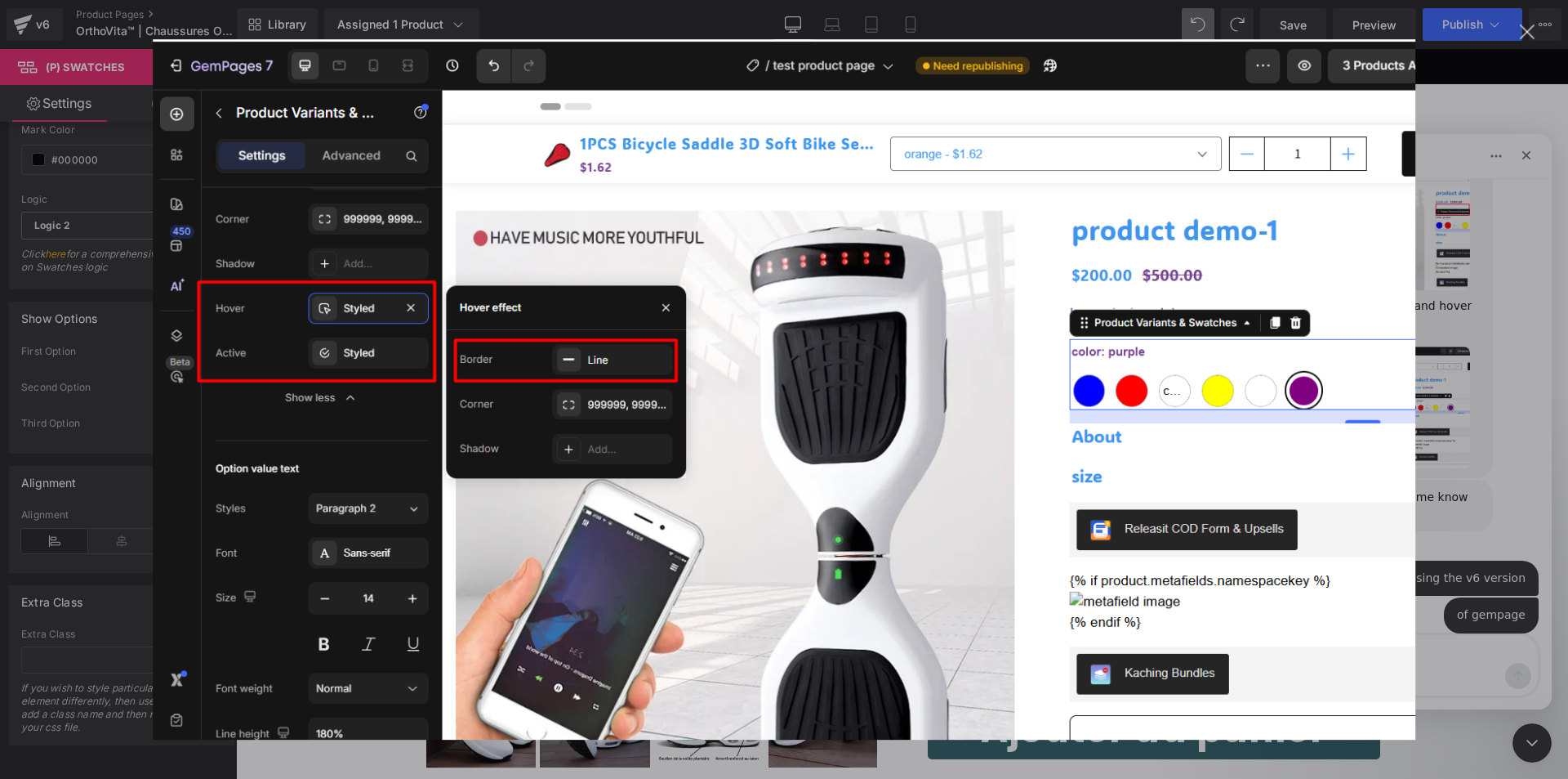
click at [1514, 393] on div "Intercom Messenger" at bounding box center [784, 390] width 1568 height 779
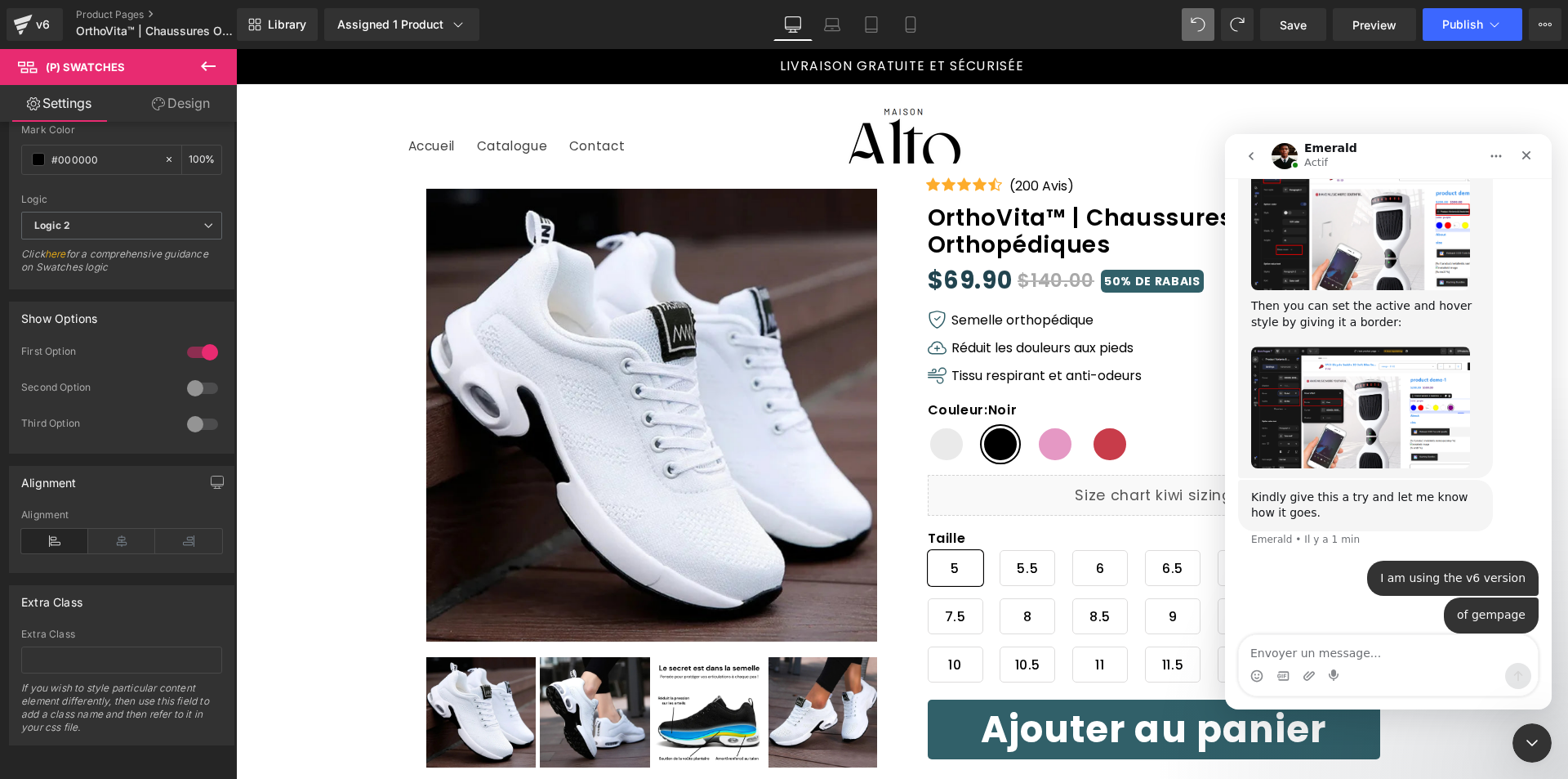
drag, startPoint x: 936, startPoint y: 447, endPoint x: 699, endPoint y: 398, distance: 242.0
click at [936, 447] on div at bounding box center [784, 364] width 1568 height 730
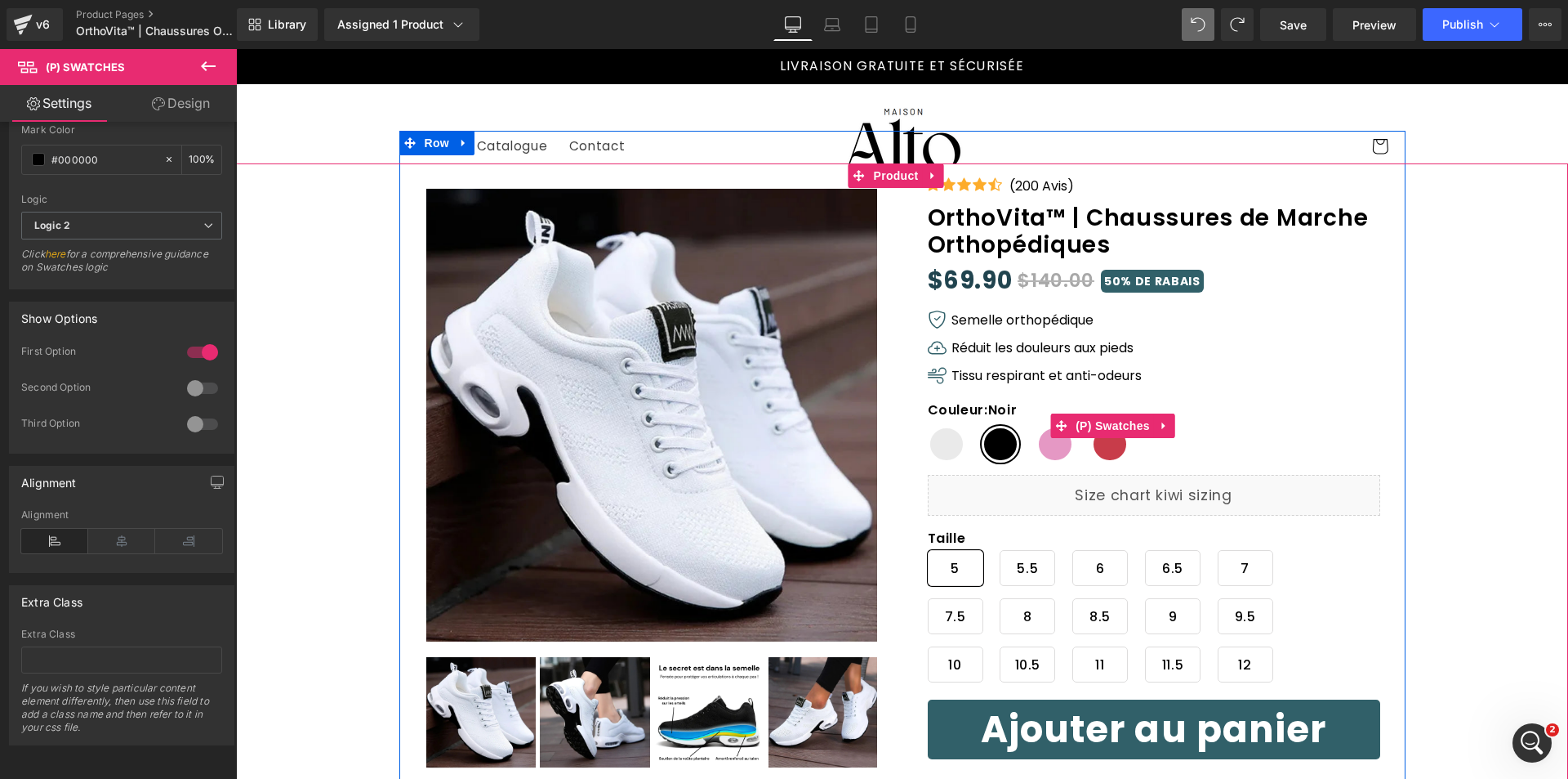
click at [954, 445] on span "Blanc" at bounding box center [947, 445] width 38 height 37
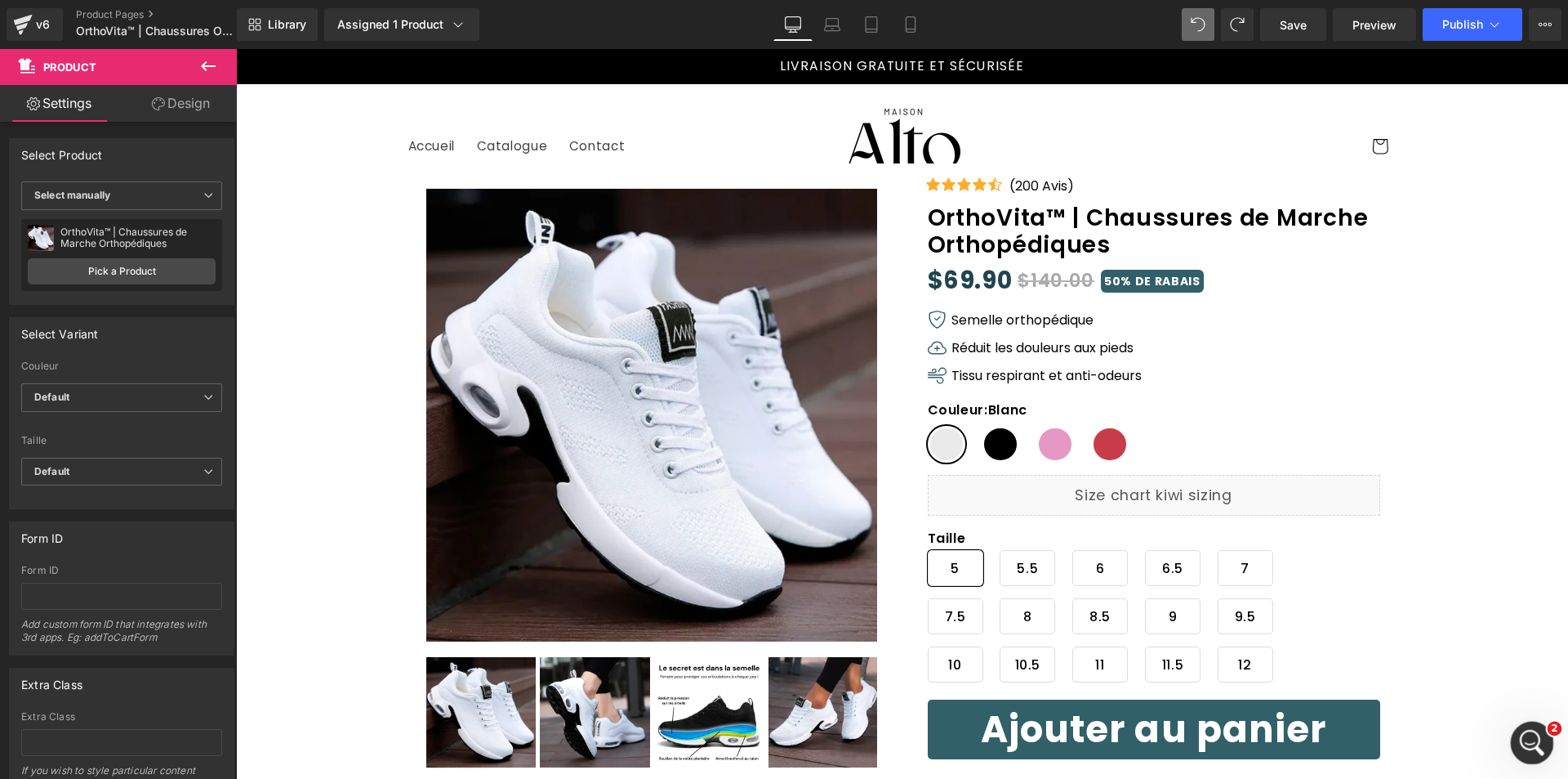
click at [1524, 733] on icon "Ouvrir le Messenger Intercom" at bounding box center [1530, 741] width 27 height 27
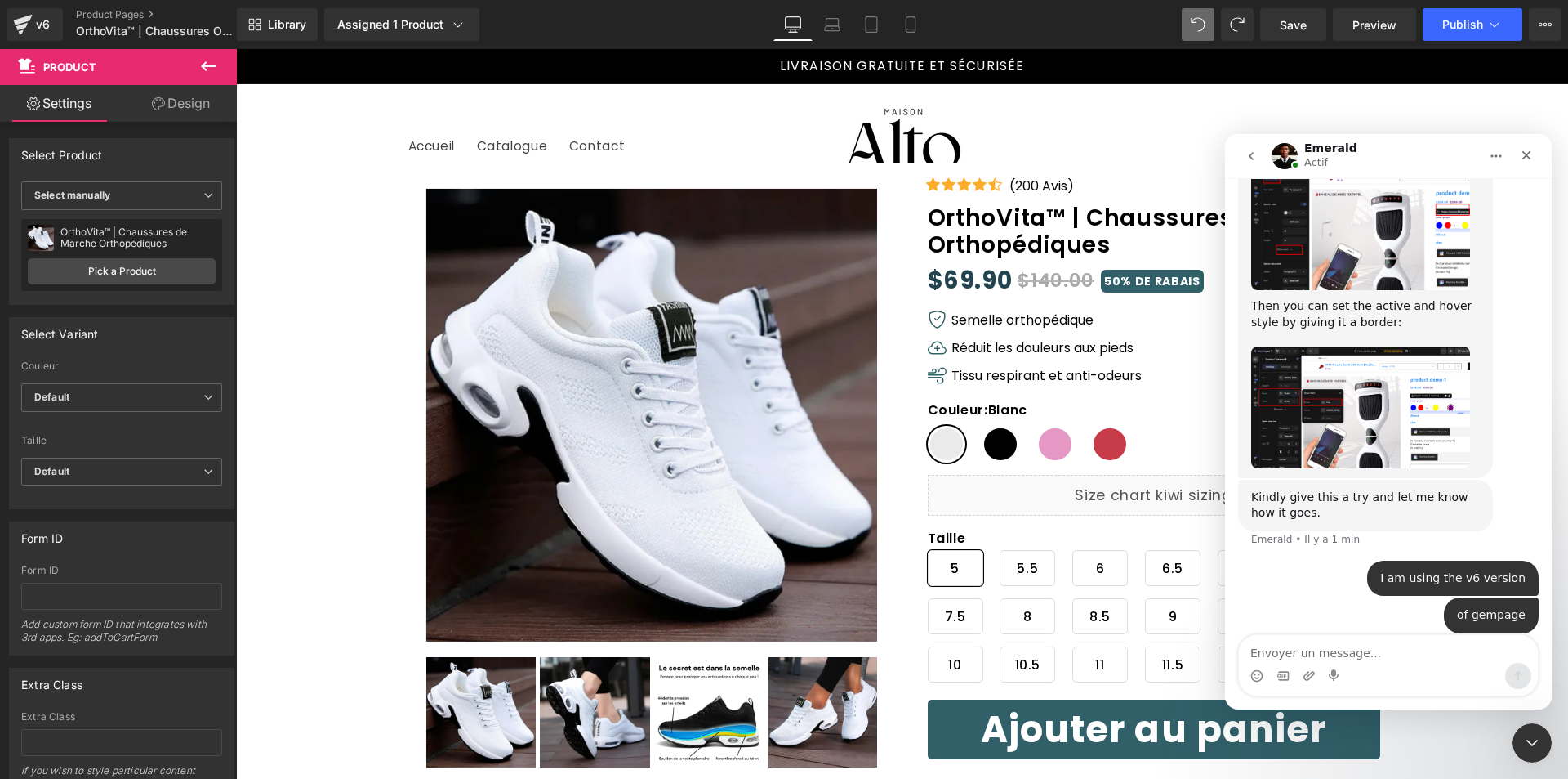
click at [1366, 635] on textarea "Envoyer un message..." at bounding box center [1388, 649] width 299 height 28
type textarea "m"
type textarea "this is what my colors look like :"
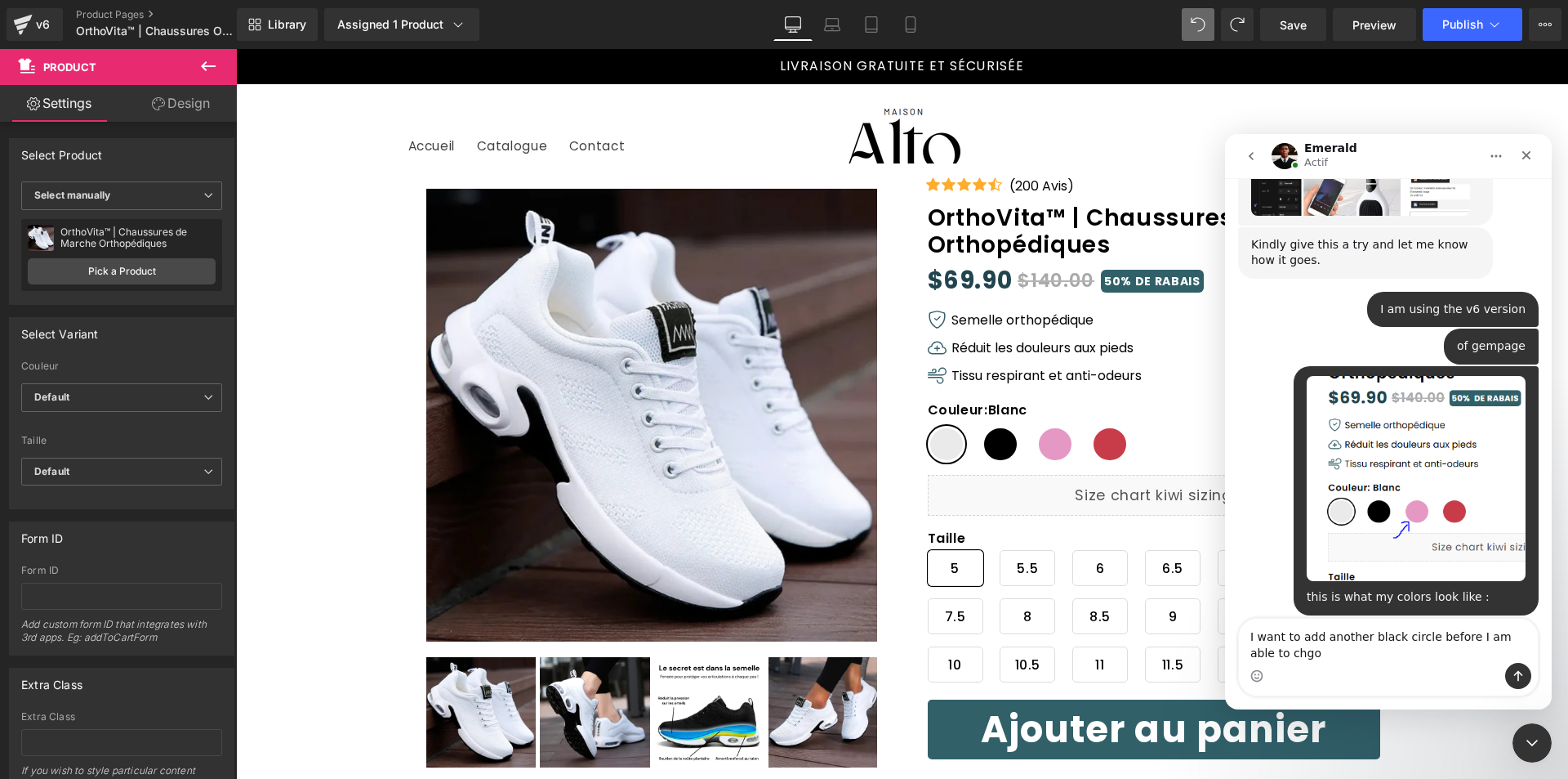
scroll to position [1275, 0]
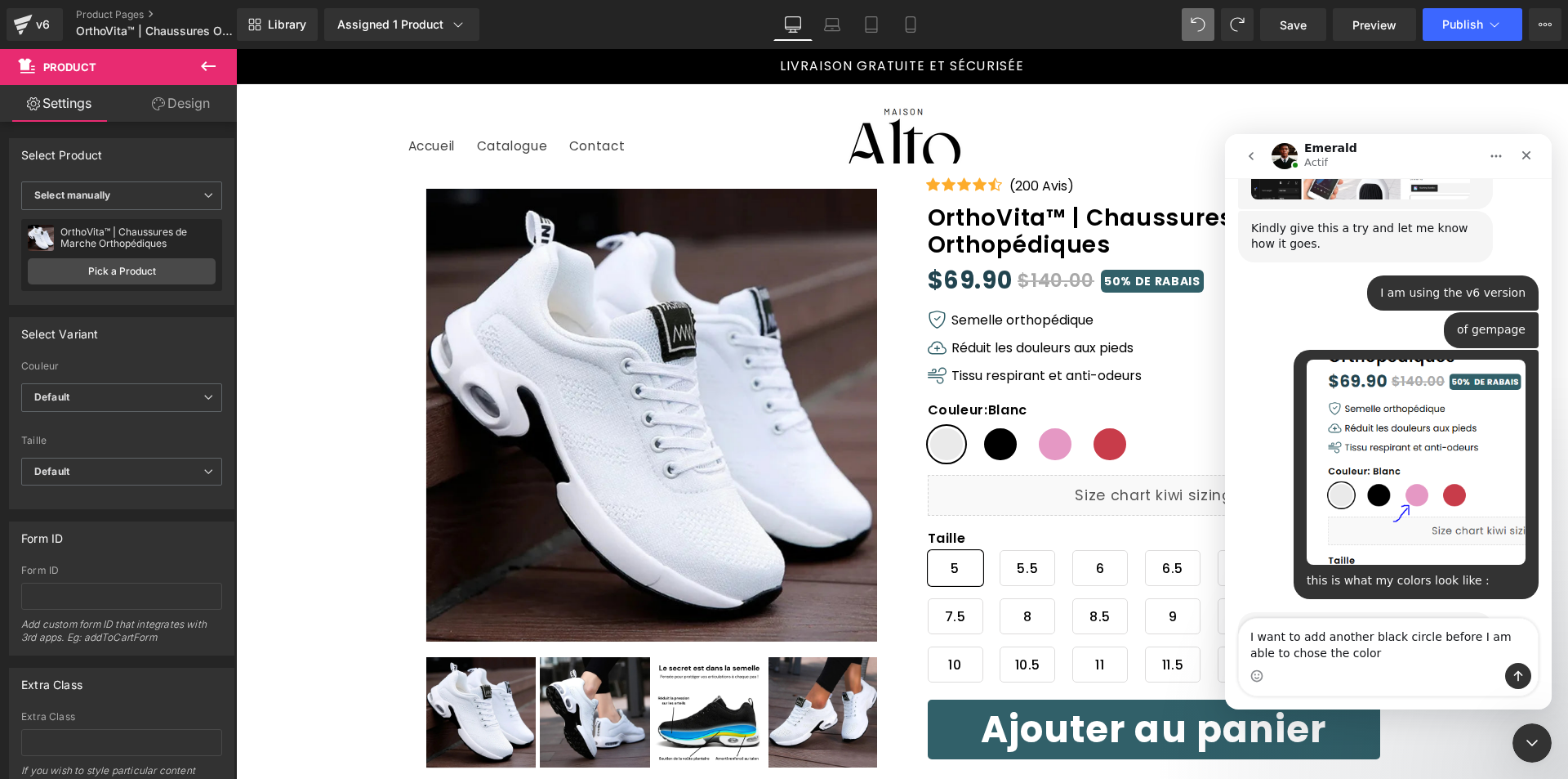
type textarea "I want to add another black circle before I am able to chose the color"
click at [1516, 669] on icon "Envoyer un message…" at bounding box center [1519, 676] width 14 height 14
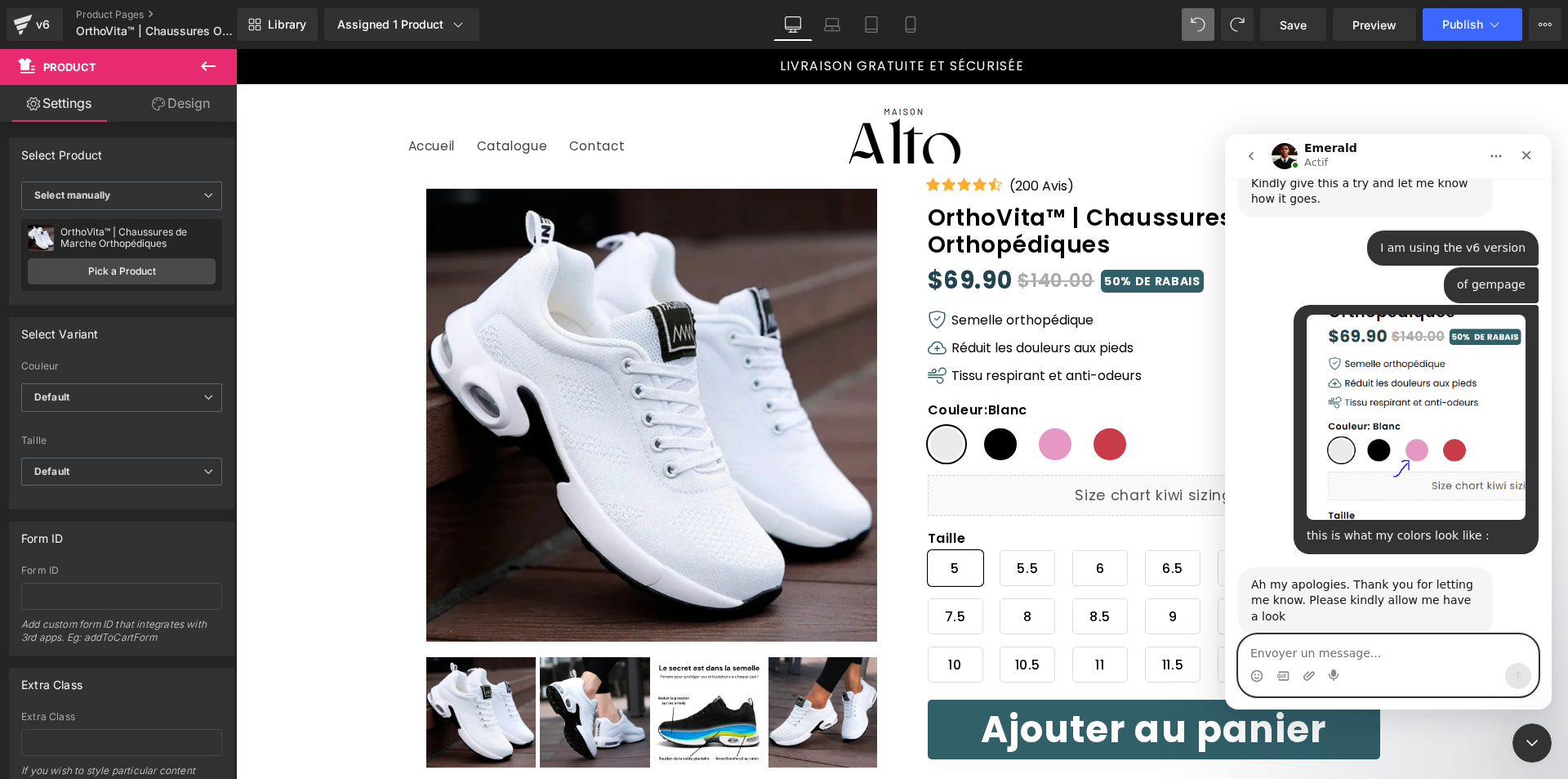
scroll to position [1323, 0]
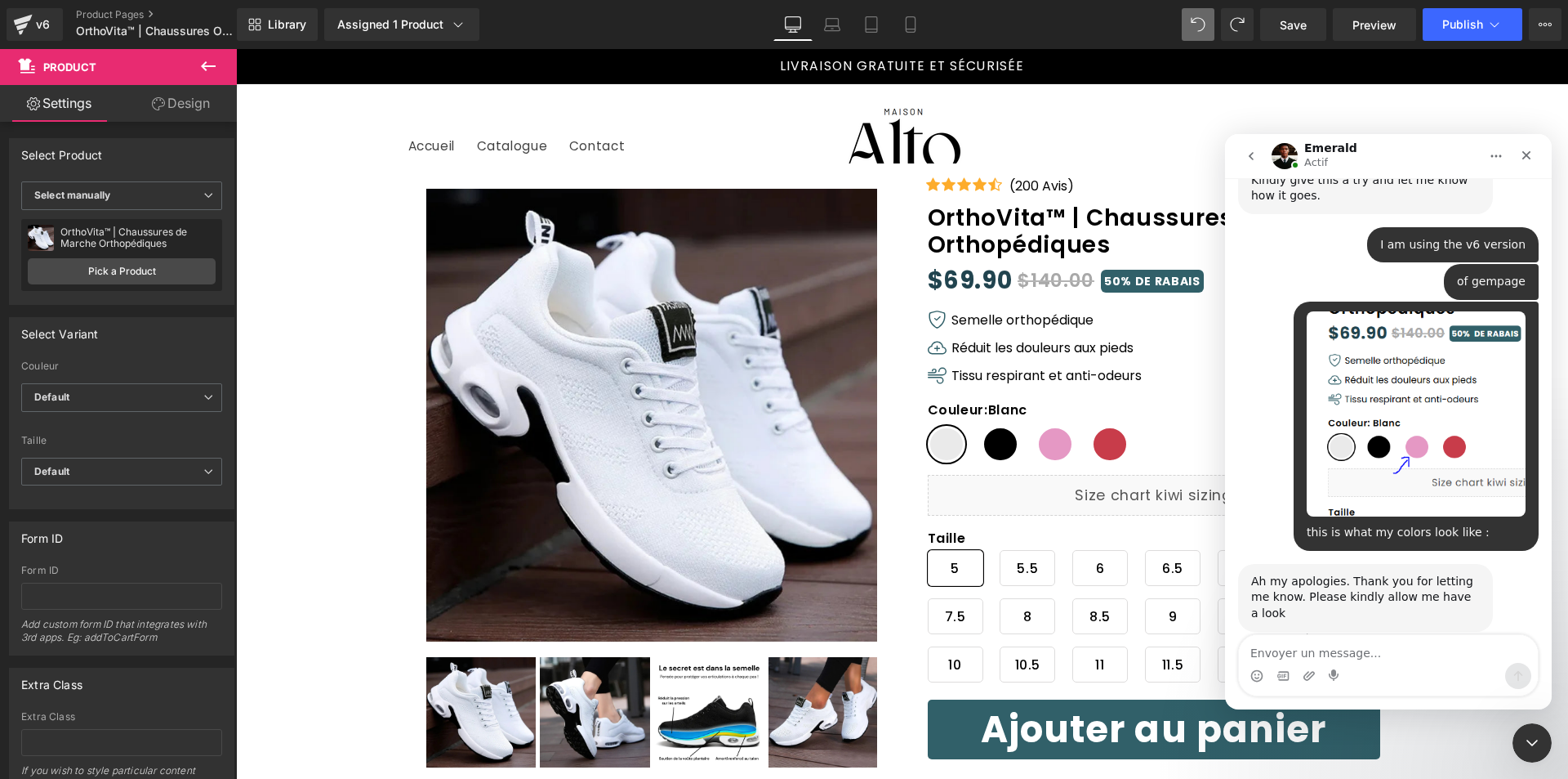
click at [972, 447] on div at bounding box center [784, 364] width 1568 height 730
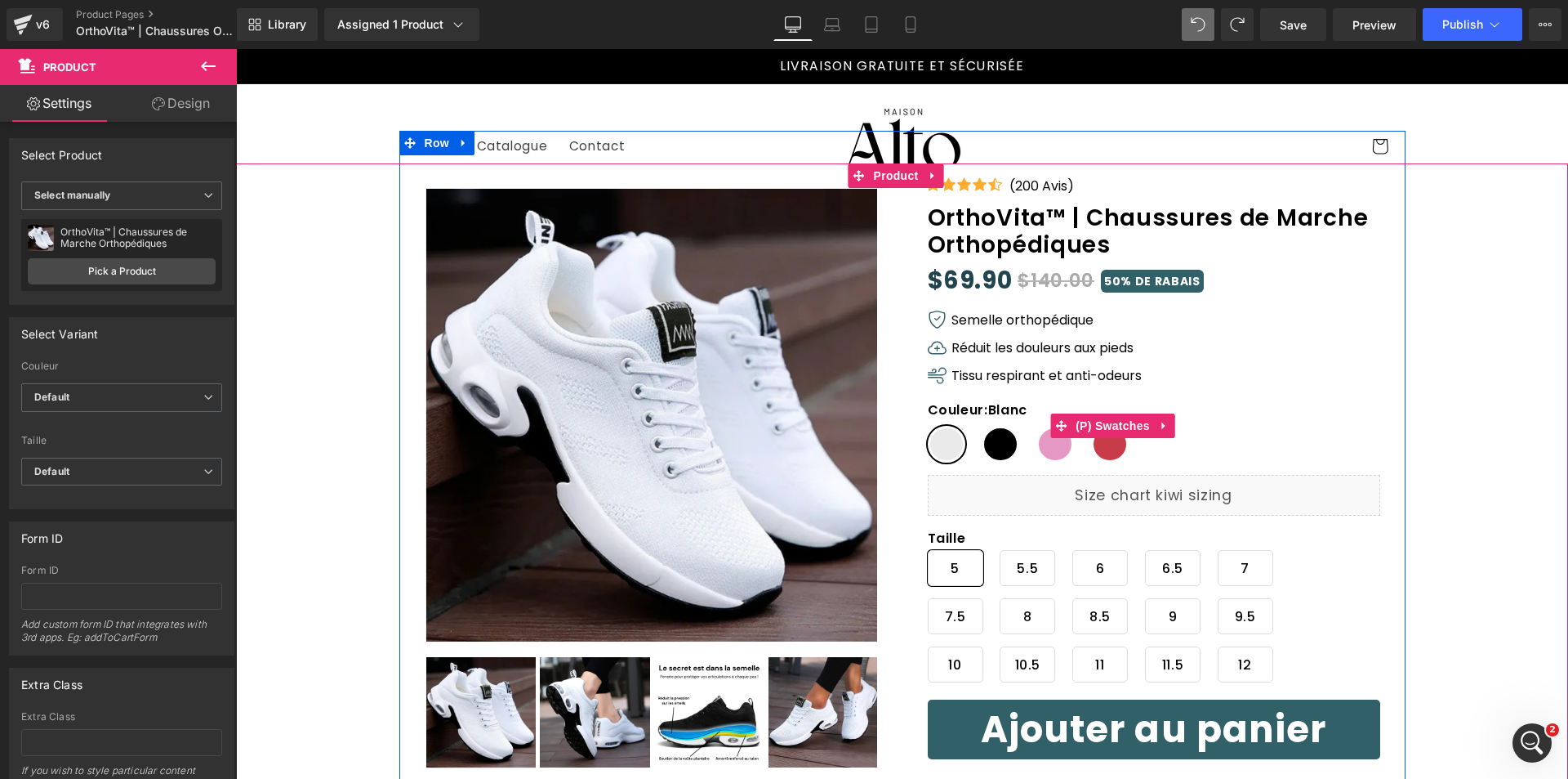
click at [990, 445] on span "Noir" at bounding box center [1000, 445] width 38 height 37
click at [944, 451] on span "Blanc" at bounding box center [947, 445] width 38 height 37
click at [983, 447] on span "Noir" at bounding box center [1000, 445] width 38 height 37
click at [944, 452] on span "Blanc" at bounding box center [947, 445] width 38 height 37
click at [993, 442] on span "Noir" at bounding box center [1000, 445] width 38 height 37
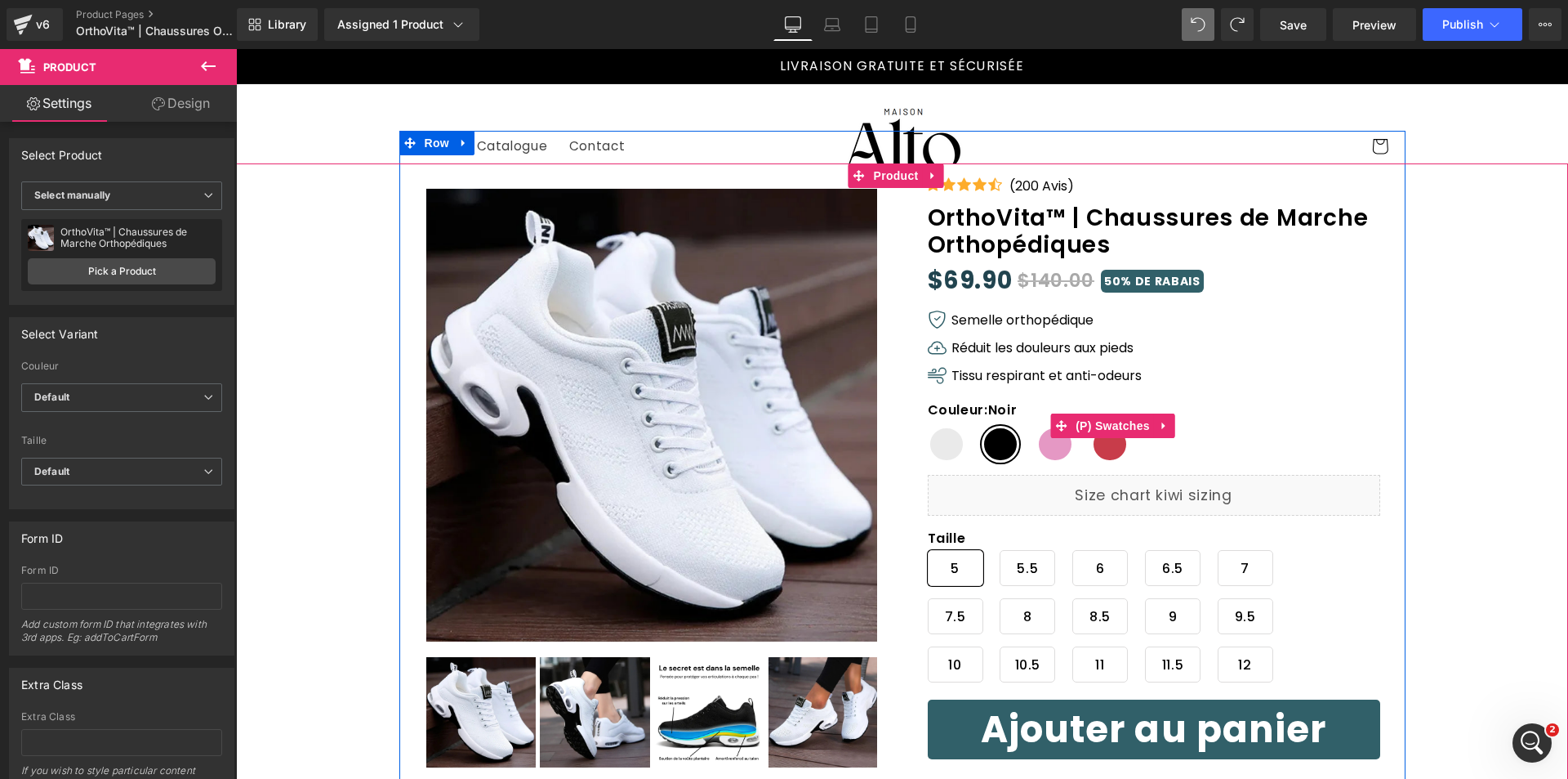
click at [933, 444] on span "Blanc" at bounding box center [947, 445] width 38 height 37
click at [1087, 419] on span "(P) Swatches" at bounding box center [1112, 425] width 82 height 24
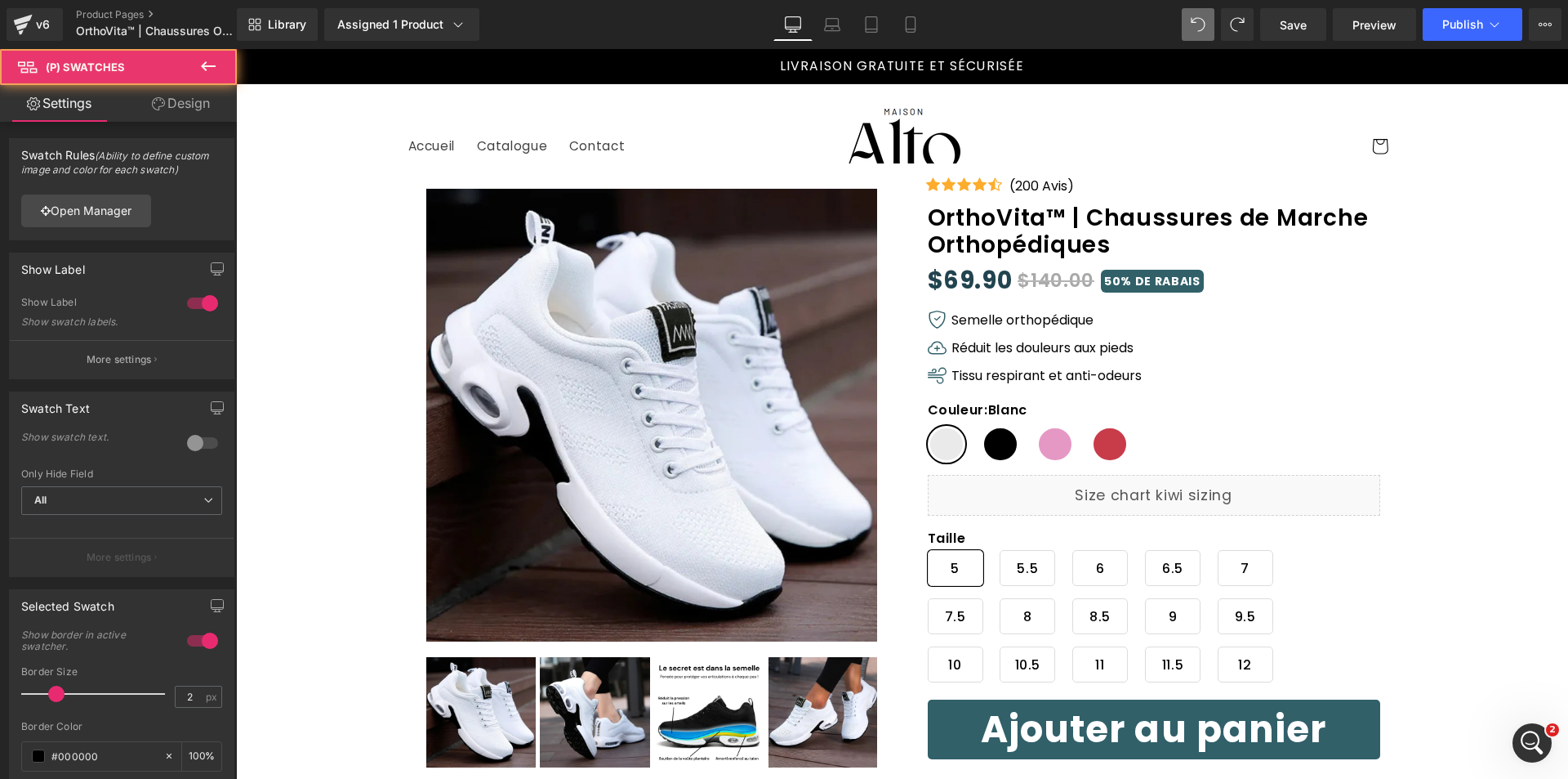
click at [190, 106] on link "Design" at bounding box center [181, 103] width 119 height 37
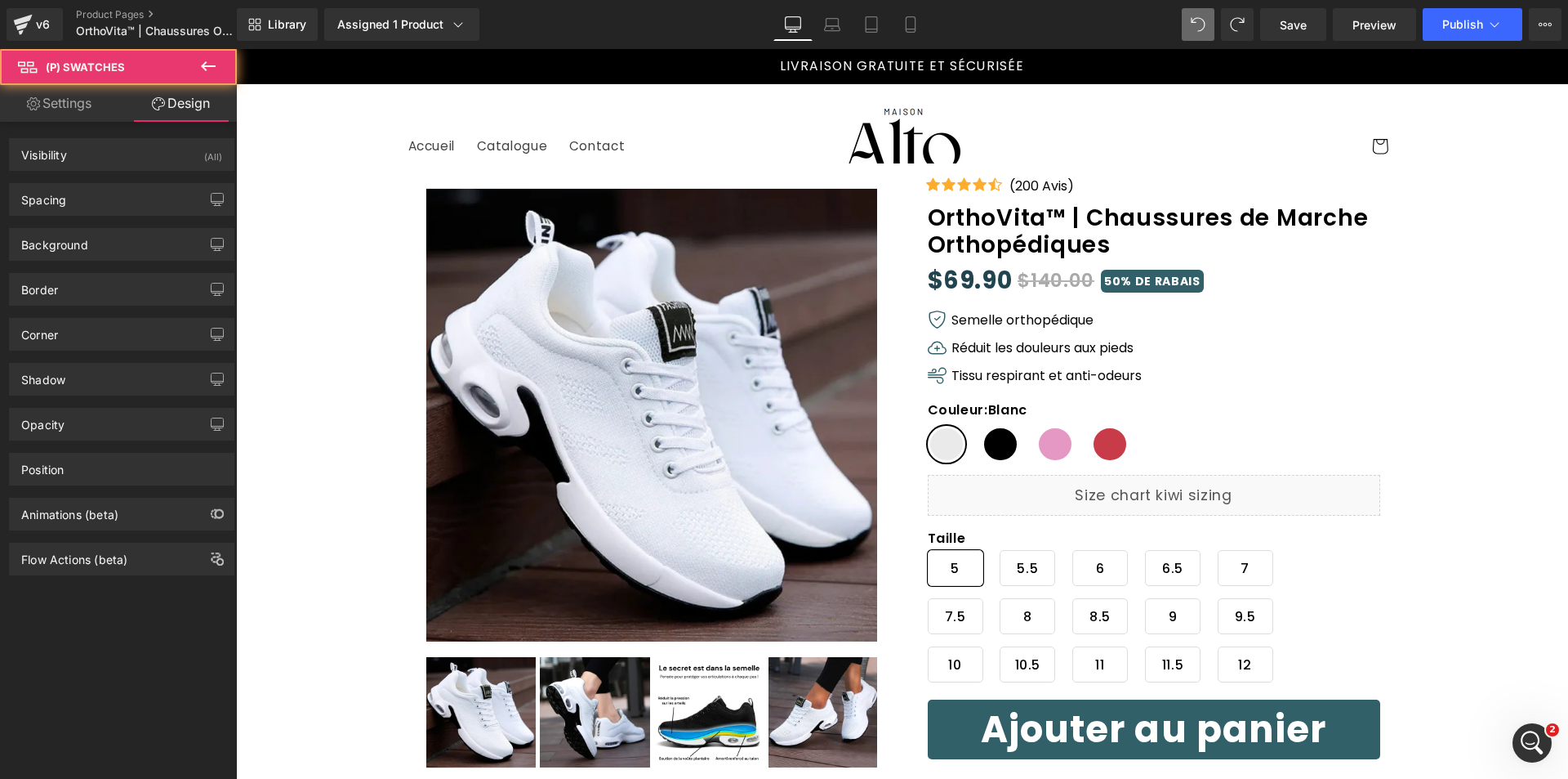
click at [48, 103] on link "Settings" at bounding box center [59, 103] width 119 height 37
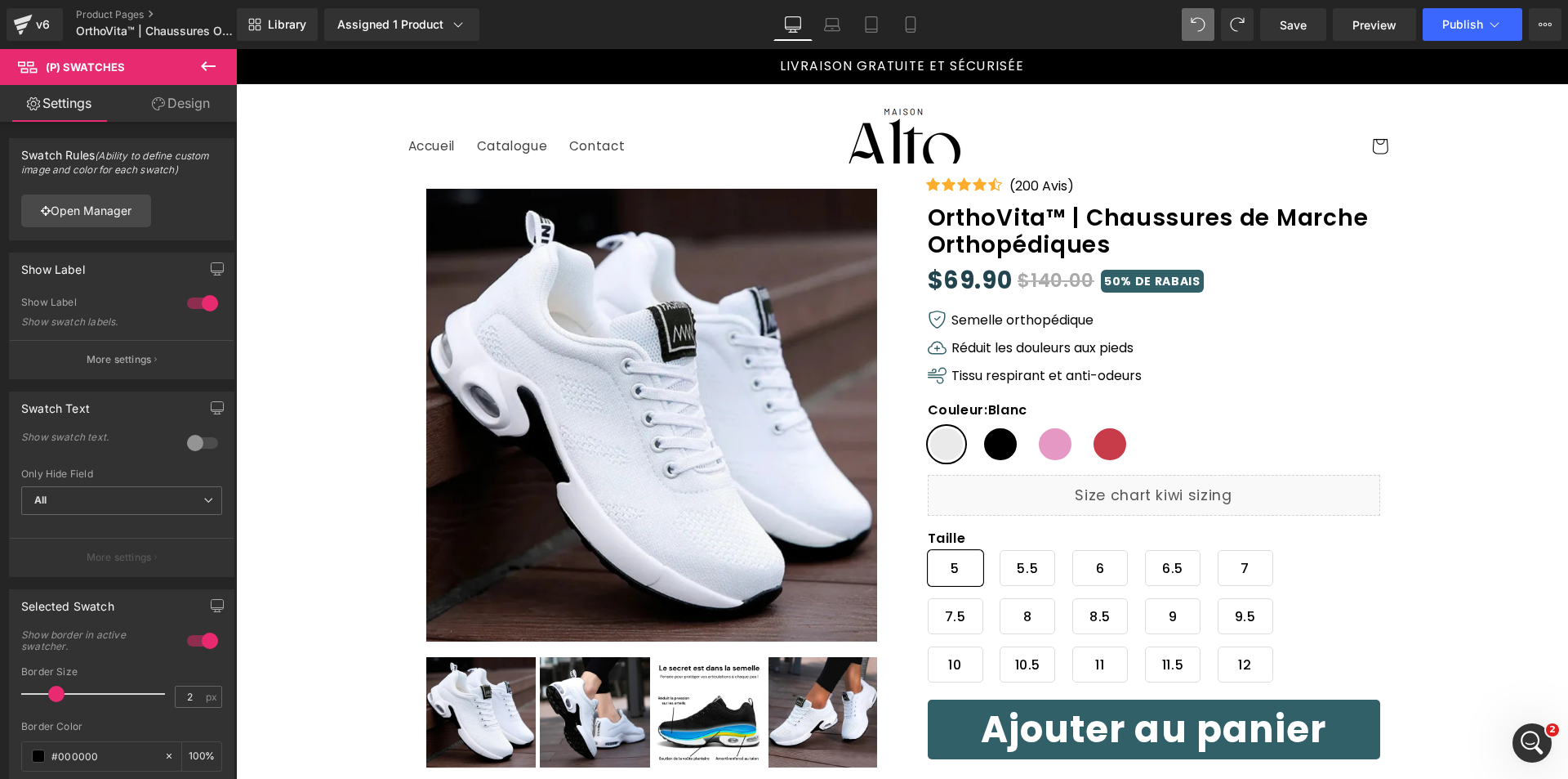
type input "100"
click at [1539, 730] on div "Ouvrir le Messenger Intercom" at bounding box center [1530, 740] width 54 height 54
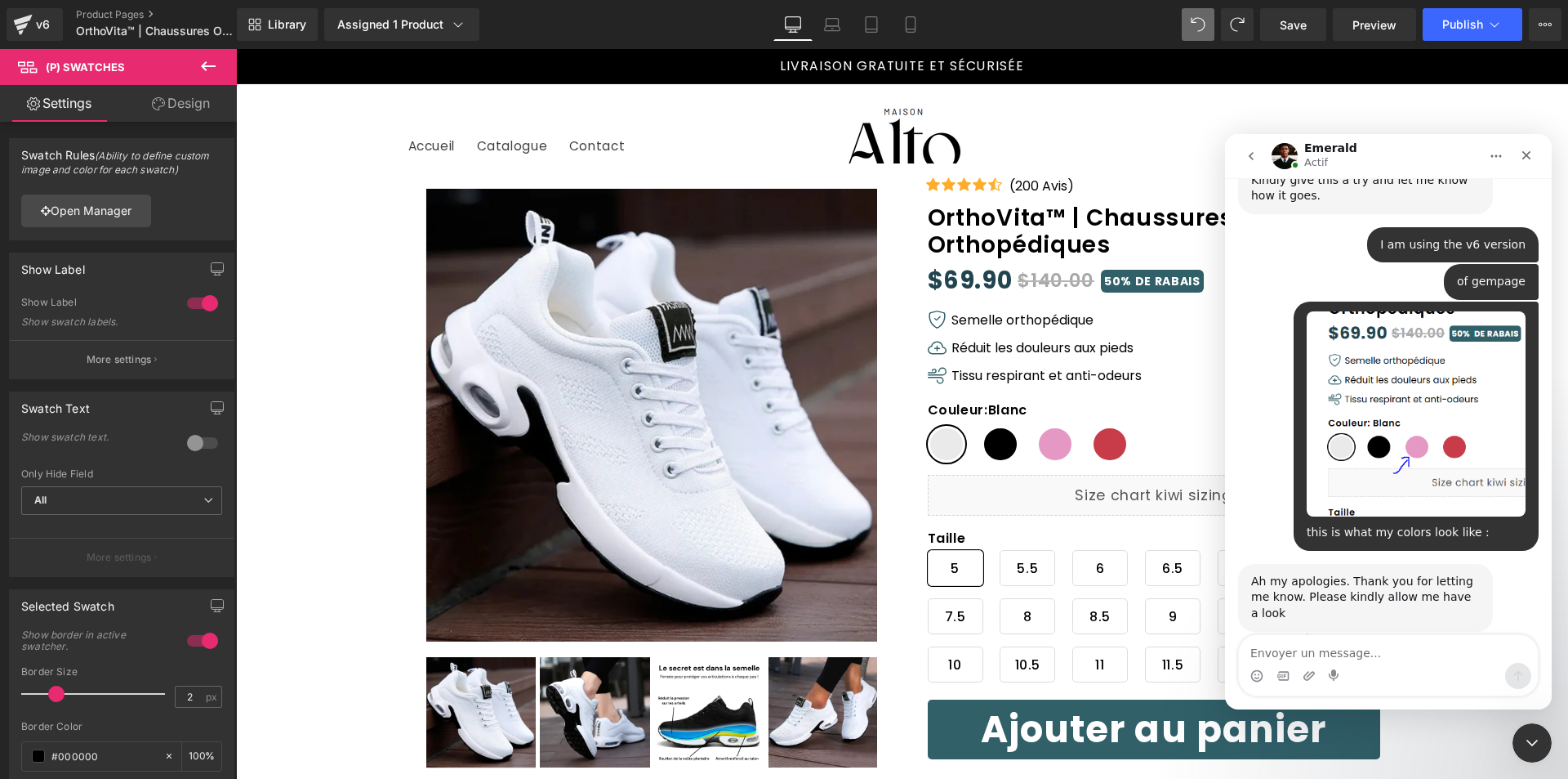
click at [1417, 649] on textarea "Envoyer un message..." at bounding box center [1388, 649] width 299 height 28
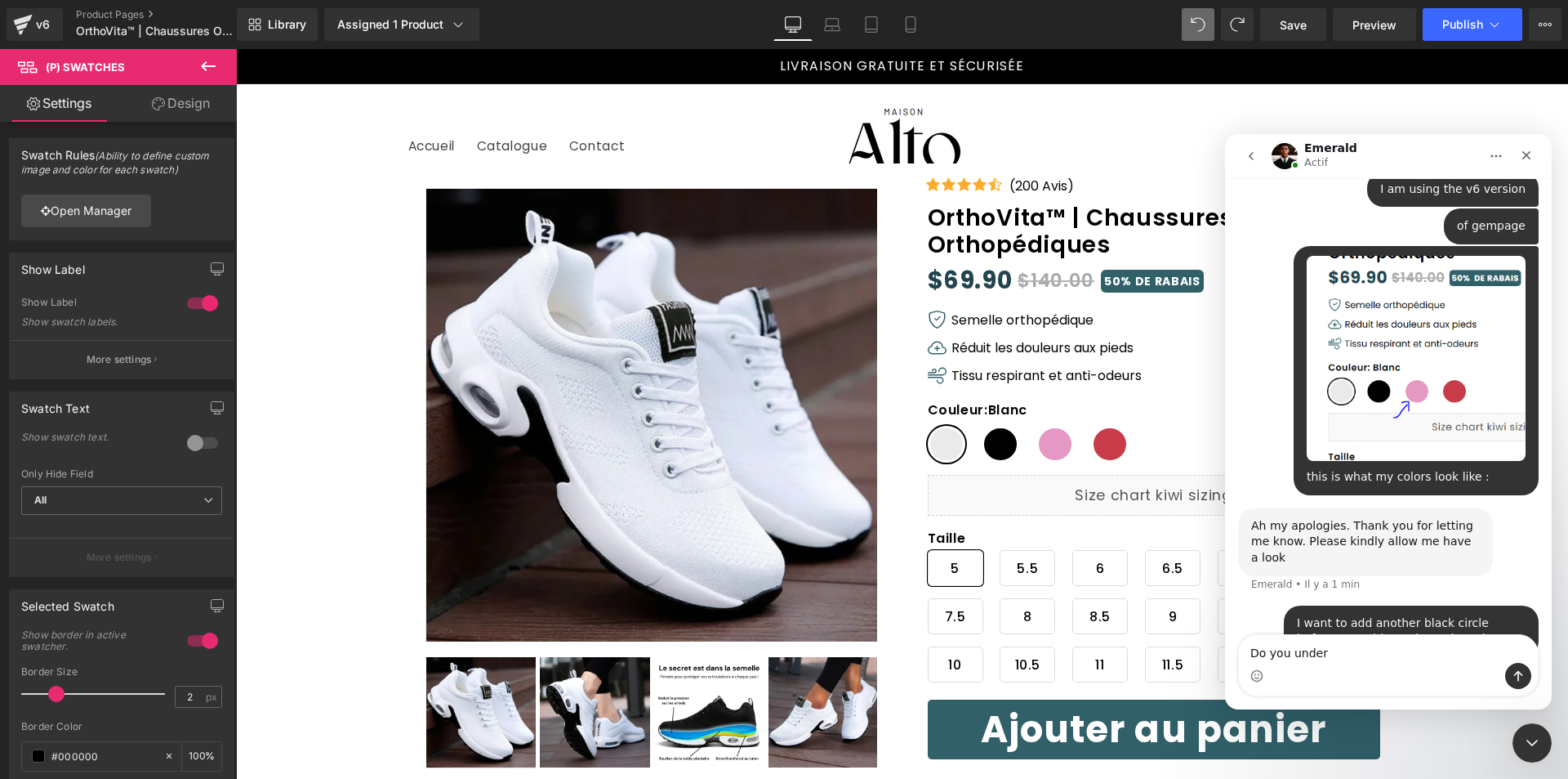
scroll to position [1386, 0]
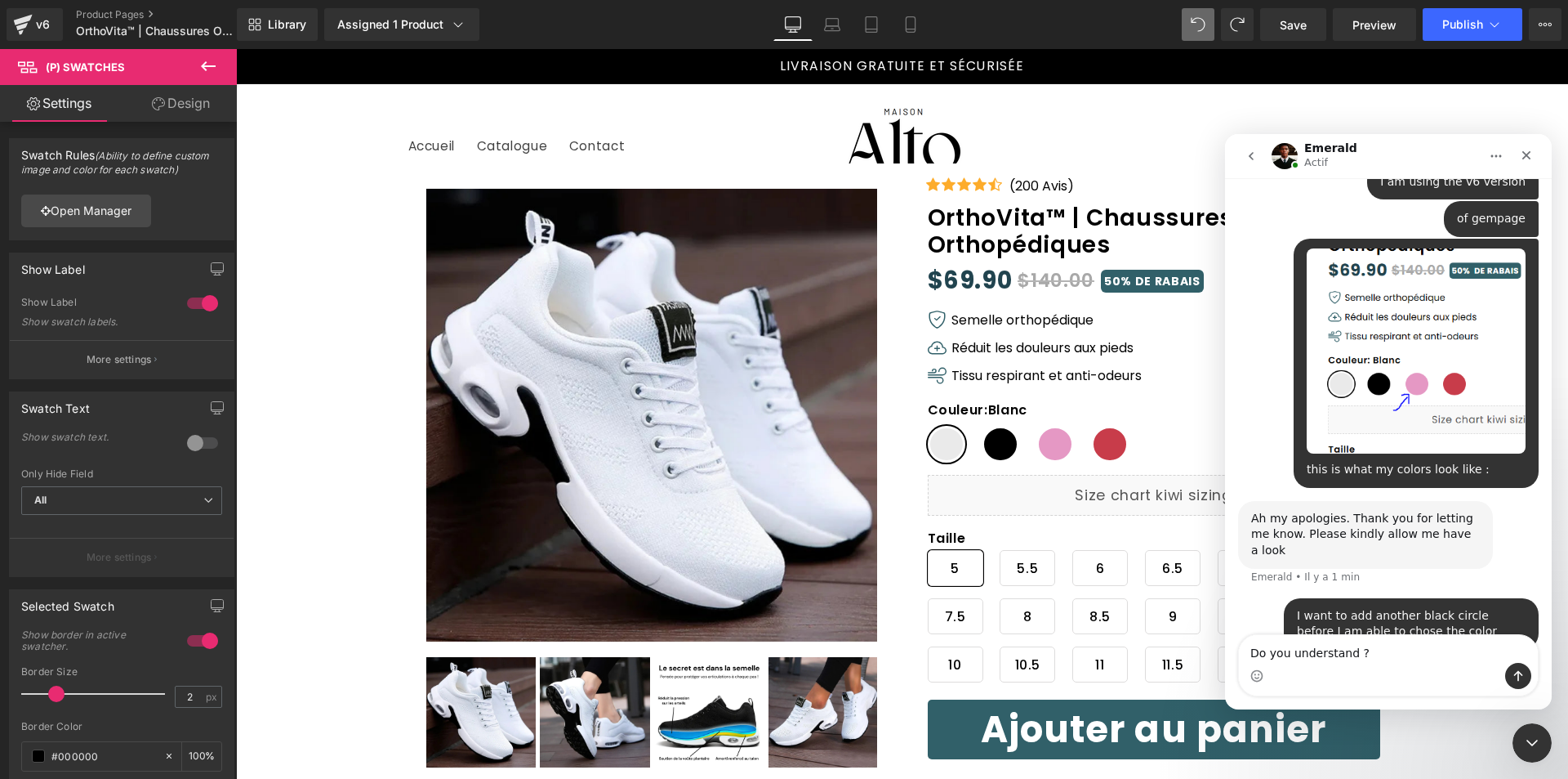
type textarea "Do you understand ?"
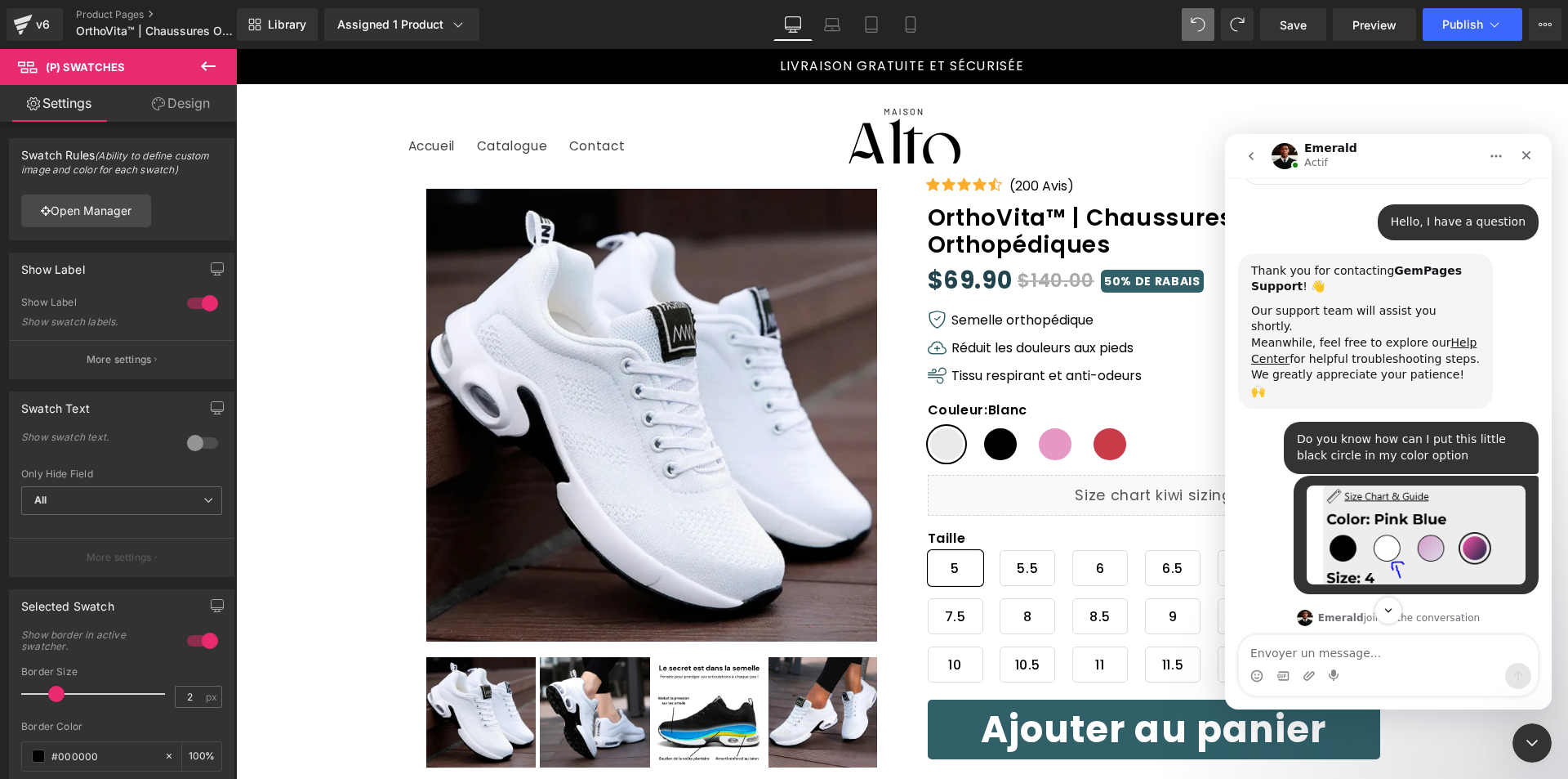
scroll to position [82, 0]
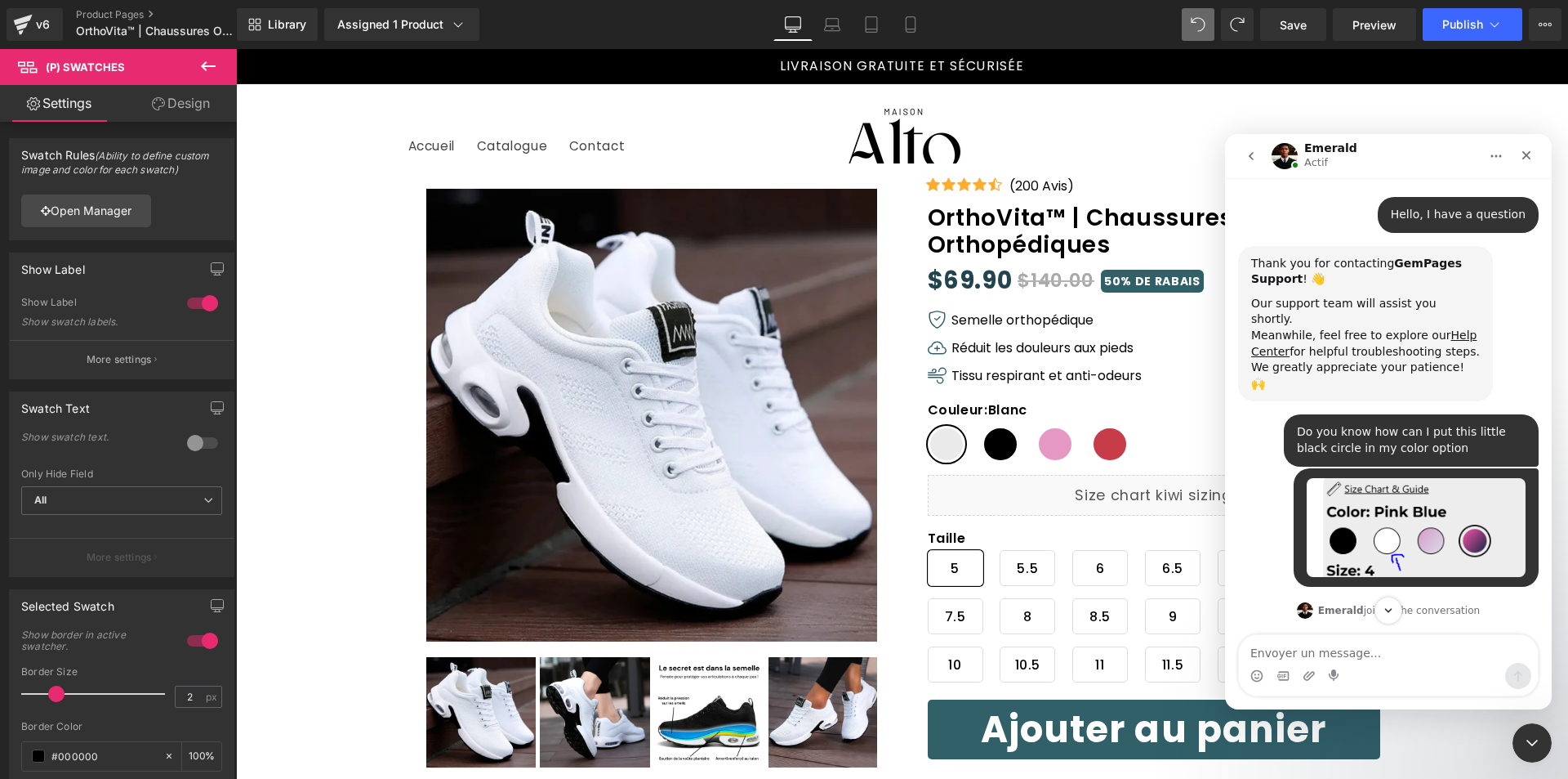
drag, startPoint x: 1419, startPoint y: 484, endPoint x: 1486, endPoint y: 502, distance: 69.4
click at [1486, 502] on img "Maison dit…" at bounding box center [1416, 528] width 219 height 100
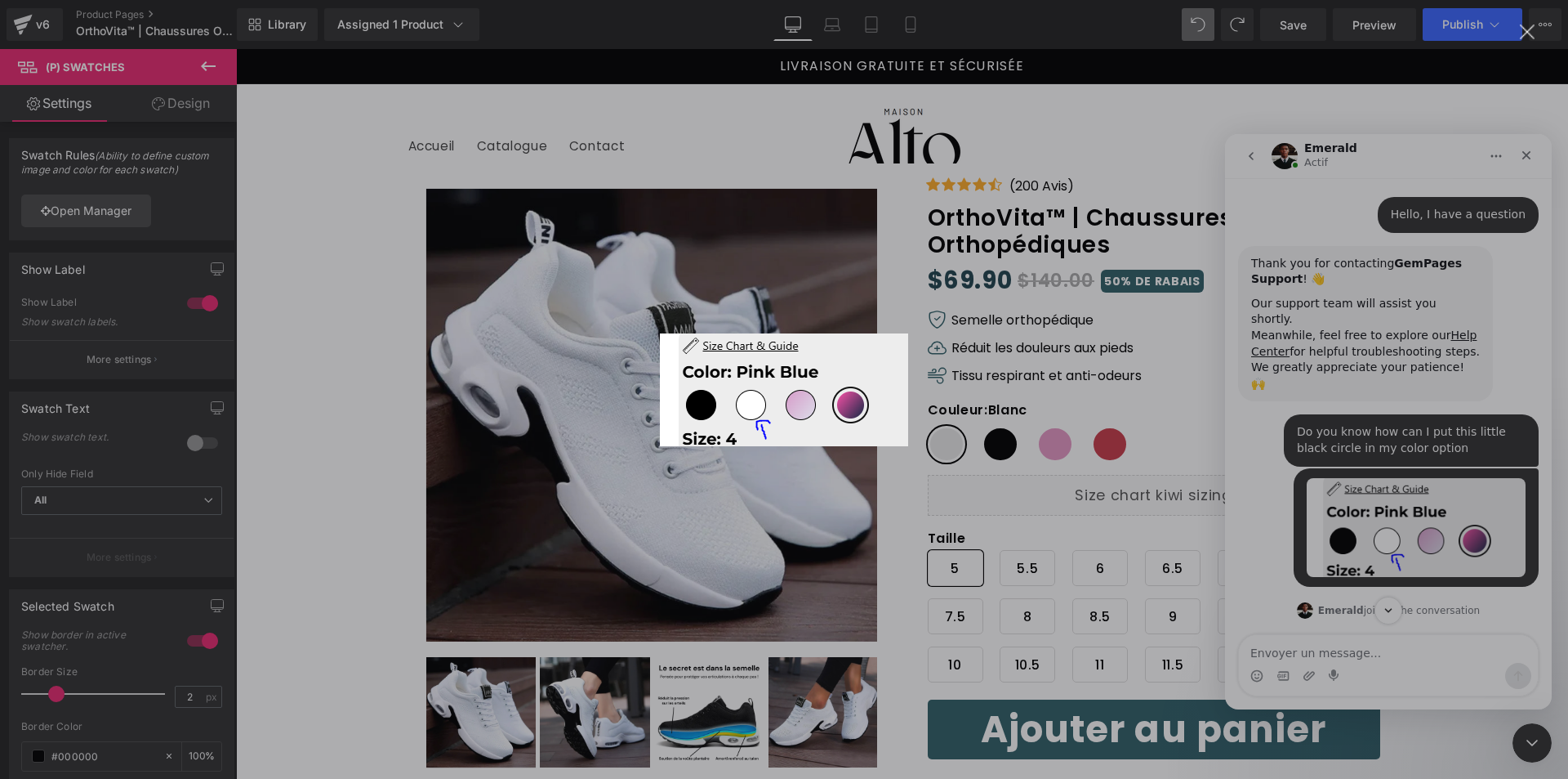
click at [1426, 491] on div "Intercom Messenger" at bounding box center [784, 390] width 1568 height 779
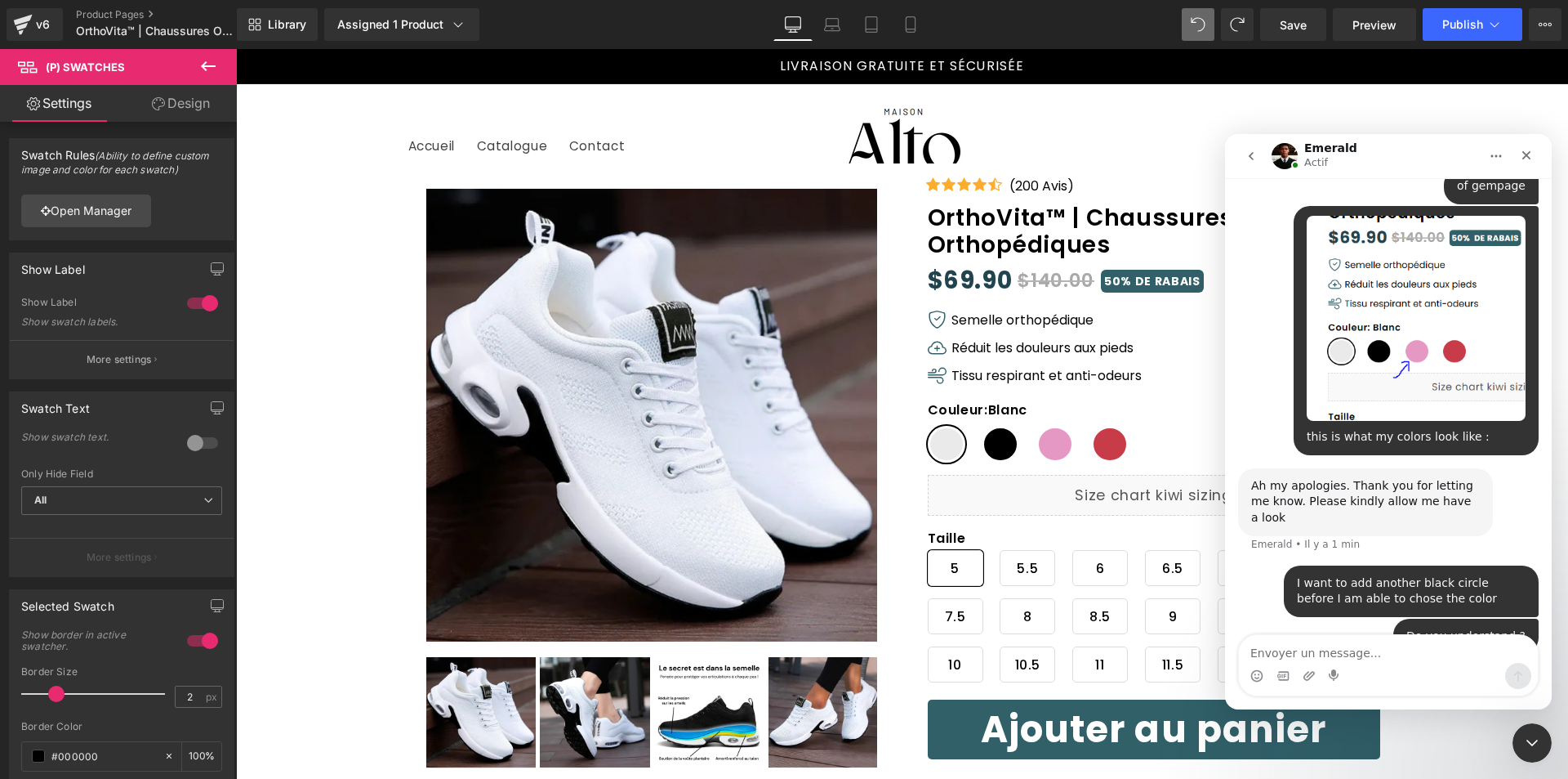
scroll to position [1423, 0]
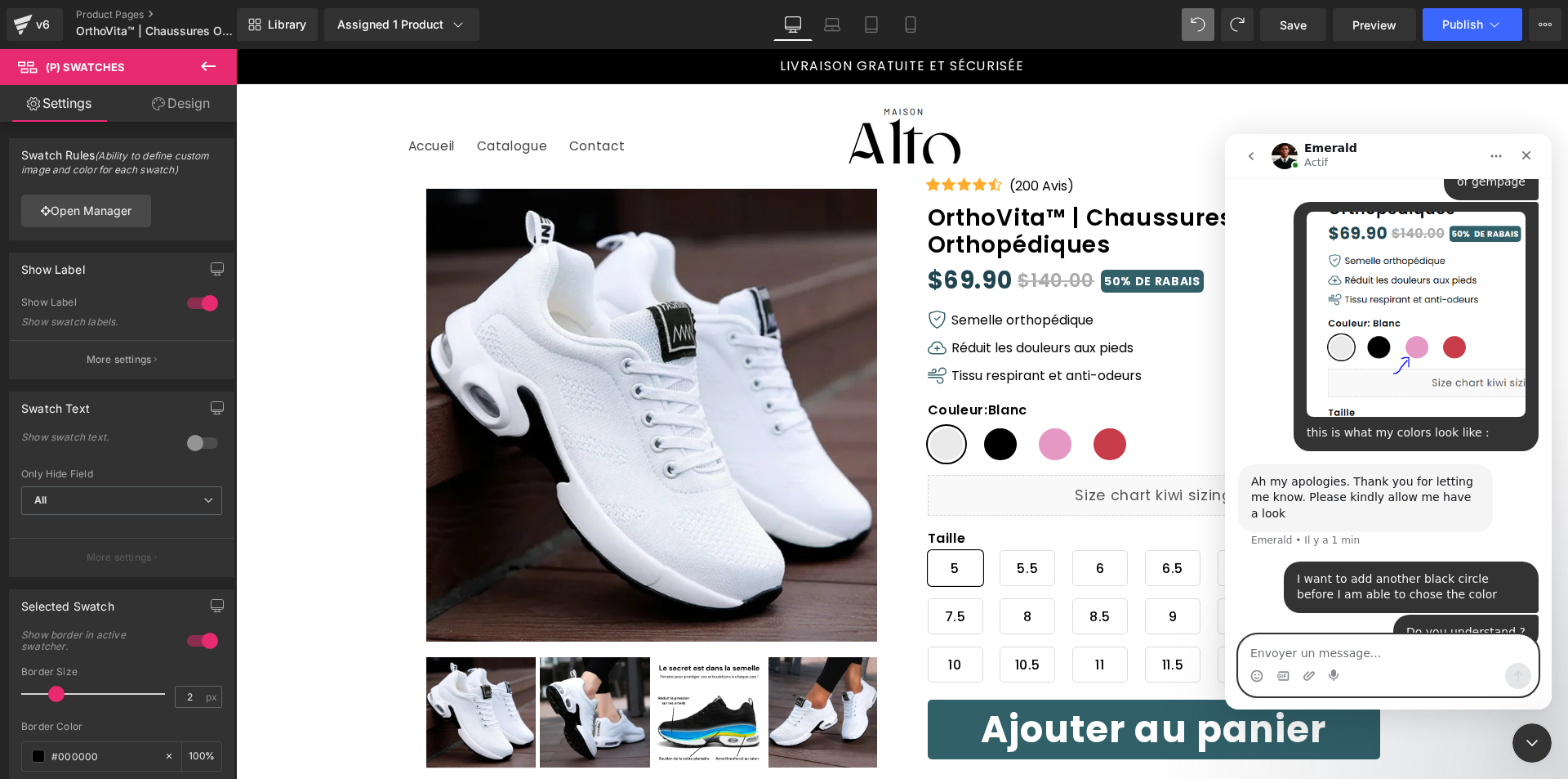
click at [1378, 660] on textarea "Envoyer un message..." at bounding box center [1388, 649] width 299 height 28
paste textarea "Envoyer un message..."
type textarea "exactly like this image :"
click at [1524, 687] on button "Envoyer un message…" at bounding box center [1518, 676] width 26 height 26
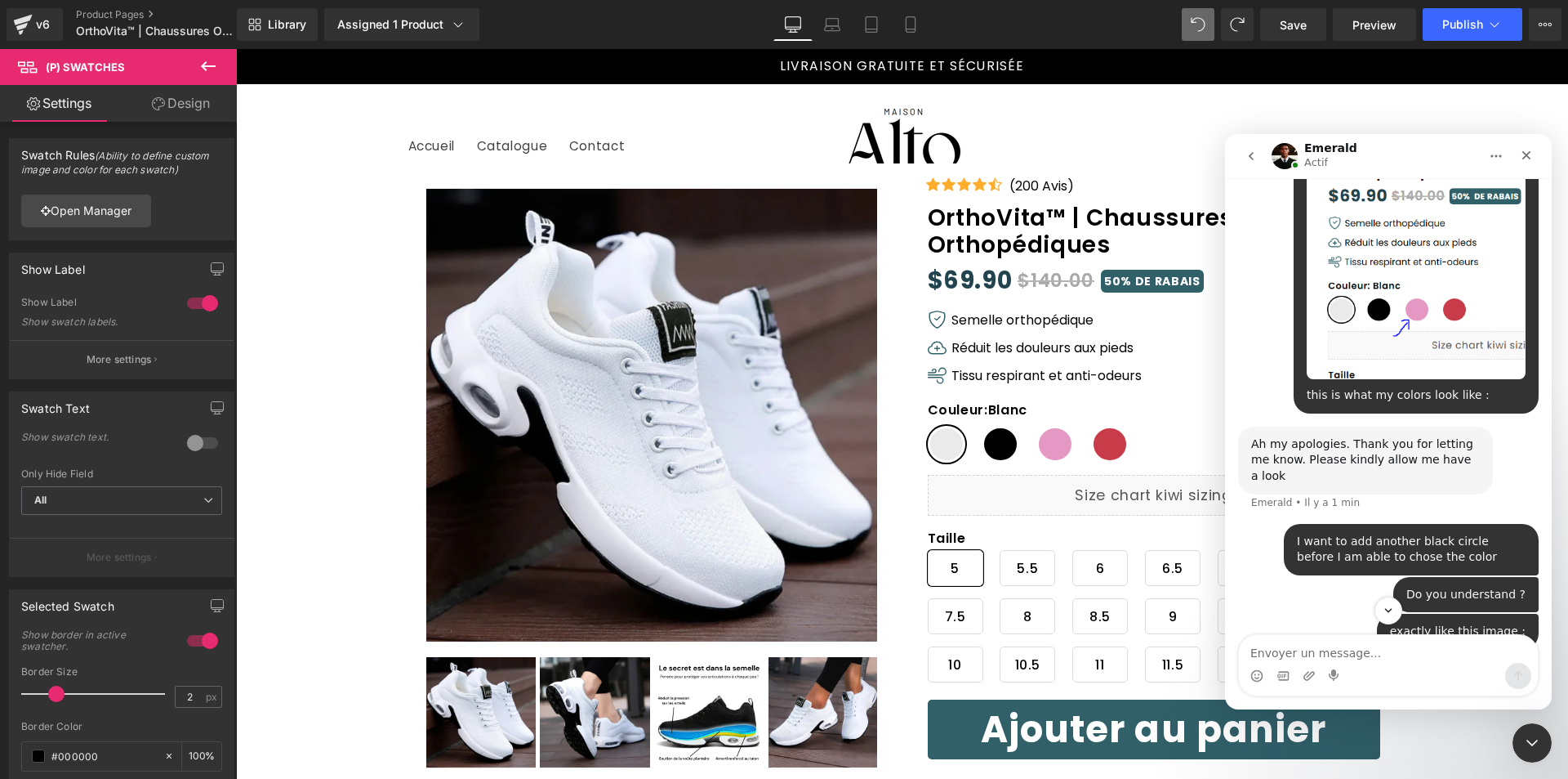
drag, startPoint x: 1419, startPoint y: 493, endPoint x: 1517, endPoint y: 399, distance: 135.8
click at [1517, 426] on div "Ah my apologies. Thank you for letting me know. Please kindly allow me have a l…" at bounding box center [1388, 475] width 300 height 98
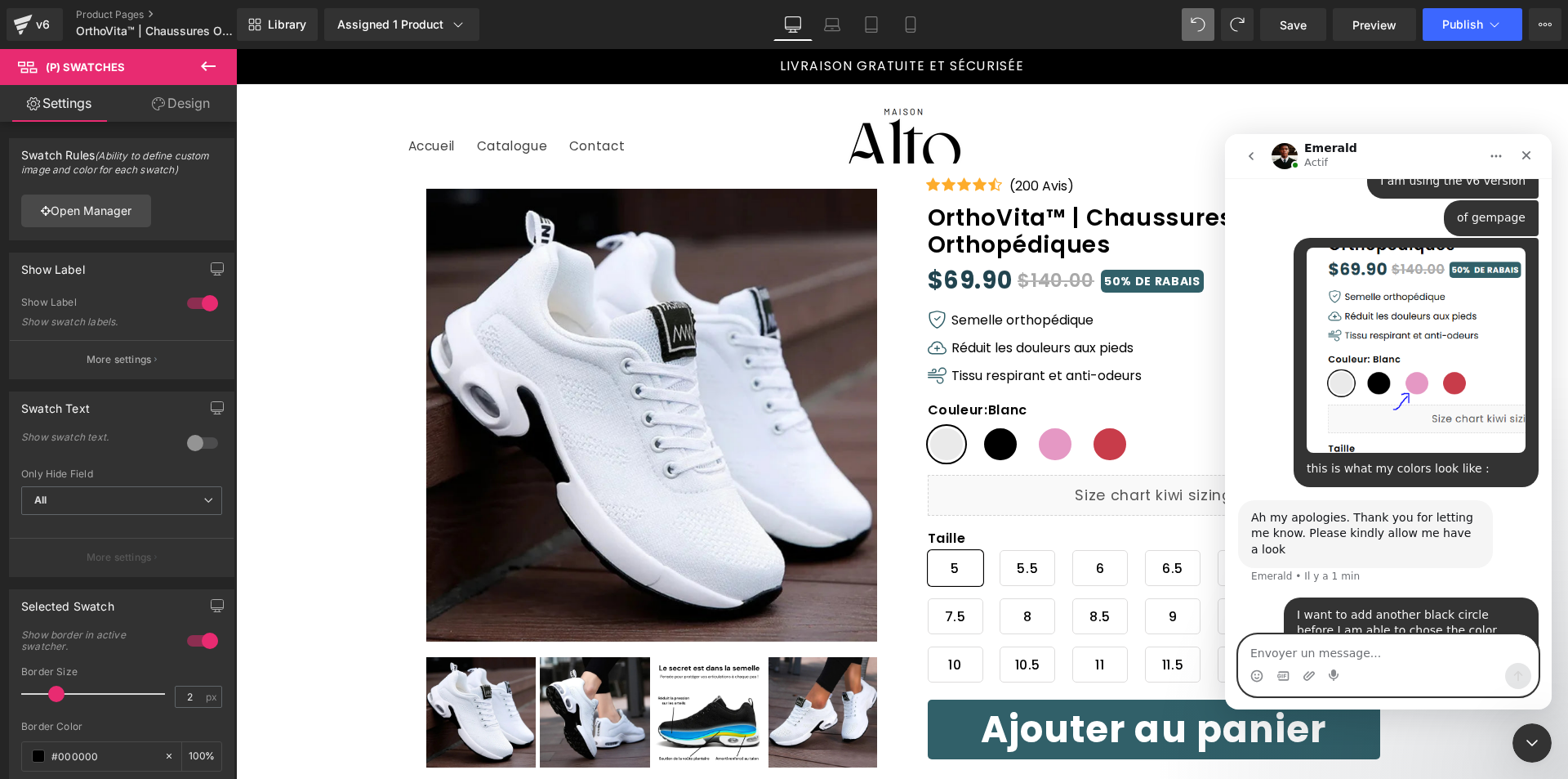
scroll to position [1378, 0]
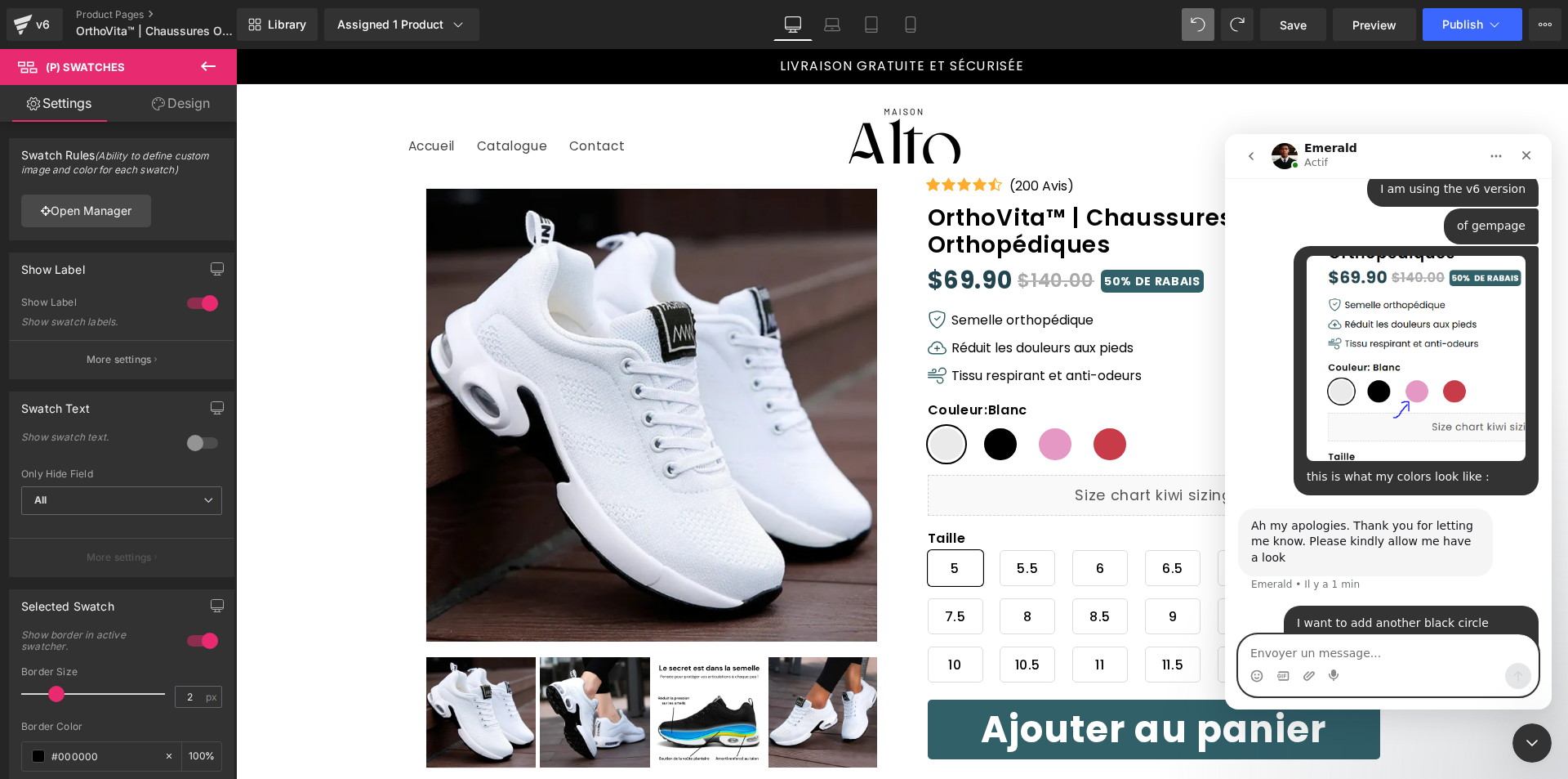
click at [1416, 649] on textarea "Envoyer un message..." at bounding box center [1388, 649] width 299 height 28
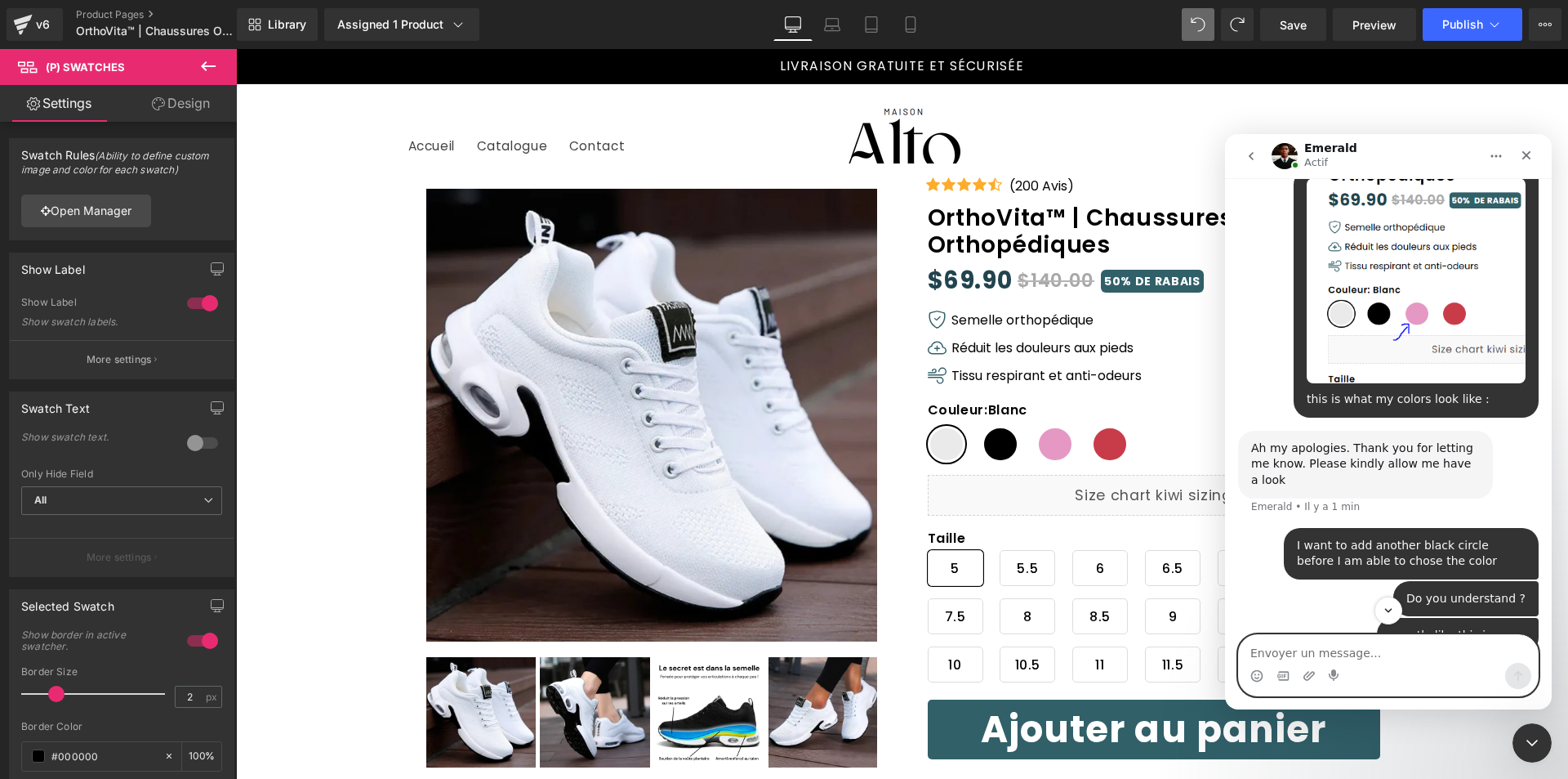
scroll to position [1460, 0]
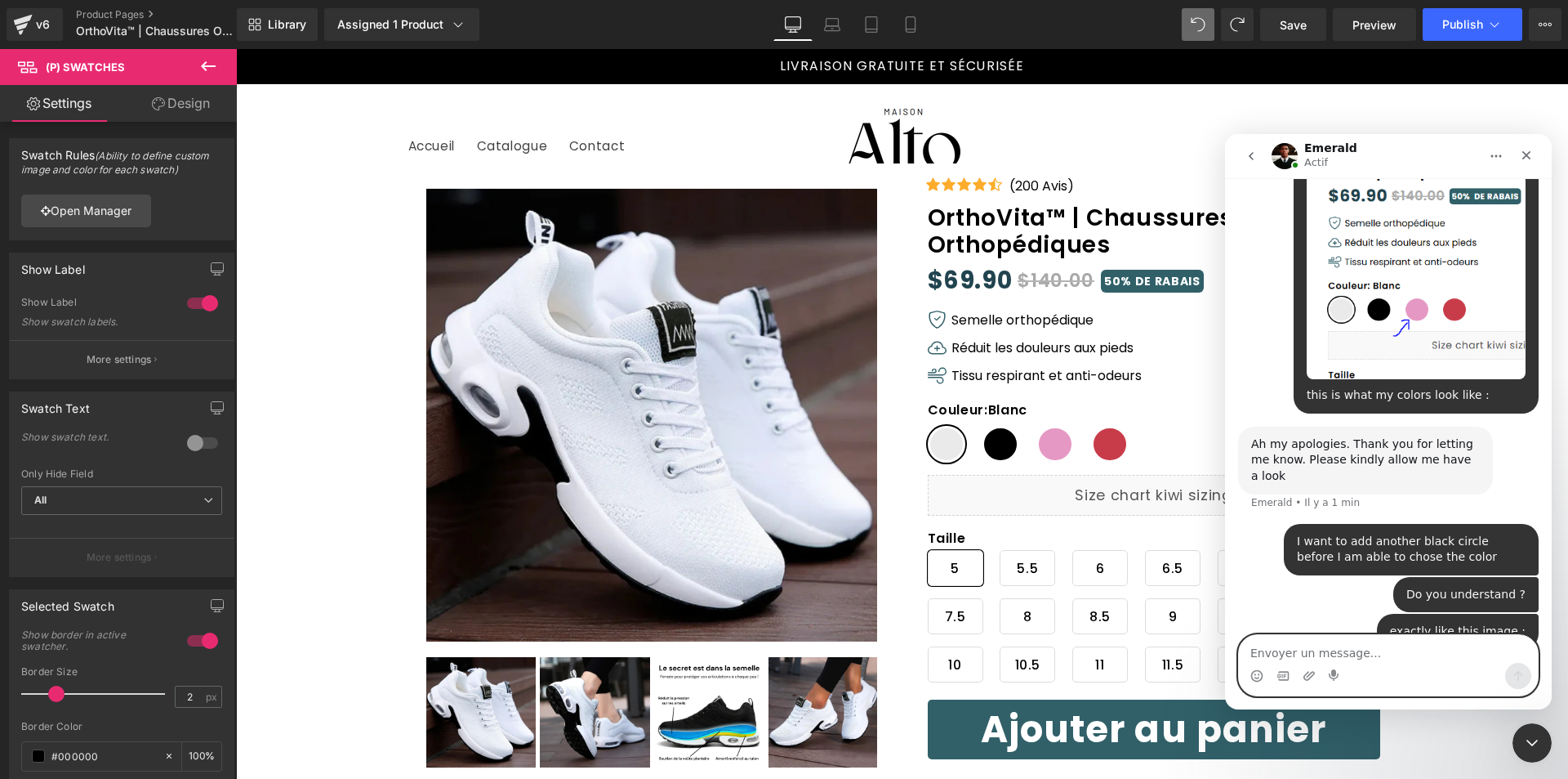
click at [1376, 653] on textarea "Envoyer un message..." at bounding box center [1388, 649] width 299 height 28
click at [1344, 645] on textarea "Envoyer un message..." at bounding box center [1388, 649] width 299 height 28
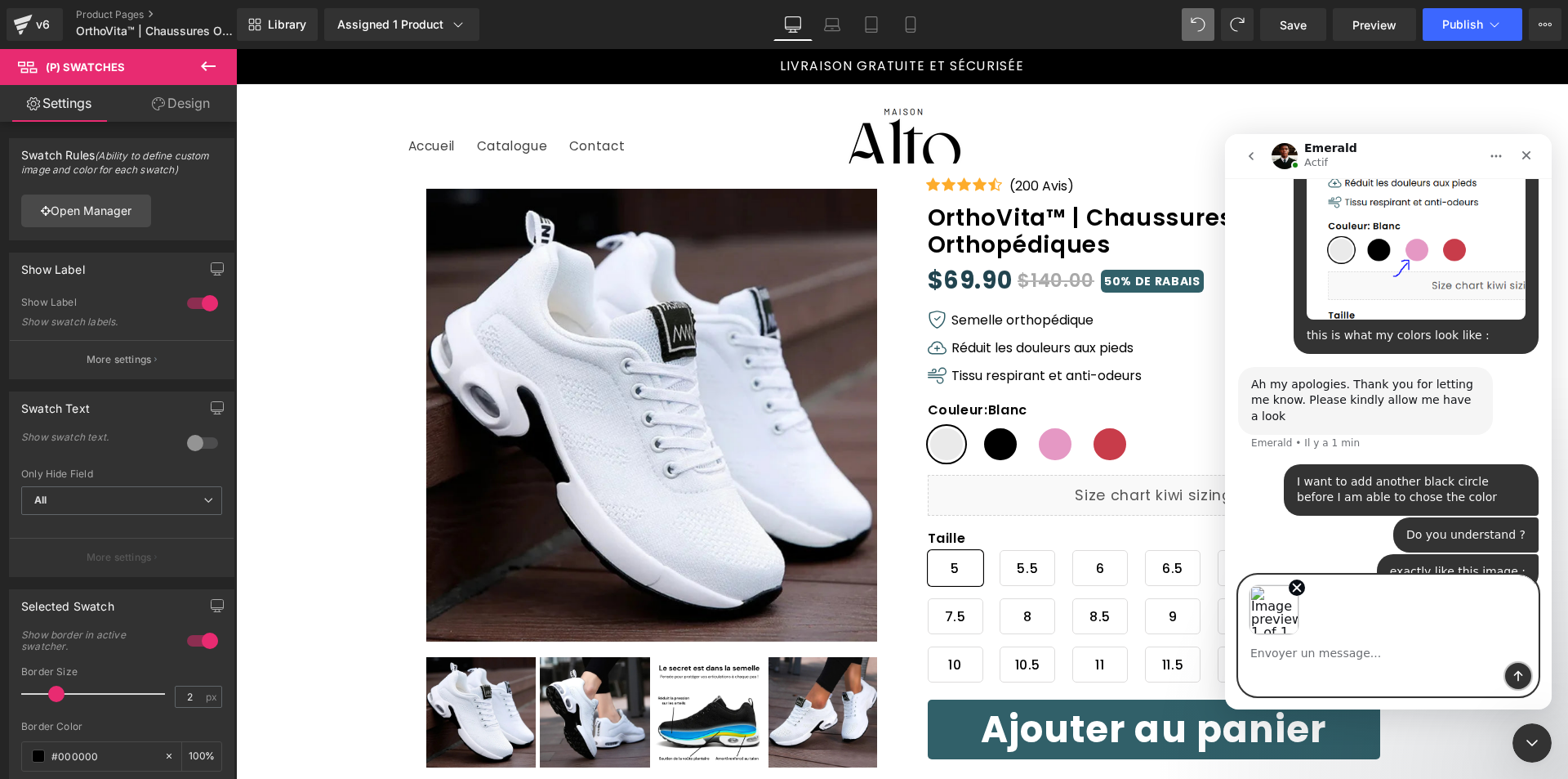
click at [1525, 669] on button "Envoyer un message…" at bounding box center [1518, 676] width 26 height 26
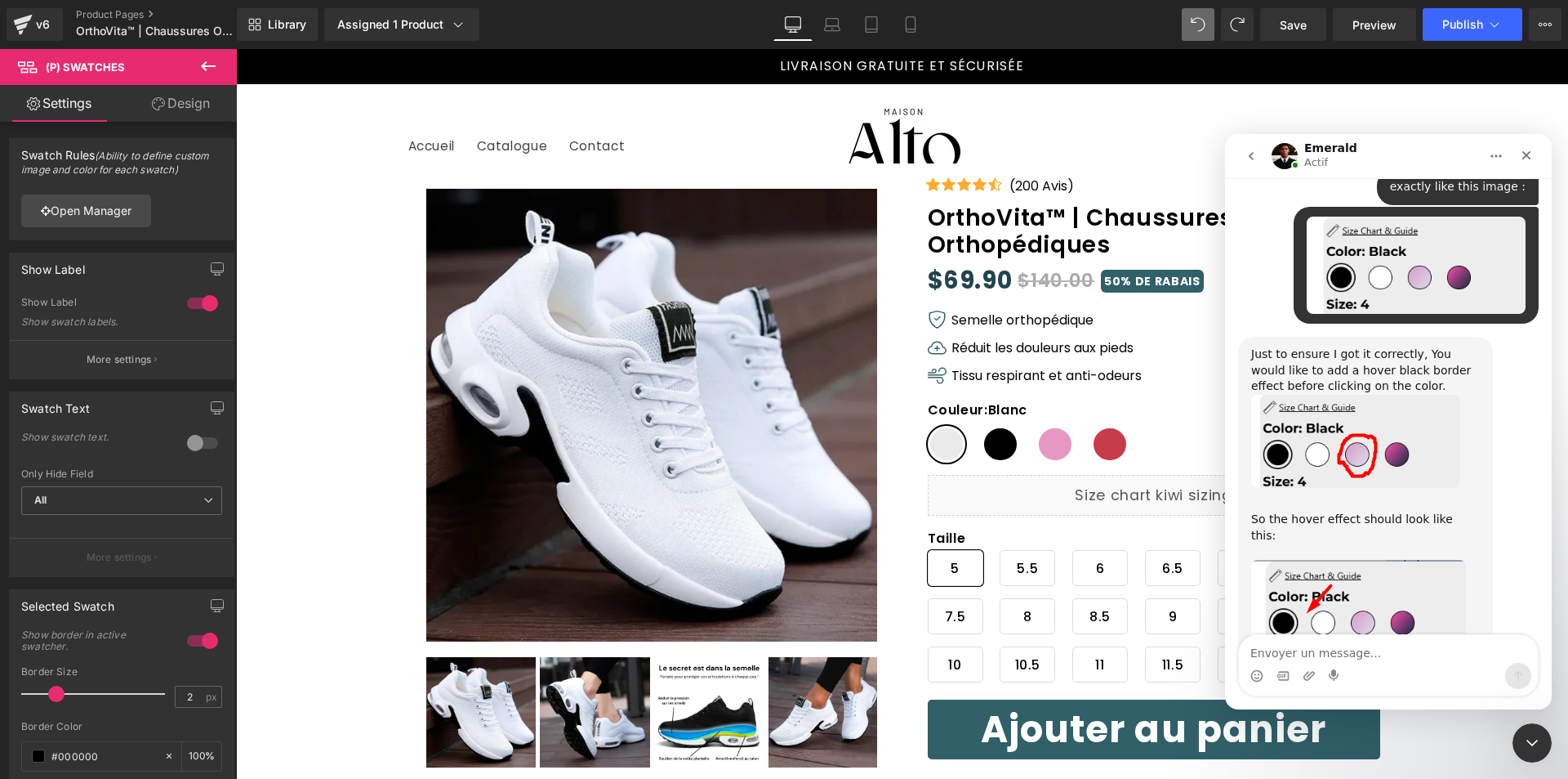
scroll to position [1900, 0]
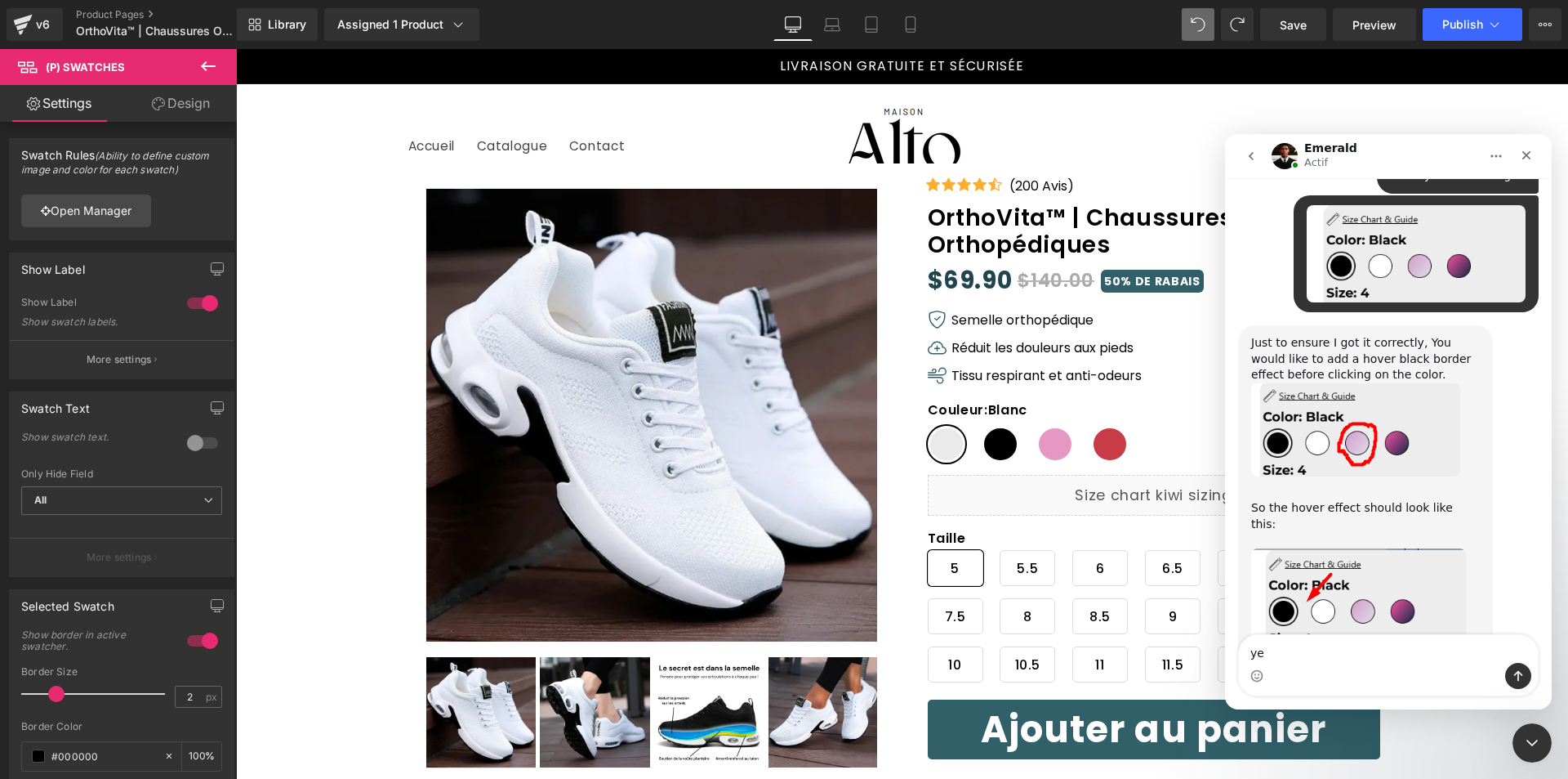
type textarea "yes"
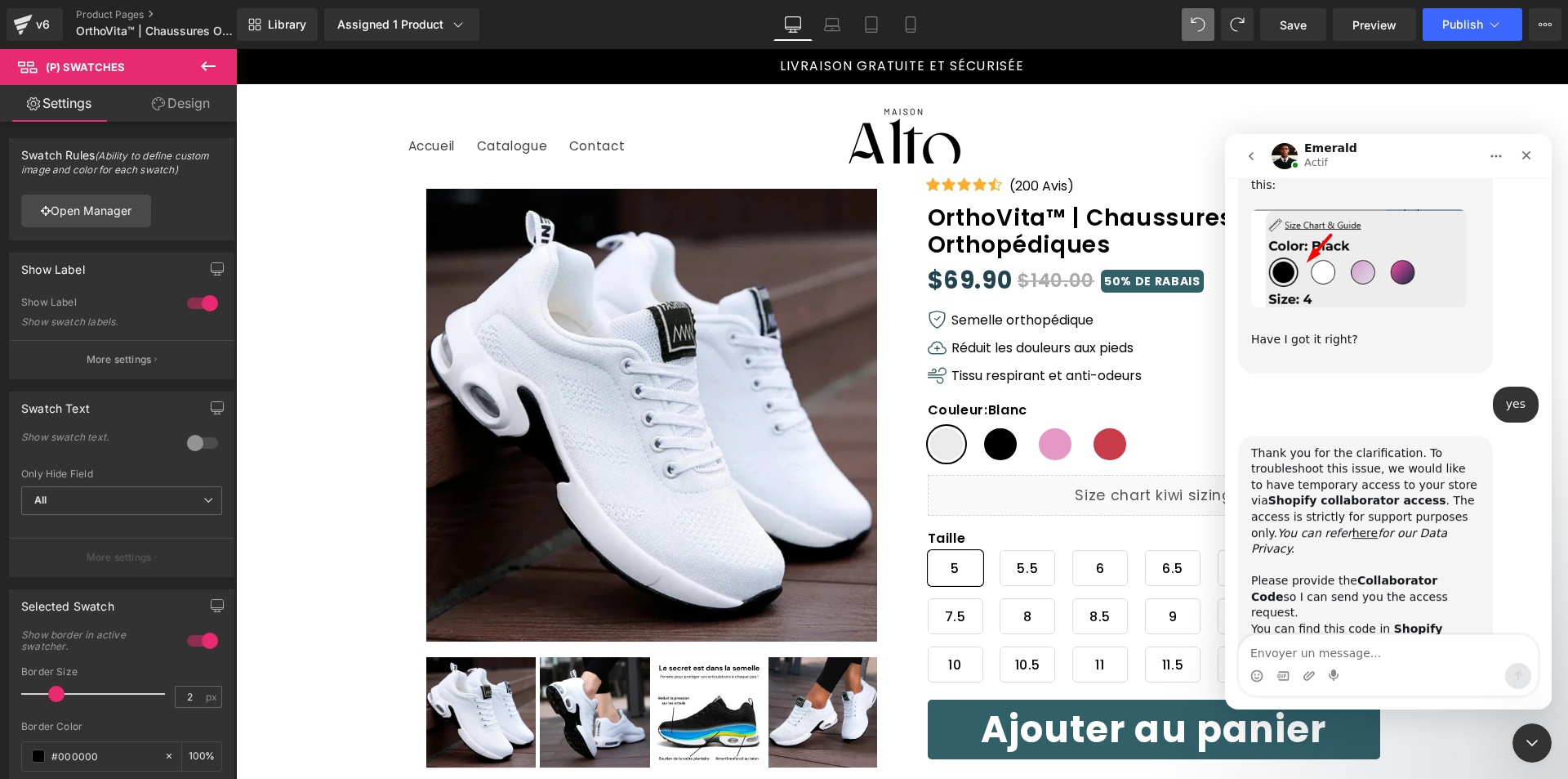
scroll to position [2268, 0]
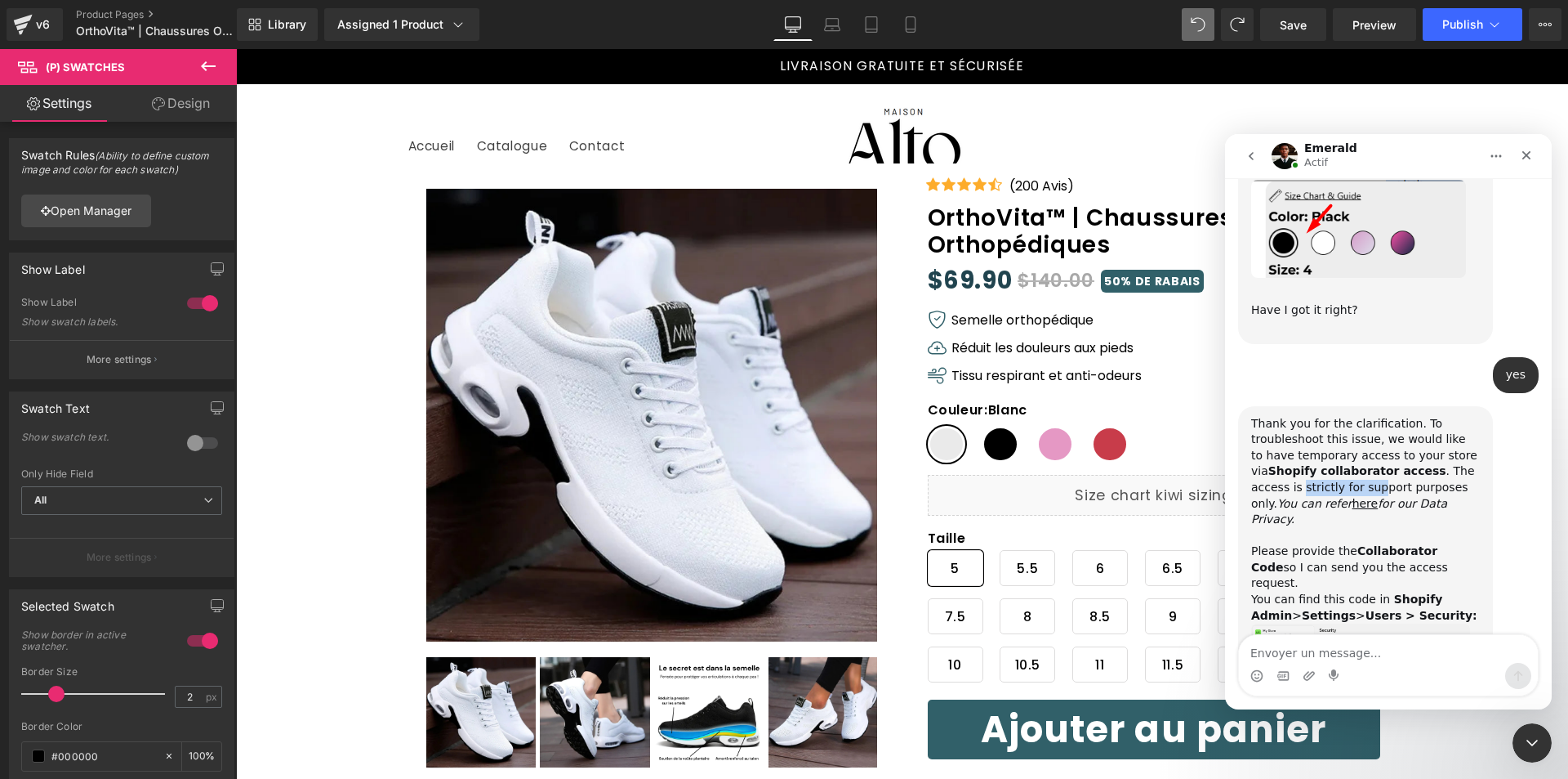
drag, startPoint x: 1253, startPoint y: 373, endPoint x: 1326, endPoint y: 372, distance: 73.0
click at [1325, 416] on div "Thank you for the clarification. To troubleshoot this issue, we would like to h…" at bounding box center [1365, 520] width 229 height 209
click at [1326, 416] on div "Thank you for the clarification. To troubleshoot this issue, we would like to h…" at bounding box center [1365, 520] width 229 height 209
drag, startPoint x: 1252, startPoint y: 420, endPoint x: 1405, endPoint y: 423, distance: 153.0
click at [1406, 422] on div "Thank you for the clarification. To troubleshoot this issue, we would like to h…" at bounding box center [1365, 520] width 229 height 209
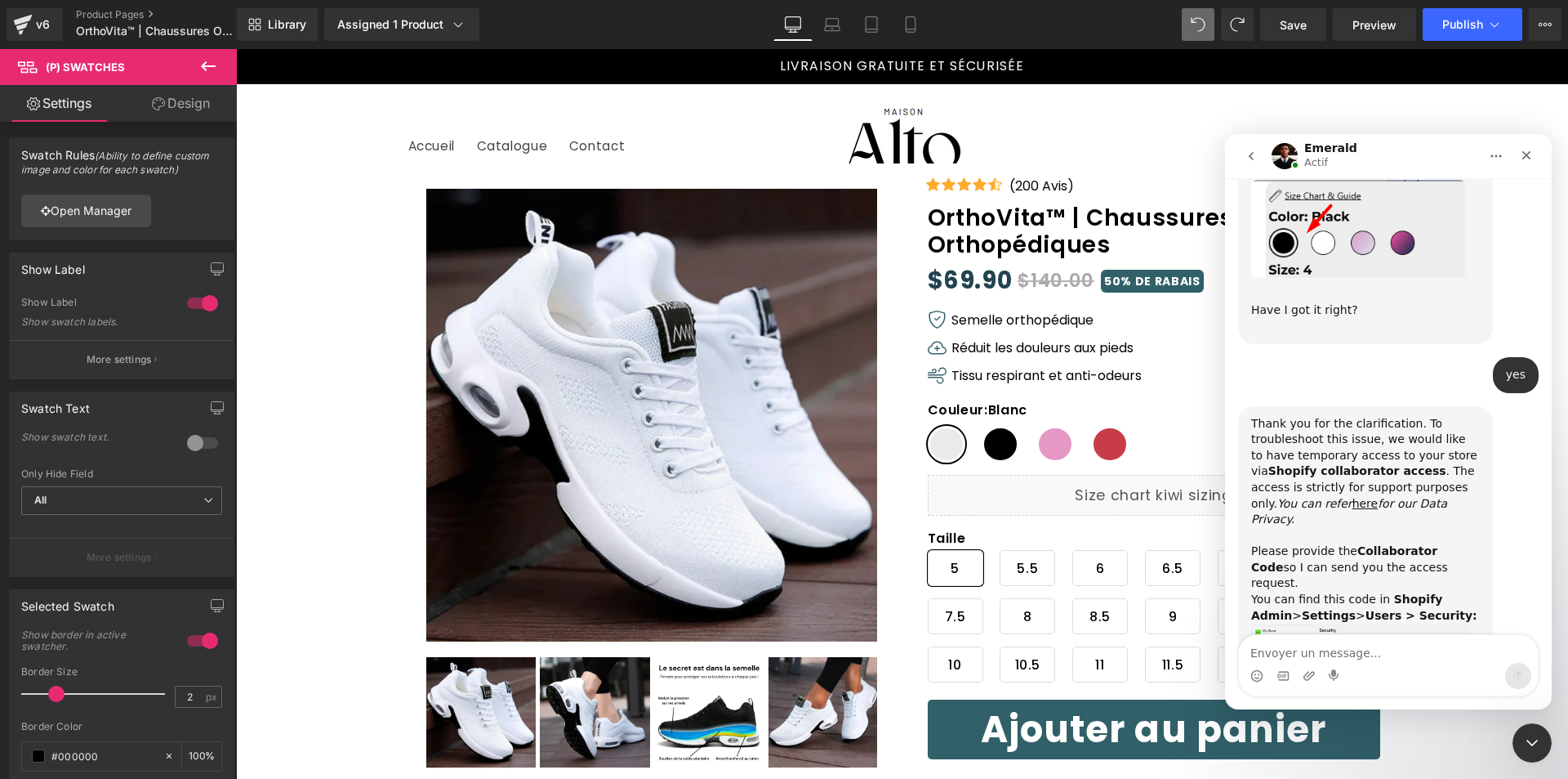
click at [1261, 433] on div "Thank you for the clarification. To troubleshoot this issue, we would like to h…" at bounding box center [1365, 520] width 229 height 209
click at [1329, 649] on textarea "Envoyer un message..." at bounding box center [1388, 649] width 299 height 28
paste textarea "6312"
click at [1252, 648] on textarea "6312" at bounding box center [1388, 649] width 299 height 28
type textarea "here you go : 6312"
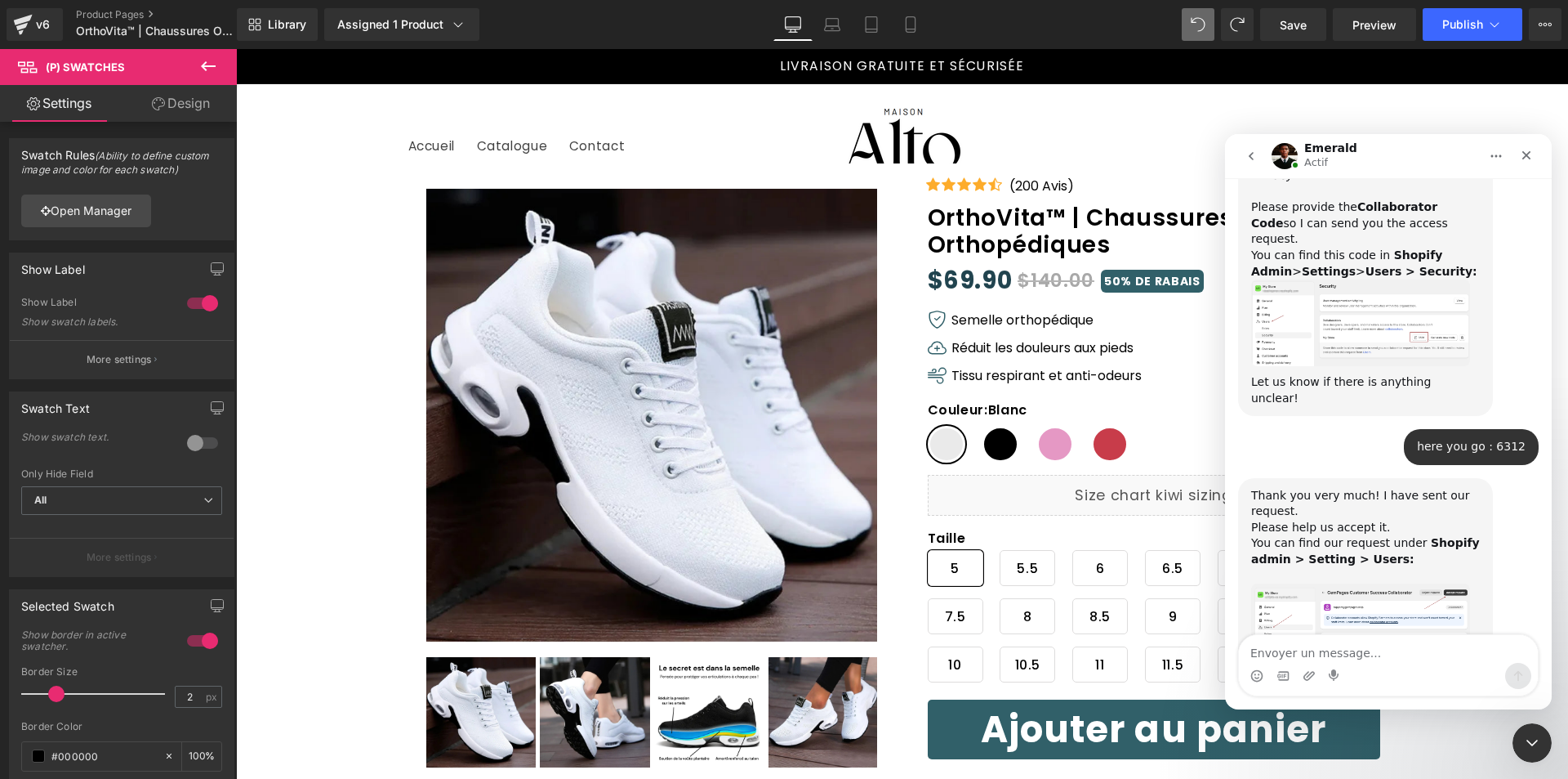
scroll to position [2644, 0]
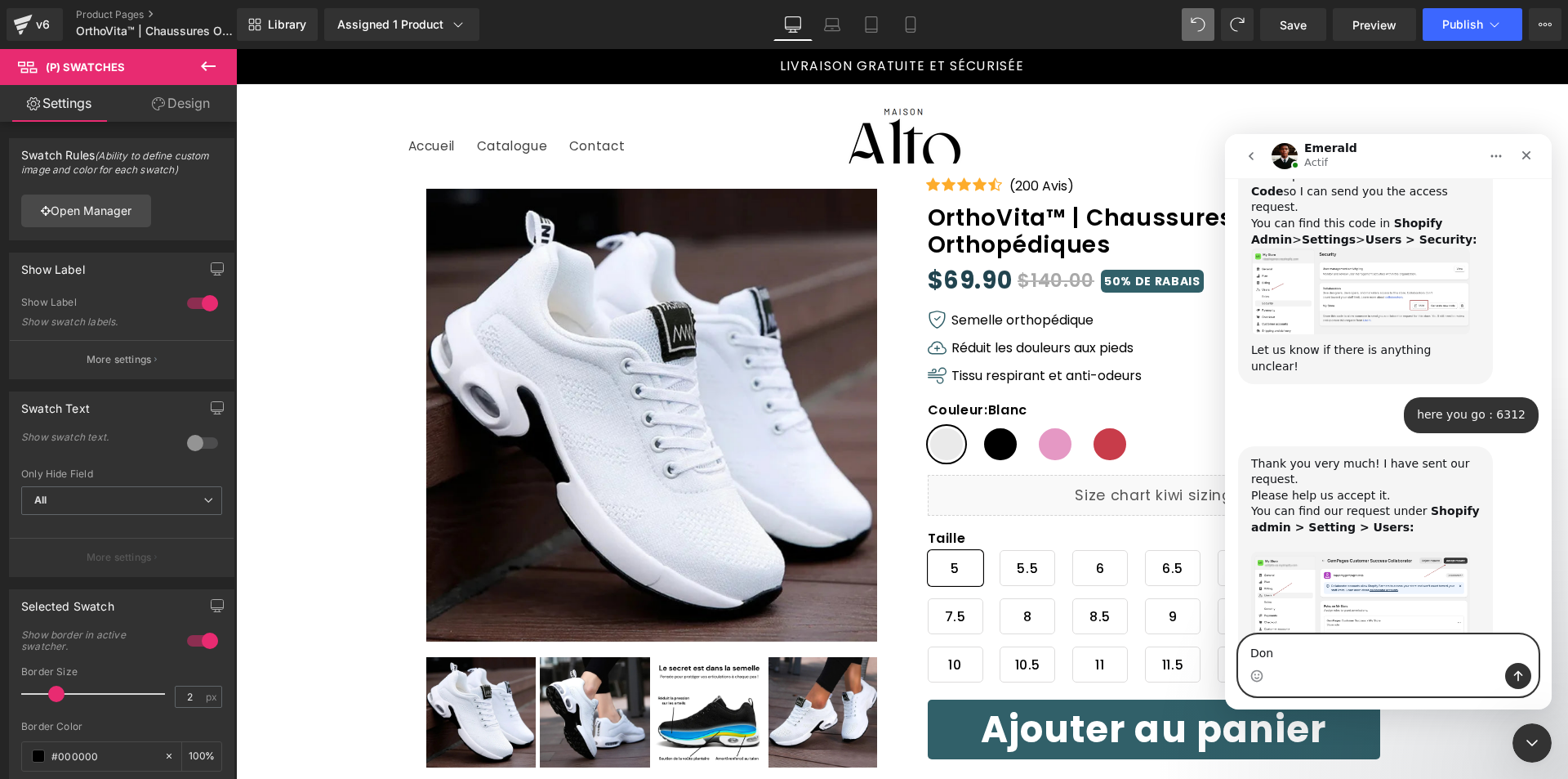
type textarea "Done"
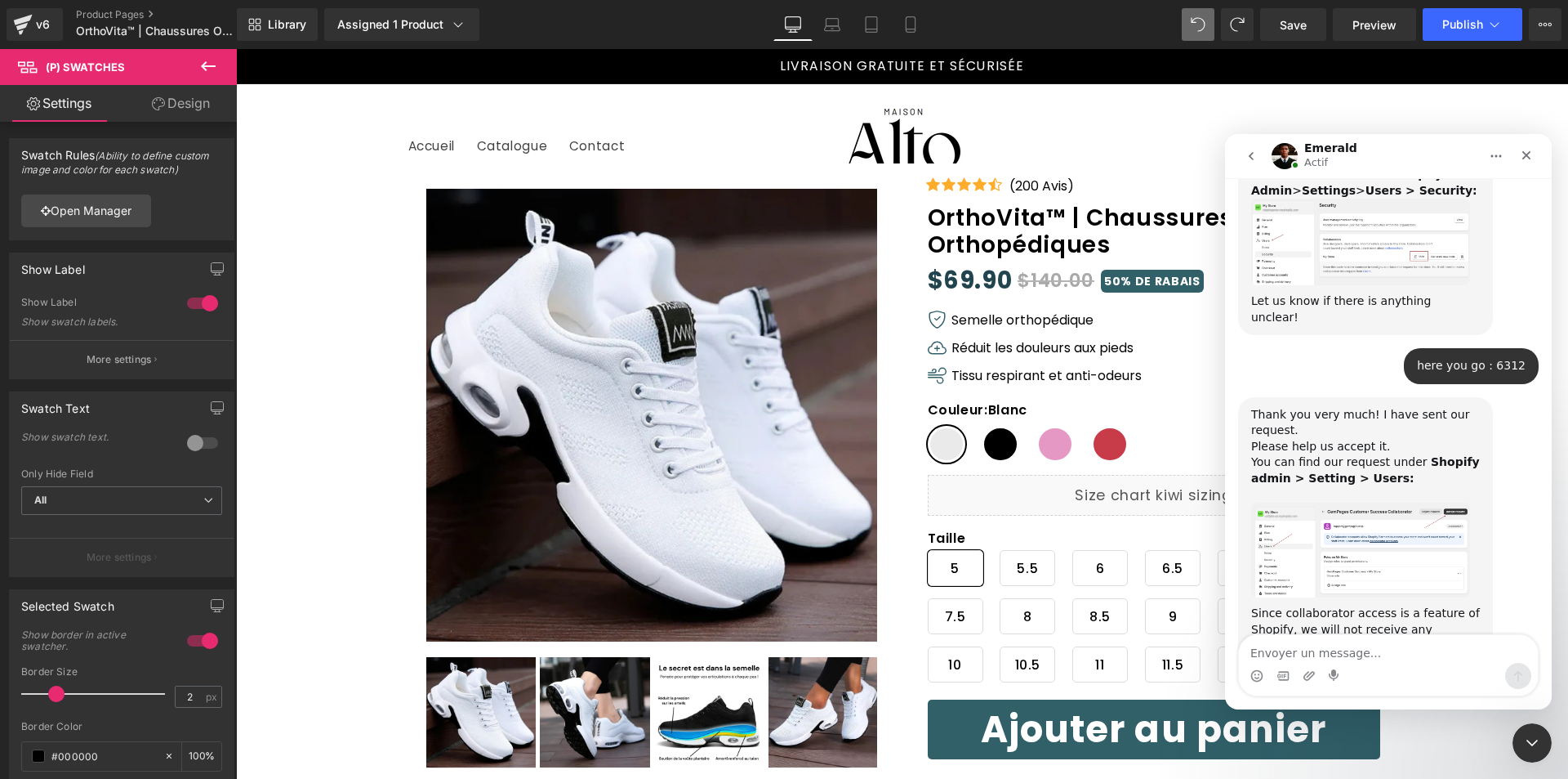
drag, startPoint x: 1254, startPoint y: 104, endPoint x: 1259, endPoint y: 118, distance: 14.9
click at [1259, 117] on div at bounding box center [784, 364] width 1568 height 730
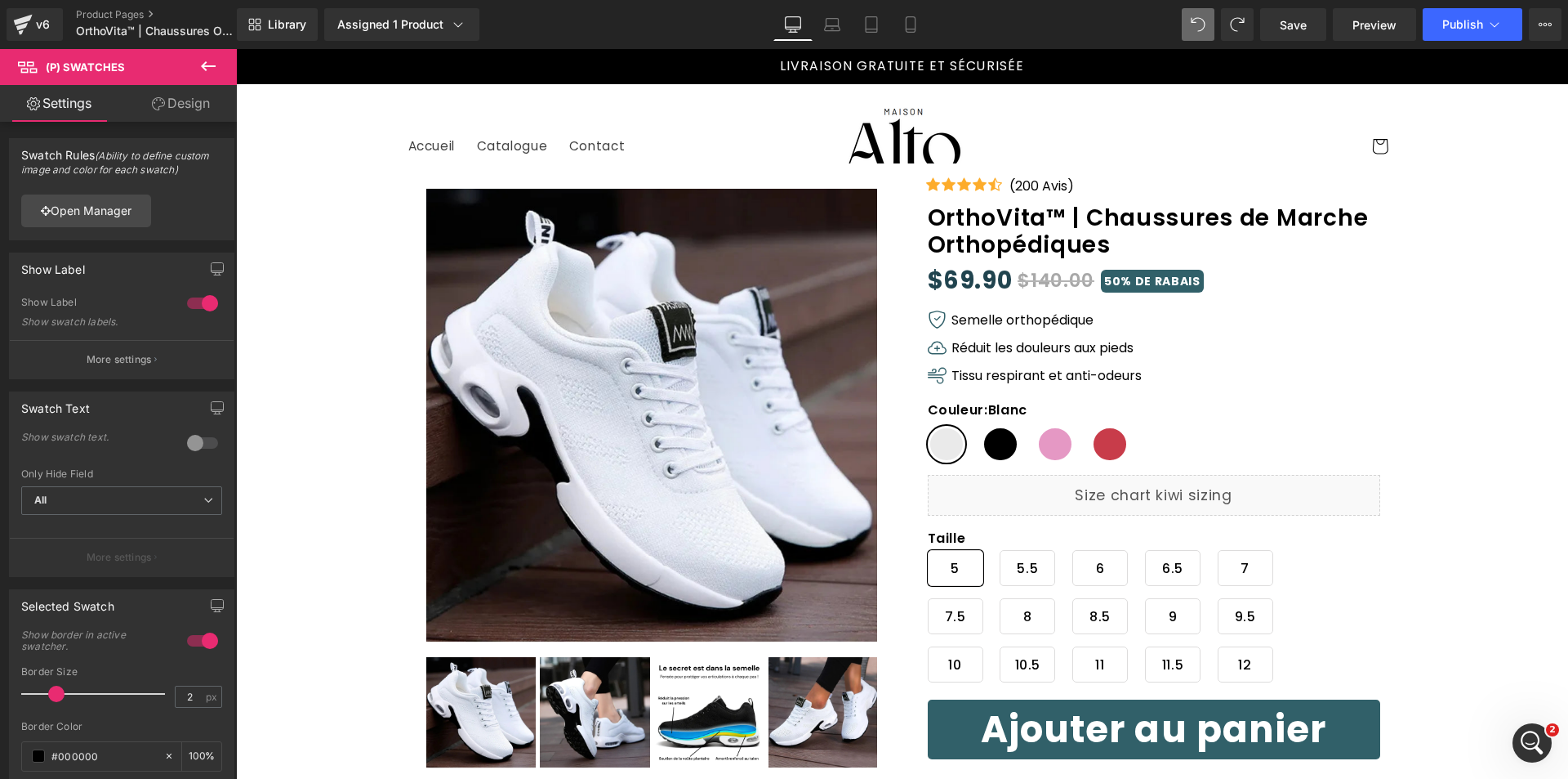
scroll to position [2756, 0]
click at [1528, 744] on icon "Ouvrir le Messenger Intercom" at bounding box center [1530, 741] width 27 height 27
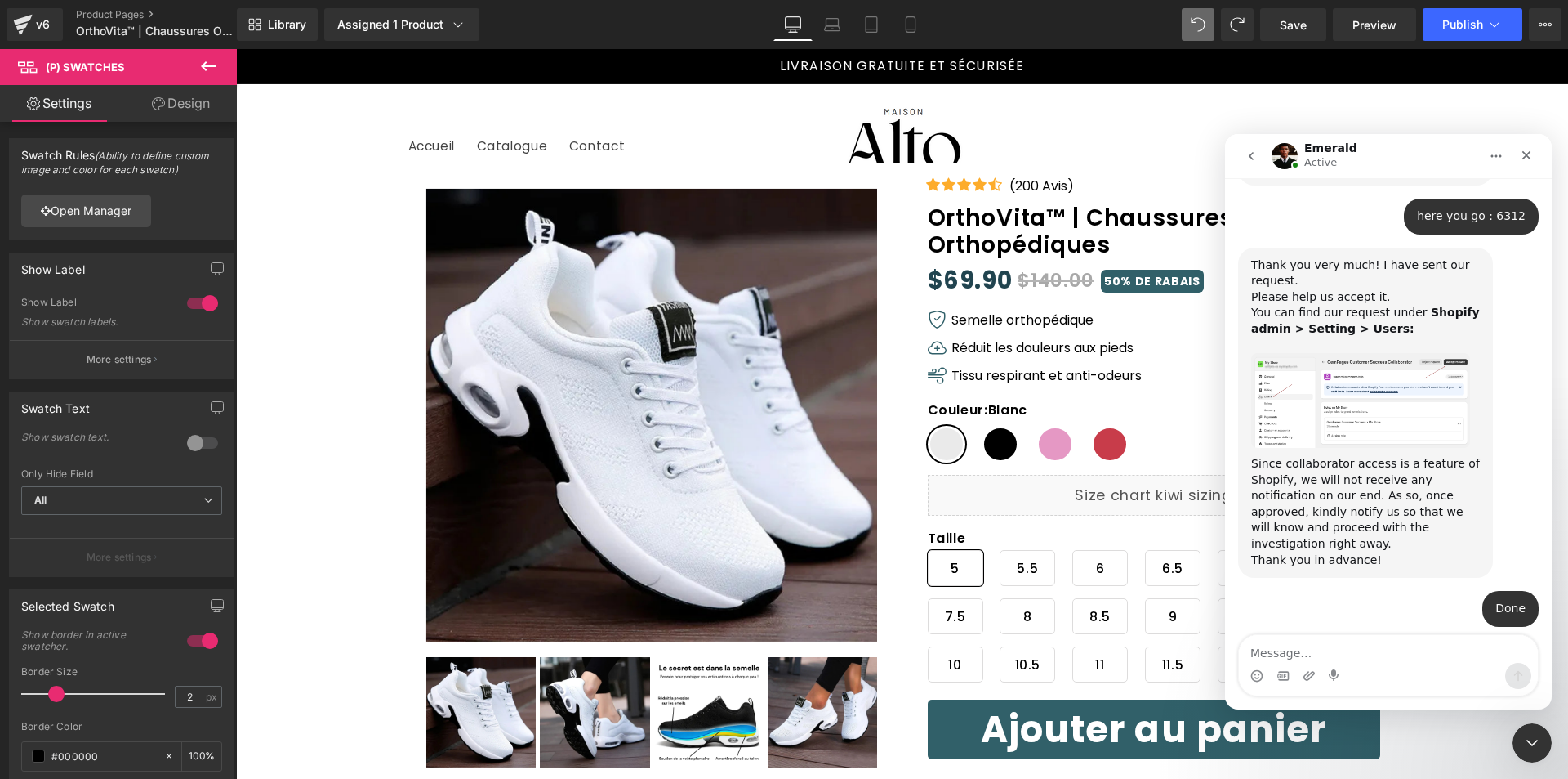
scroll to position [2911, 0]
type textarea "ok"
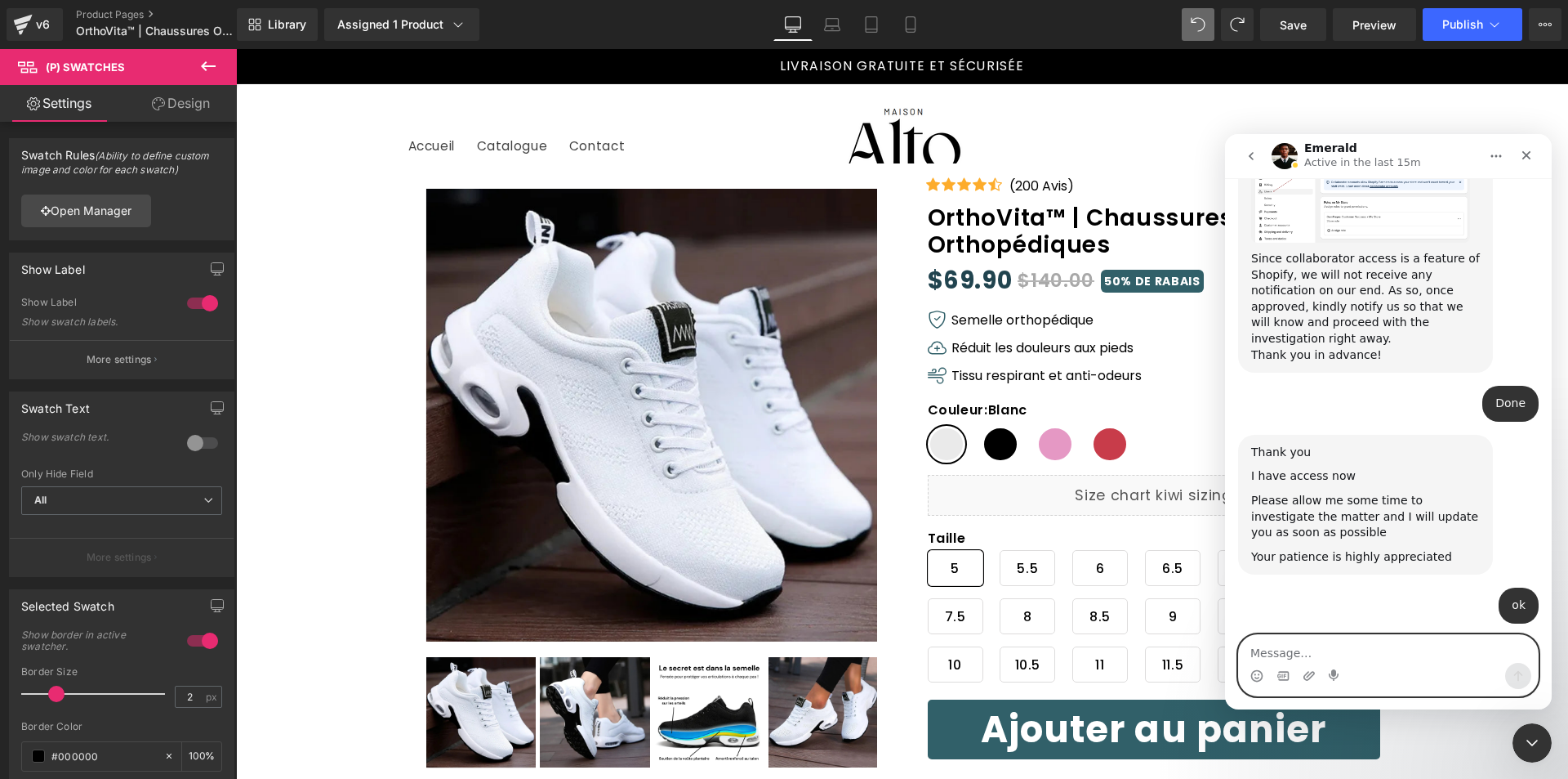
scroll to position [3158, 0]
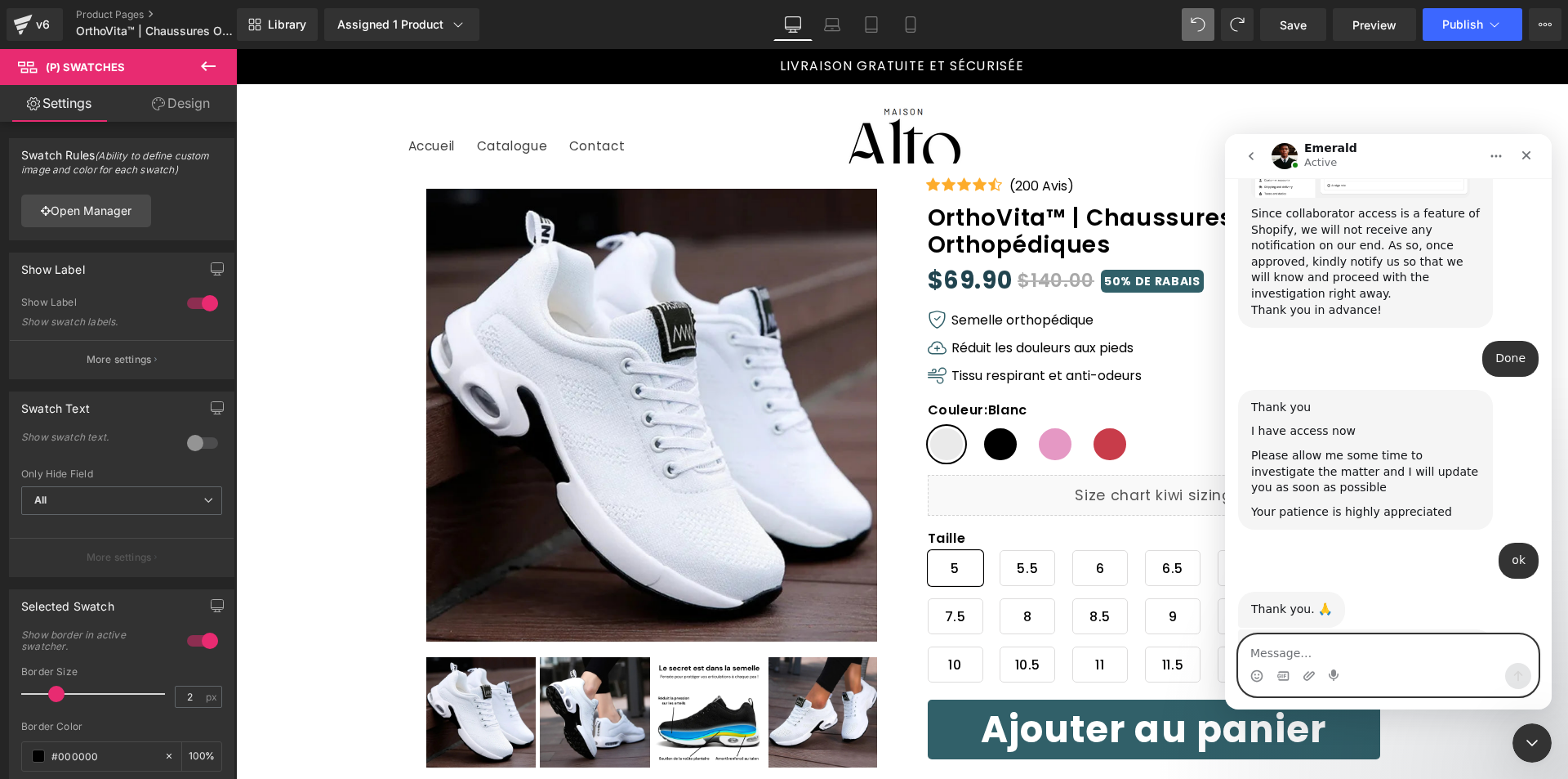
click at [1387, 643] on textarea "Message…" at bounding box center [1388, 649] width 299 height 28
type textarea "ok great, thanks"
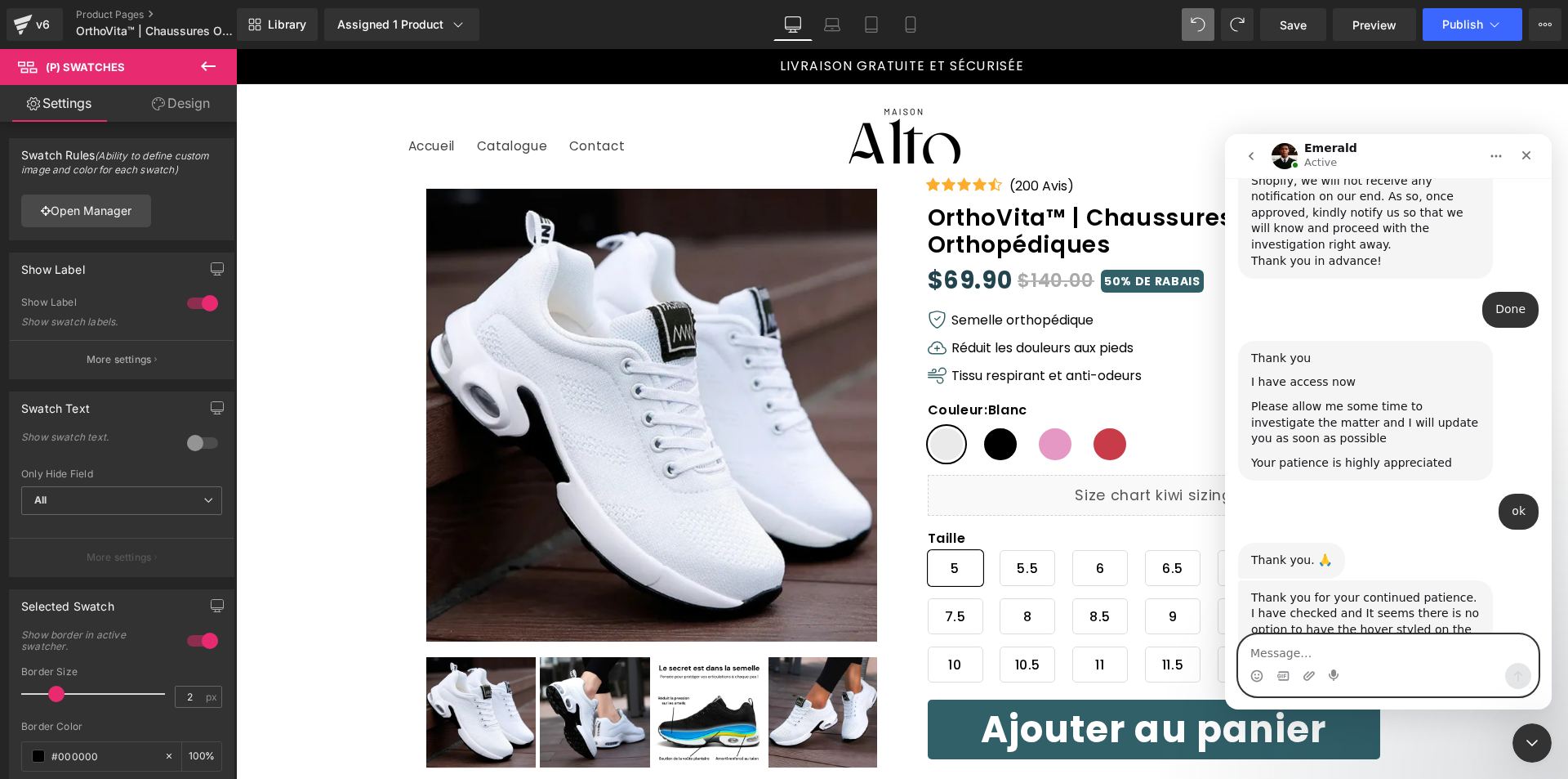
scroll to position [3256, 0]
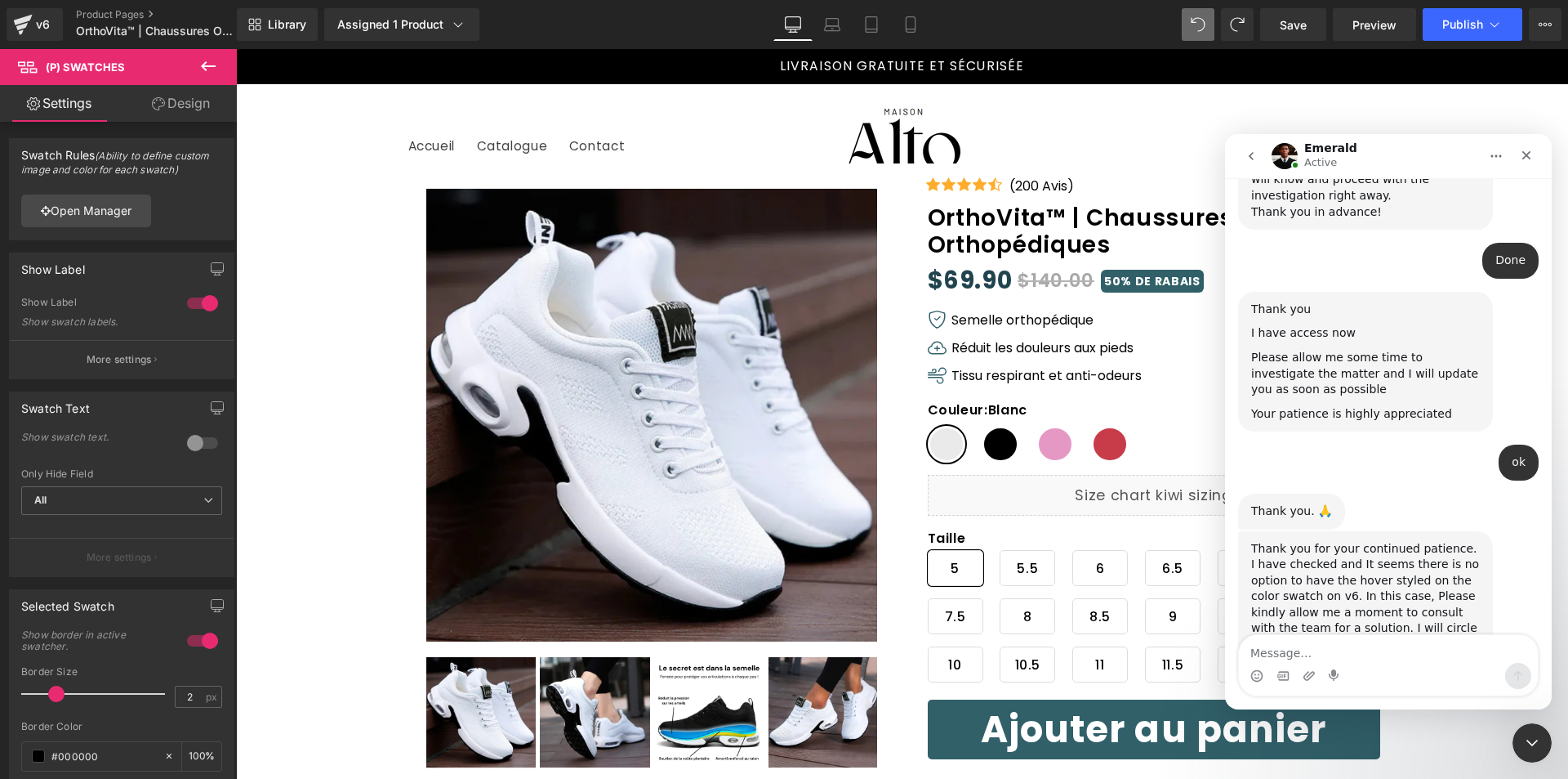
click at [1036, 124] on div at bounding box center [784, 364] width 1568 height 730
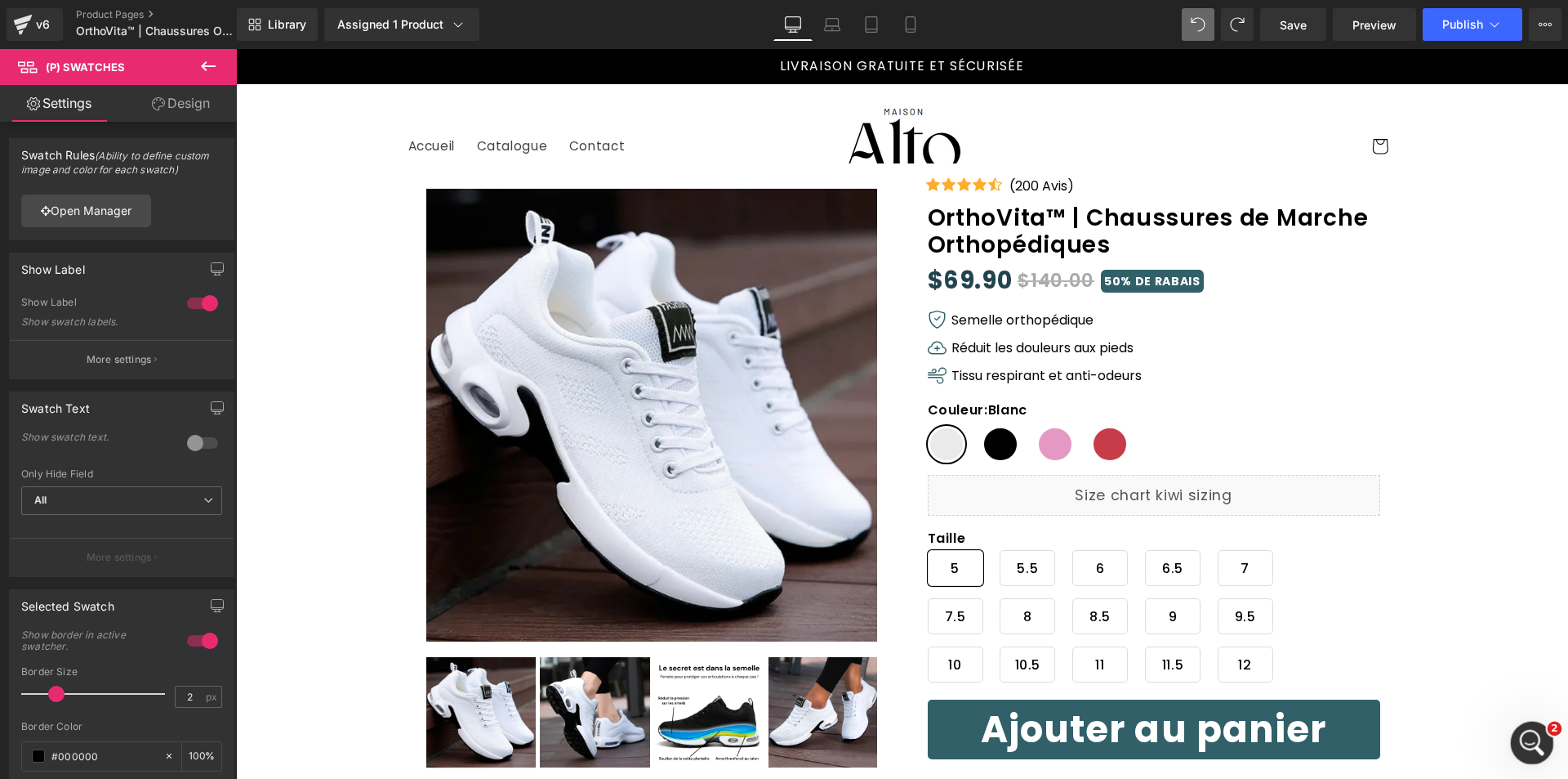
click at [1521, 734] on div "Ouvrir le Messenger Intercom" at bounding box center [1530, 740] width 54 height 54
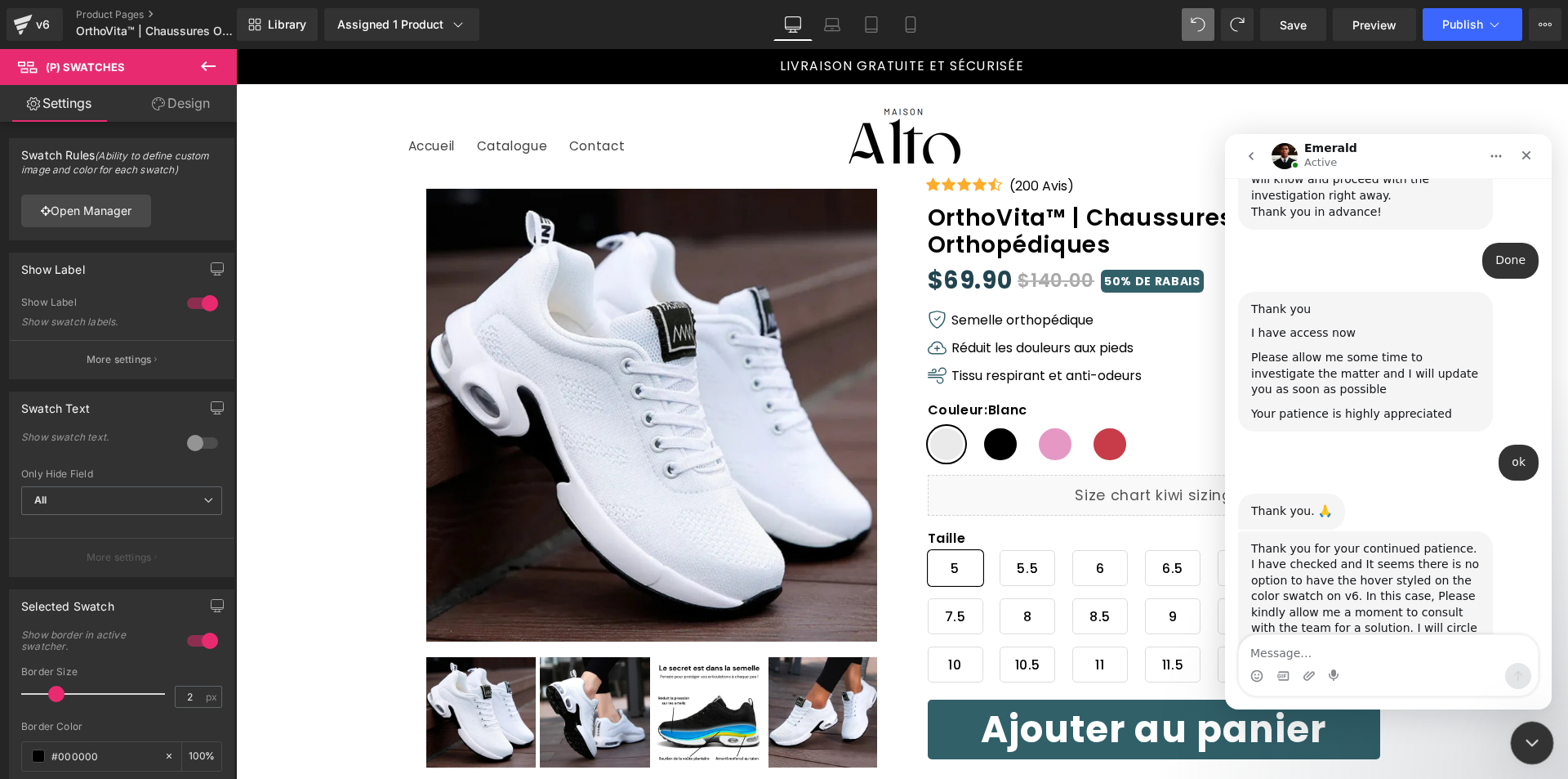
click at [1534, 735] on icon "Fermer le Messenger Intercom" at bounding box center [1530, 740] width 19 height 19
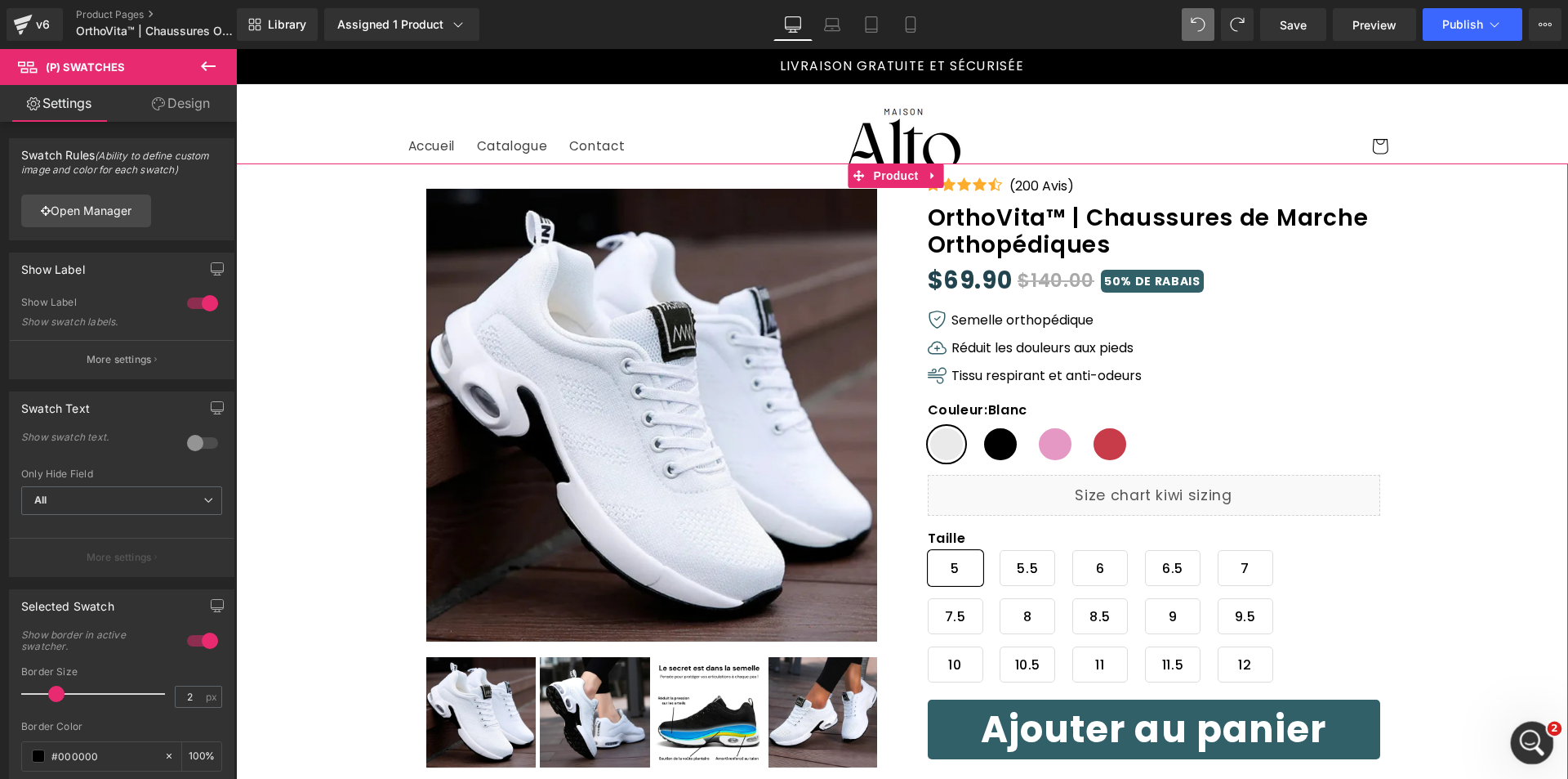
click at [1511, 728] on div "Ouvrir le Messenger Intercom" at bounding box center [1529, 740] width 40 height 40
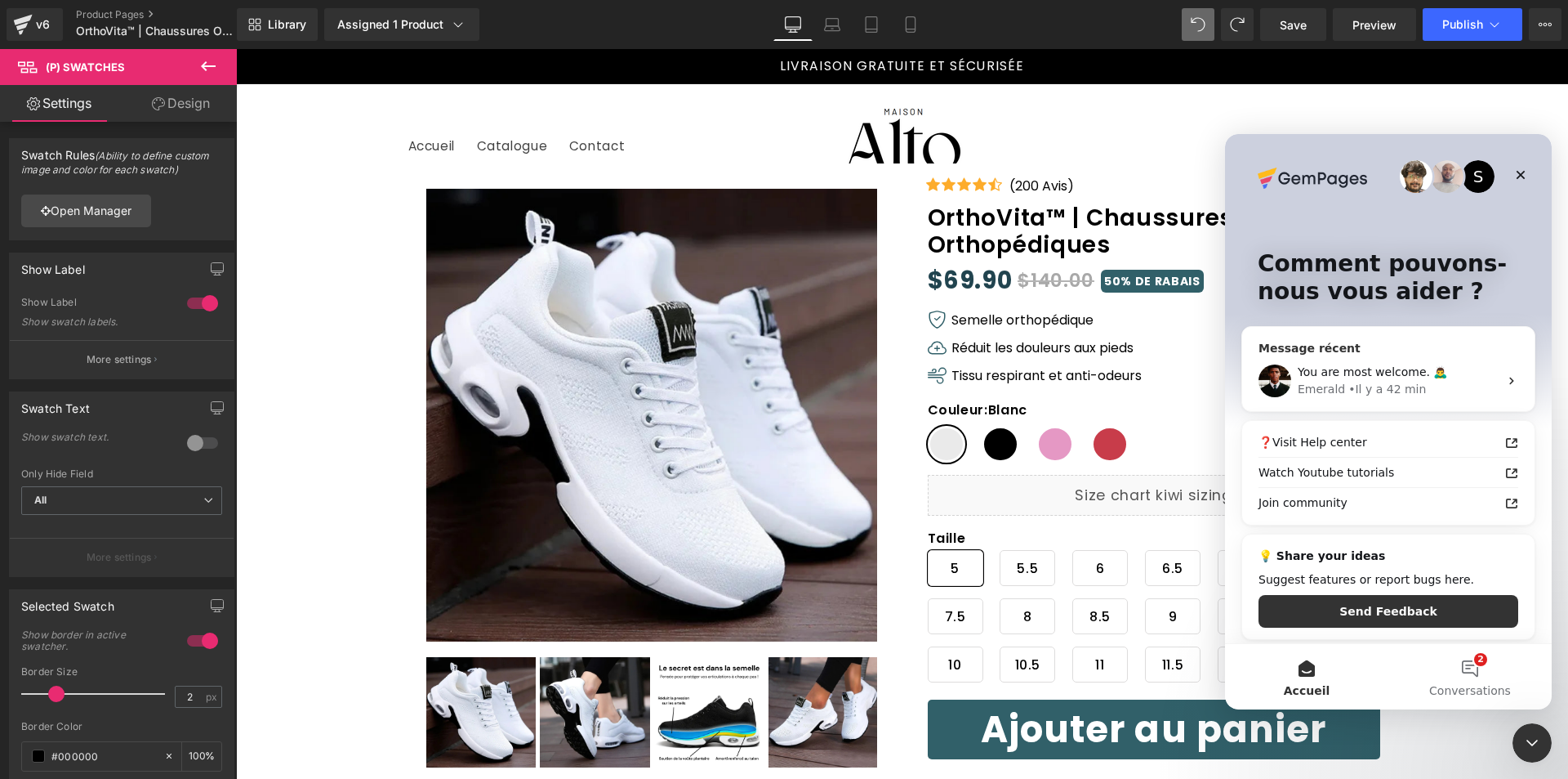
click at [1399, 394] on div "• Il y a 42 min" at bounding box center [1387, 390] width 77 height 17
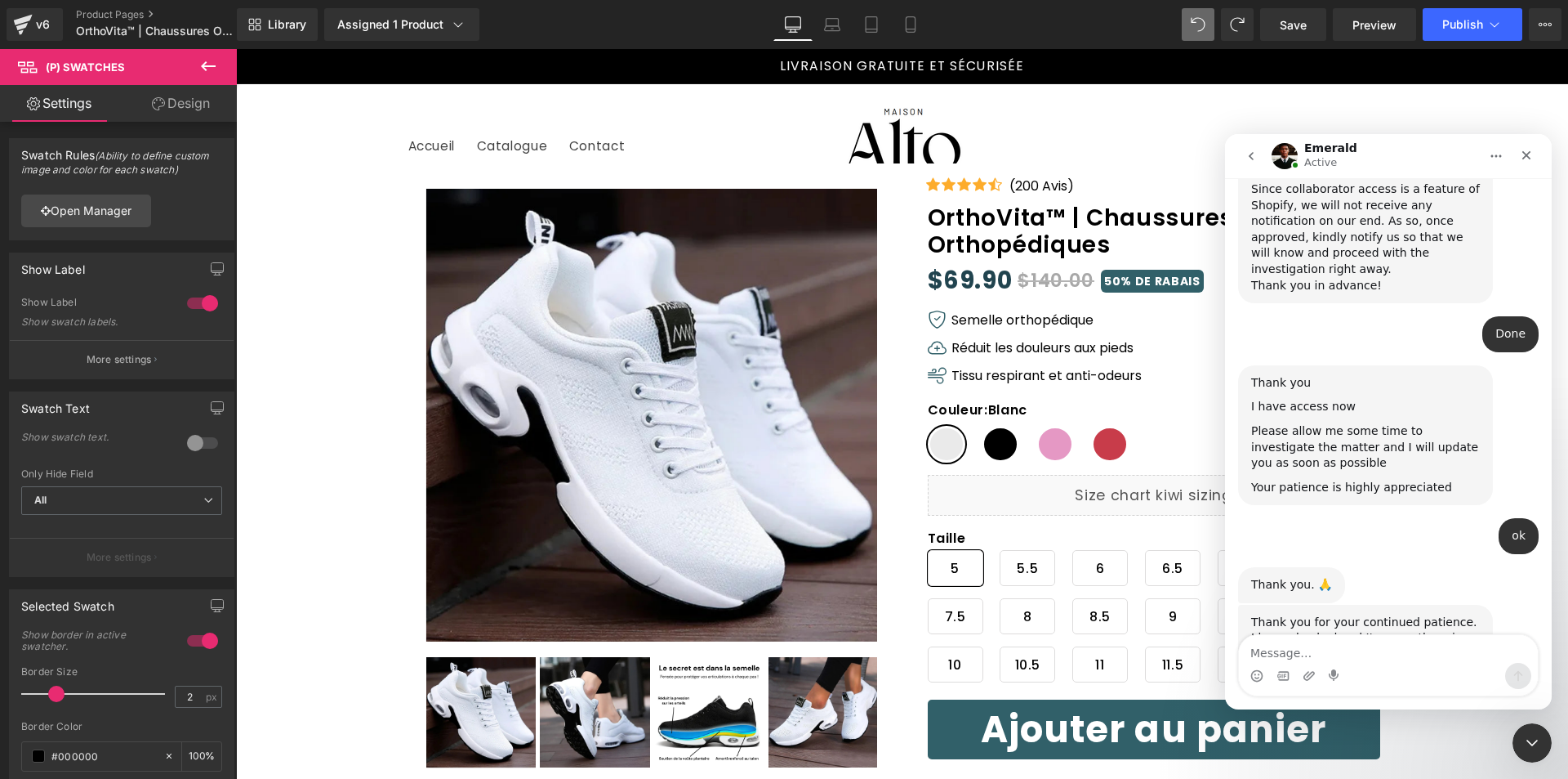
scroll to position [3174, 0]
